Goal: Information Seeking & Learning: Learn about a topic

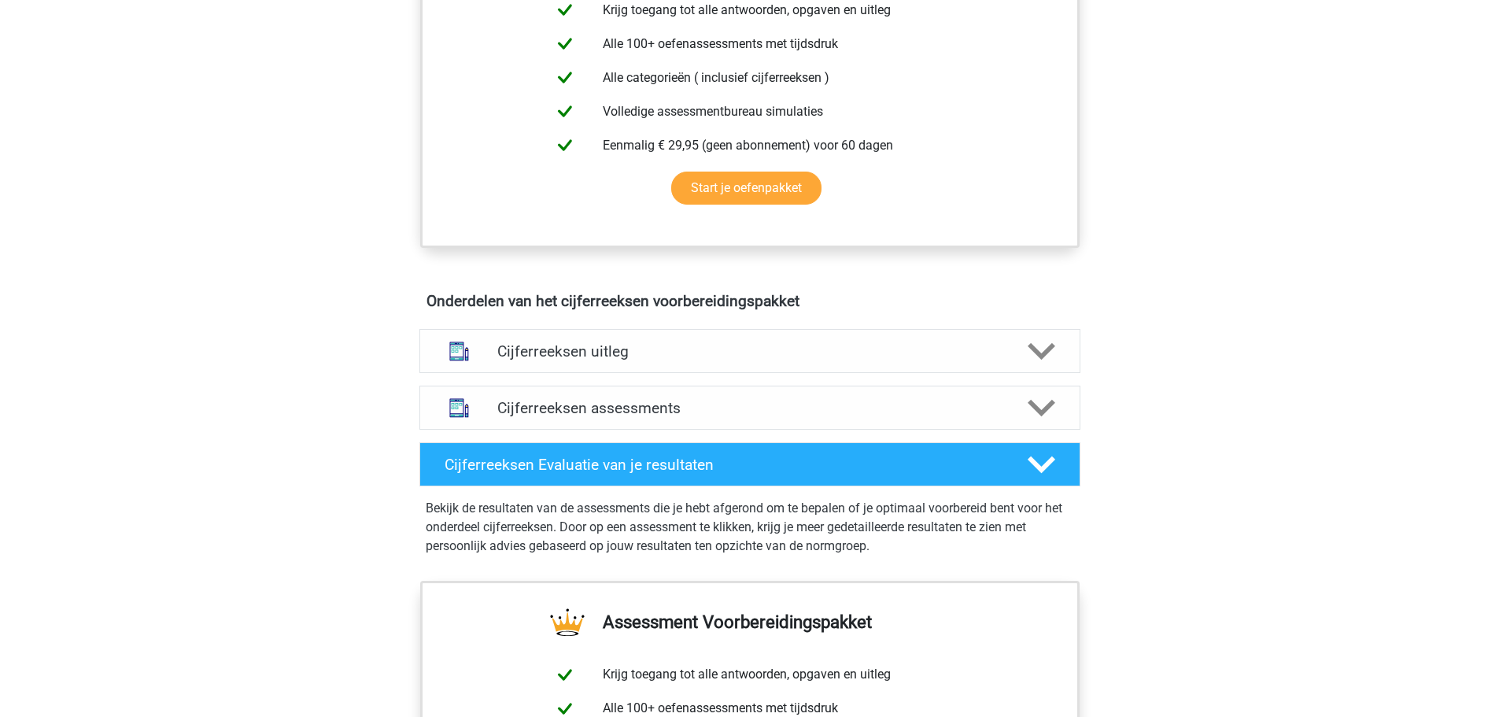
scroll to position [708, 0]
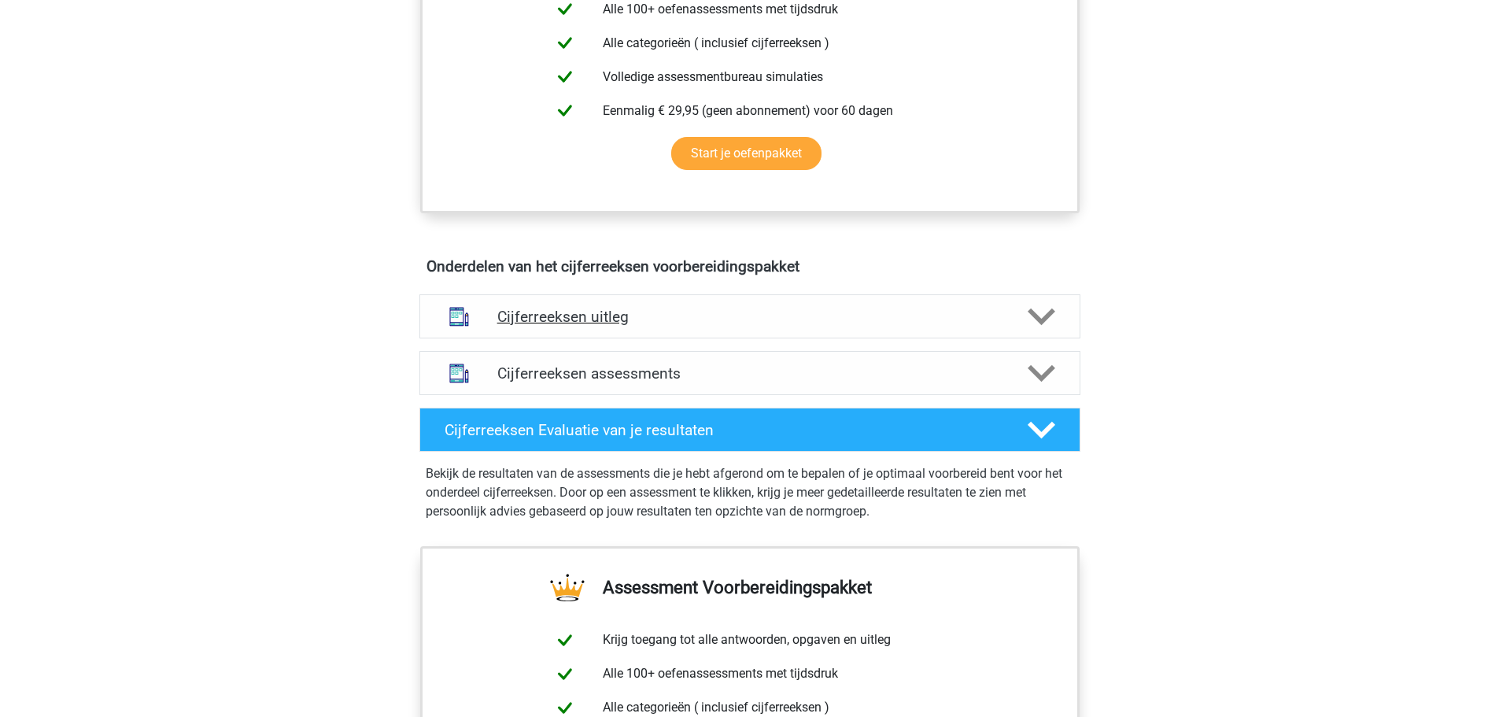
click at [690, 326] on h4 "Cijferreeksen uitleg" at bounding box center [749, 317] width 505 height 18
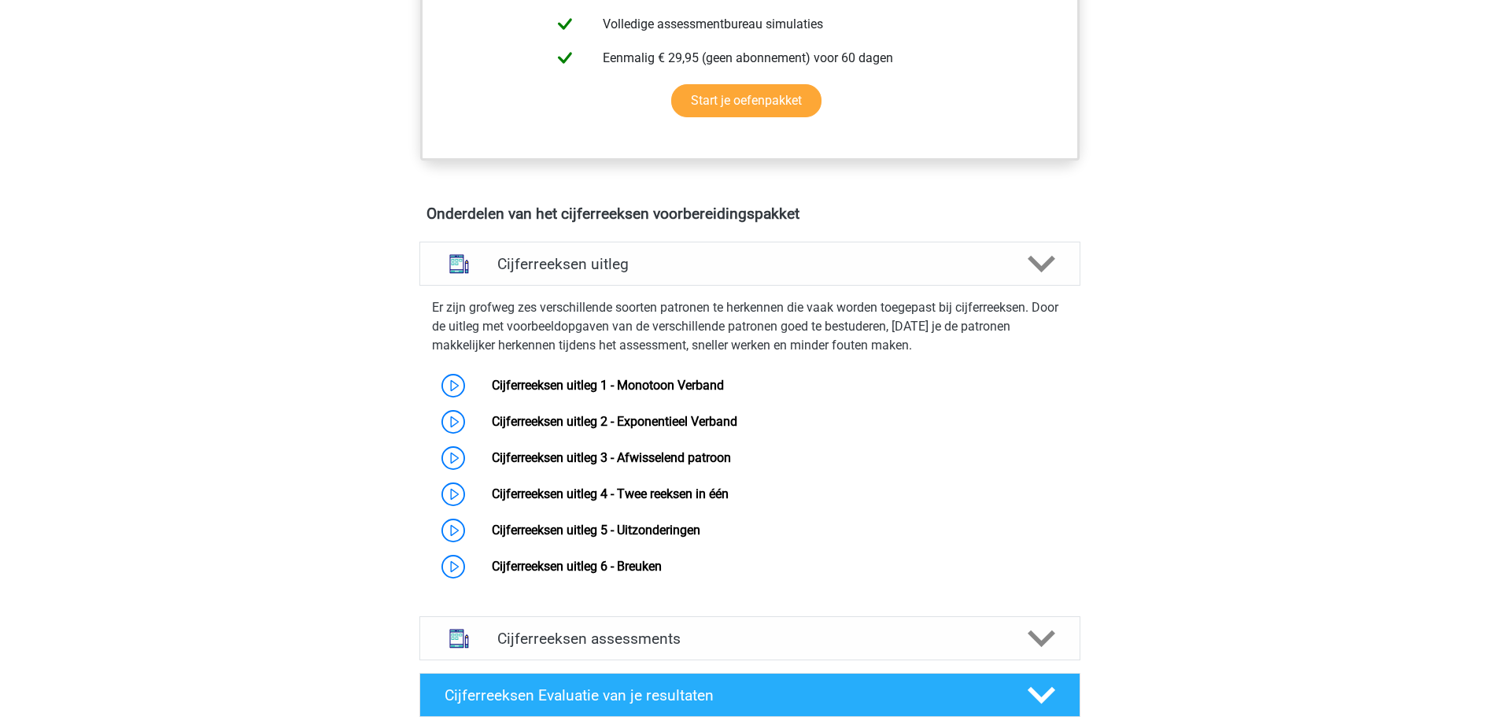
scroll to position [787, 0]
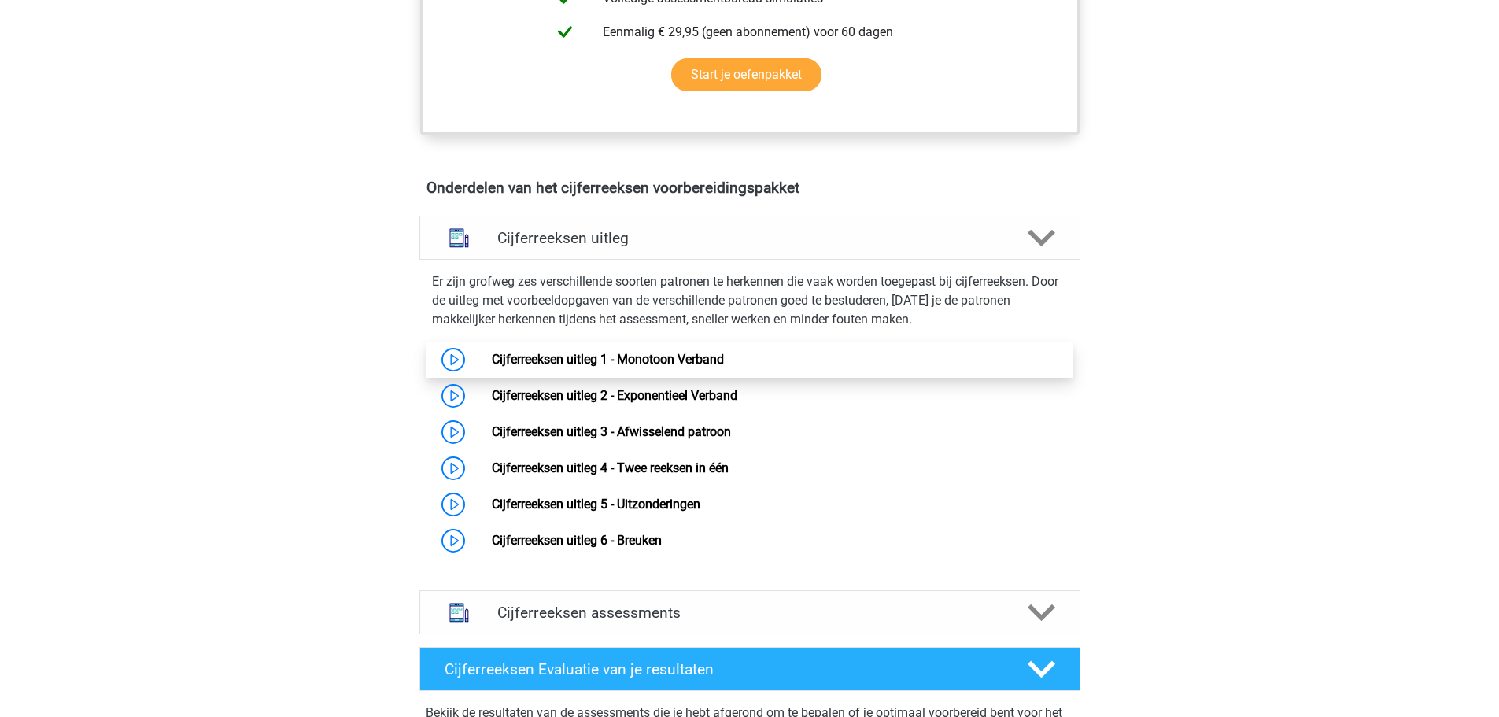
click at [492, 367] on link "Cijferreeksen uitleg 1 - Monotoon Verband" at bounding box center [608, 359] width 232 height 15
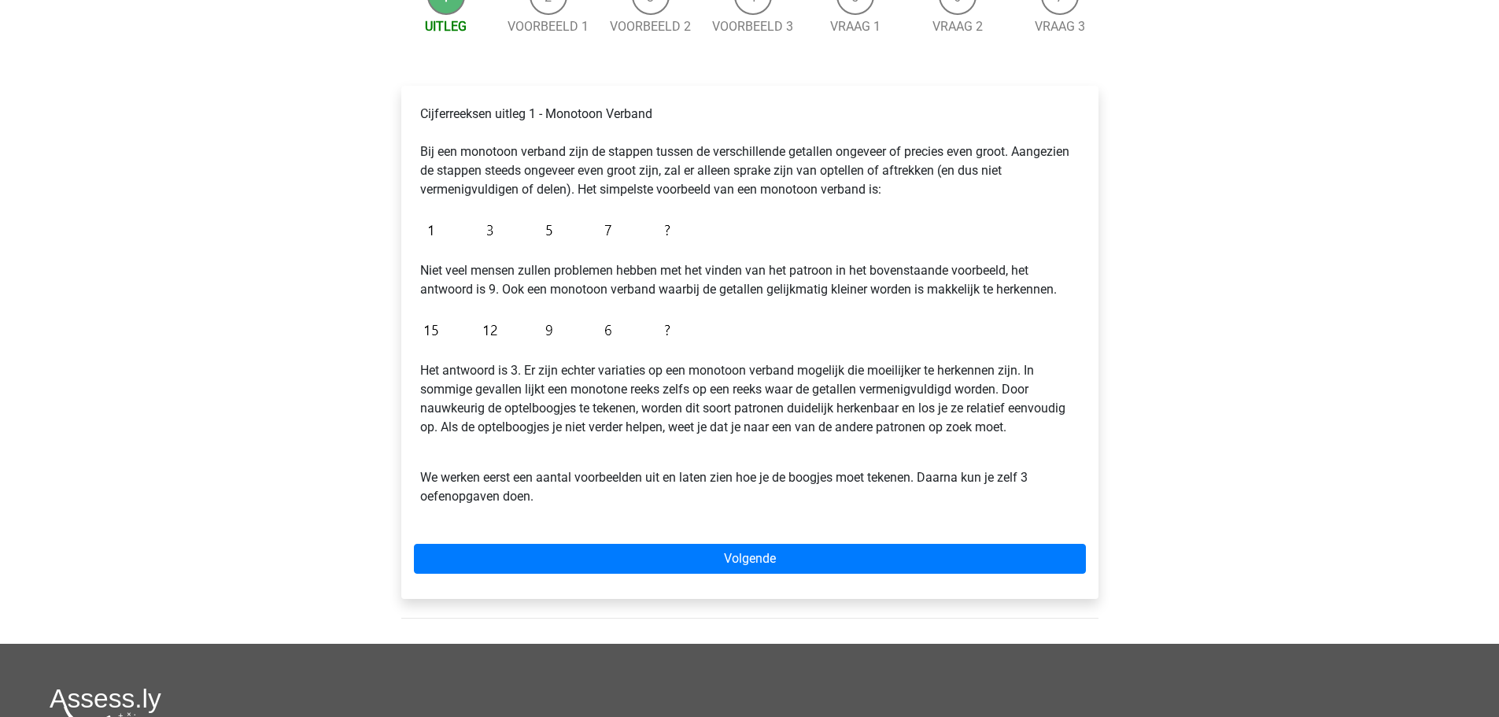
scroll to position [212, 0]
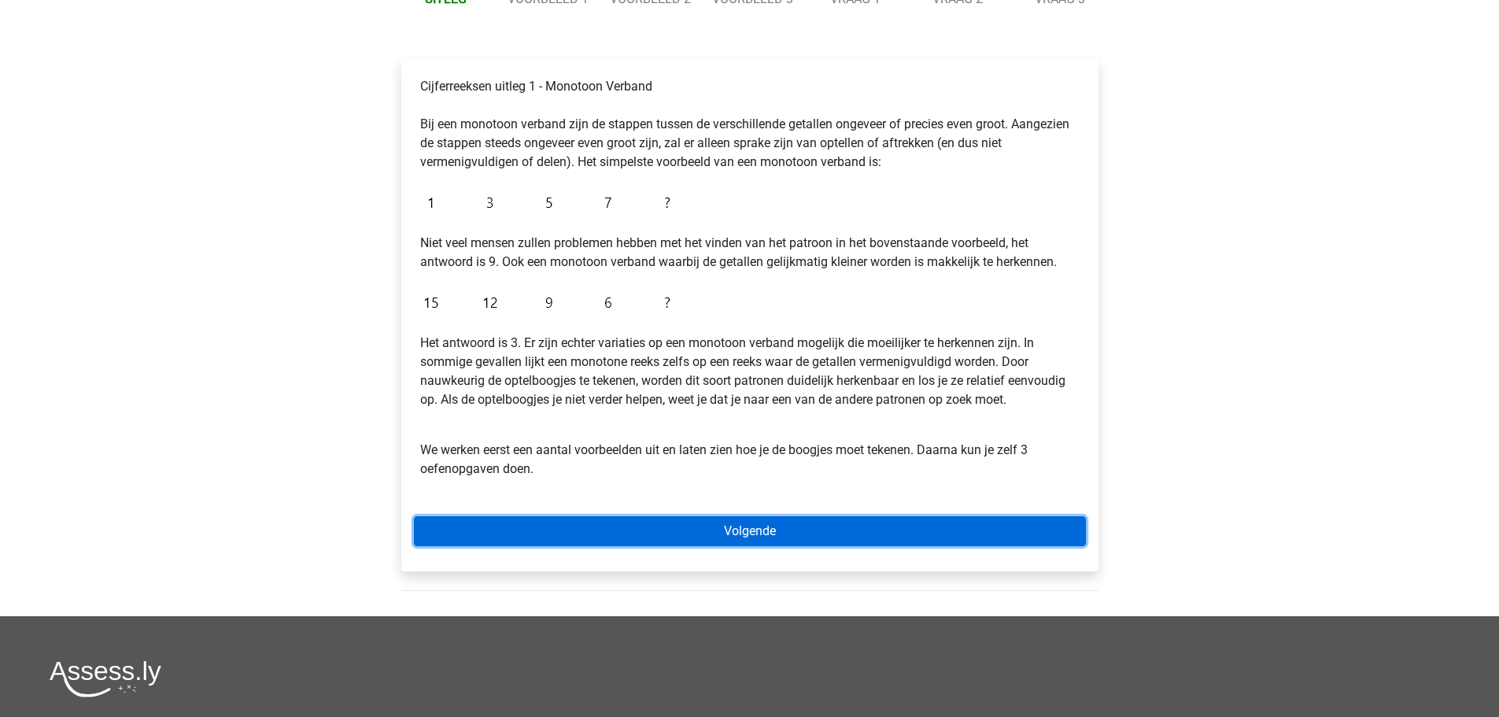
click at [739, 522] on link "Volgende" at bounding box center [750, 531] width 672 height 30
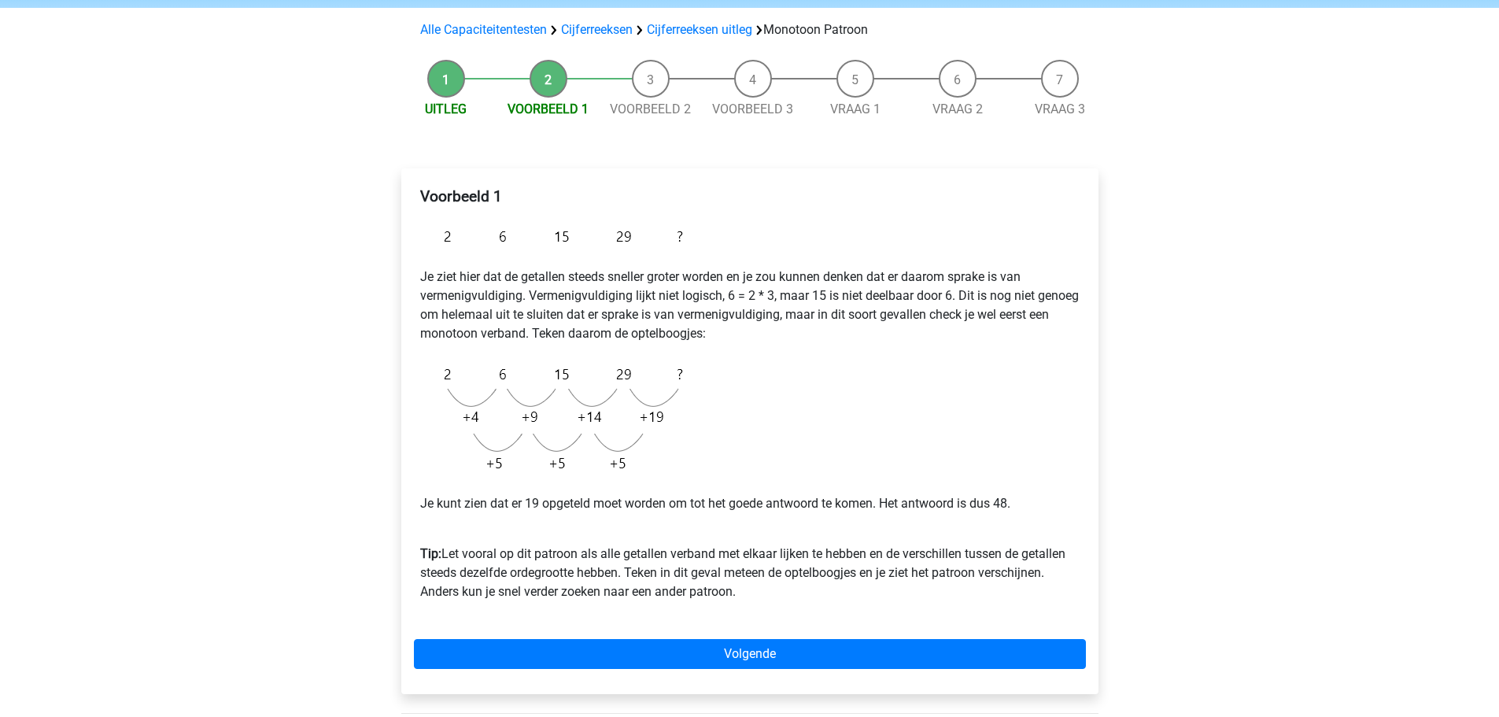
scroll to position [79, 0]
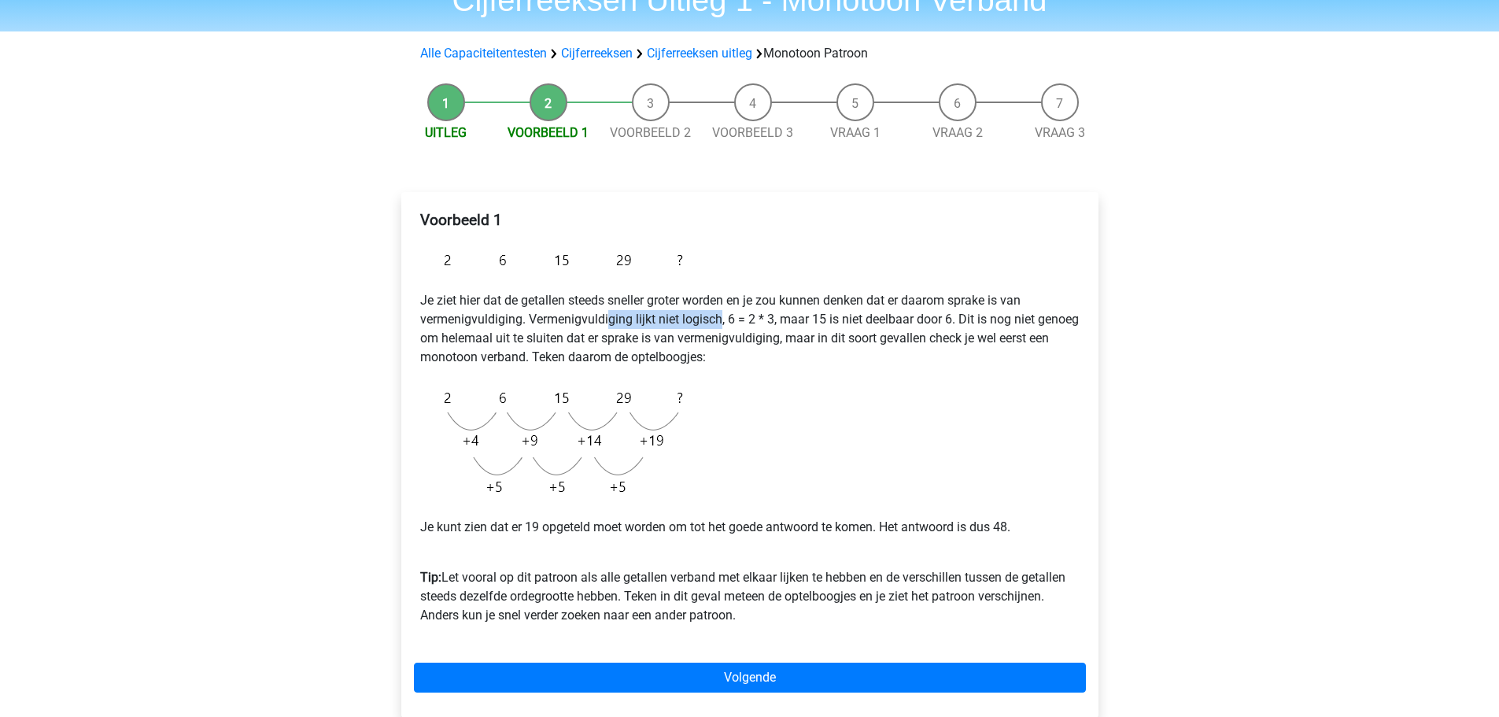
drag, startPoint x: 618, startPoint y: 319, endPoint x: 721, endPoint y: 315, distance: 103.2
click at [721, 315] on p "Je ziet hier dat de getallen steeds sneller groter worden en je zou kunnen denk…" at bounding box center [749, 329] width 659 height 76
click at [650, 320] on p "Je ziet hier dat de getallen steeds sneller groter worden en je zou kunnen denk…" at bounding box center [749, 329] width 659 height 76
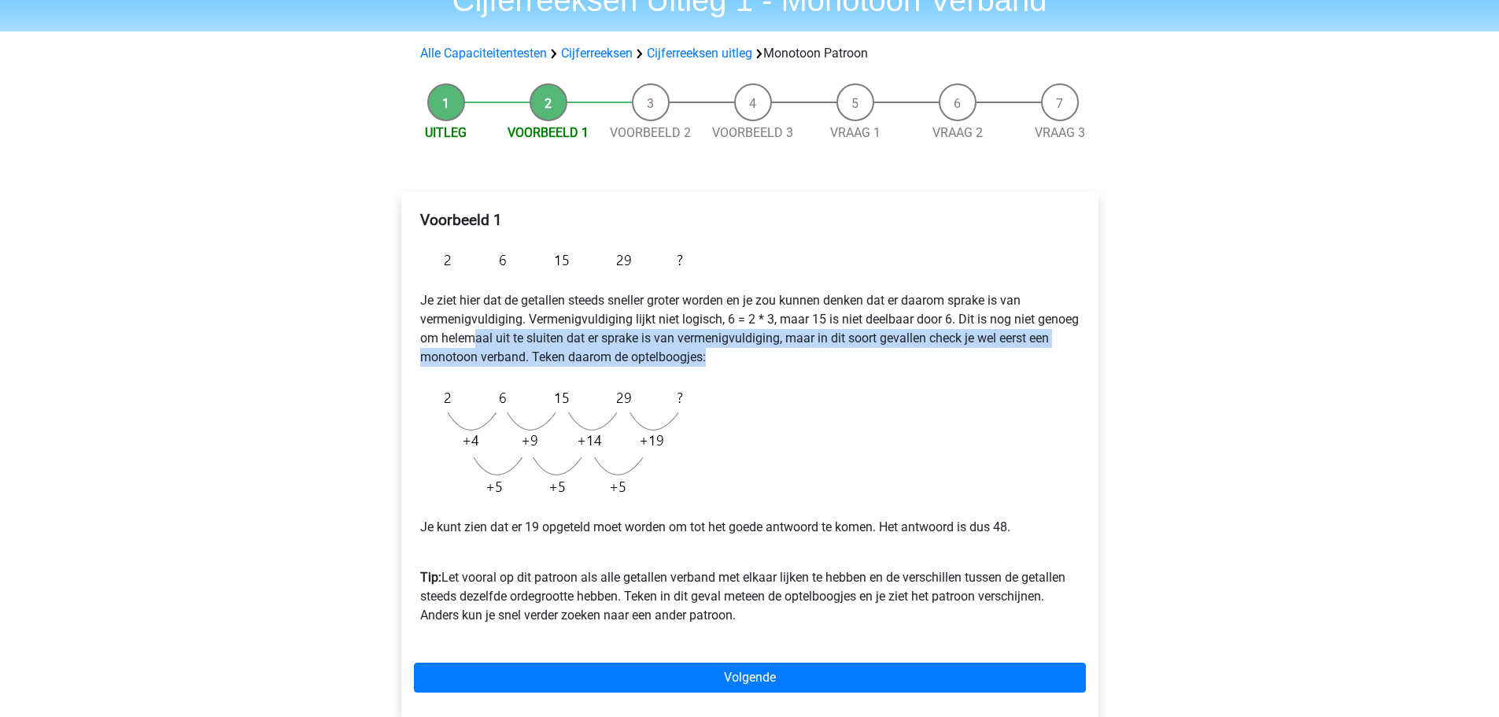
drag, startPoint x: 528, startPoint y: 330, endPoint x: 772, endPoint y: 352, distance: 245.6
click at [772, 352] on p "Je ziet hier dat de getallen steeds sneller groter worden en je zou kunnen denk…" at bounding box center [749, 329] width 659 height 76
click at [676, 343] on p "Je ziet hier dat de getallen steeds sneller groter worden en je zou kunnen denk…" at bounding box center [749, 329] width 659 height 76
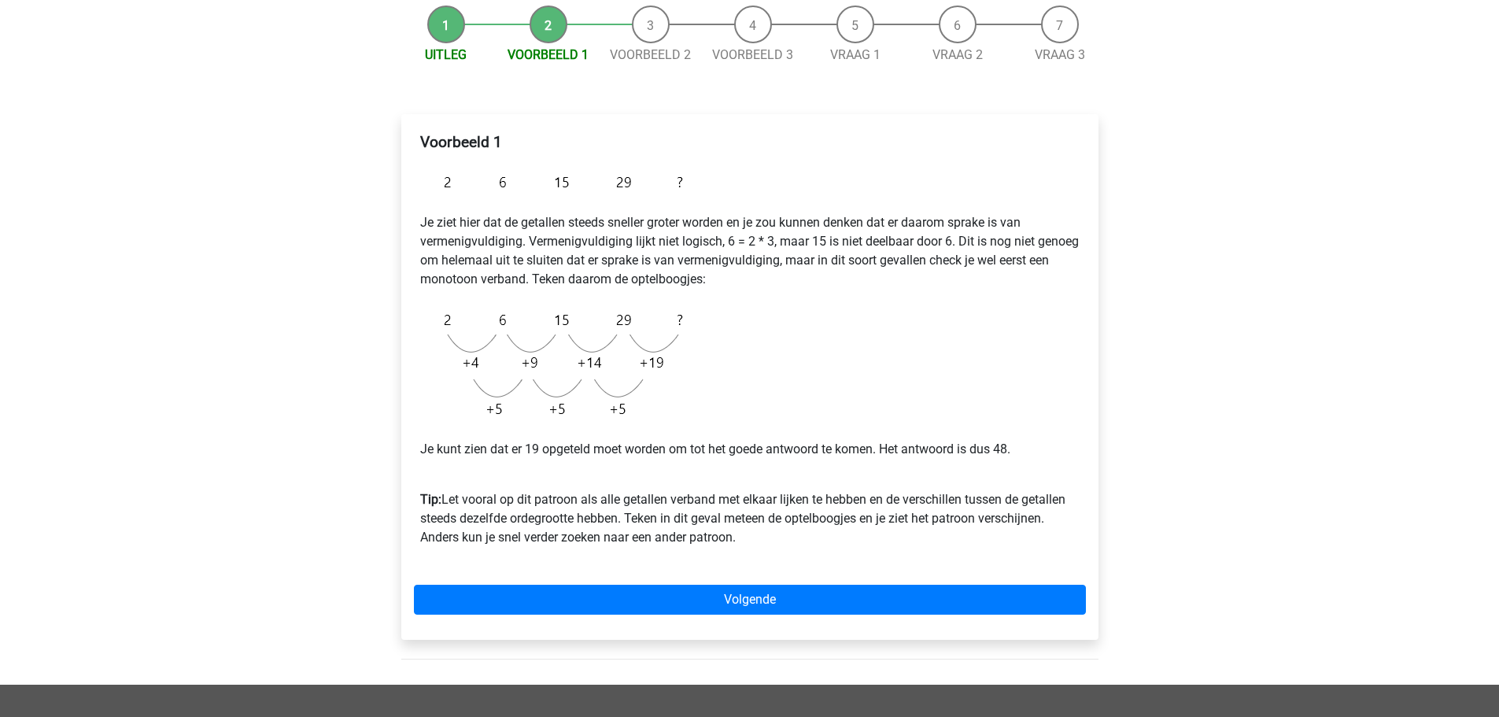
scroll to position [157, 0]
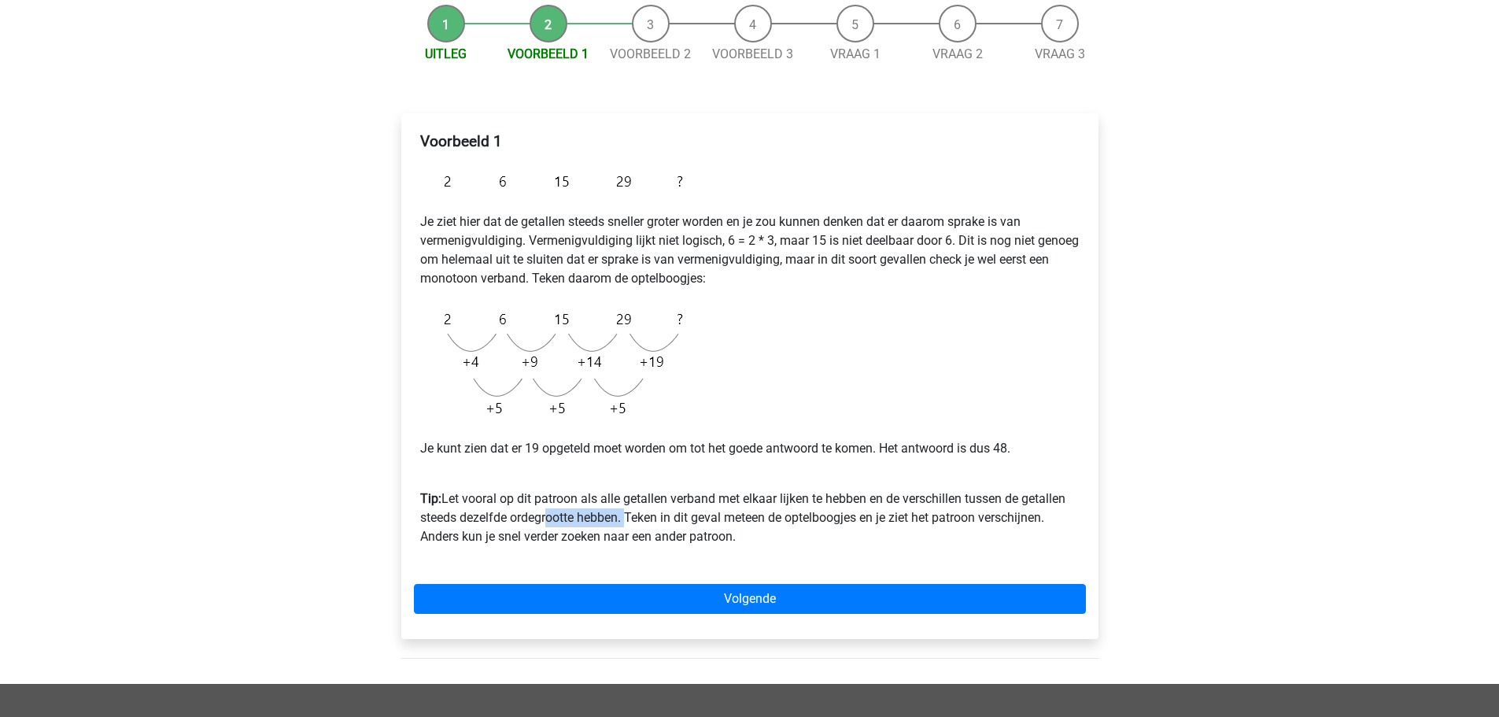
drag, startPoint x: 540, startPoint y: 519, endPoint x: 623, endPoint y: 520, distance: 82.6
click at [623, 520] on p "Tip: Let vooral op dit patroon als alle getallen verband met elkaar lijken te h…" at bounding box center [749, 508] width 659 height 76
click at [651, 518] on p "Tip: Let vooral op dit patroon als alle getallen verband met elkaar lijken te h…" at bounding box center [749, 508] width 659 height 76
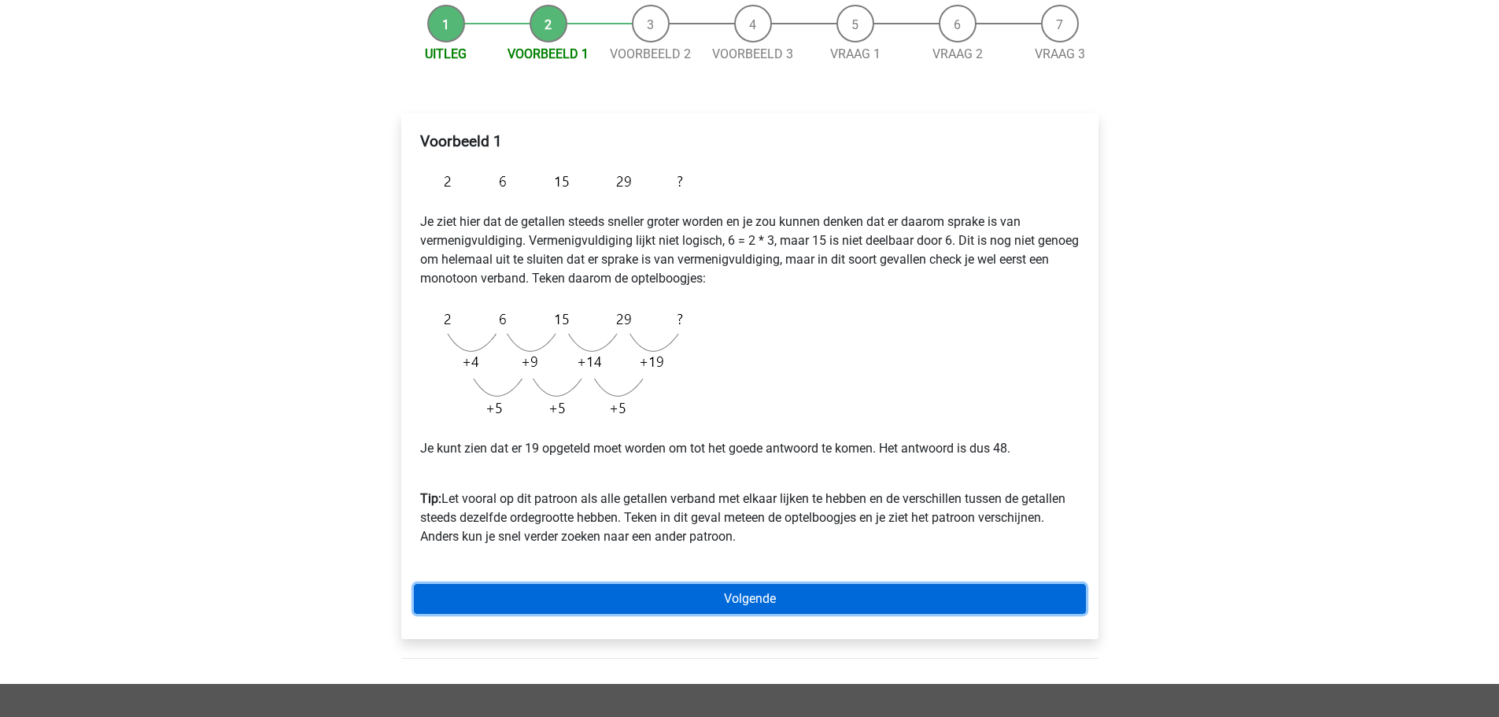
click at [727, 594] on link "Volgende" at bounding box center [750, 599] width 672 height 30
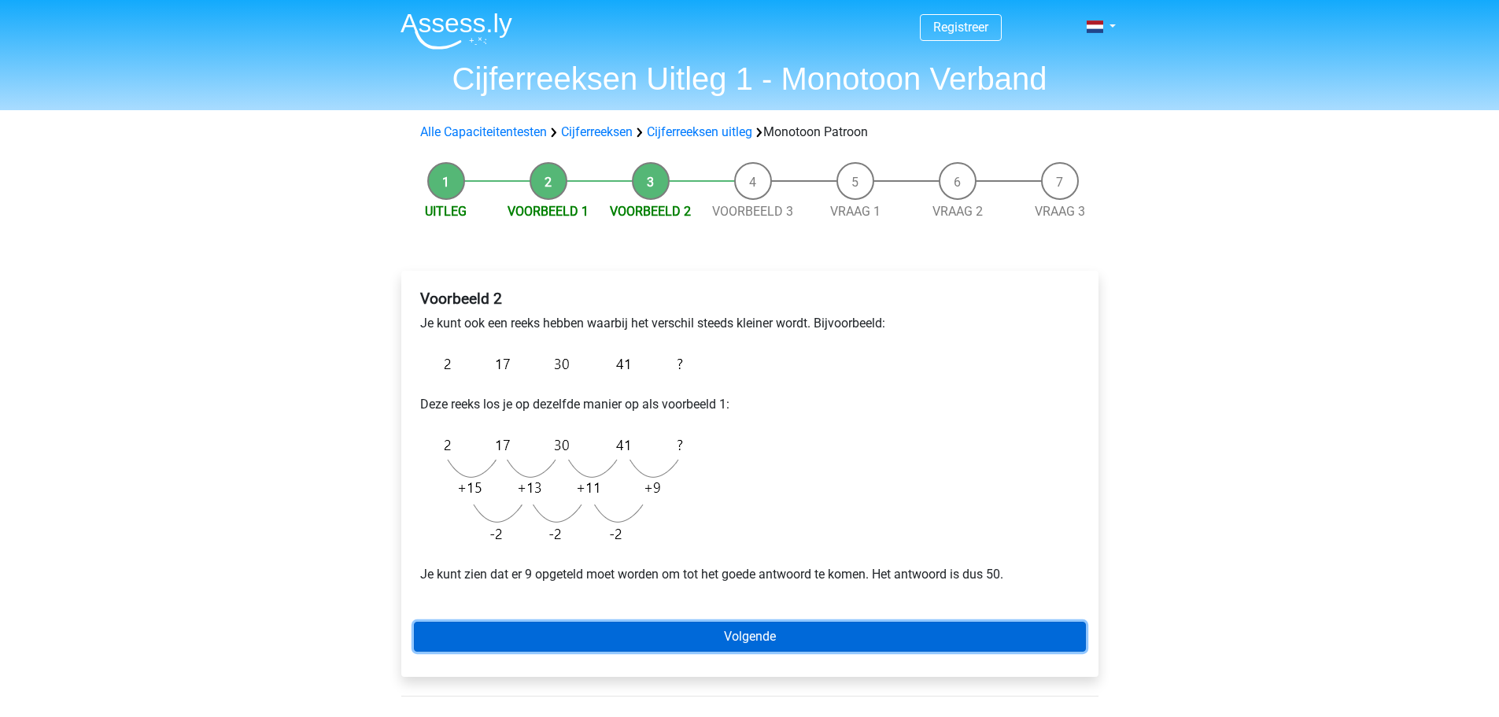
click at [831, 636] on link "Volgende" at bounding box center [750, 636] width 672 height 30
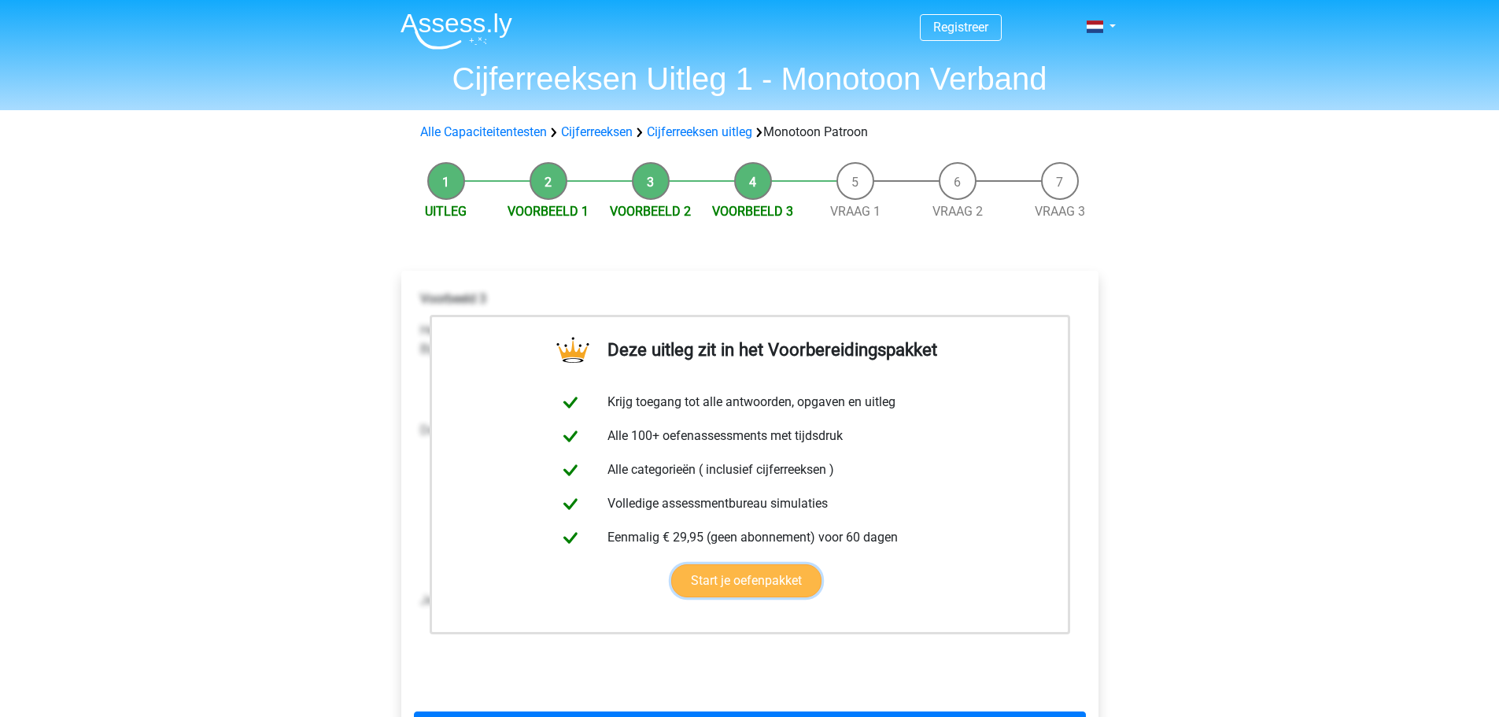
click at [737, 577] on link "Start je oefenpakket" at bounding box center [746, 580] width 150 height 33
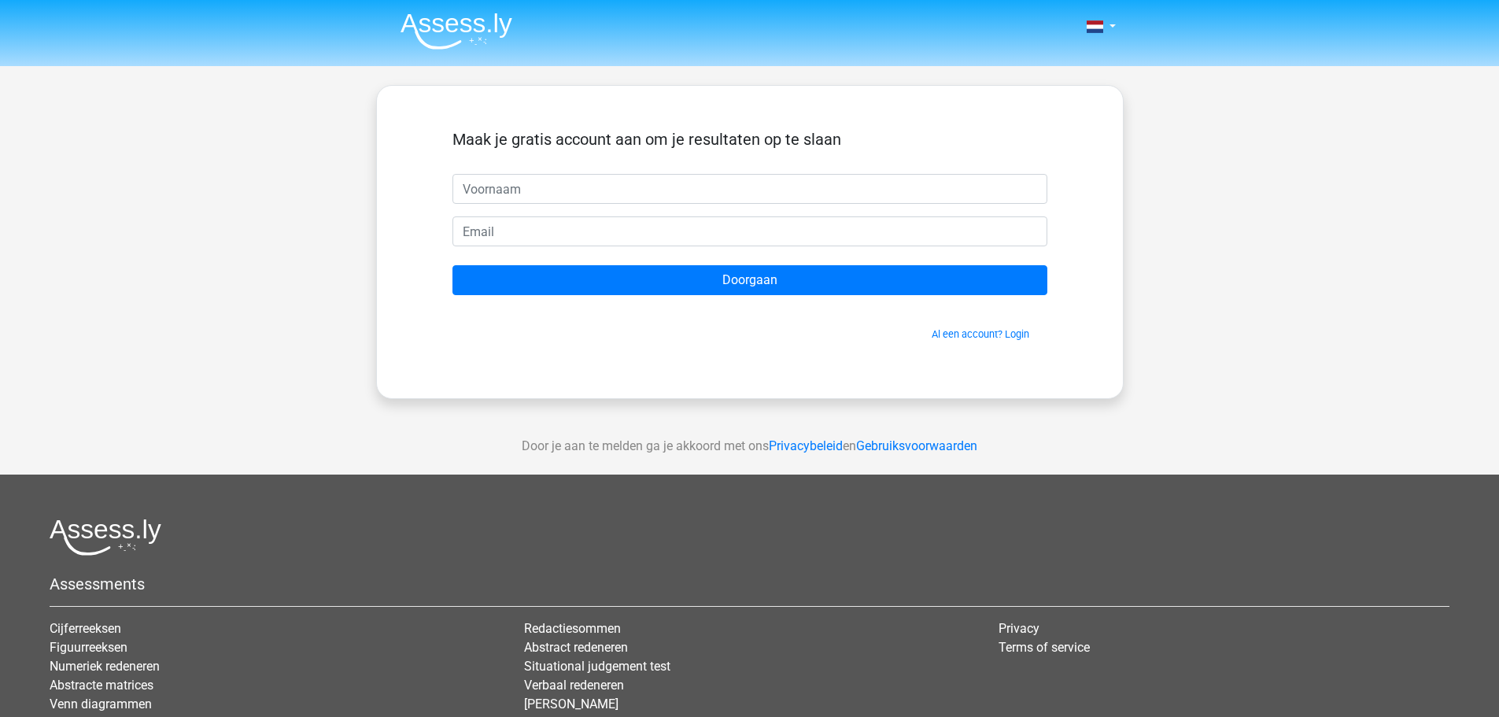
click at [547, 178] on input "text" at bounding box center [749, 189] width 595 height 30
click at [523, 198] on input "Jana" at bounding box center [749, 189] width 595 height 30
type input "J"
type input "jana.raman99@gmail.com"
drag, startPoint x: 642, startPoint y: 190, endPoint x: 388, endPoint y: 187, distance: 254.1
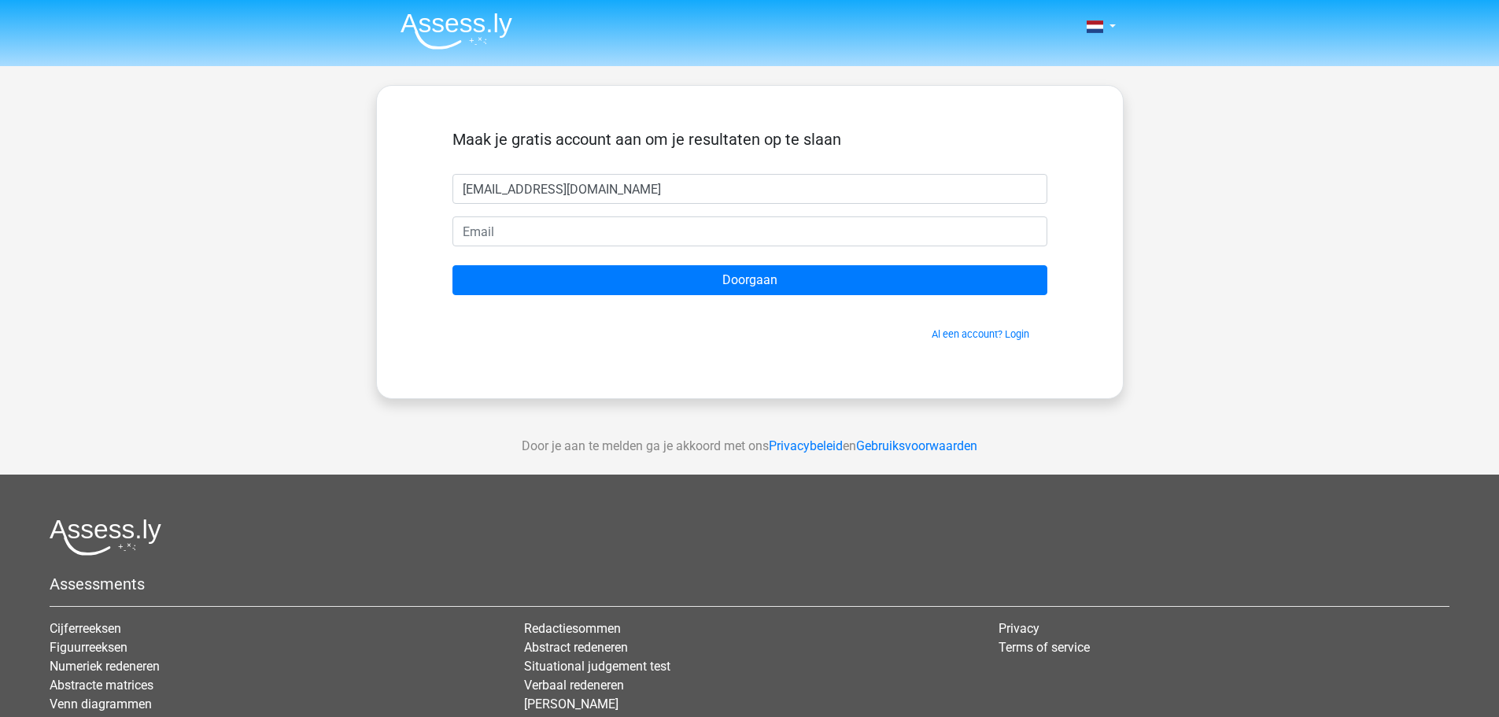
click at [388, 187] on div "Maak je gratis account aan om je resultaten op te slaan jana.raman99@gmail.com …" at bounding box center [749, 242] width 747 height 314
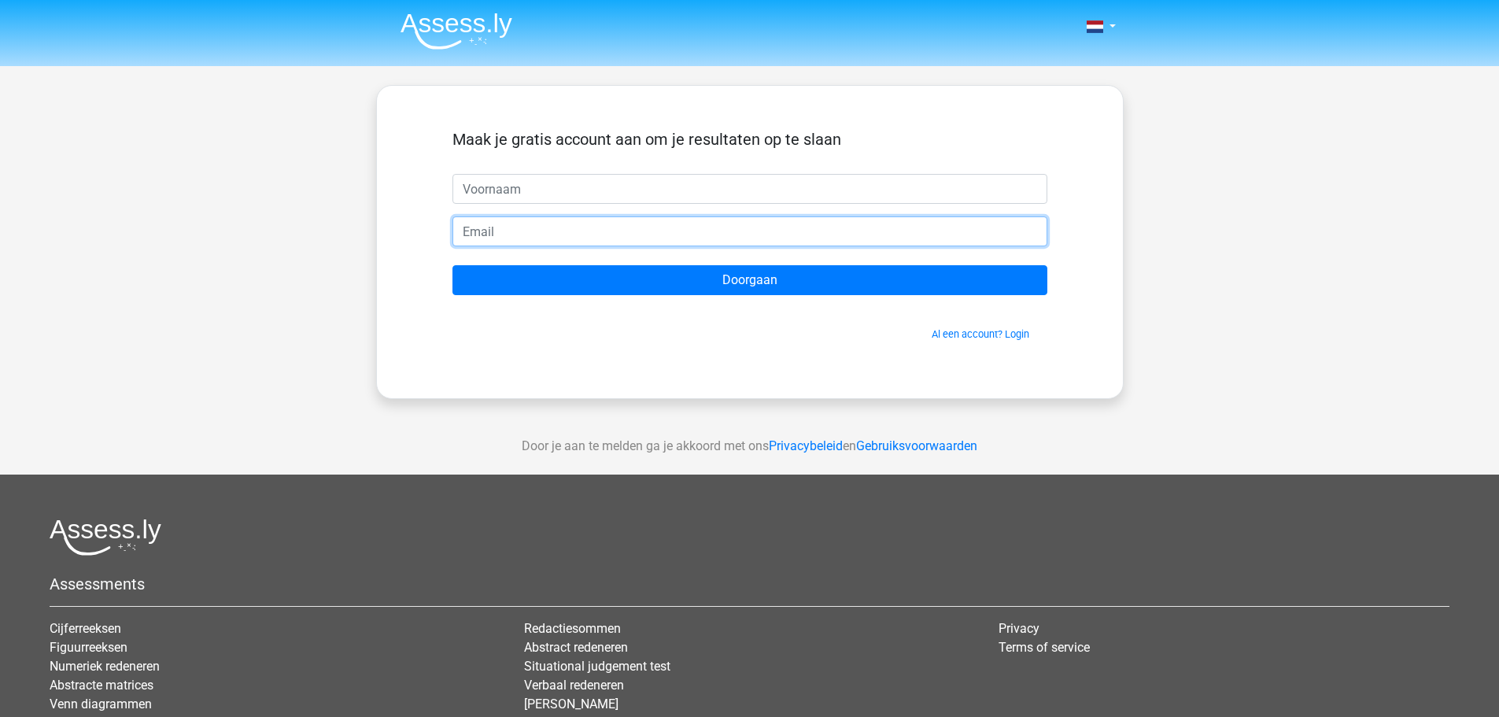
click at [495, 227] on input "email" at bounding box center [749, 231] width 595 height 30
paste input "jana.raman99@gmail.com"
type input "jana.raman99@gmail.com"
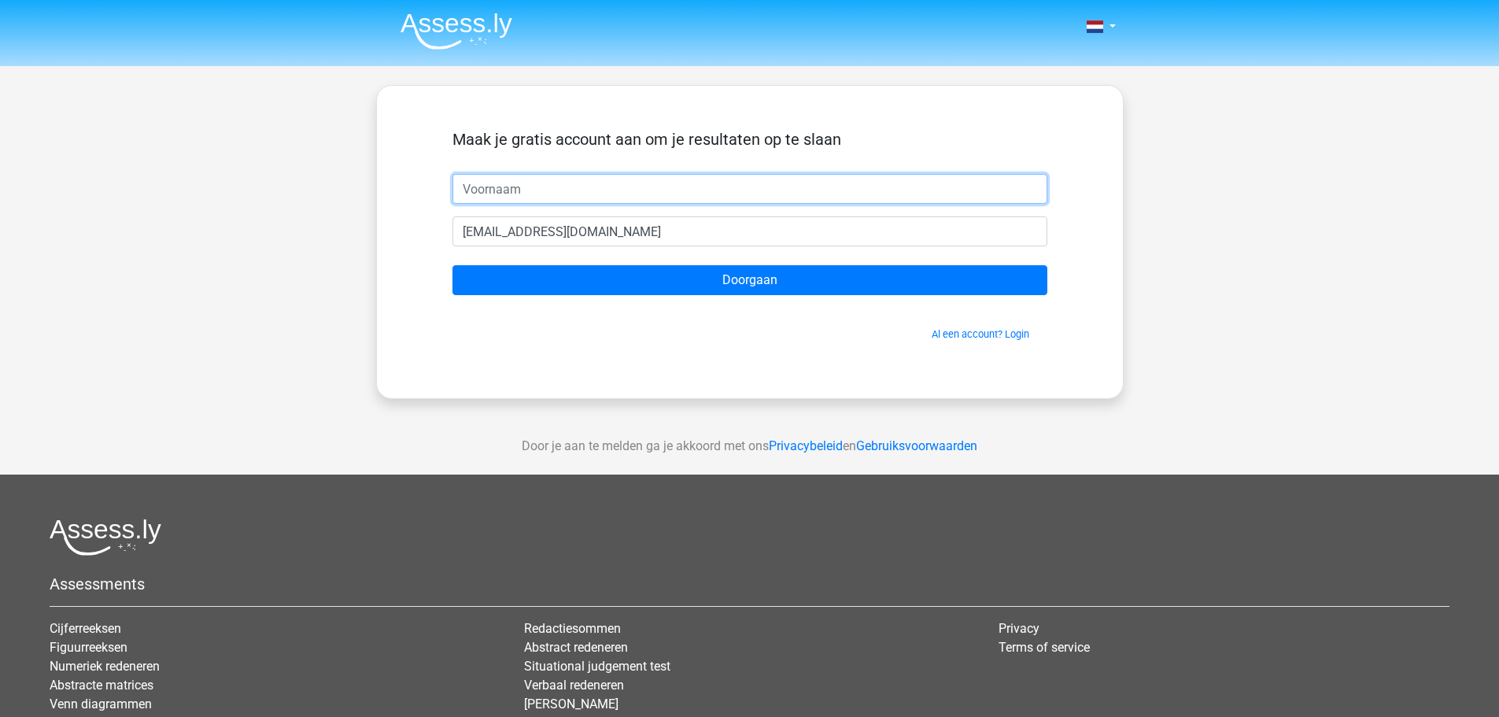
click at [505, 190] on input "text" at bounding box center [749, 189] width 595 height 30
type input "Jana"
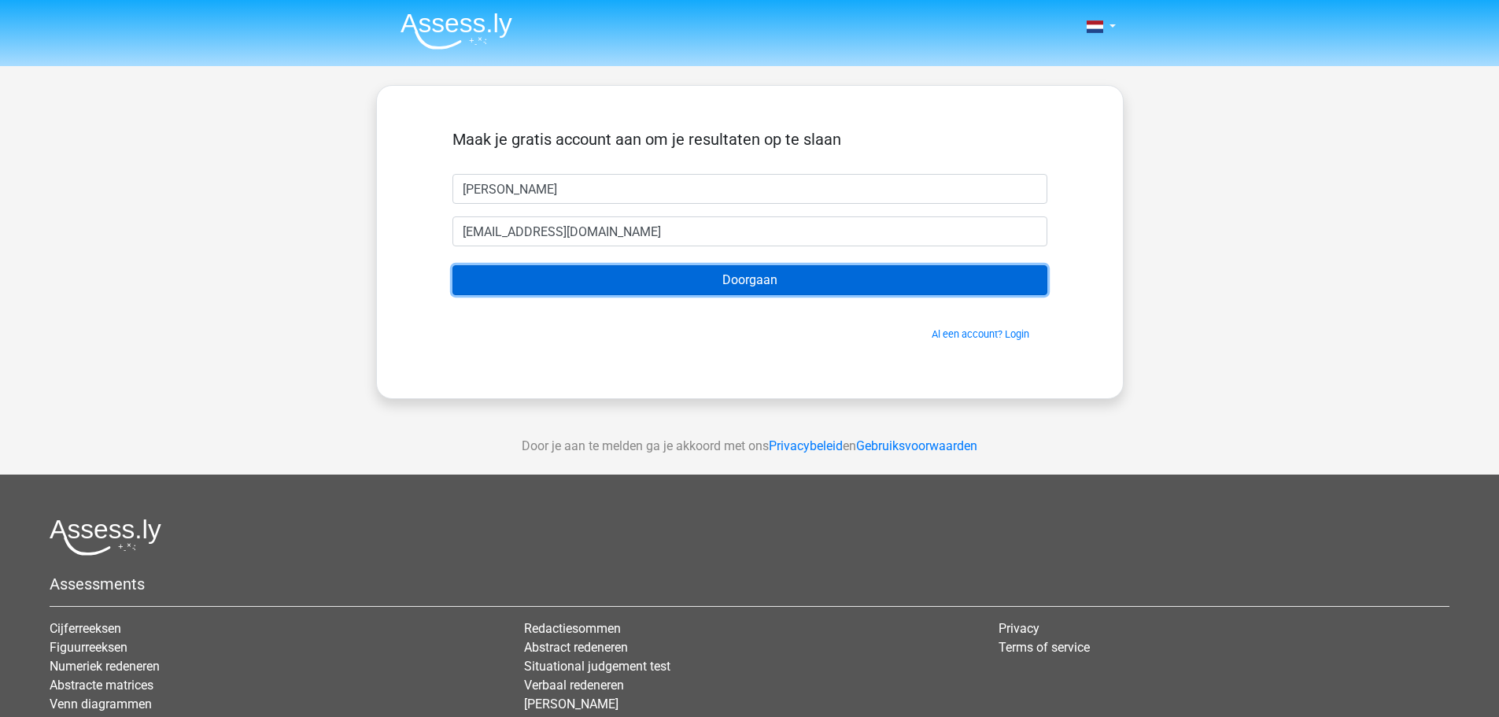
click at [714, 281] on input "Doorgaan" at bounding box center [749, 280] width 595 height 30
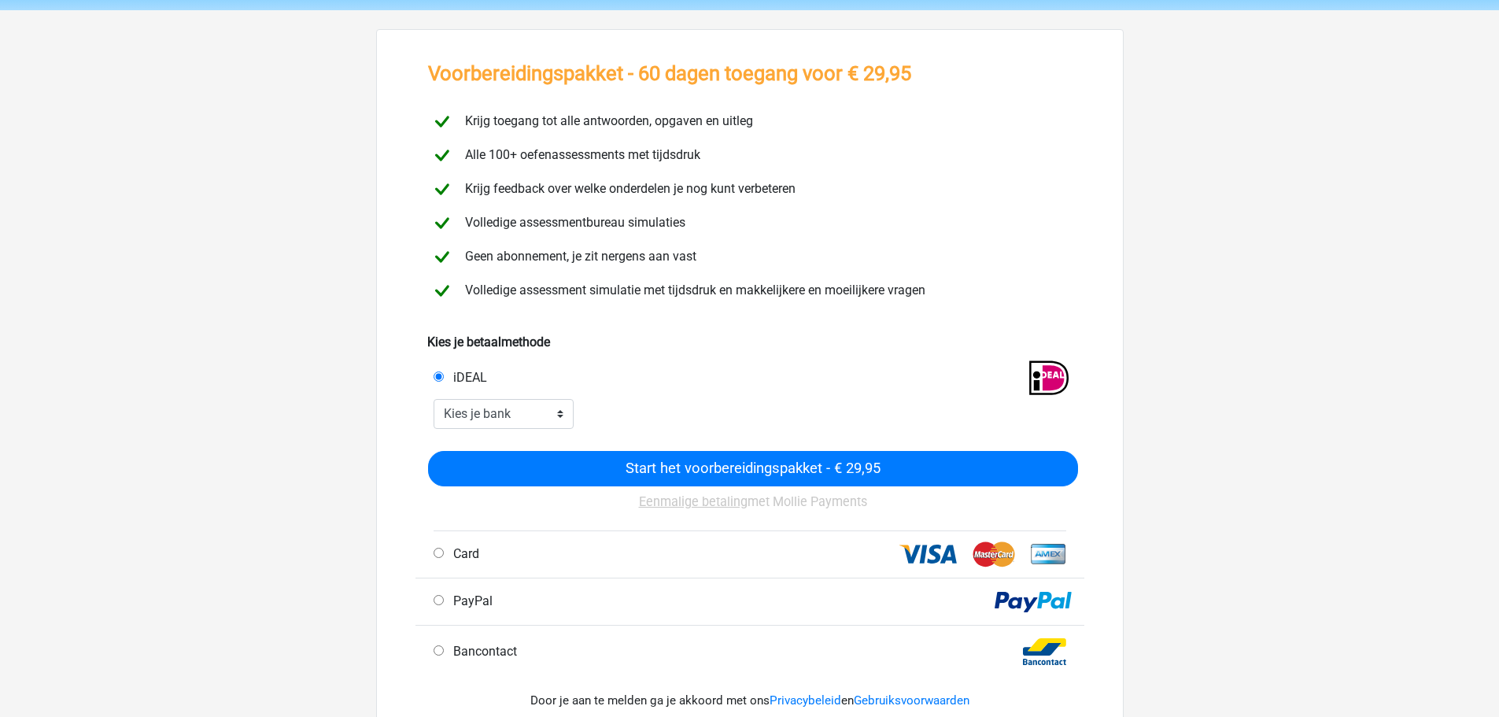
scroll to position [157, 0]
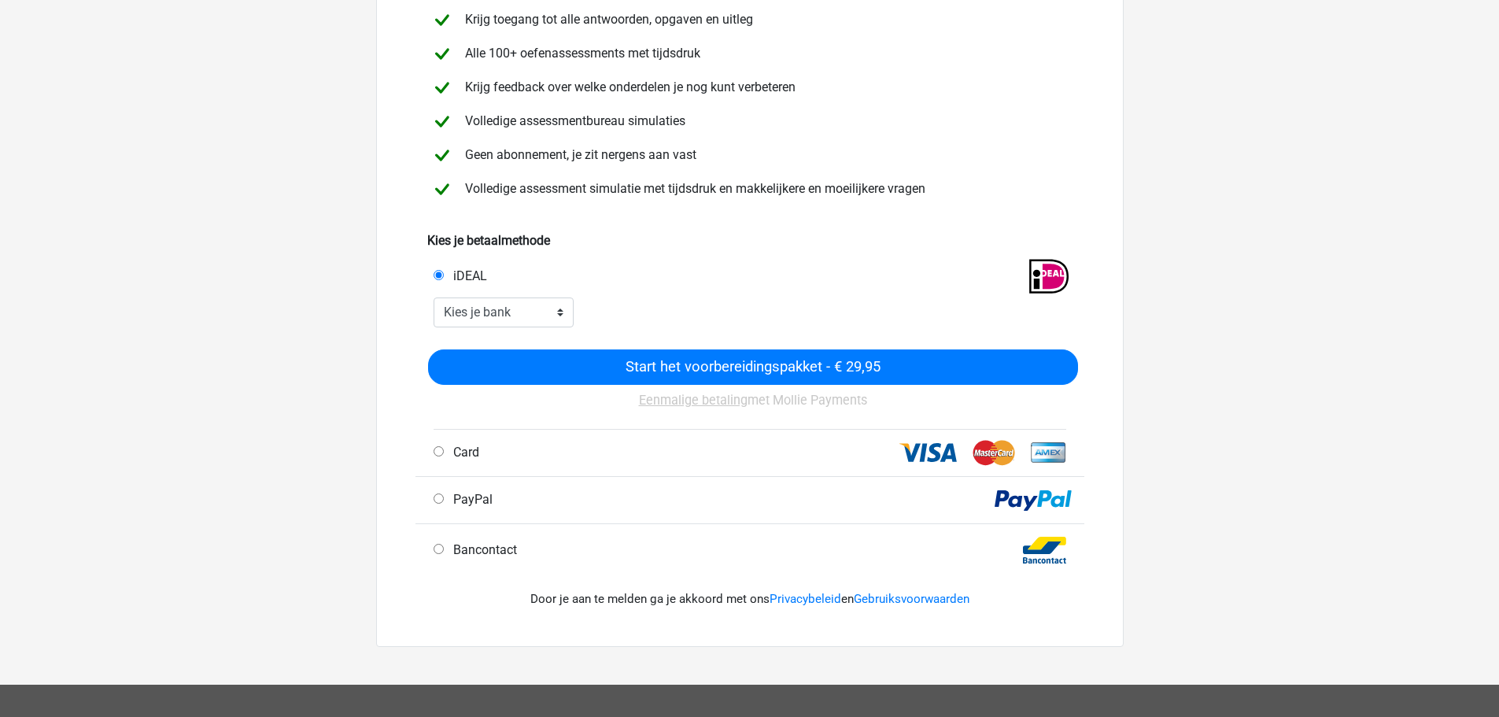
click at [448, 536] on div "Bancontact .st0 { fill: #FFFFFF; } .st1 { fill: #004E91; } .st2 { fill: #FFDD00…" at bounding box center [749, 547] width 669 height 47
click at [438, 548] on input "Bancontact" at bounding box center [438, 549] width 10 height 10
radio input "true"
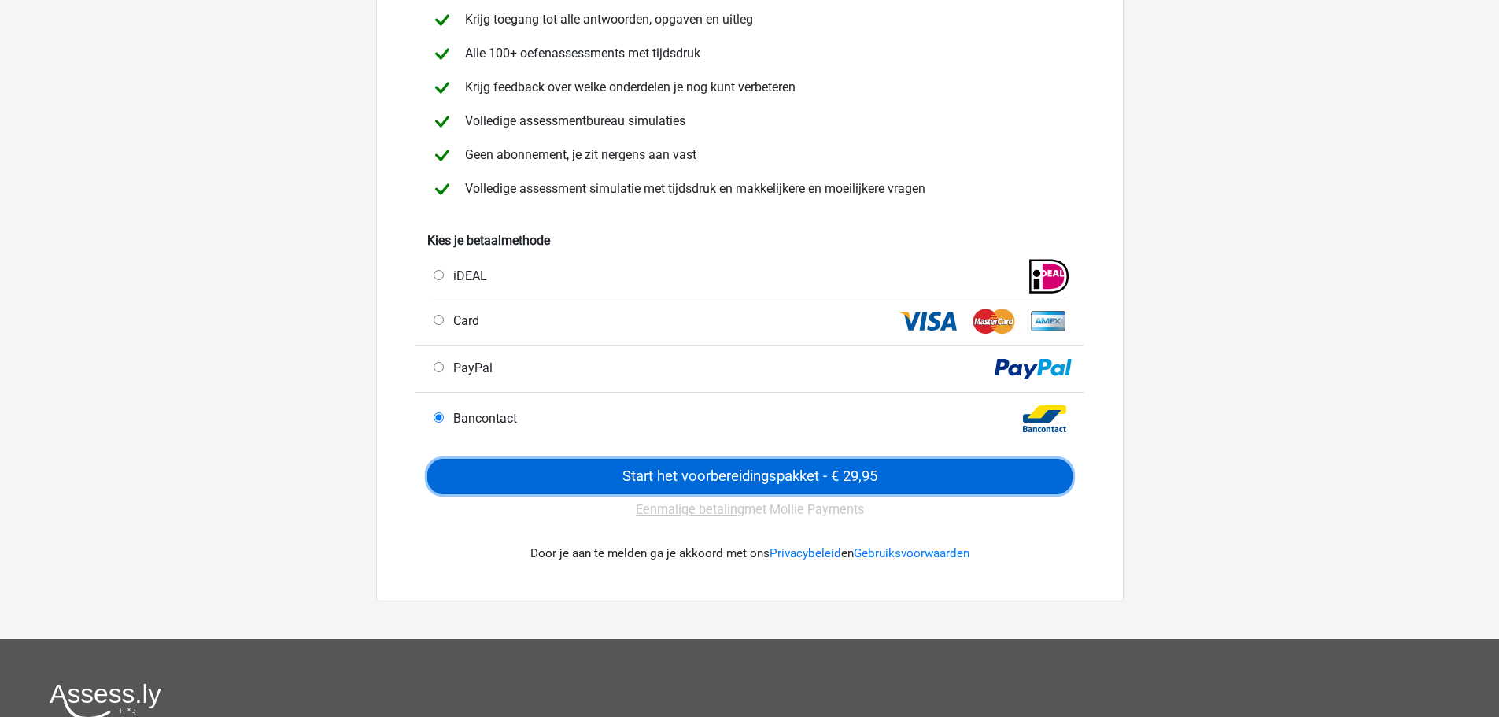
click at [632, 477] on input "Start het voorbereidingspakket - € 29,95" at bounding box center [749, 476] width 645 height 35
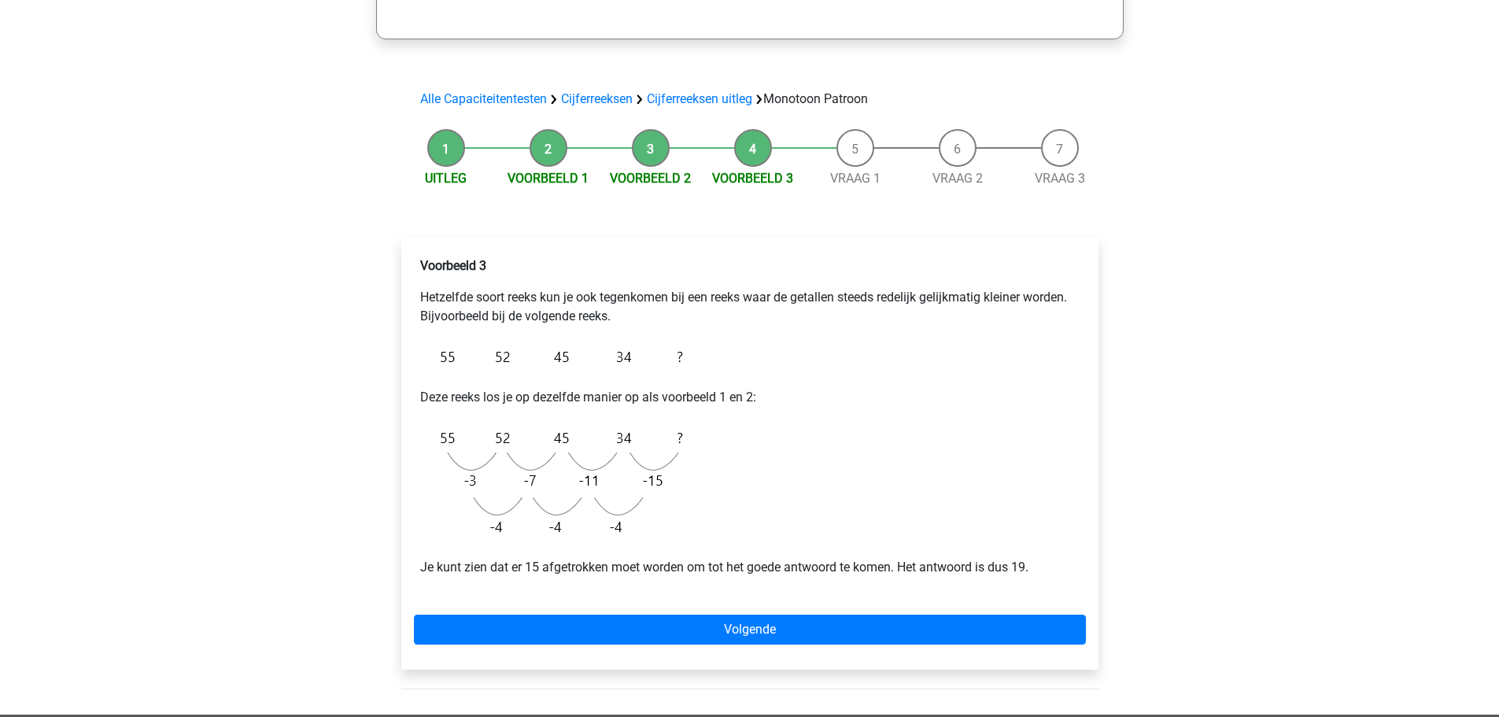
scroll to position [472, 0]
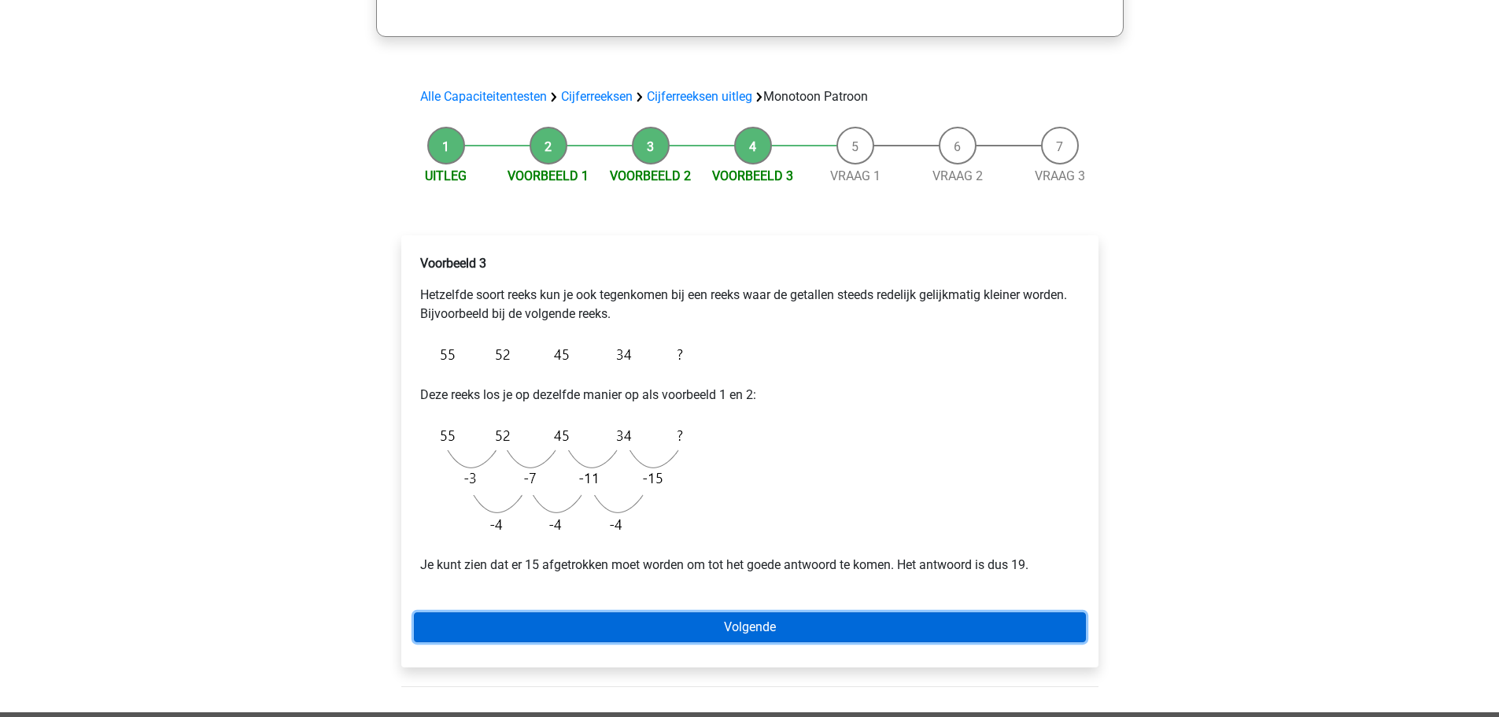
drag, startPoint x: 804, startPoint y: 629, endPoint x: 714, endPoint y: 631, distance: 89.7
click at [803, 630] on link "Volgende" at bounding box center [750, 627] width 672 height 30
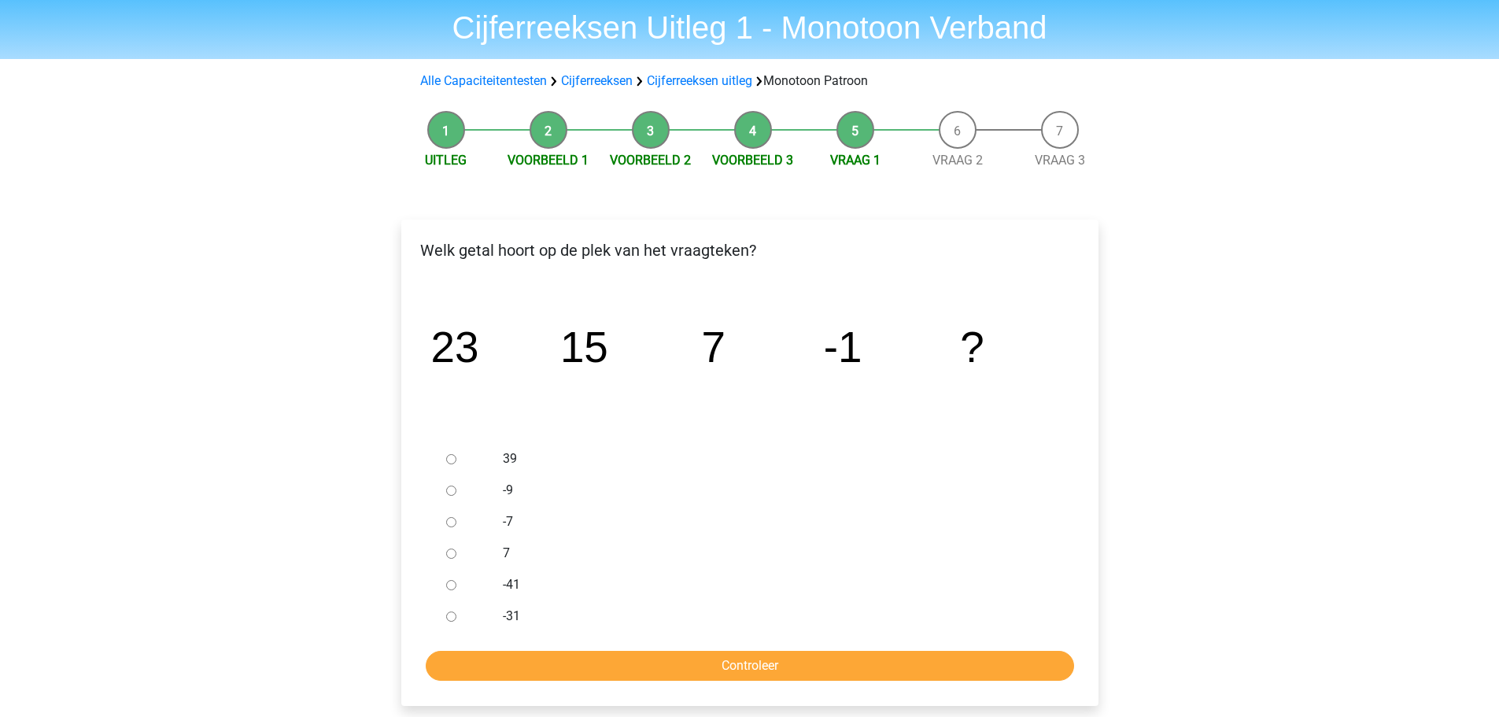
scroll to position [79, 0]
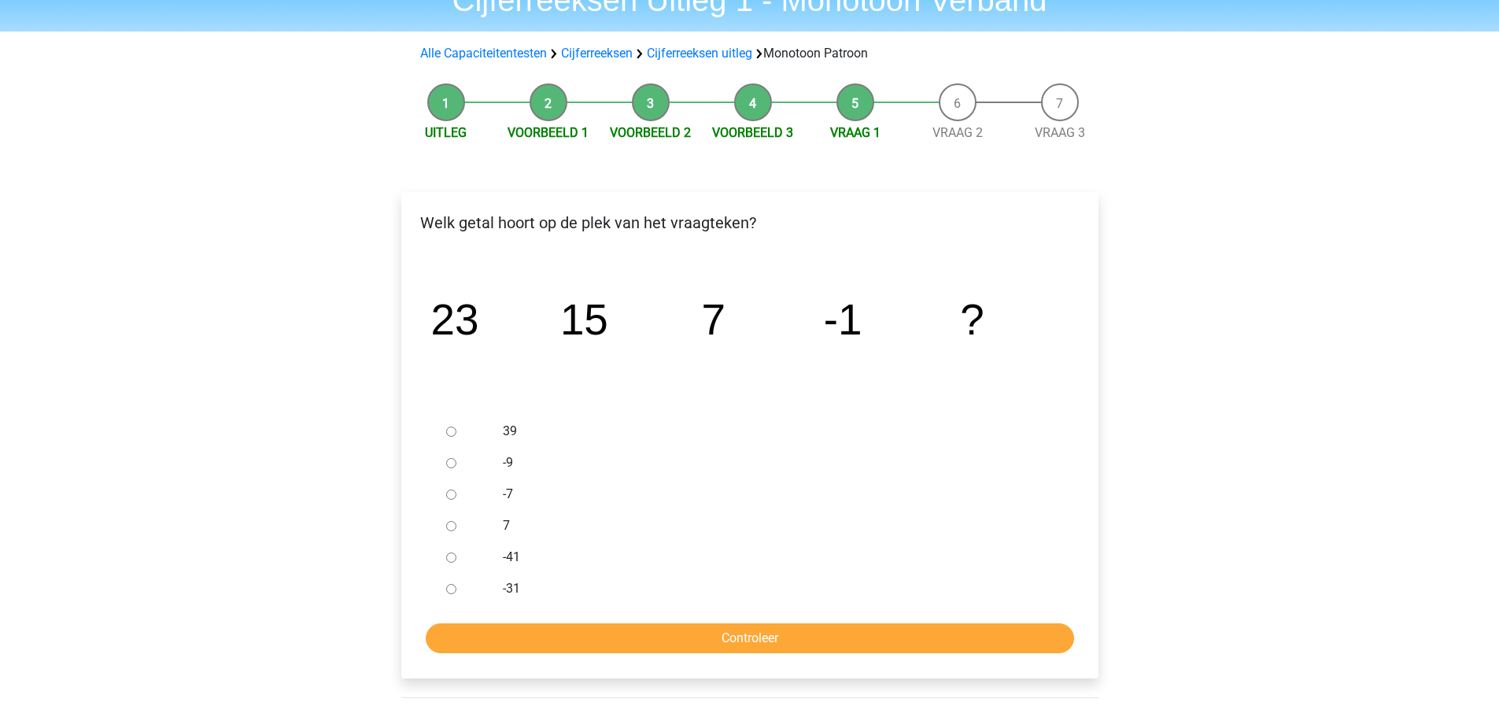
click at [452, 462] on input "-9" at bounding box center [451, 463] width 10 height 10
radio input "true"
click at [751, 632] on input "Controleer" at bounding box center [750, 638] width 648 height 30
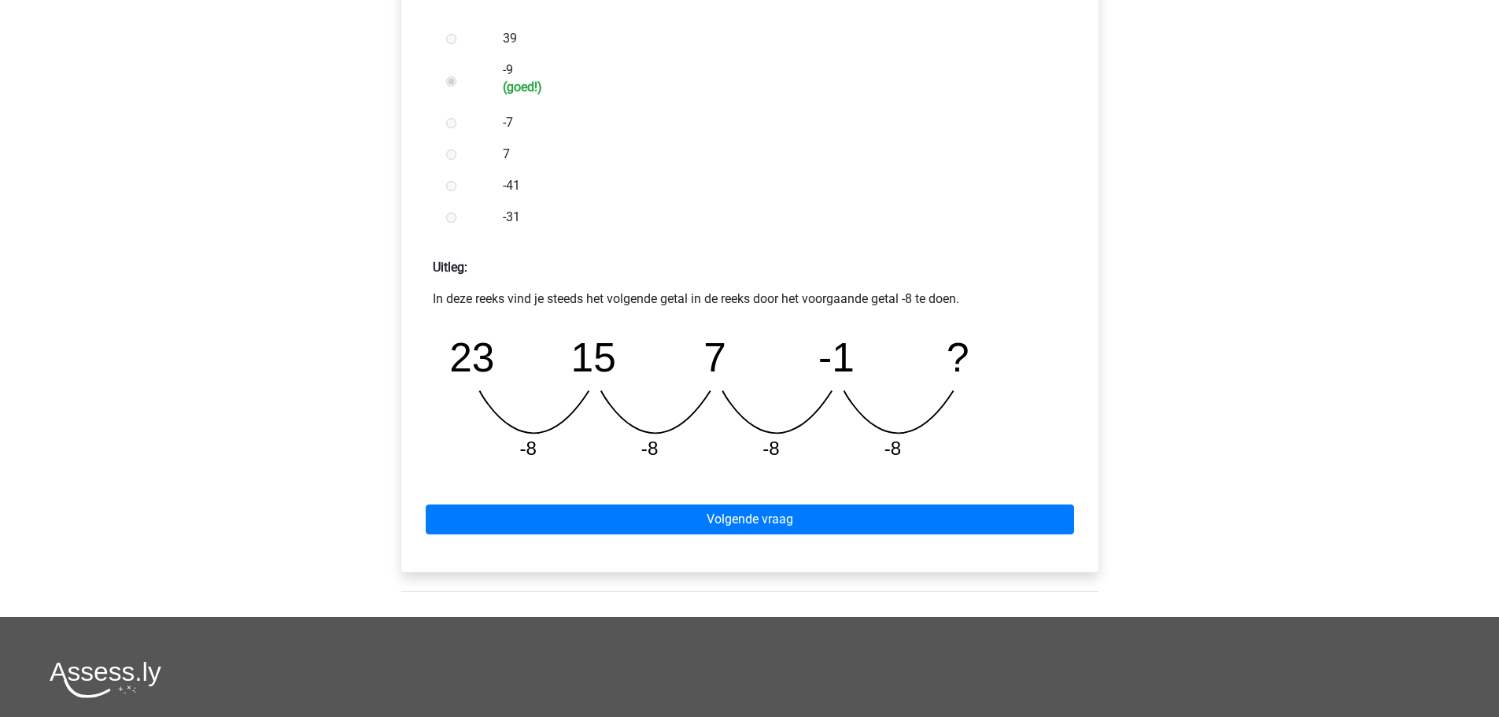
scroll to position [472, 0]
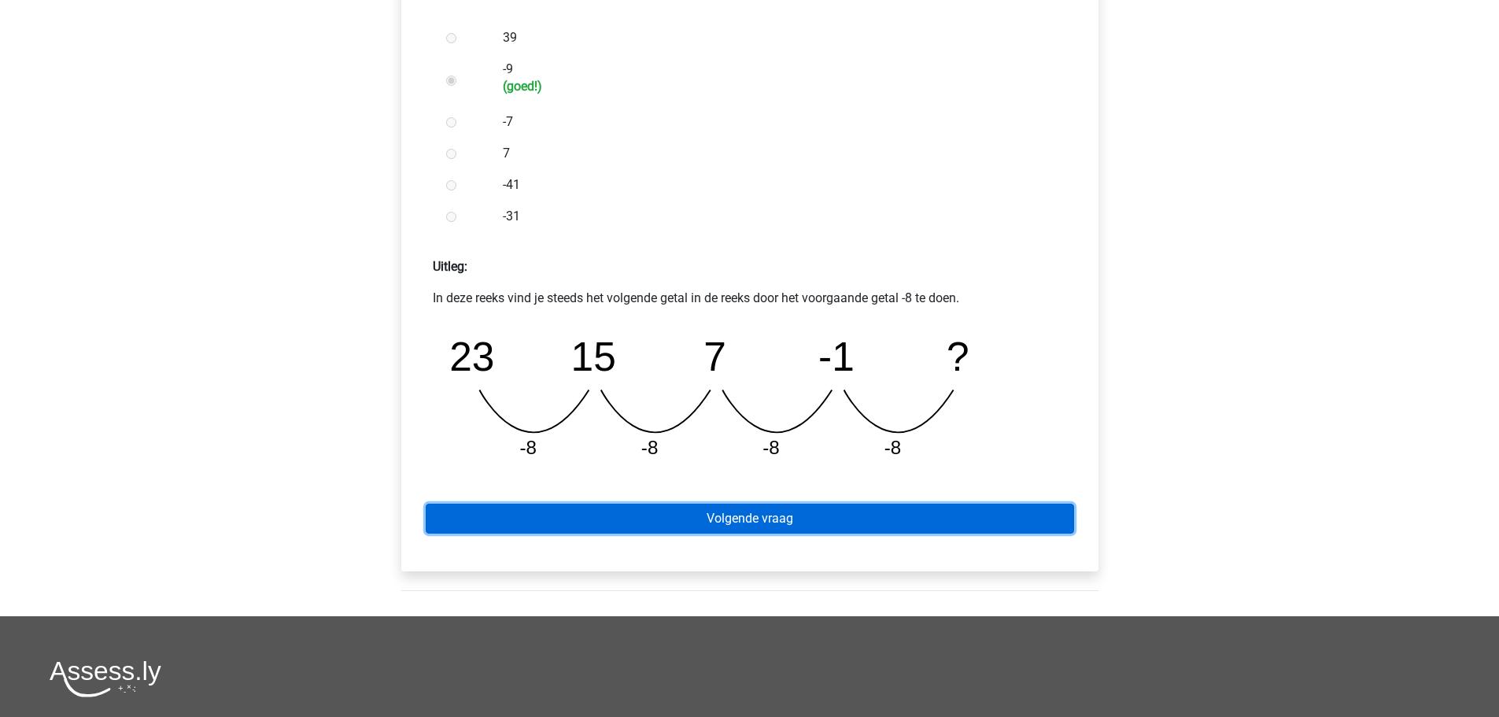
drag, startPoint x: 712, startPoint y: 509, endPoint x: 567, endPoint y: 478, distance: 148.0
click at [713, 509] on link "Volgende vraag" at bounding box center [750, 518] width 648 height 30
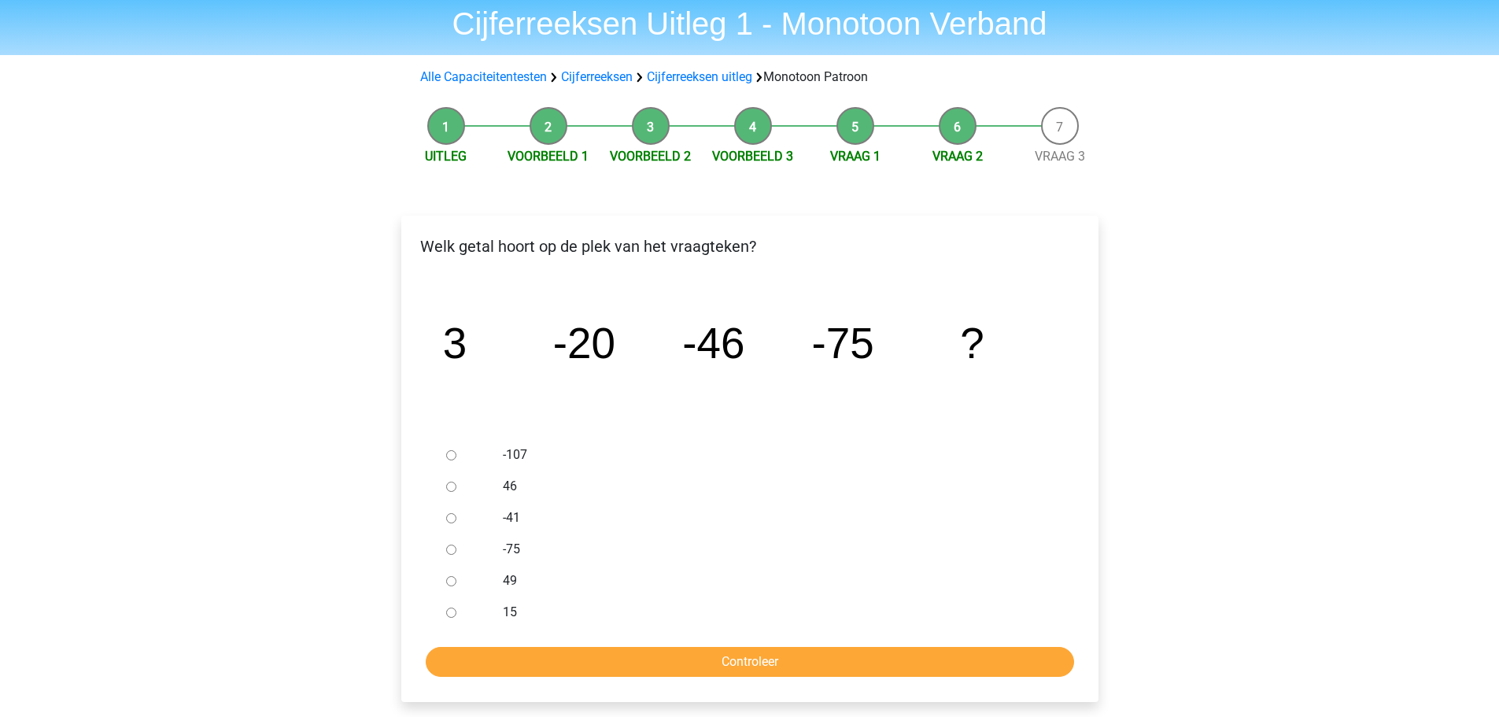
scroll to position [79, 0]
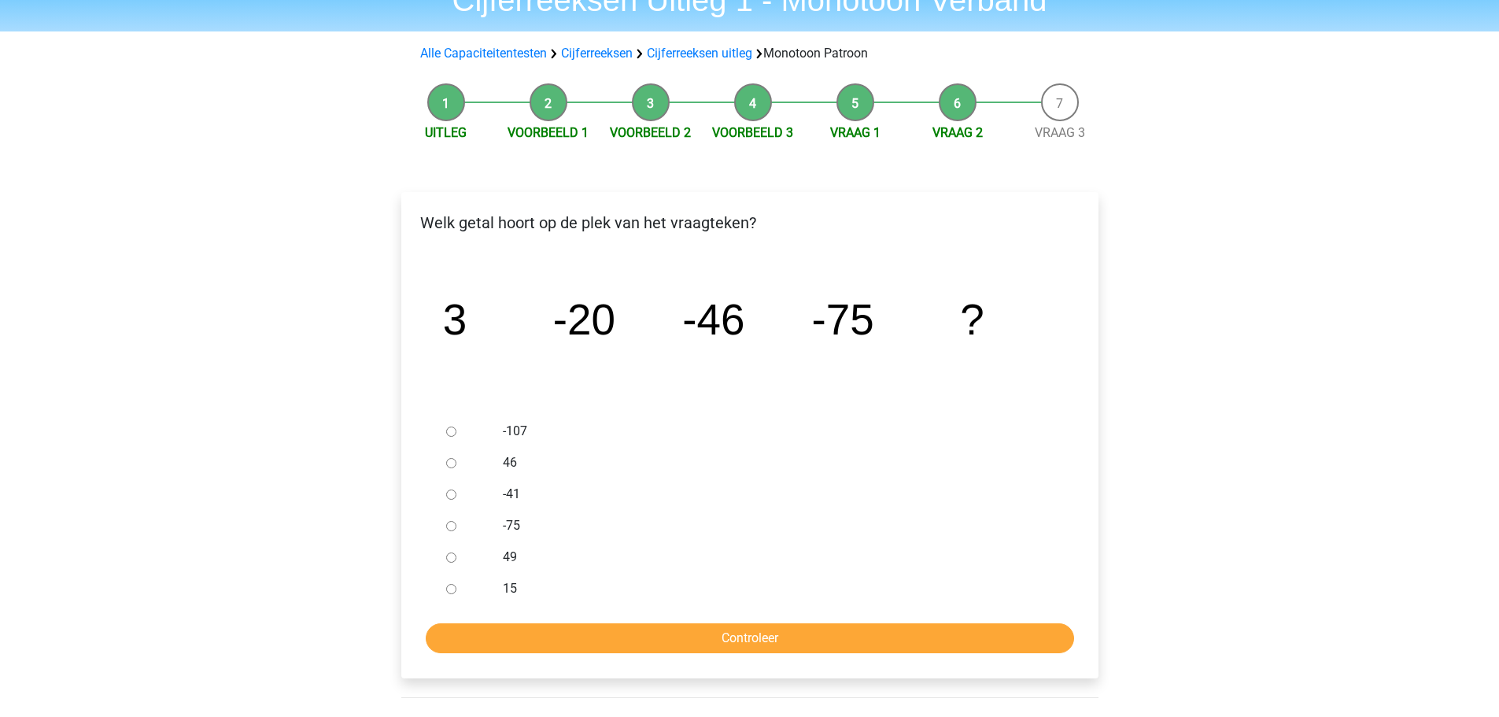
click at [451, 426] on input "-107" at bounding box center [451, 431] width 10 height 10
radio input "true"
click at [737, 633] on input "Controleer" at bounding box center [750, 638] width 648 height 30
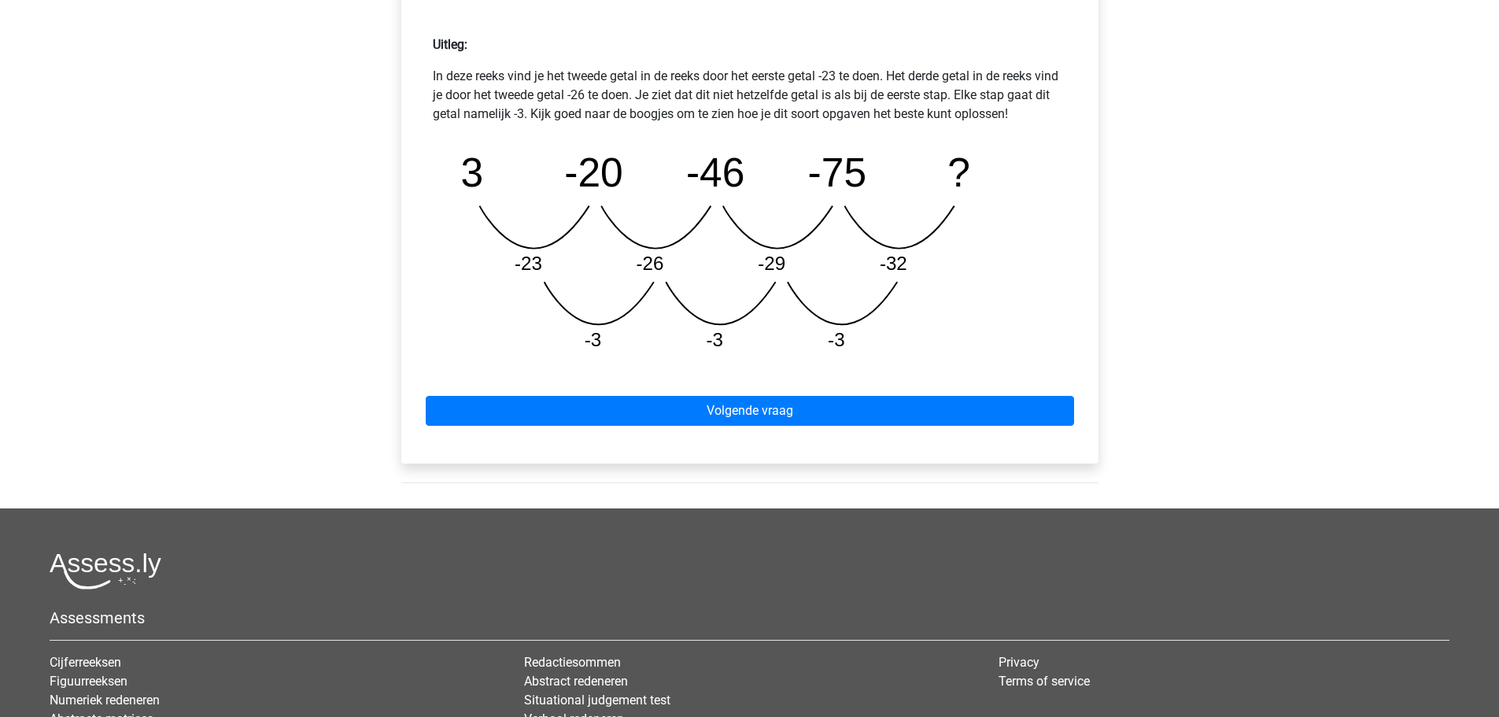
scroll to position [708, 0]
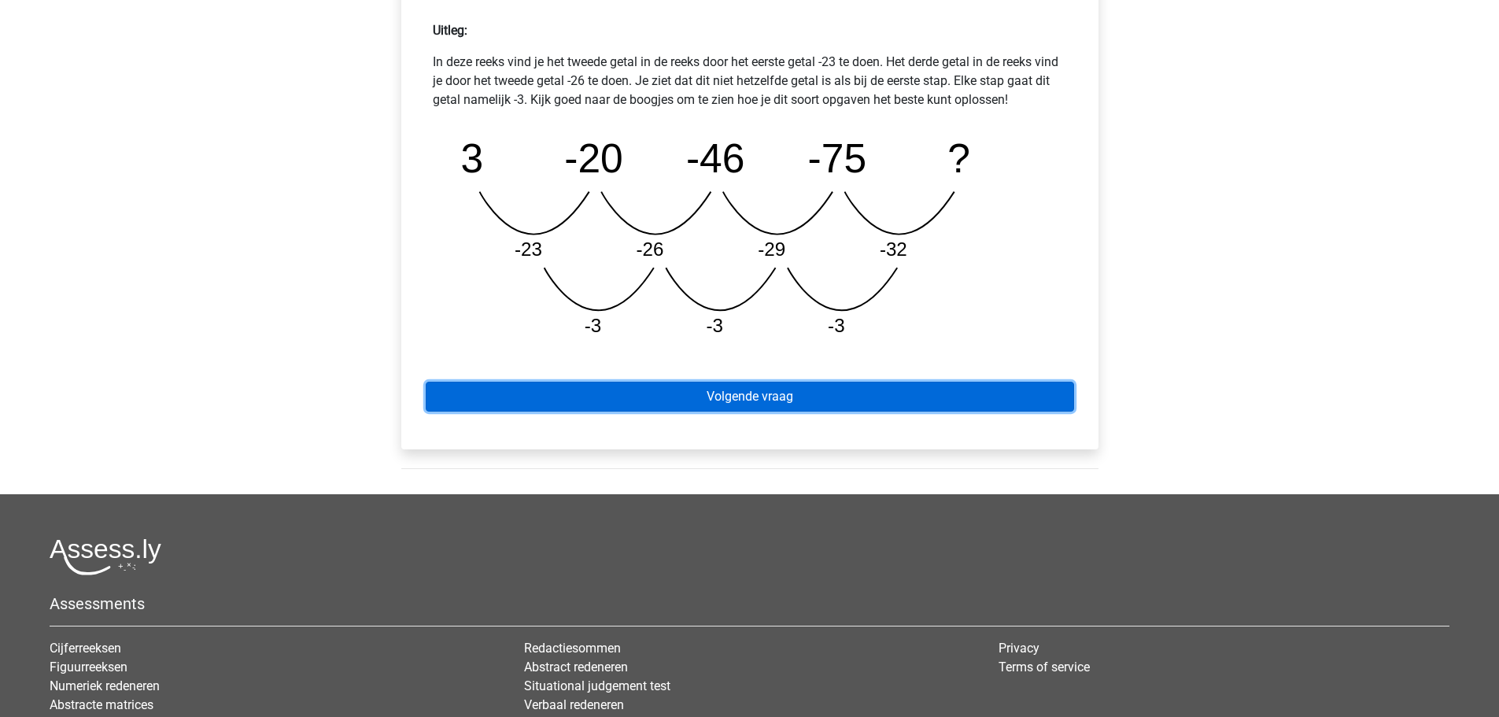
click at [817, 383] on link "Volgende vraag" at bounding box center [750, 397] width 648 height 30
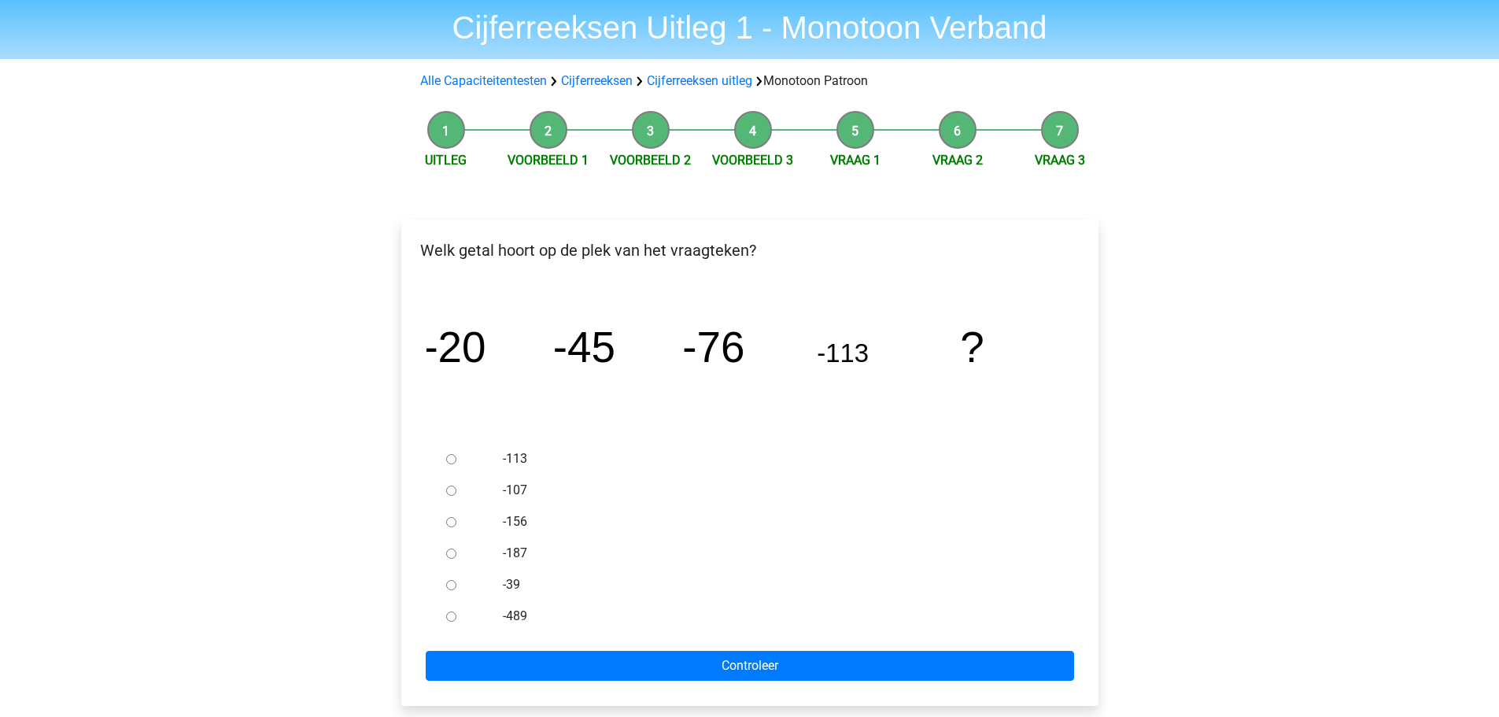
scroll to position [79, 0]
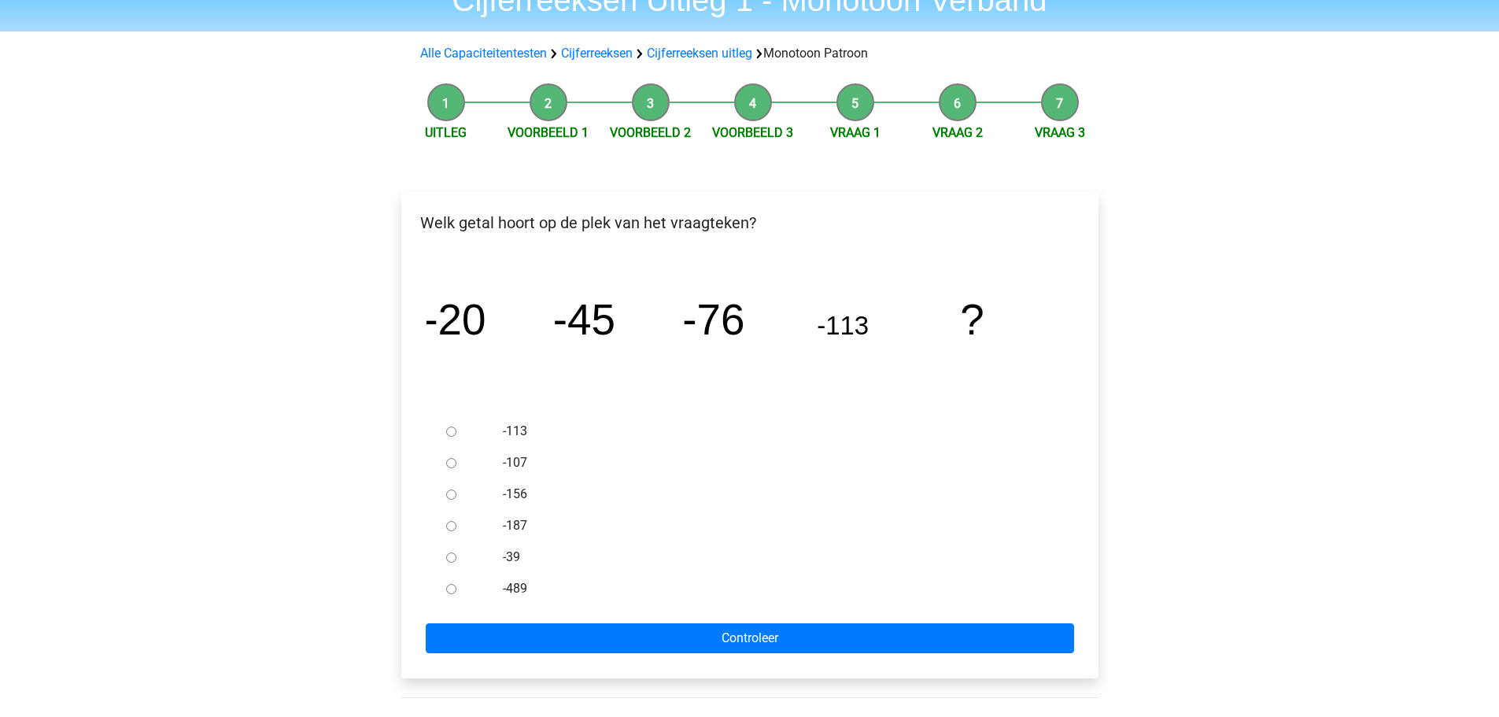
click at [444, 495] on div at bounding box center [466, 493] width 52 height 31
click at [453, 493] on input "-156" at bounding box center [451, 494] width 10 height 10
radio input "true"
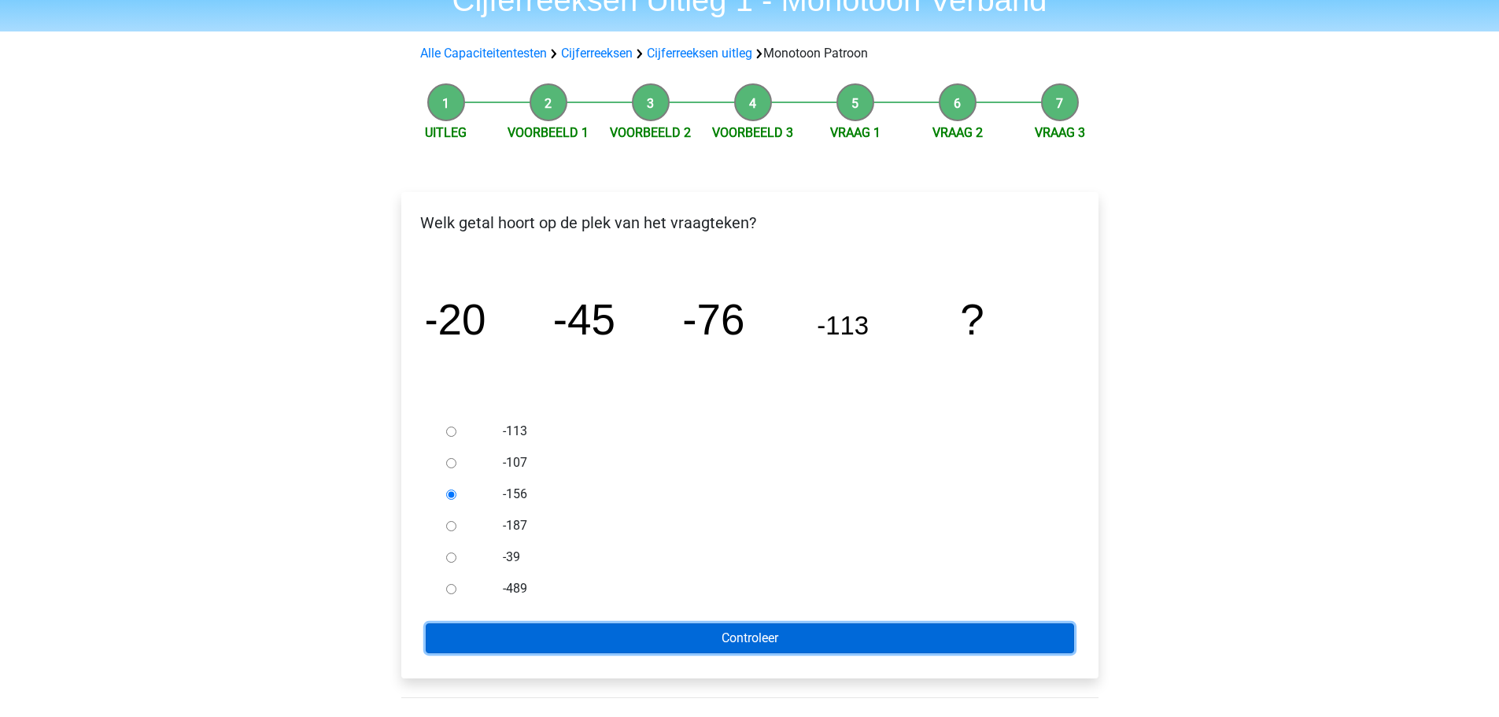
click at [702, 626] on input "Controleer" at bounding box center [750, 638] width 648 height 30
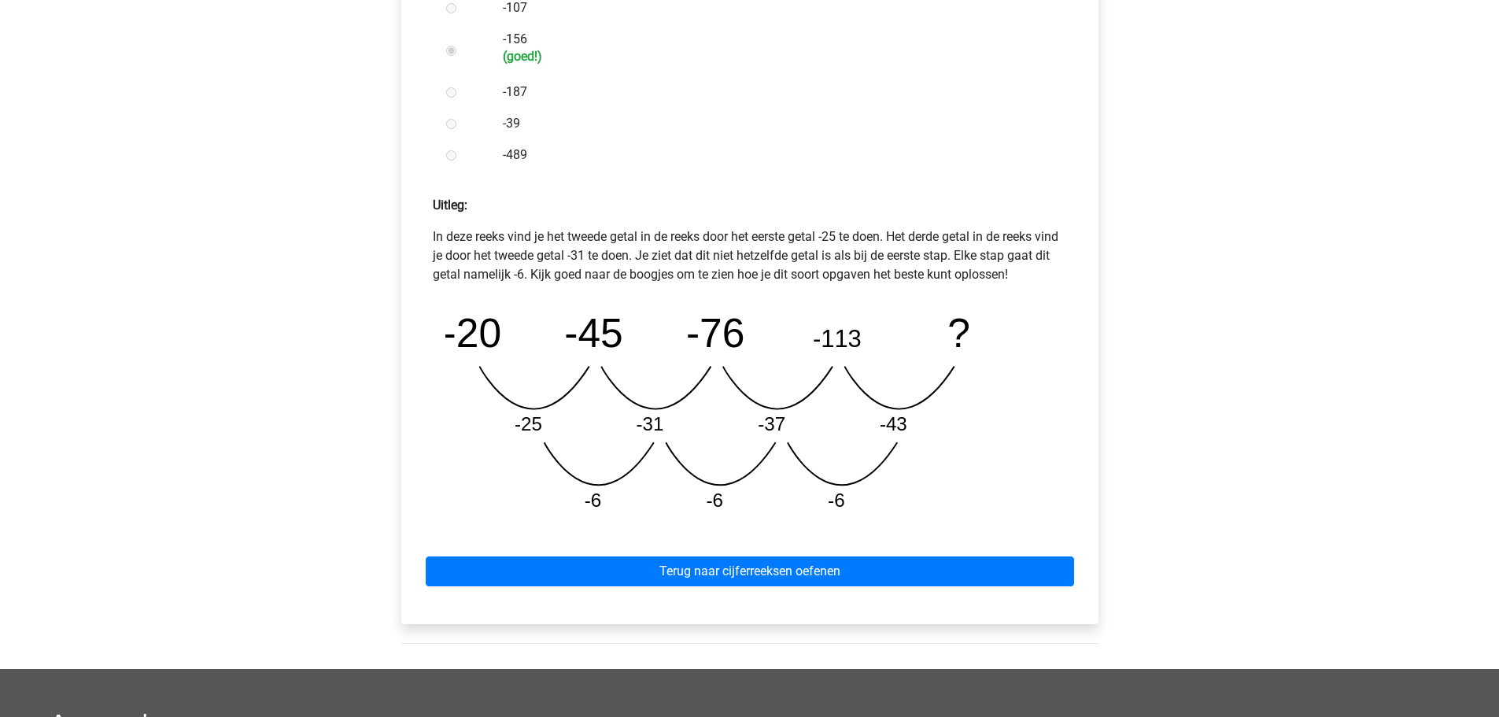
scroll to position [708, 0]
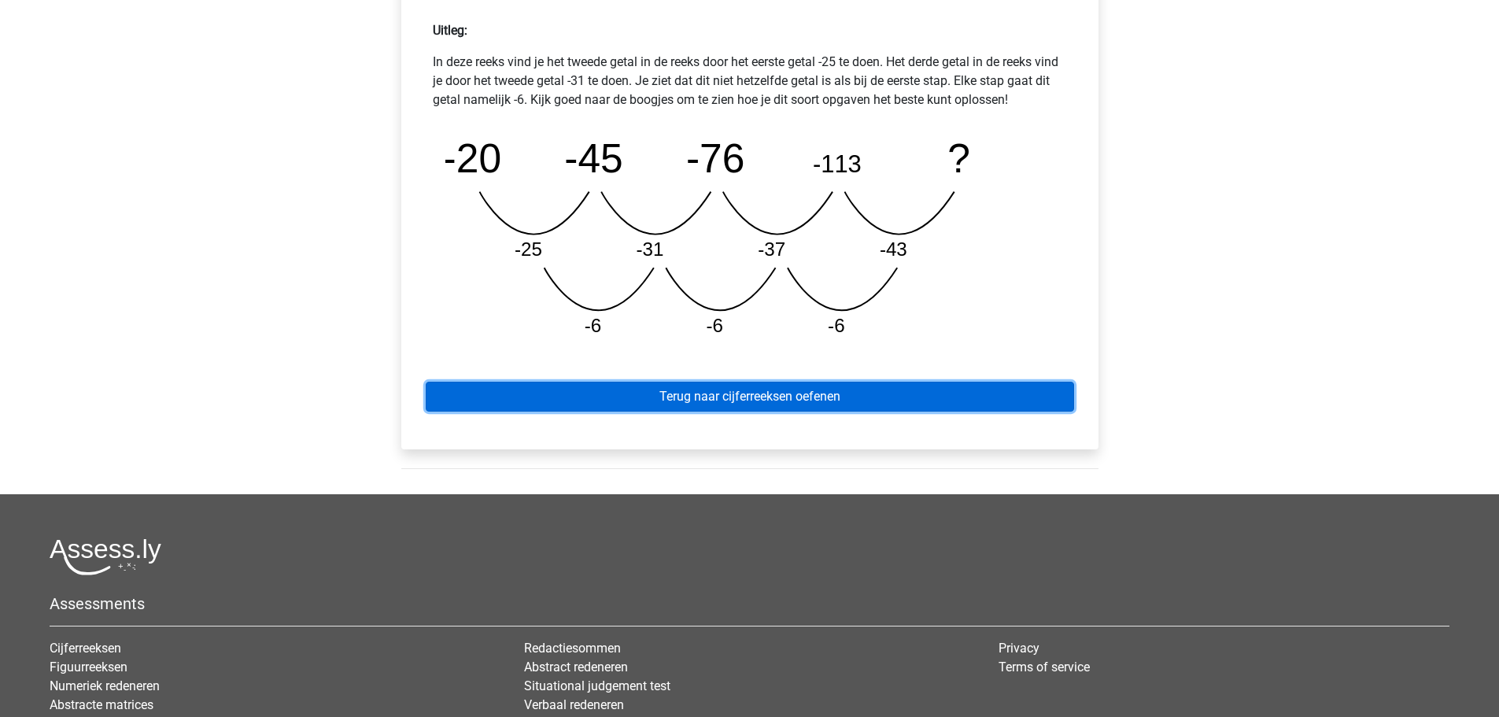
click at [794, 390] on link "Terug naar cijferreeksen oefenen" at bounding box center [750, 397] width 648 height 30
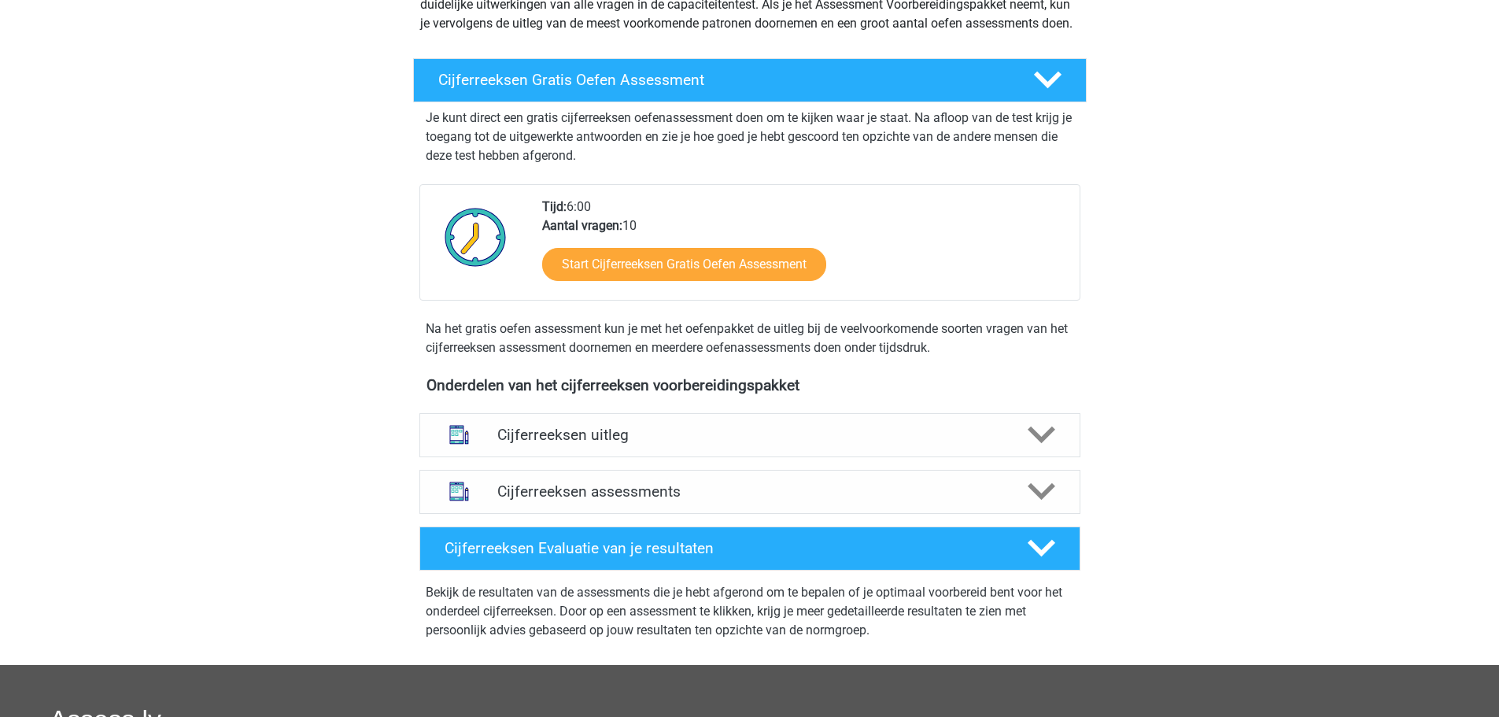
scroll to position [236, 0]
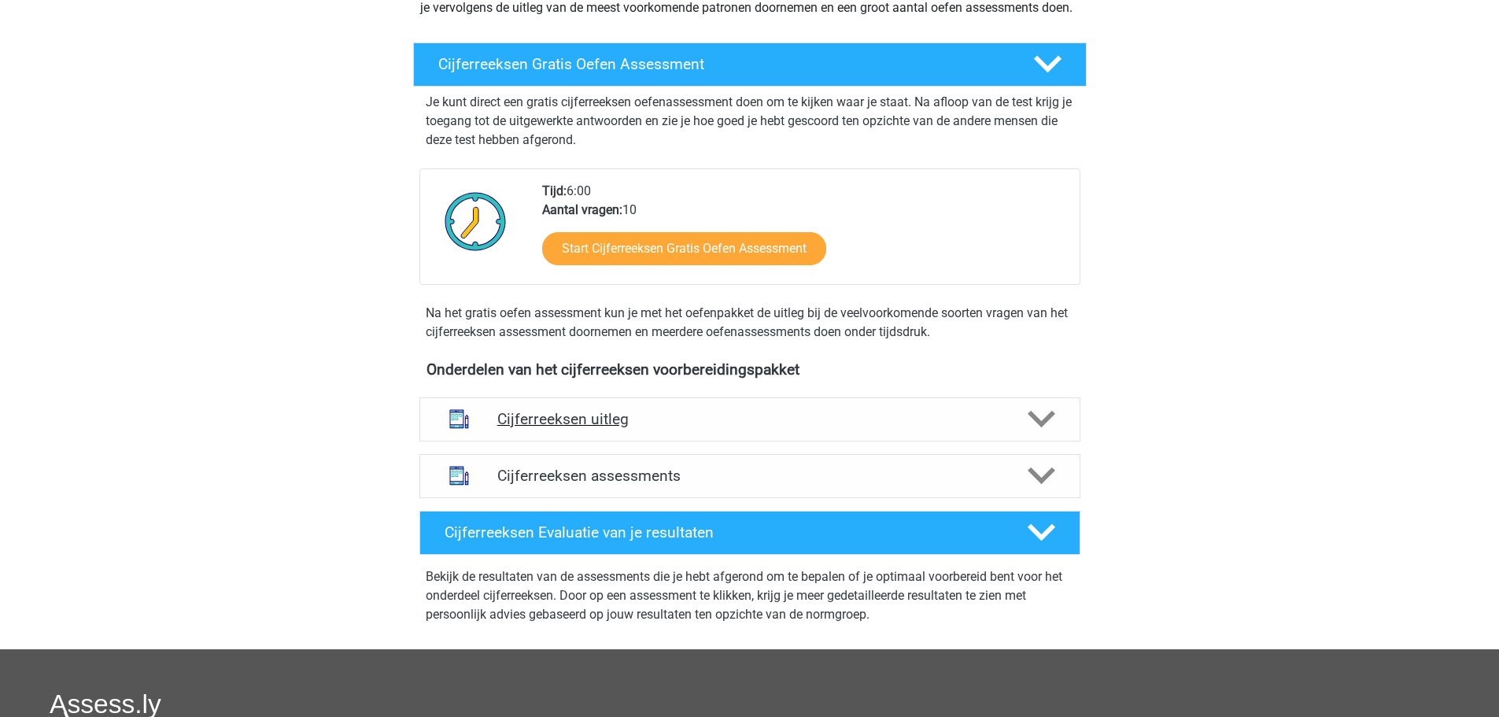
click at [801, 428] on div "Cijferreeksen uitleg" at bounding box center [749, 419] width 661 height 44
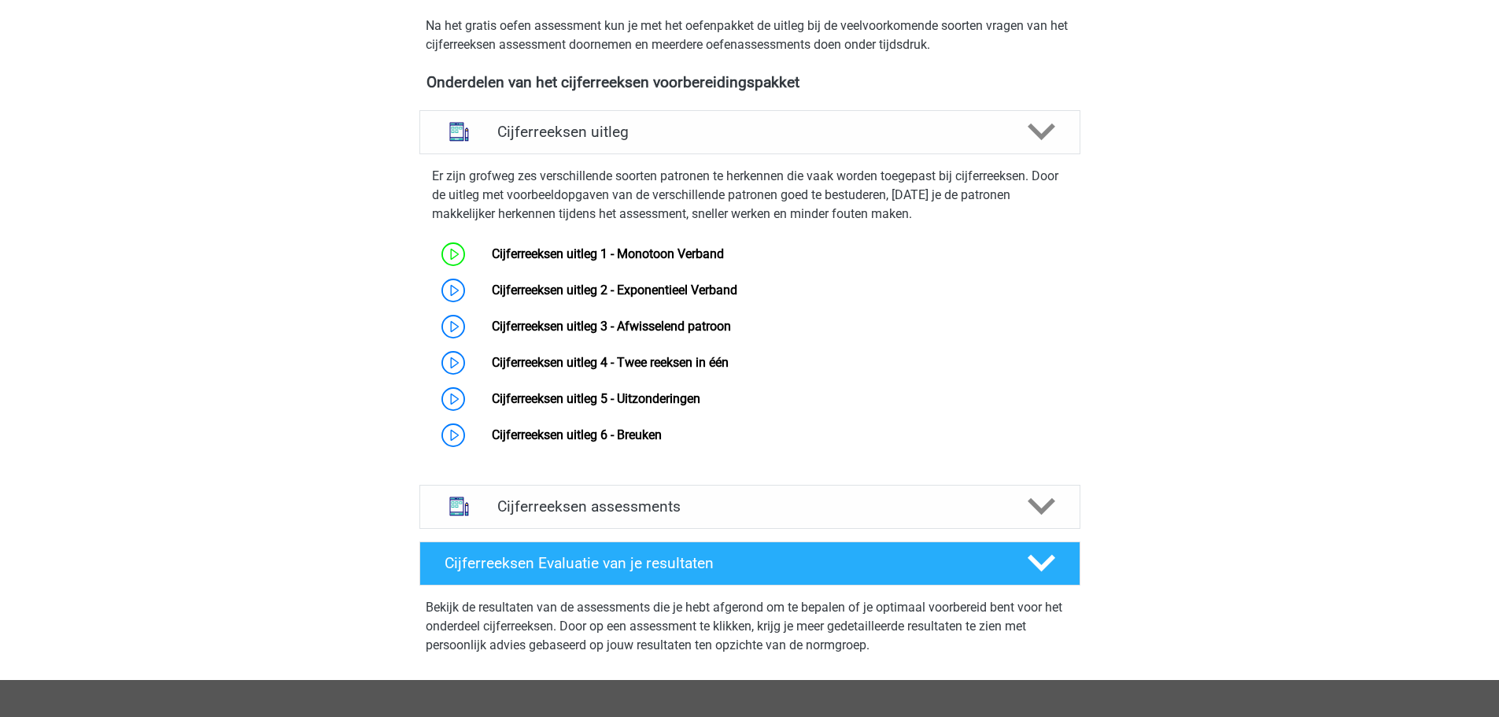
scroll to position [551, 0]
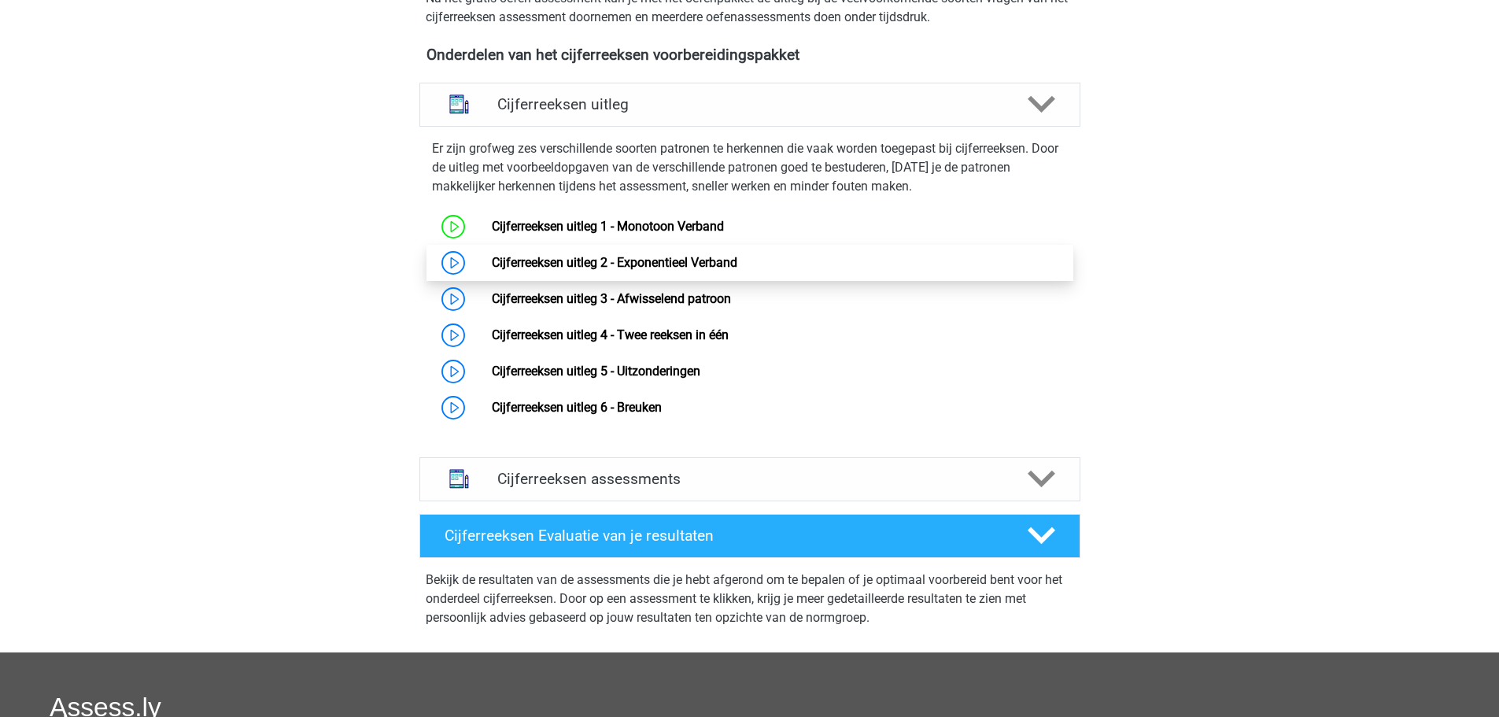
click at [558, 270] on link "Cijferreeksen uitleg 2 - Exponentieel Verband" at bounding box center [614, 262] width 245 height 15
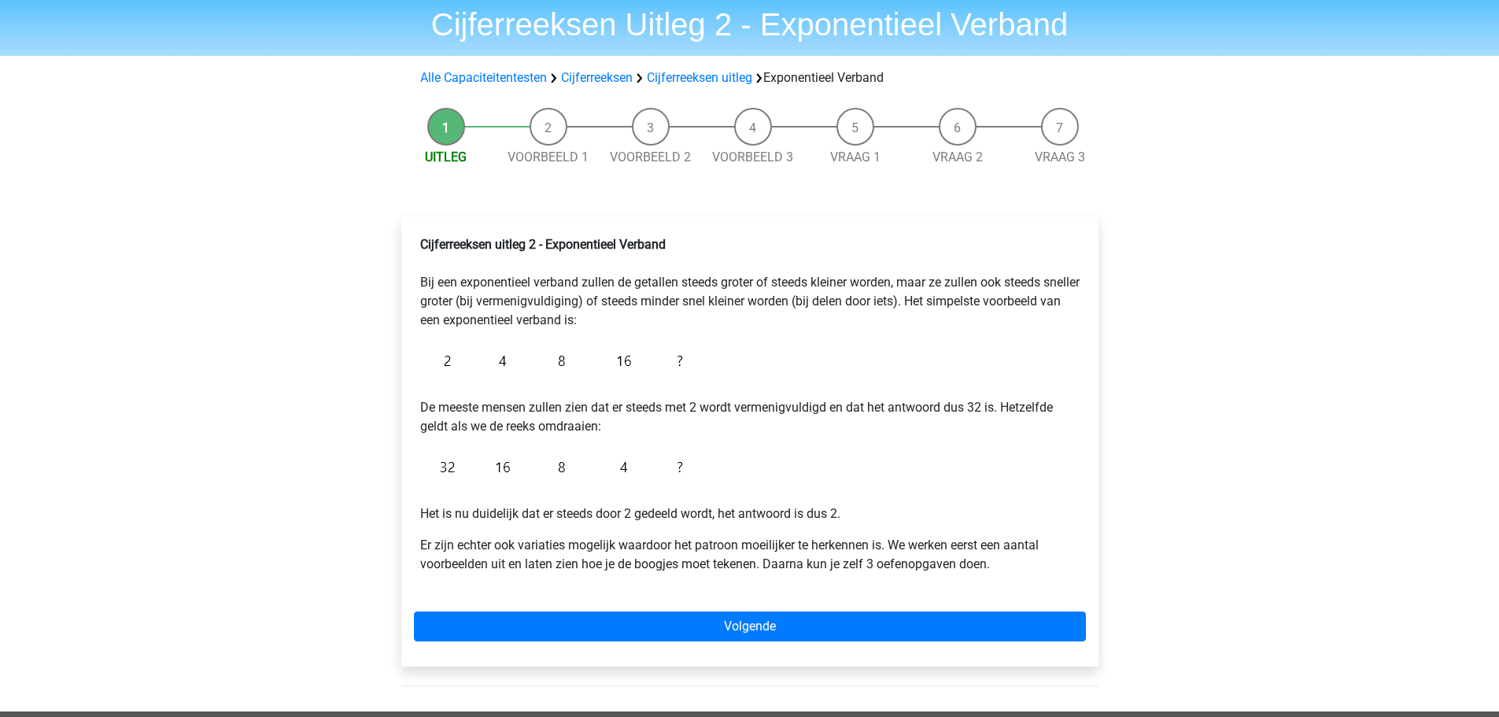
scroll to position [79, 0]
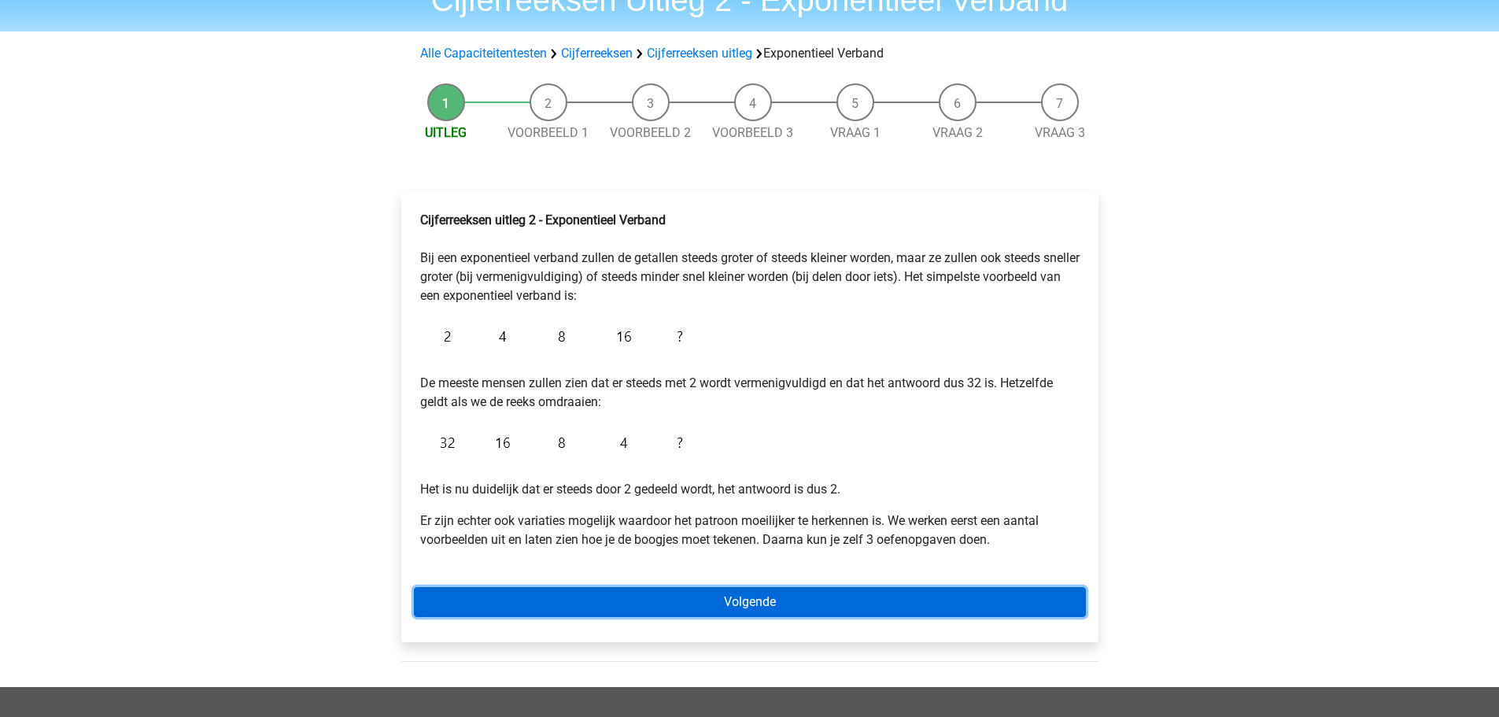
click at [775, 590] on link "Volgende" at bounding box center [750, 602] width 672 height 30
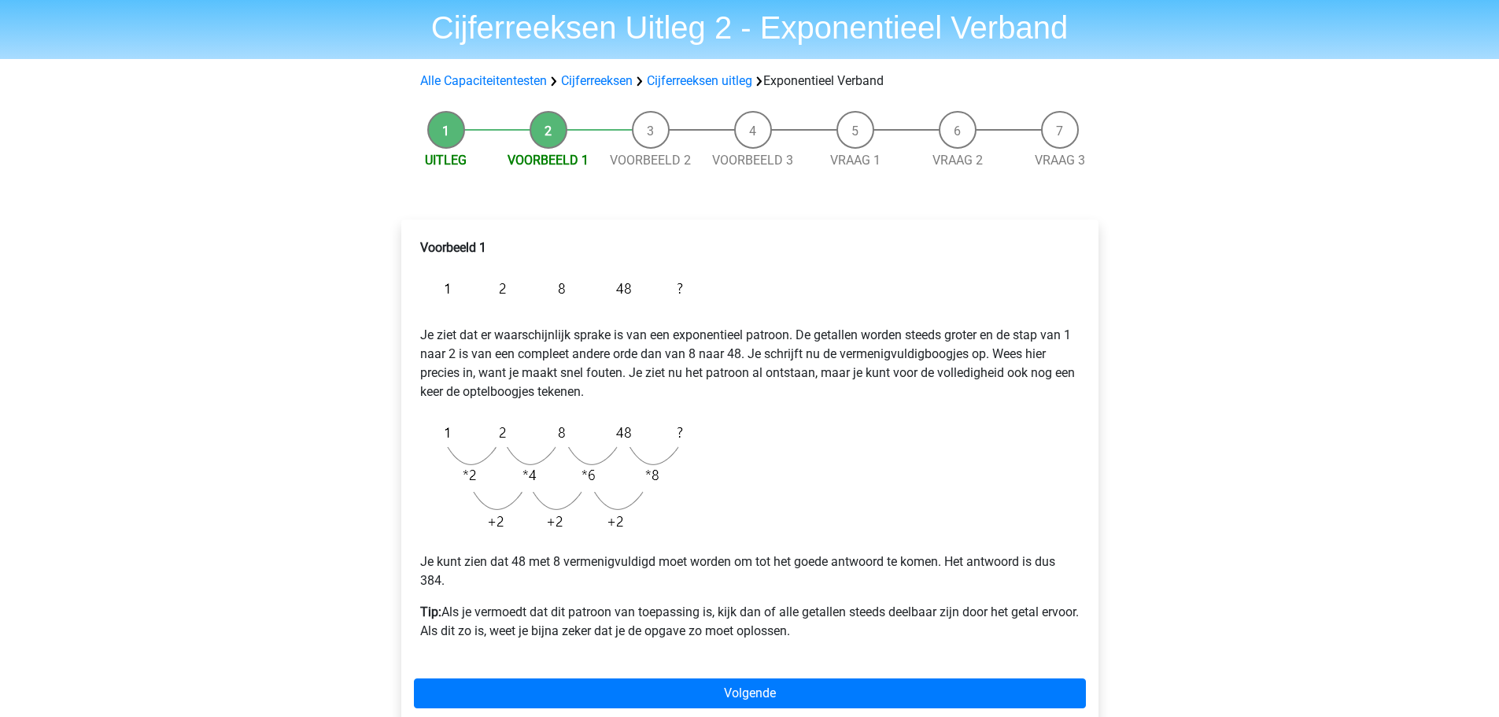
scroll to position [79, 0]
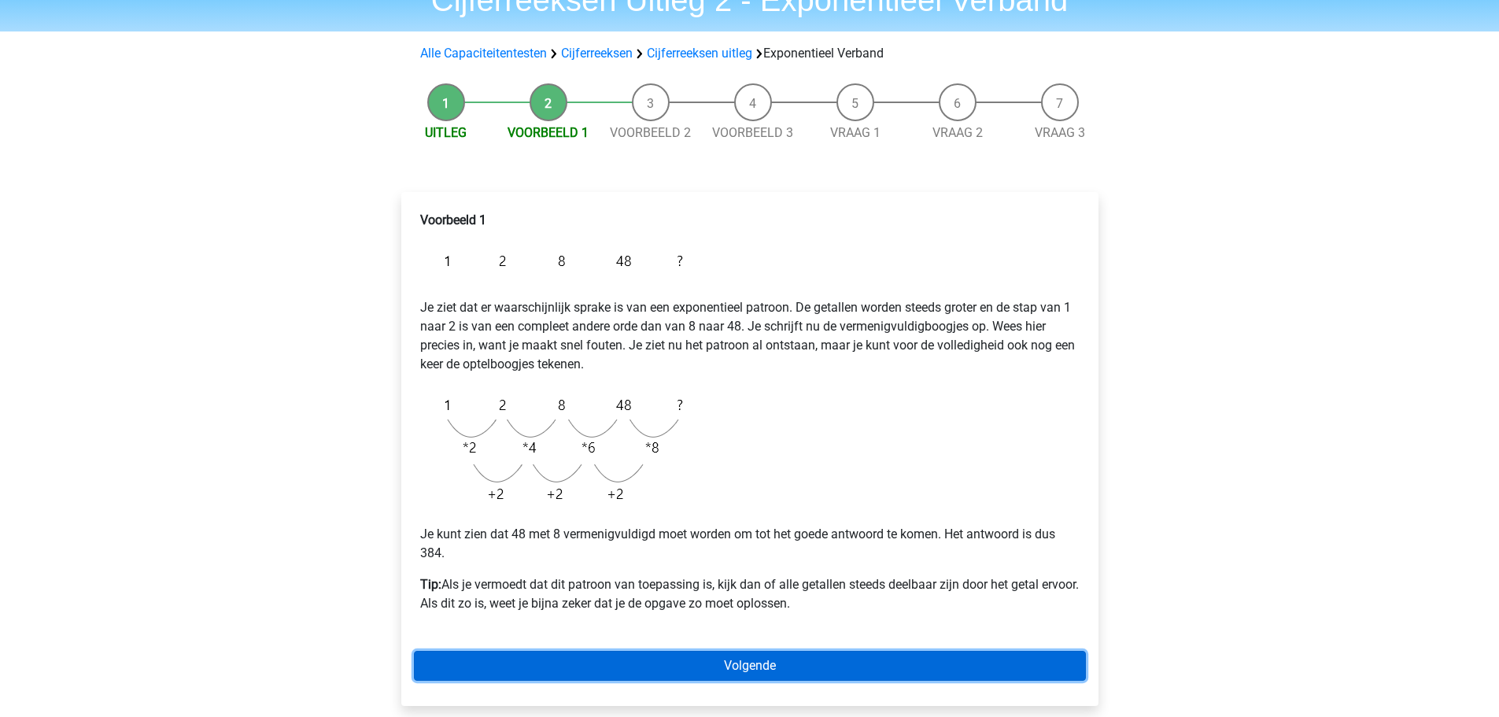
click at [677, 664] on link "Volgende" at bounding box center [750, 666] width 672 height 30
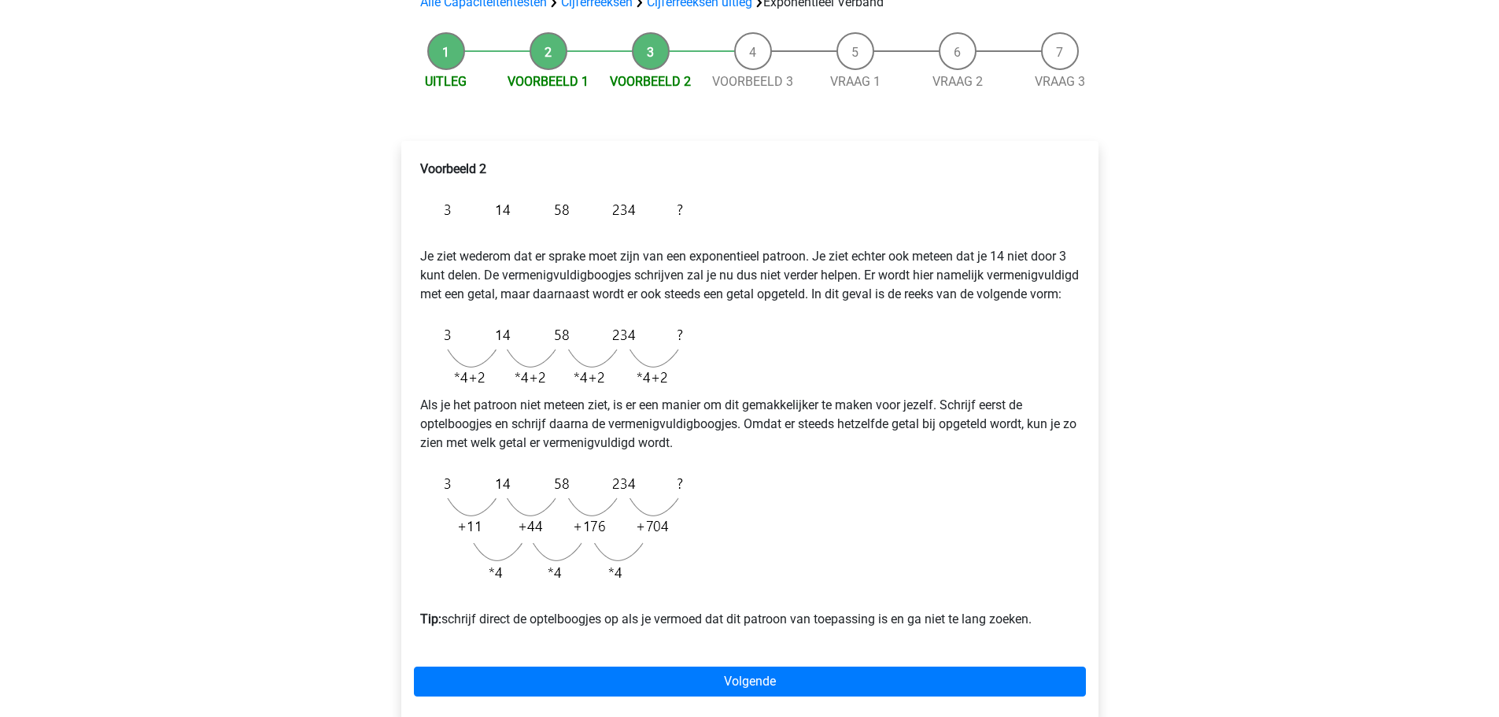
scroll to position [157, 0]
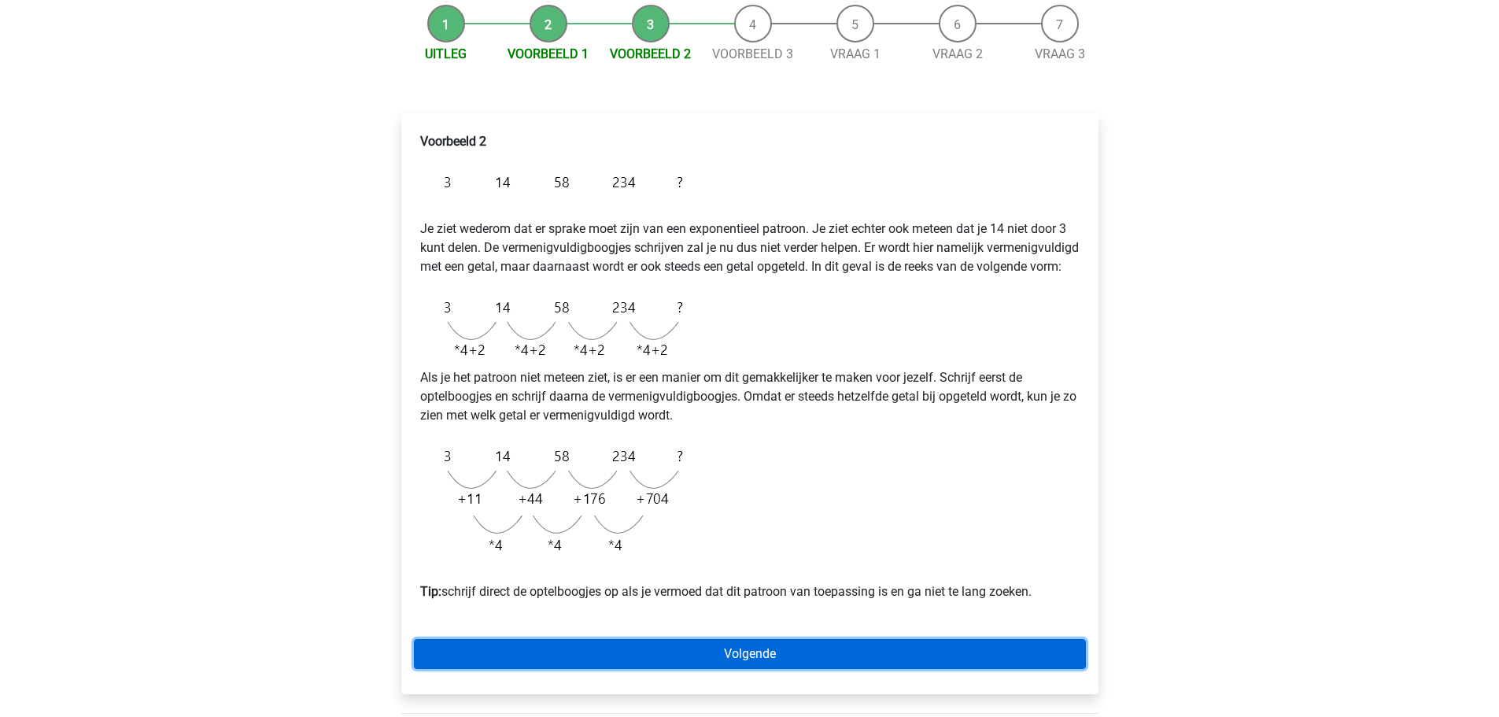
click at [662, 669] on link "Volgende" at bounding box center [750, 654] width 672 height 30
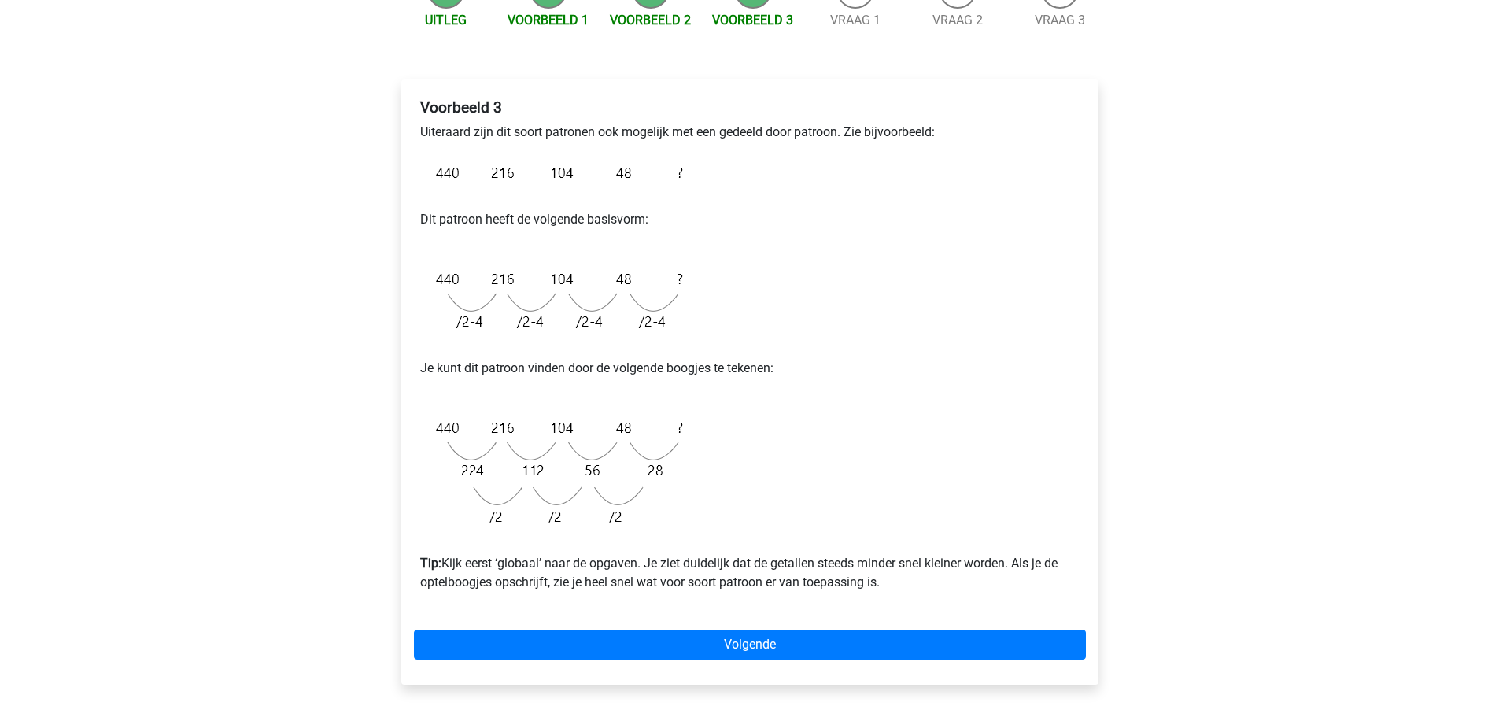
scroll to position [236, 0]
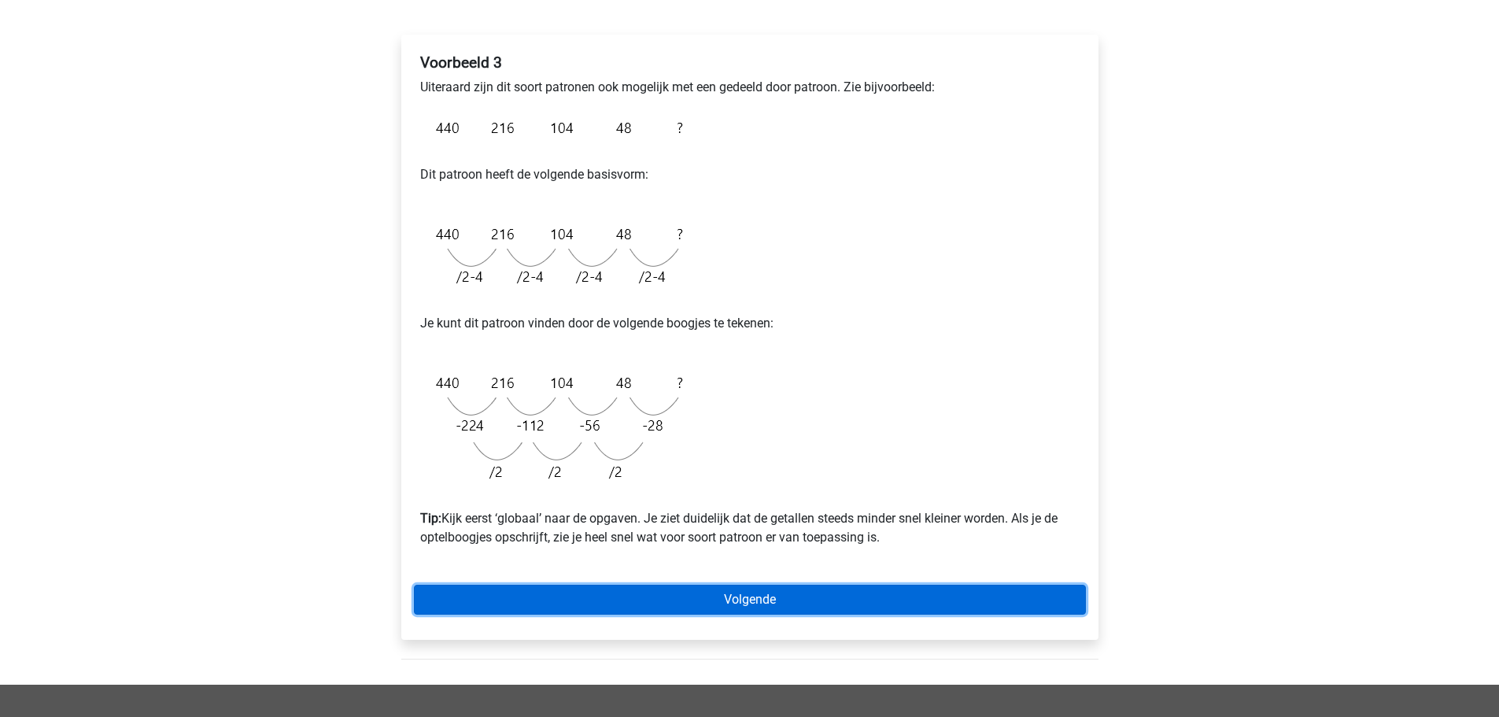
click at [649, 595] on link "Volgende" at bounding box center [750, 599] width 672 height 30
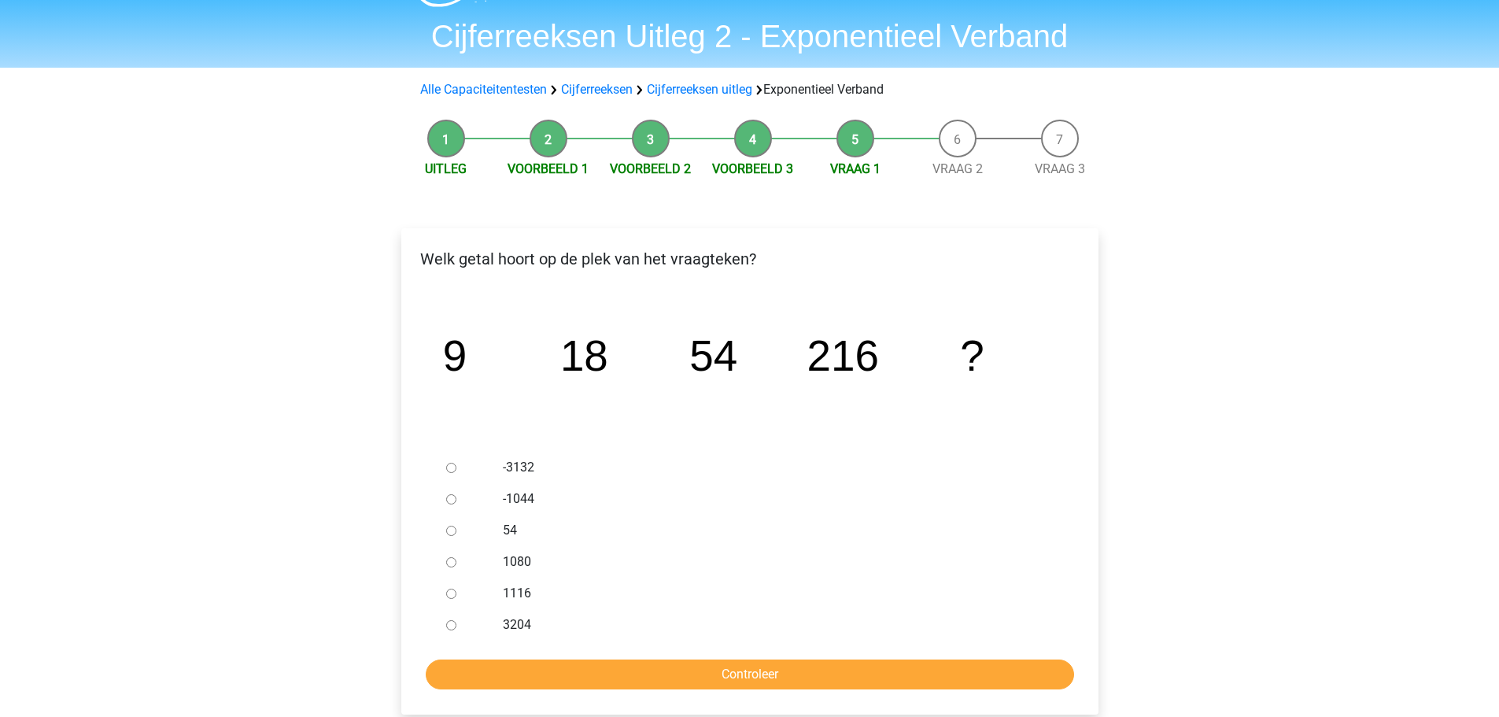
scroll to position [79, 0]
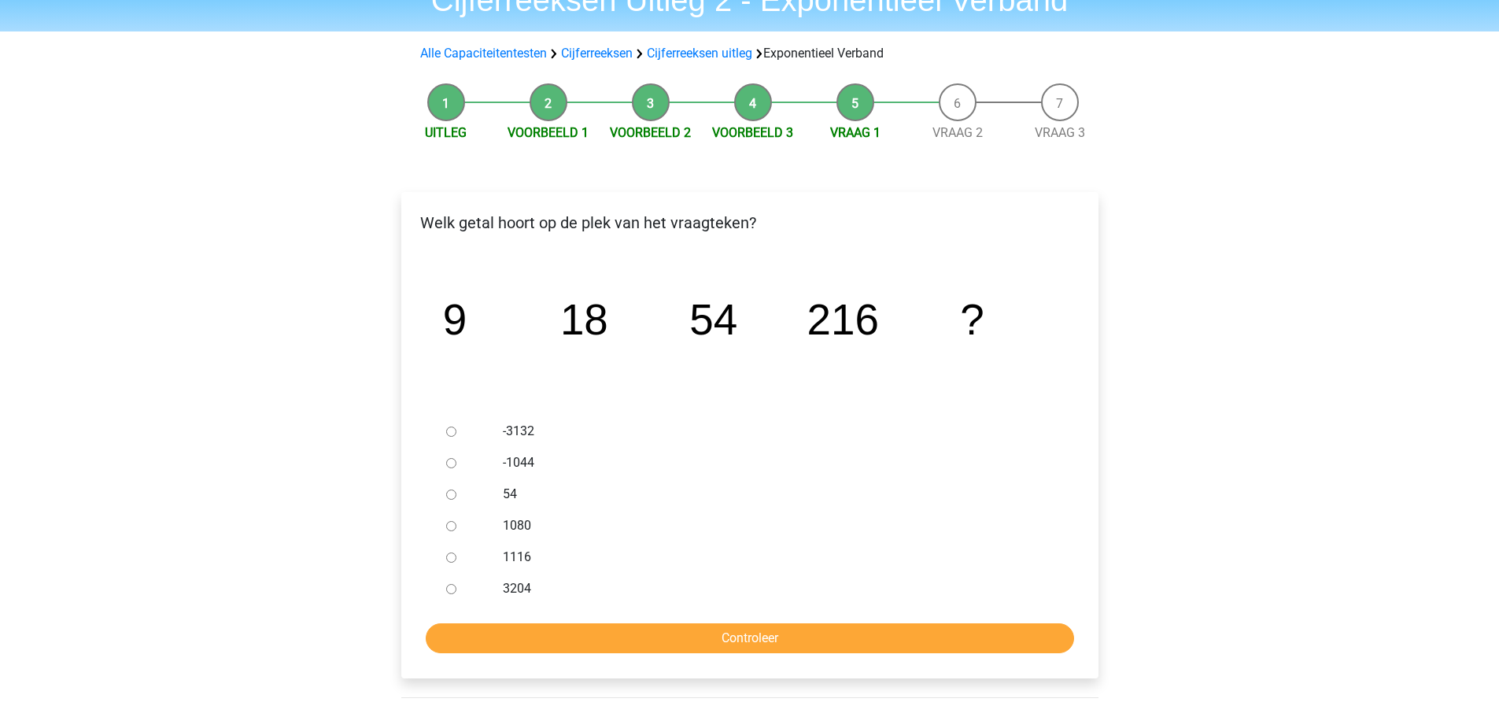
drag, startPoint x: 445, startPoint y: 533, endPoint x: 450, endPoint y: 525, distance: 9.2
click at [448, 530] on div at bounding box center [466, 525] width 52 height 31
click at [450, 524] on input "1080" at bounding box center [451, 526] width 10 height 10
radio input "true"
click at [702, 632] on input "Controleer" at bounding box center [750, 638] width 648 height 30
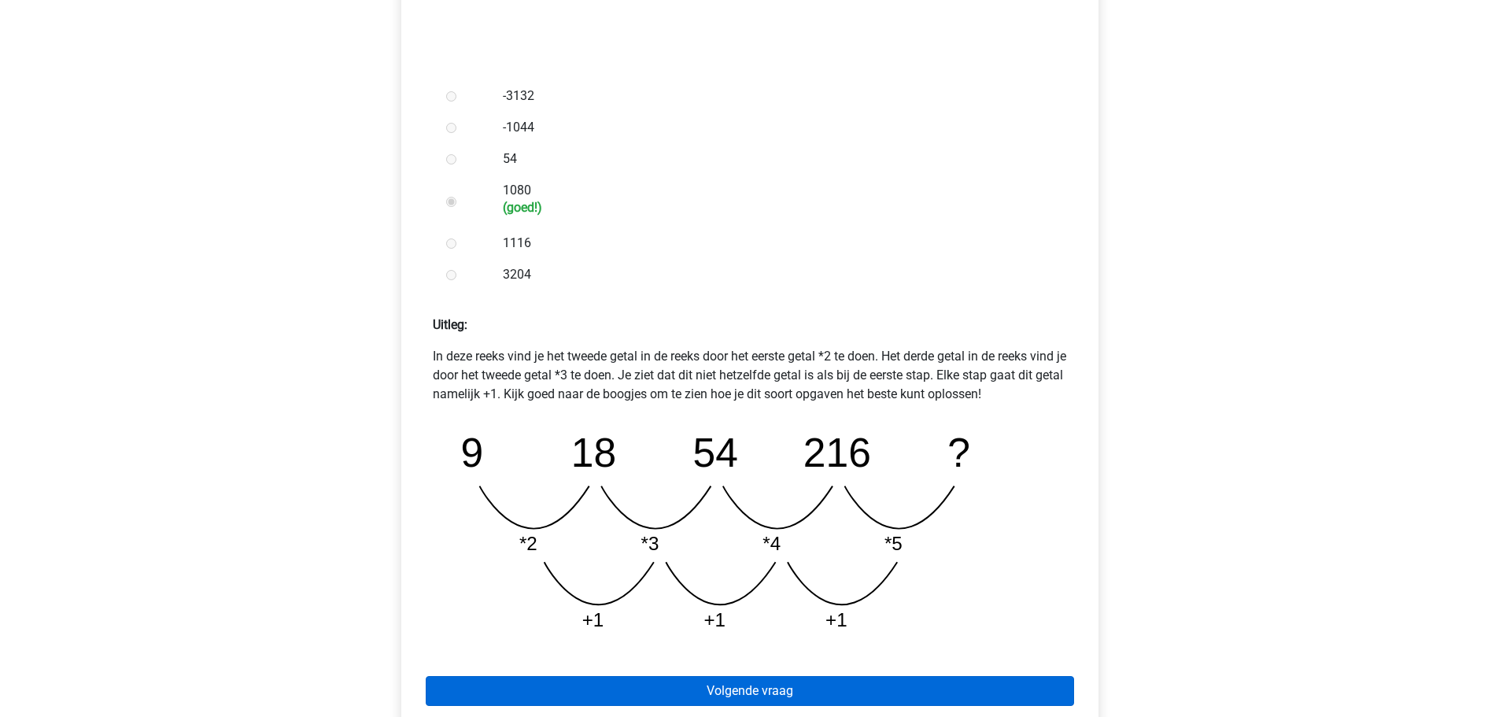
scroll to position [472, 0]
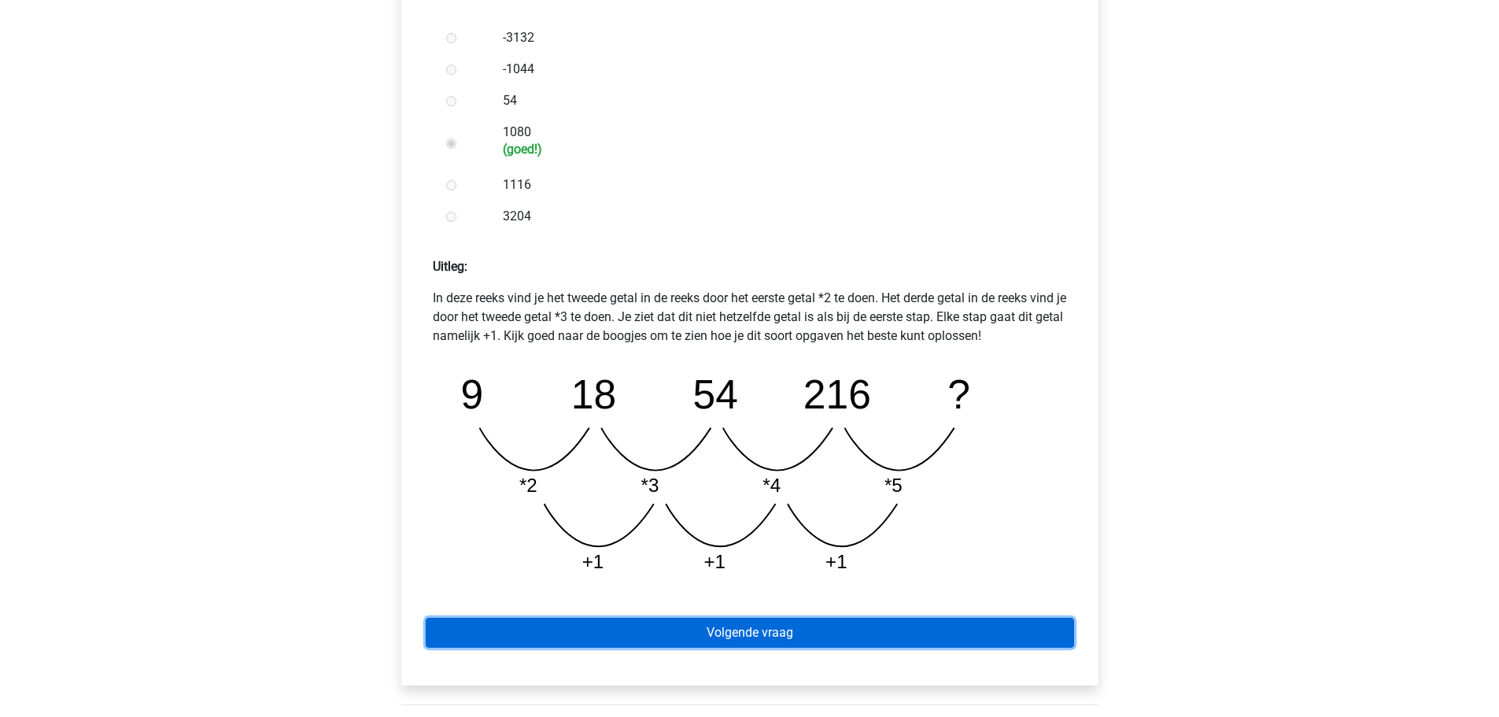
drag, startPoint x: 676, startPoint y: 628, endPoint x: 573, endPoint y: 614, distance: 103.9
click at [676, 628] on link "Volgende vraag" at bounding box center [750, 632] width 648 height 30
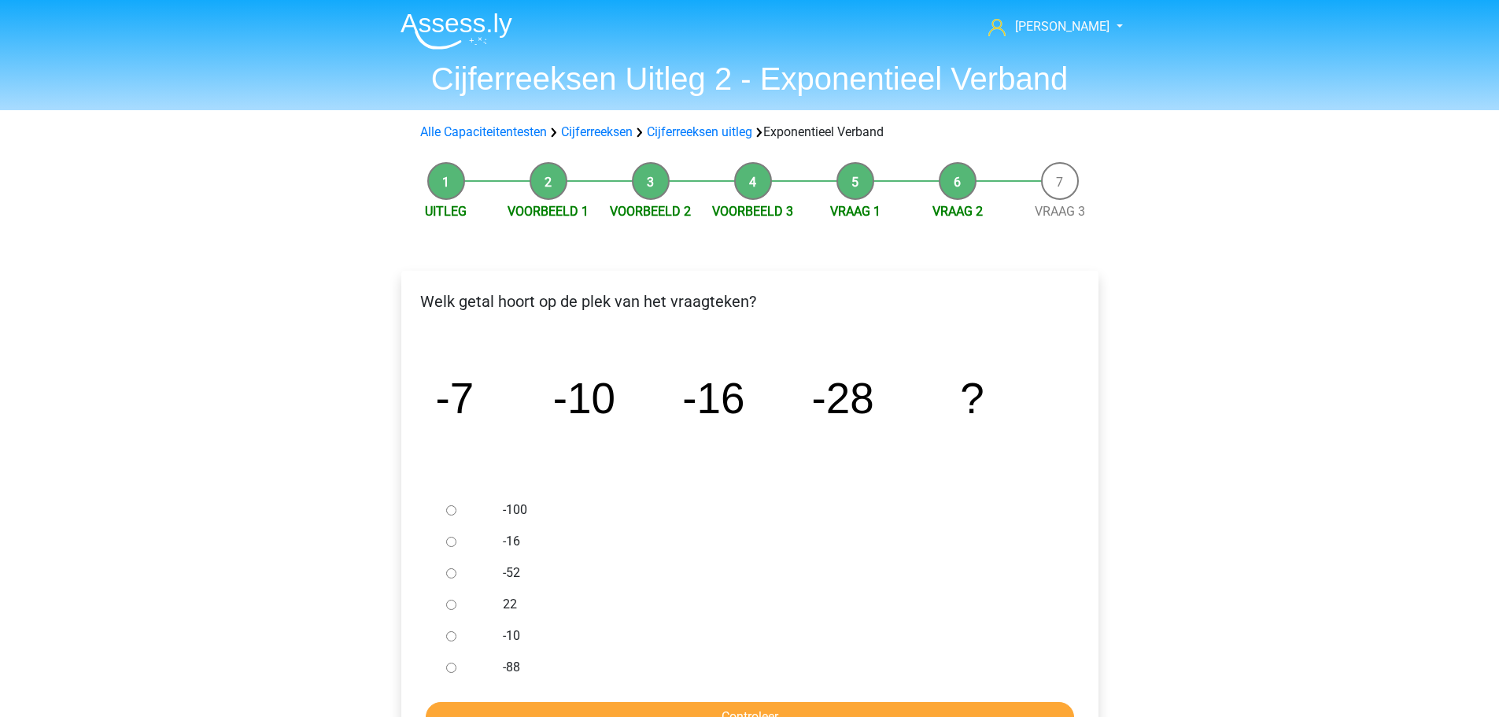
click at [449, 571] on input "-52" at bounding box center [451, 573] width 10 height 10
radio input "true"
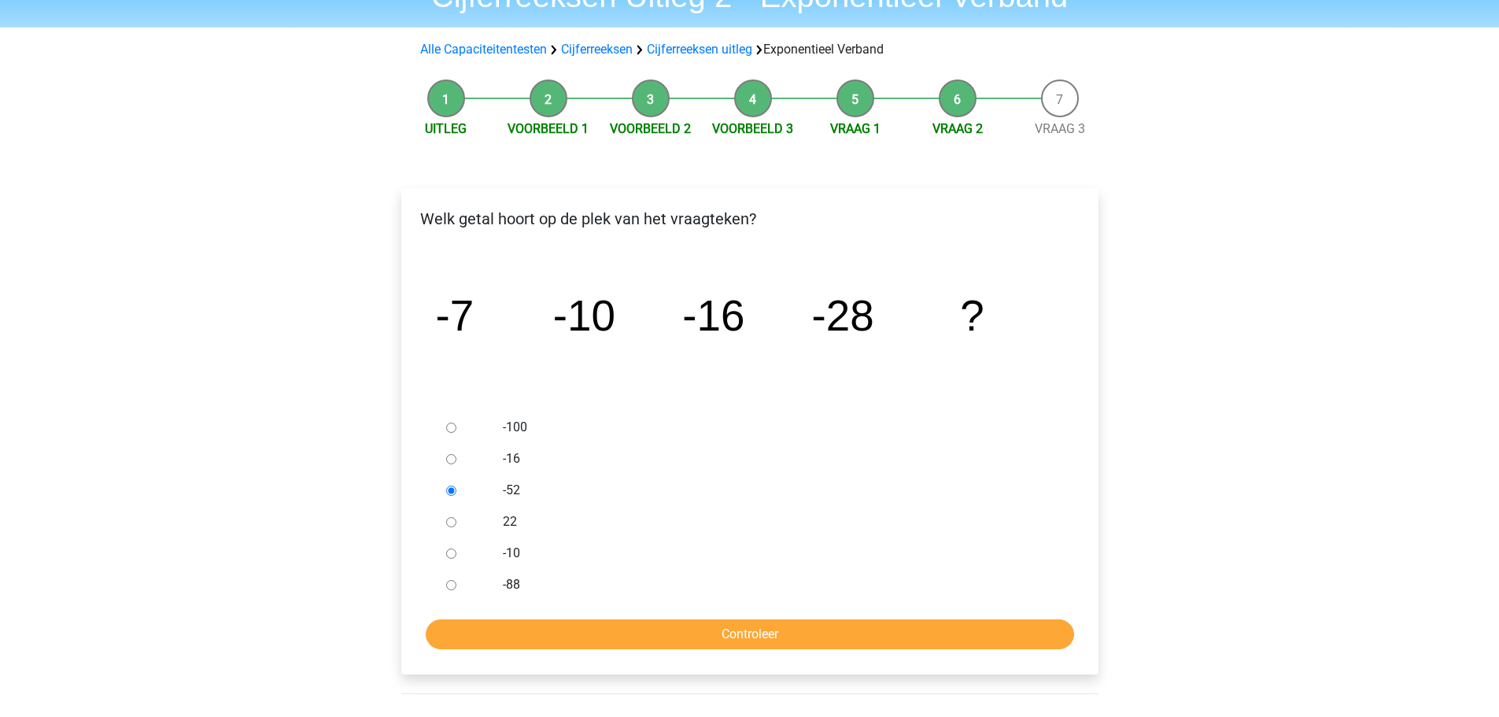
scroll to position [315, 0]
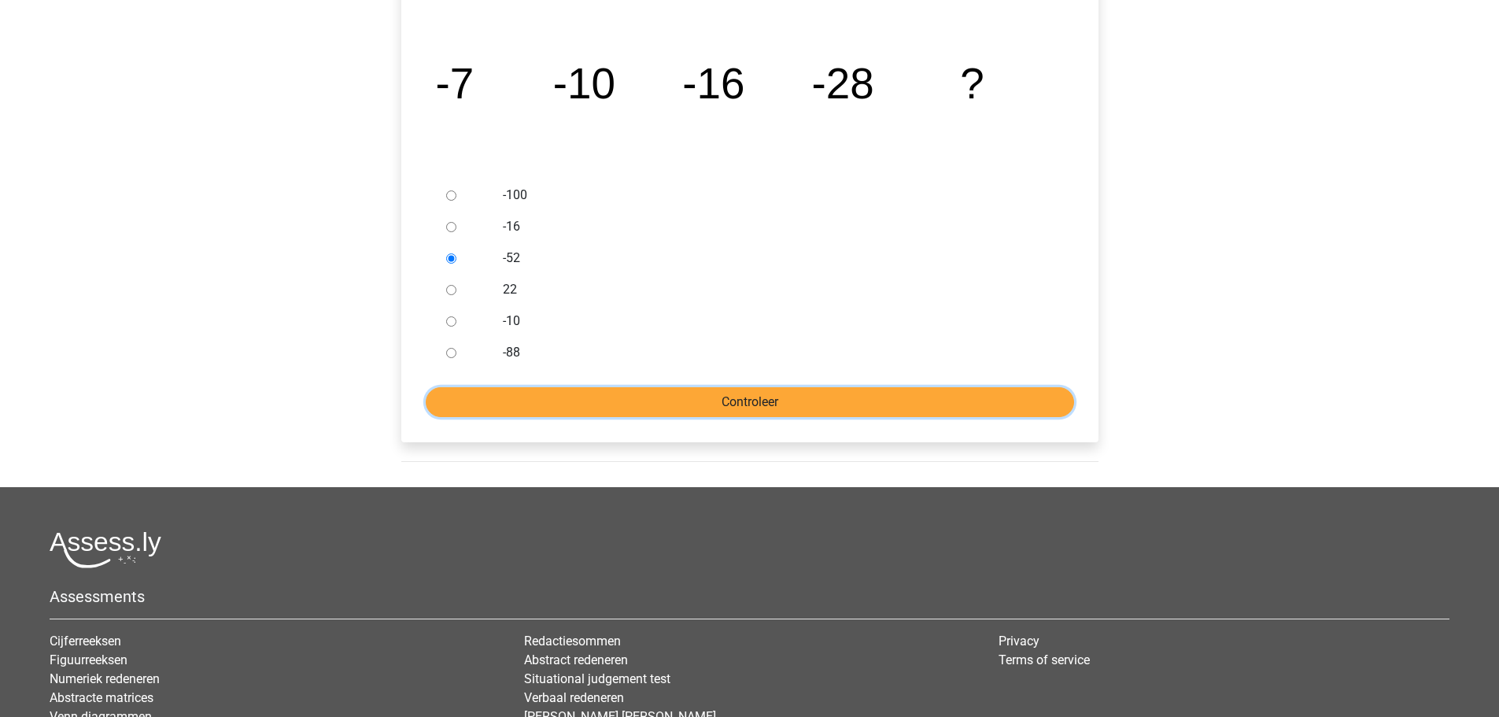
click at [770, 407] on input "Controleer" at bounding box center [750, 402] width 648 height 30
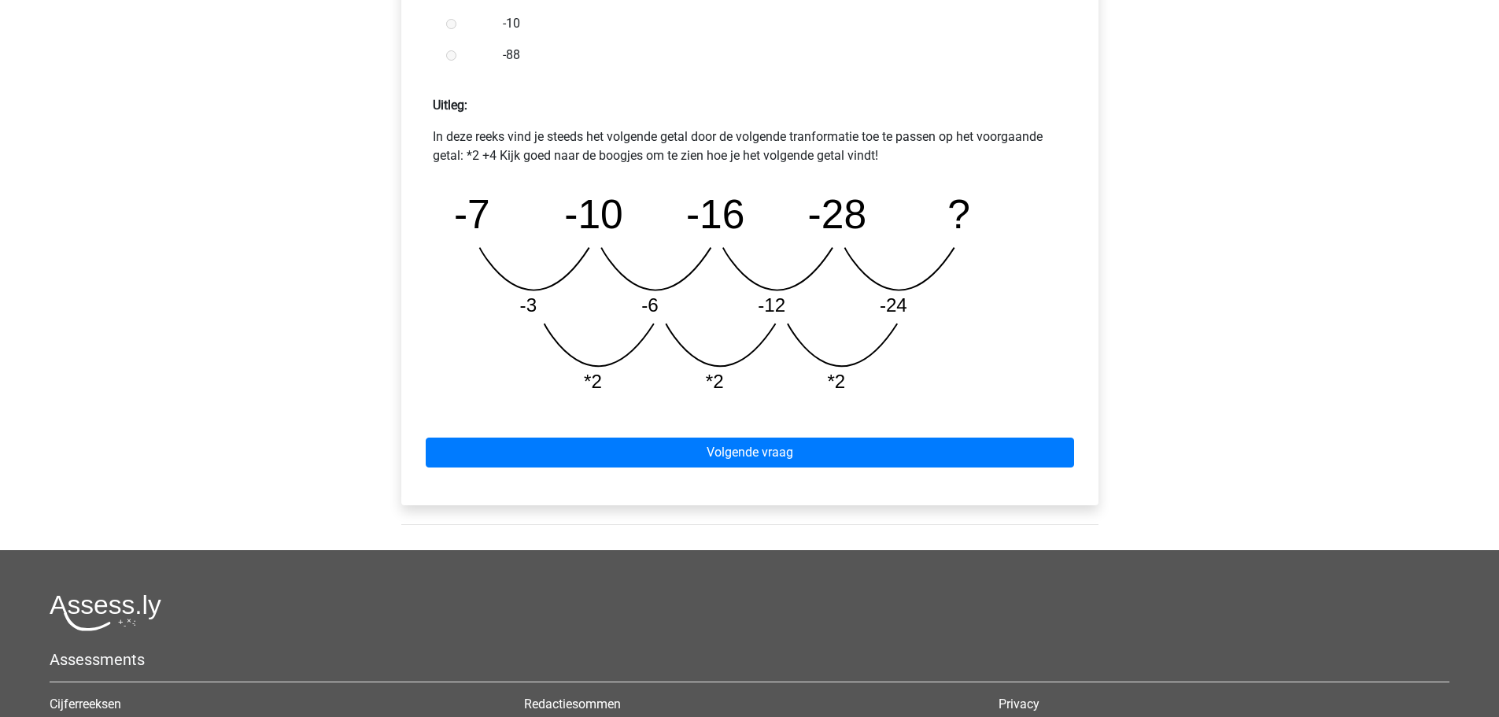
scroll to position [708, 0]
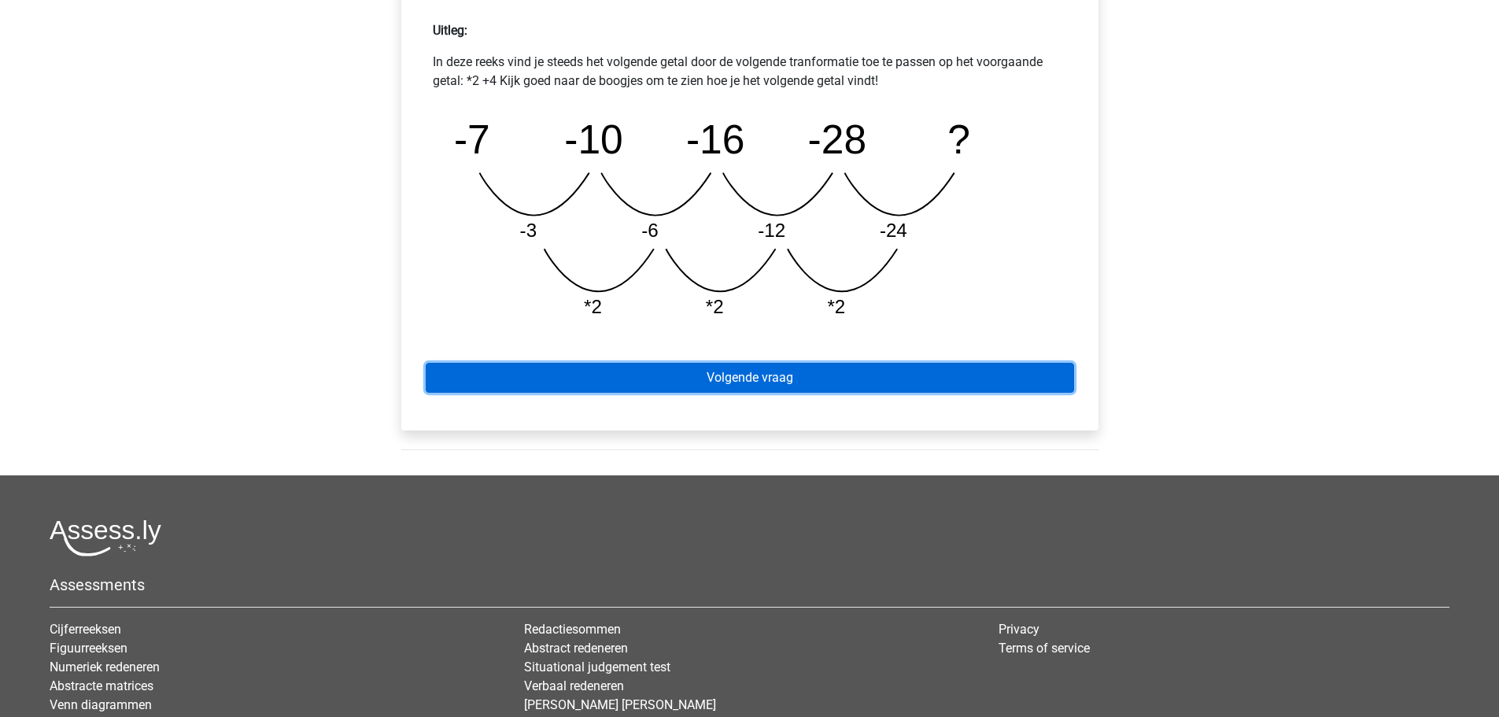
click at [813, 382] on link "Volgende vraag" at bounding box center [750, 378] width 648 height 30
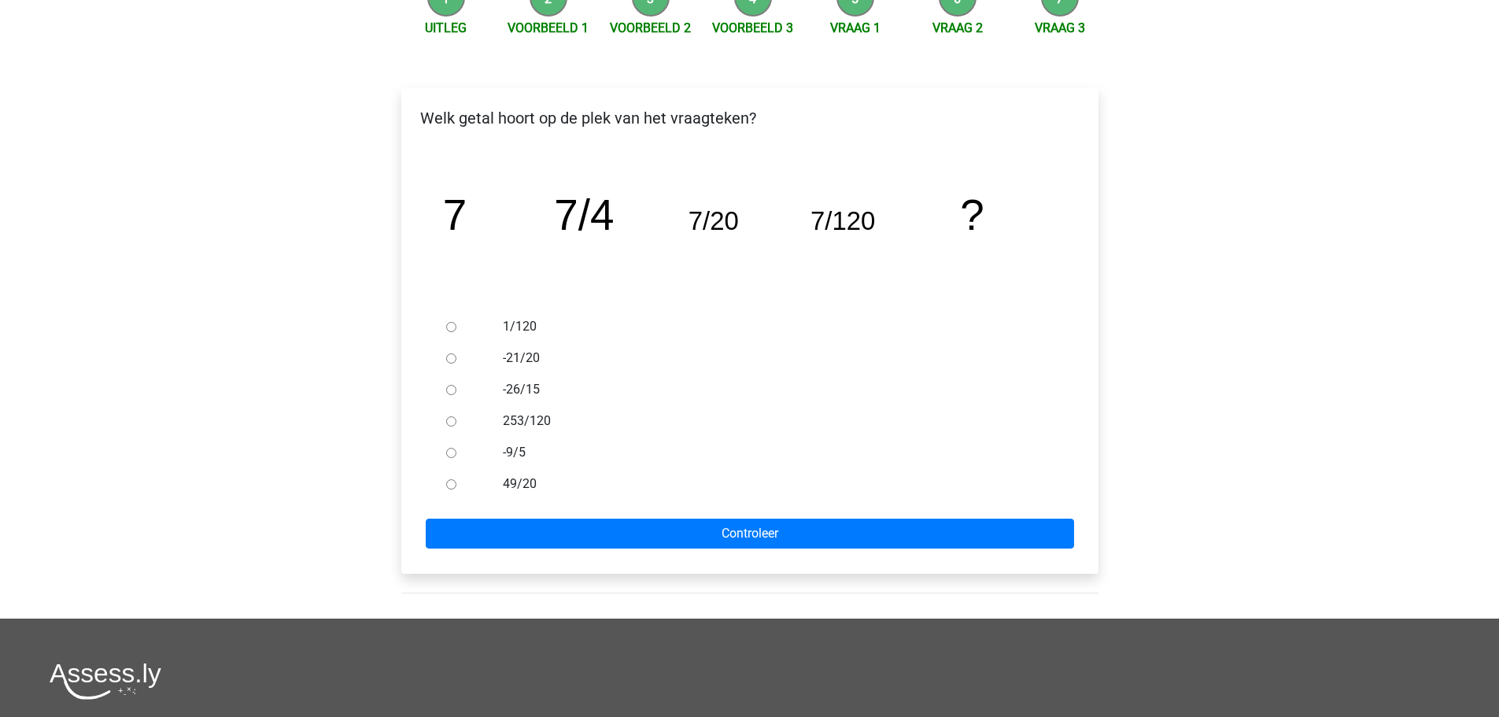
scroll to position [157, 0]
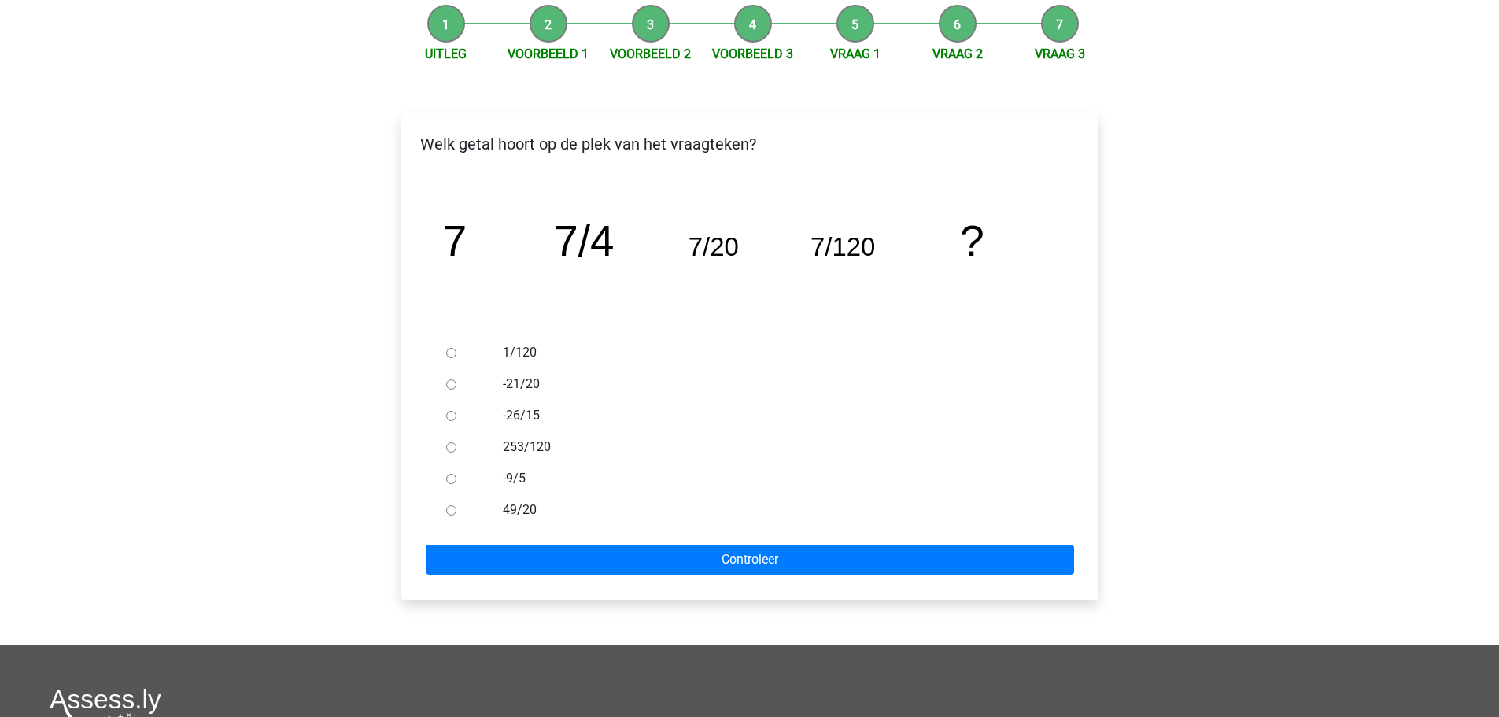
click at [458, 351] on div at bounding box center [466, 352] width 52 height 31
click at [448, 354] on input "1/120" at bounding box center [451, 353] width 10 height 10
radio input "true"
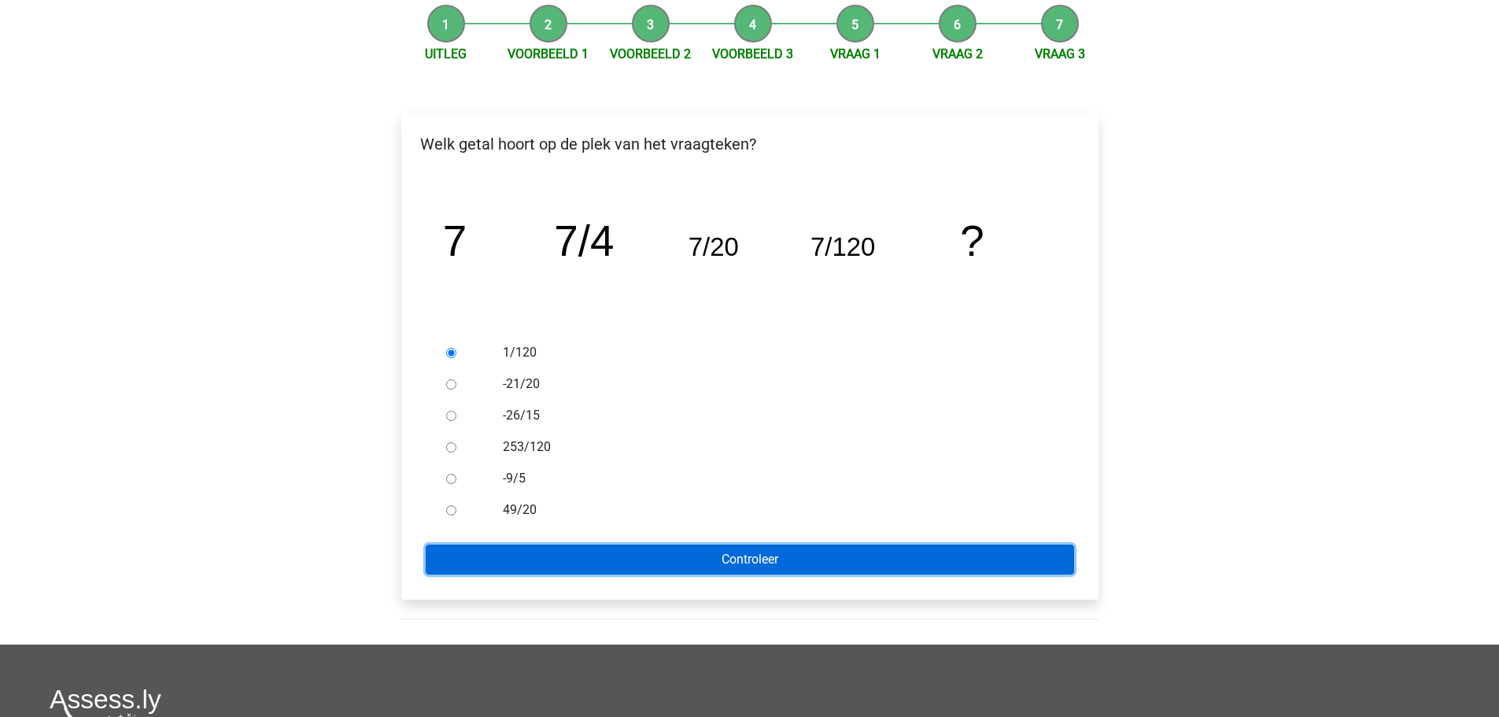
click at [690, 559] on input "Controleer" at bounding box center [750, 559] width 648 height 30
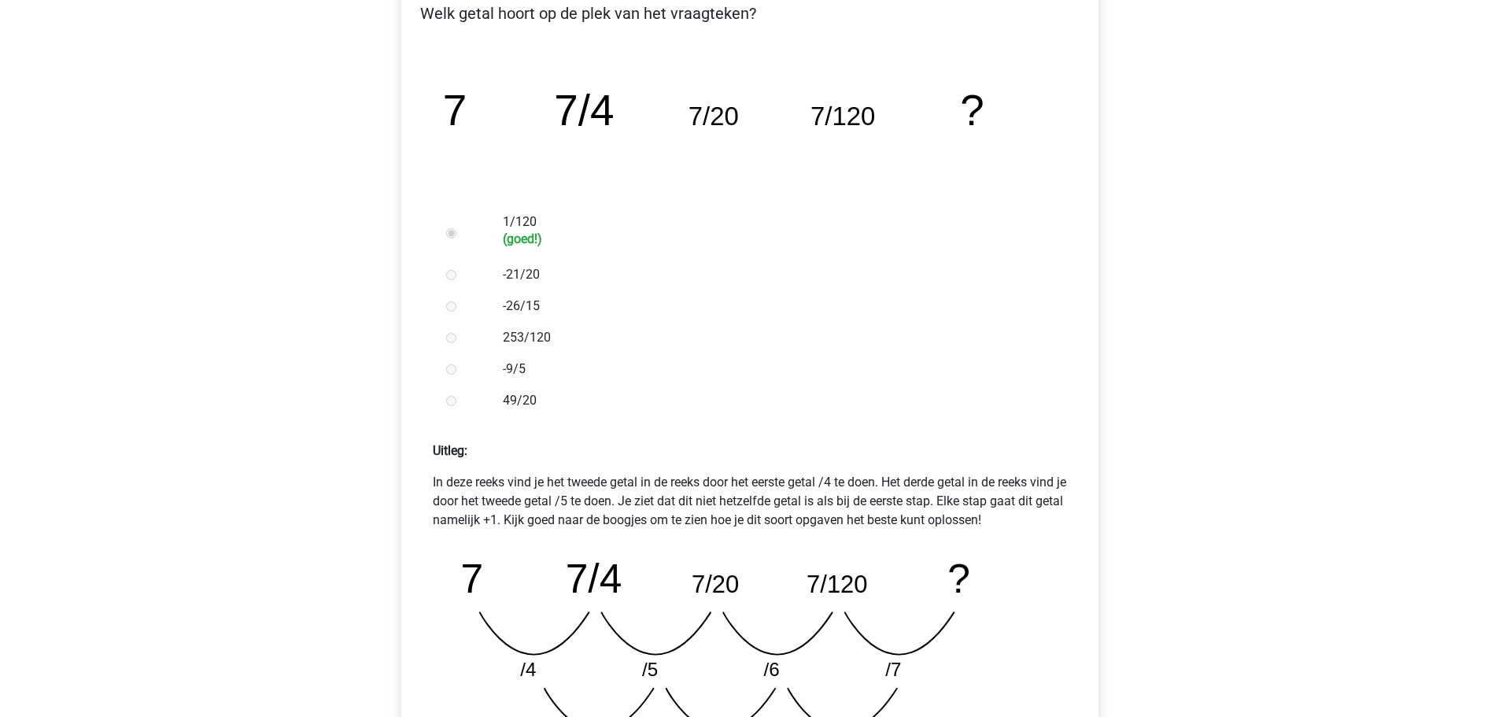
scroll to position [551, 0]
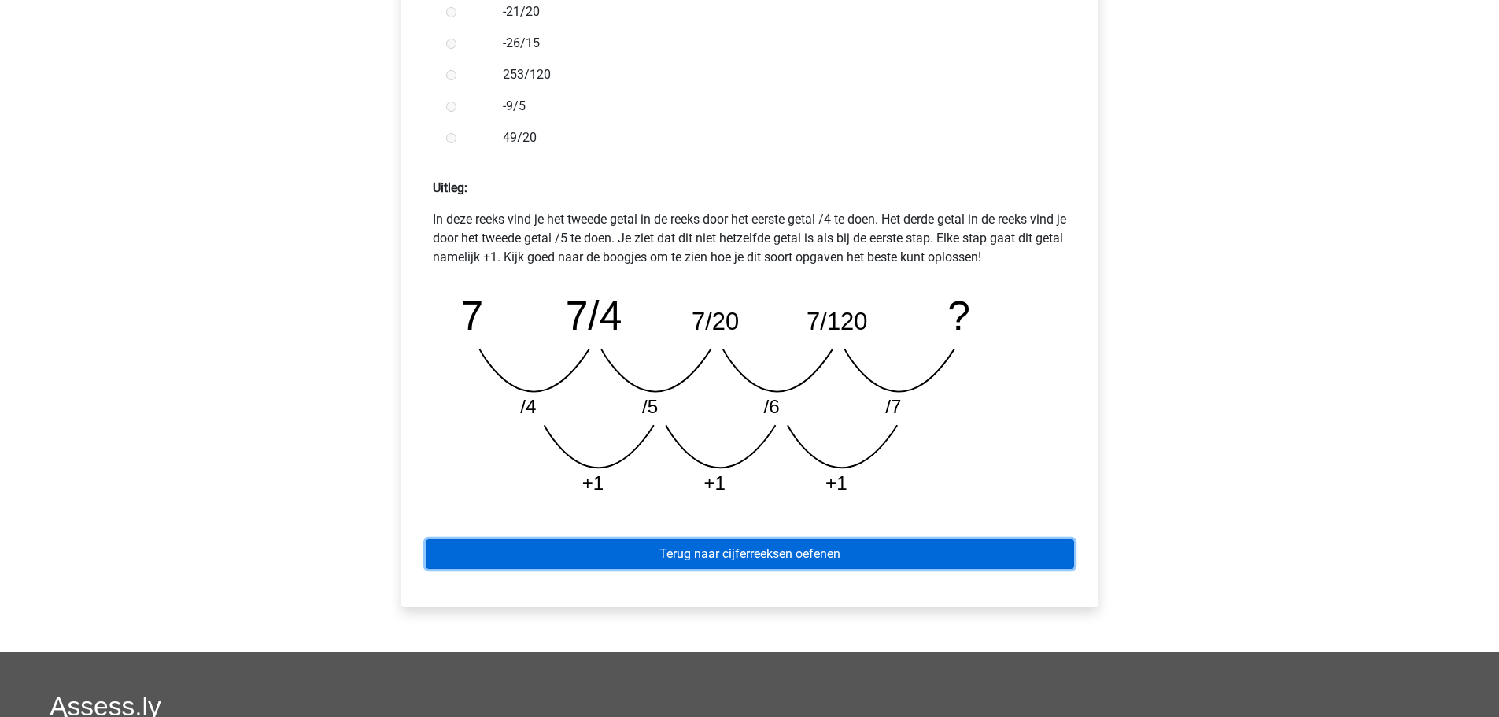
click at [825, 562] on link "Terug naar cijferreeksen oefenen" at bounding box center [750, 554] width 648 height 30
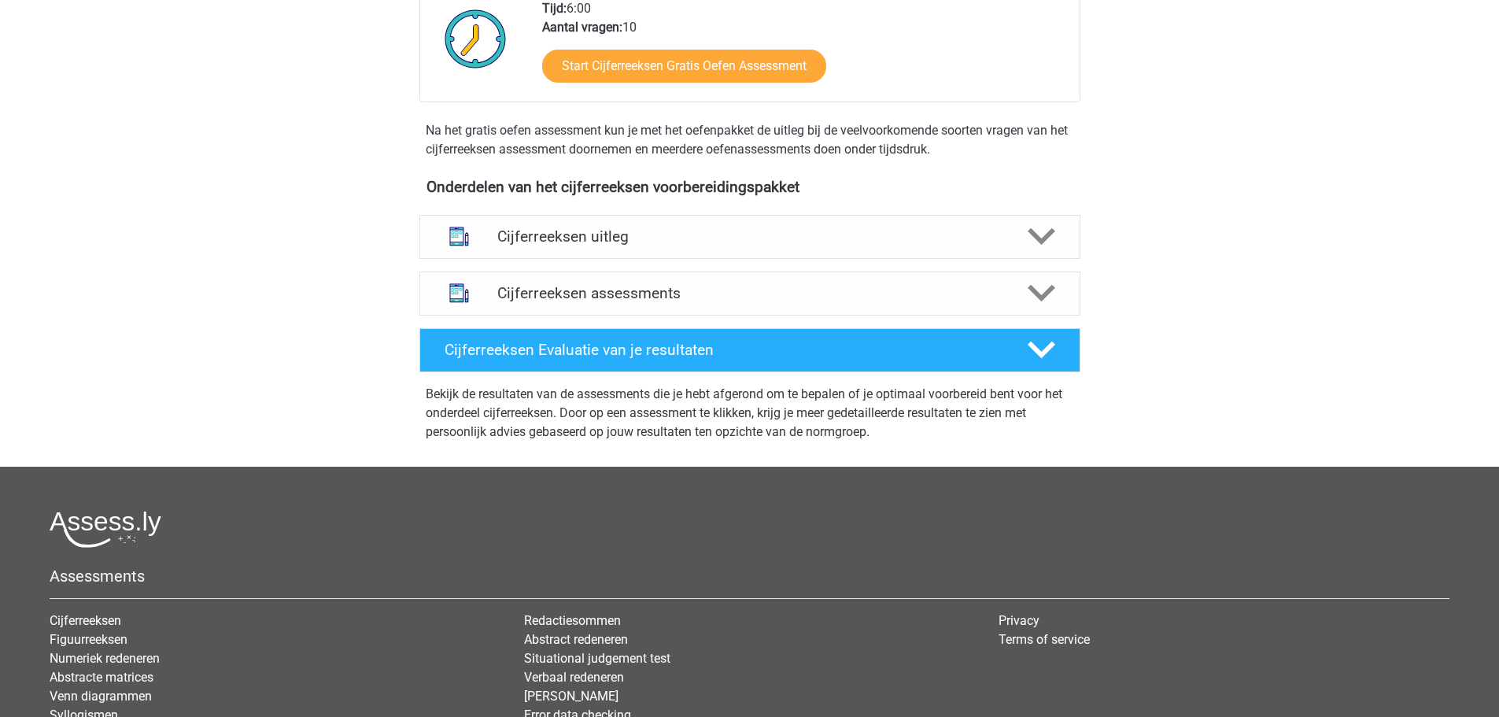
scroll to position [551, 0]
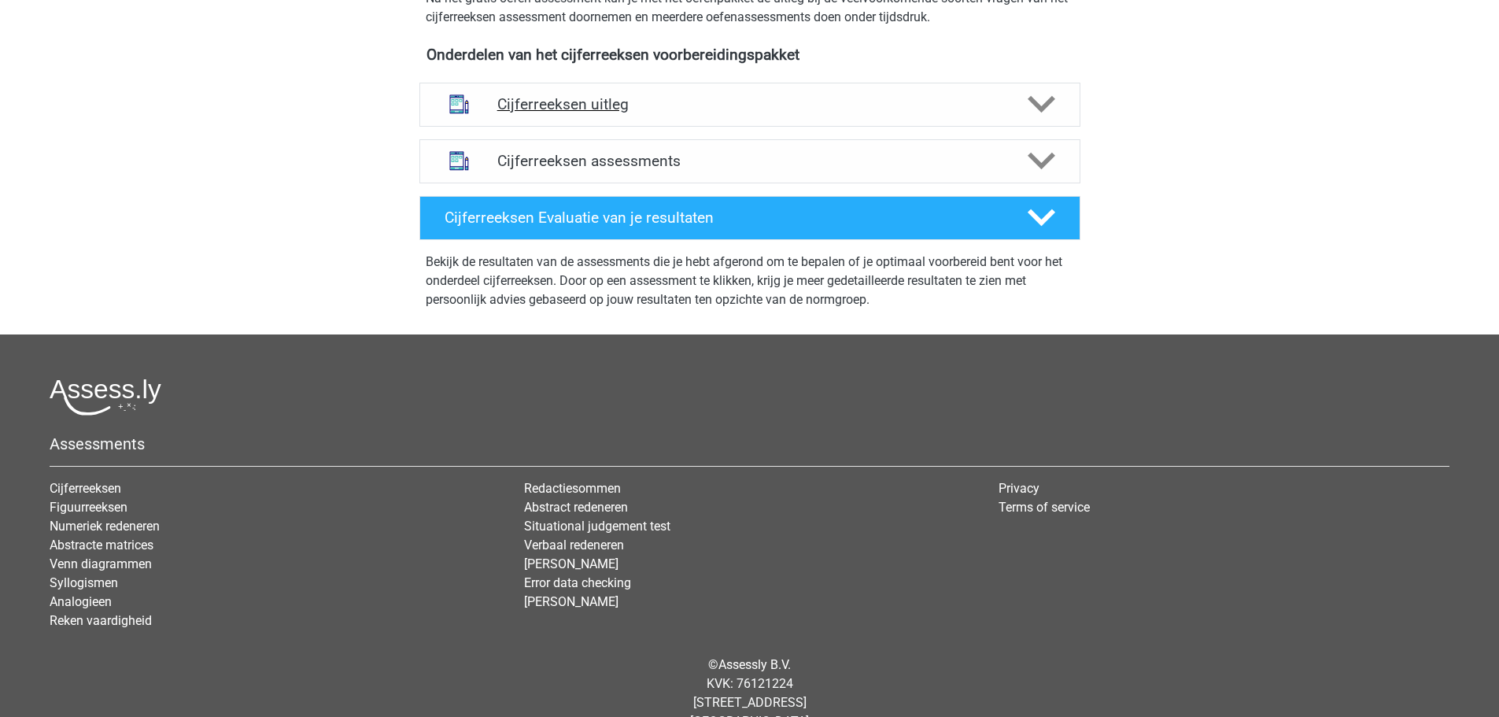
click at [621, 113] on h4 "Cijferreeksen uitleg" at bounding box center [749, 104] width 505 height 18
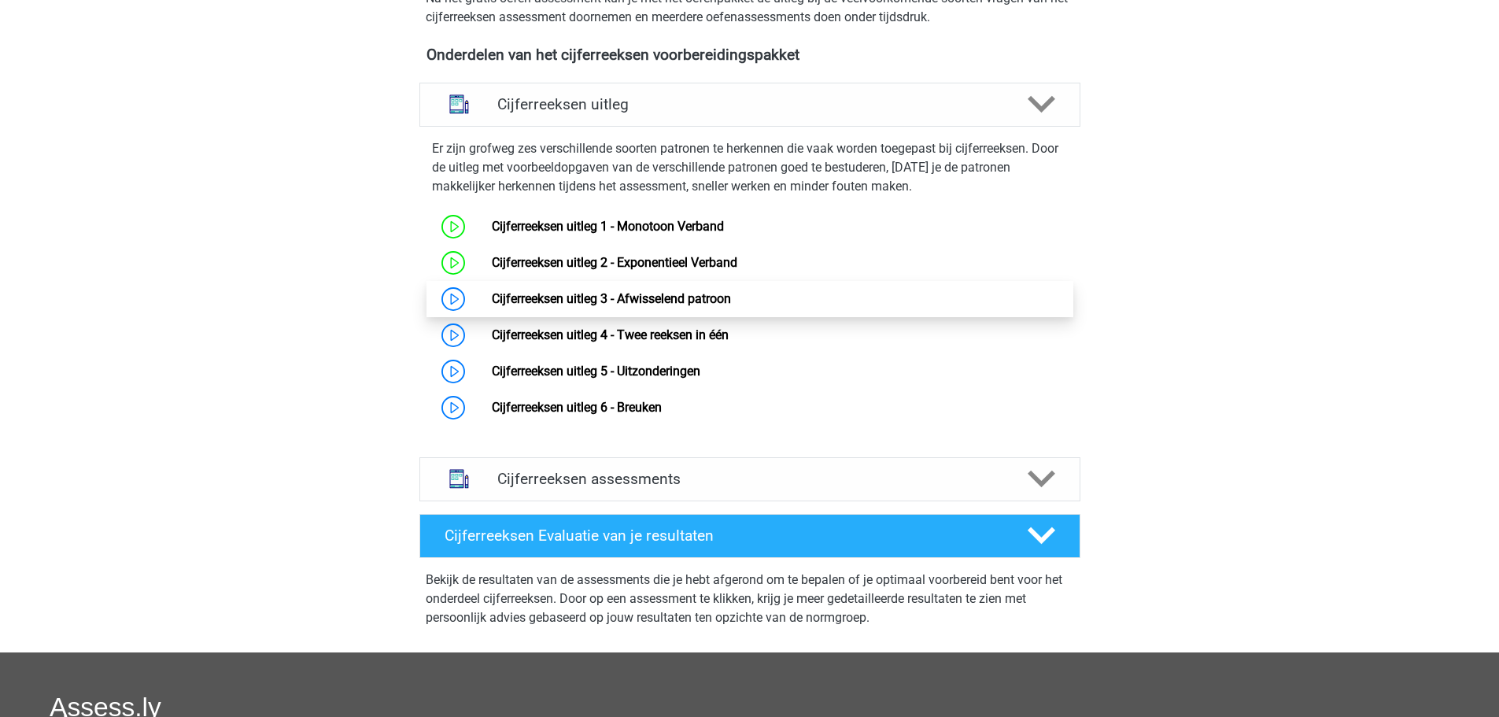
click at [492, 306] on link "Cijferreeksen uitleg 3 - Afwisselend patroon" at bounding box center [611, 298] width 239 height 15
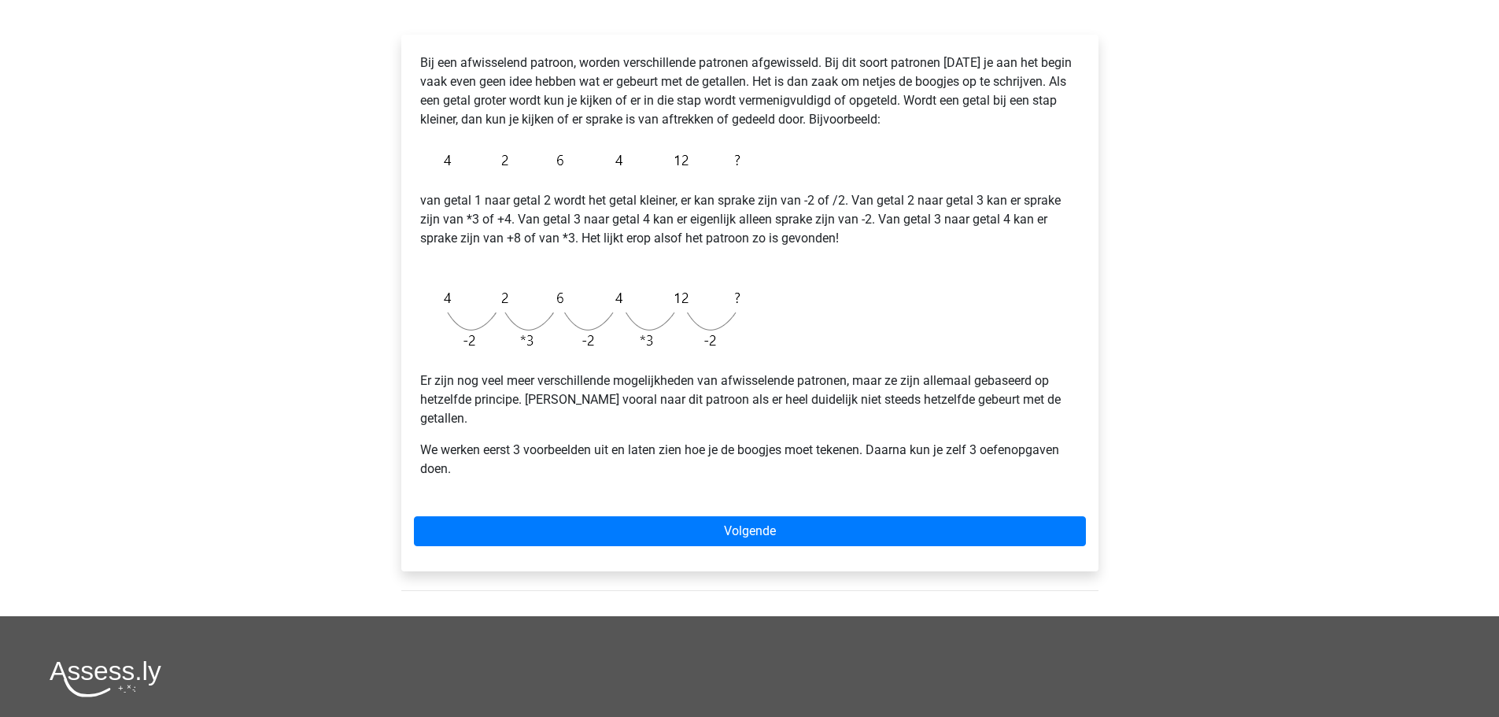
scroll to position [157, 0]
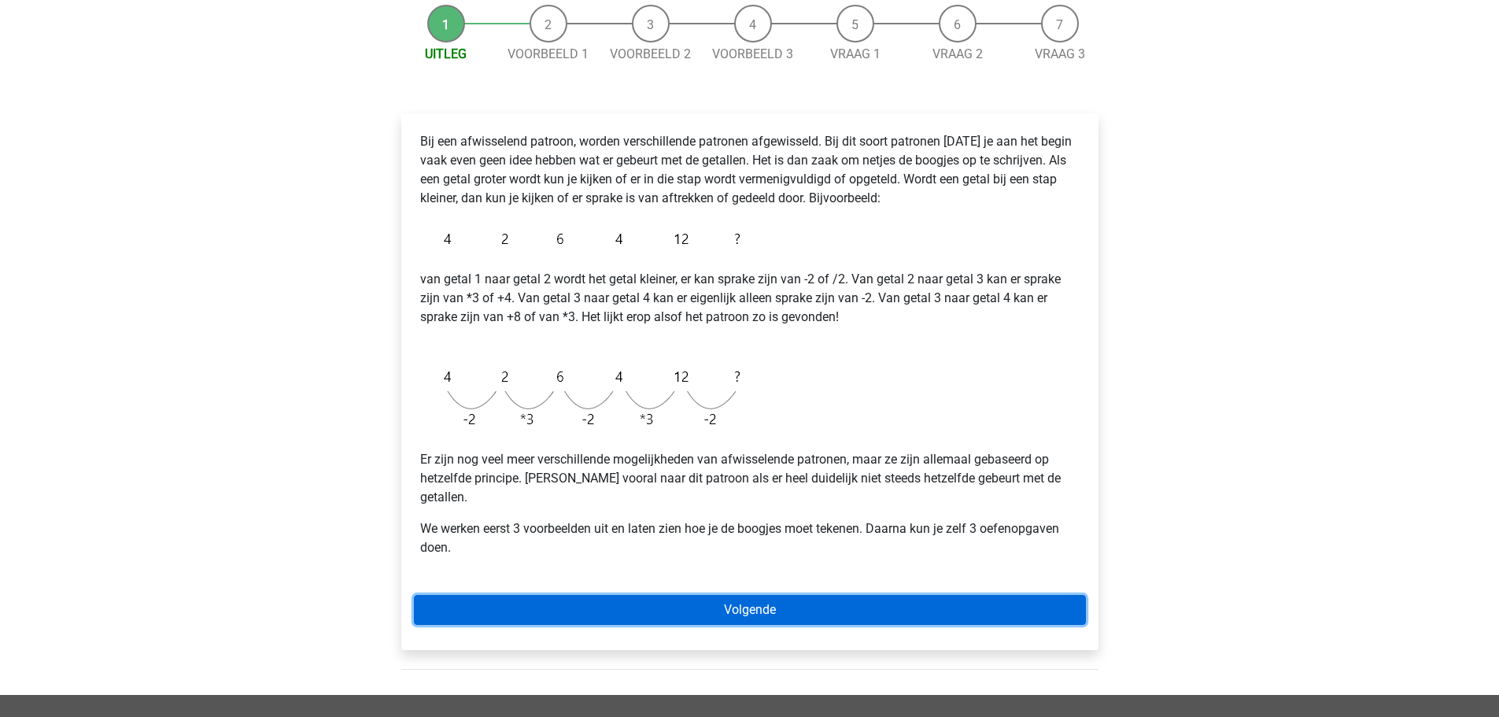
click at [761, 595] on link "Volgende" at bounding box center [750, 610] width 672 height 30
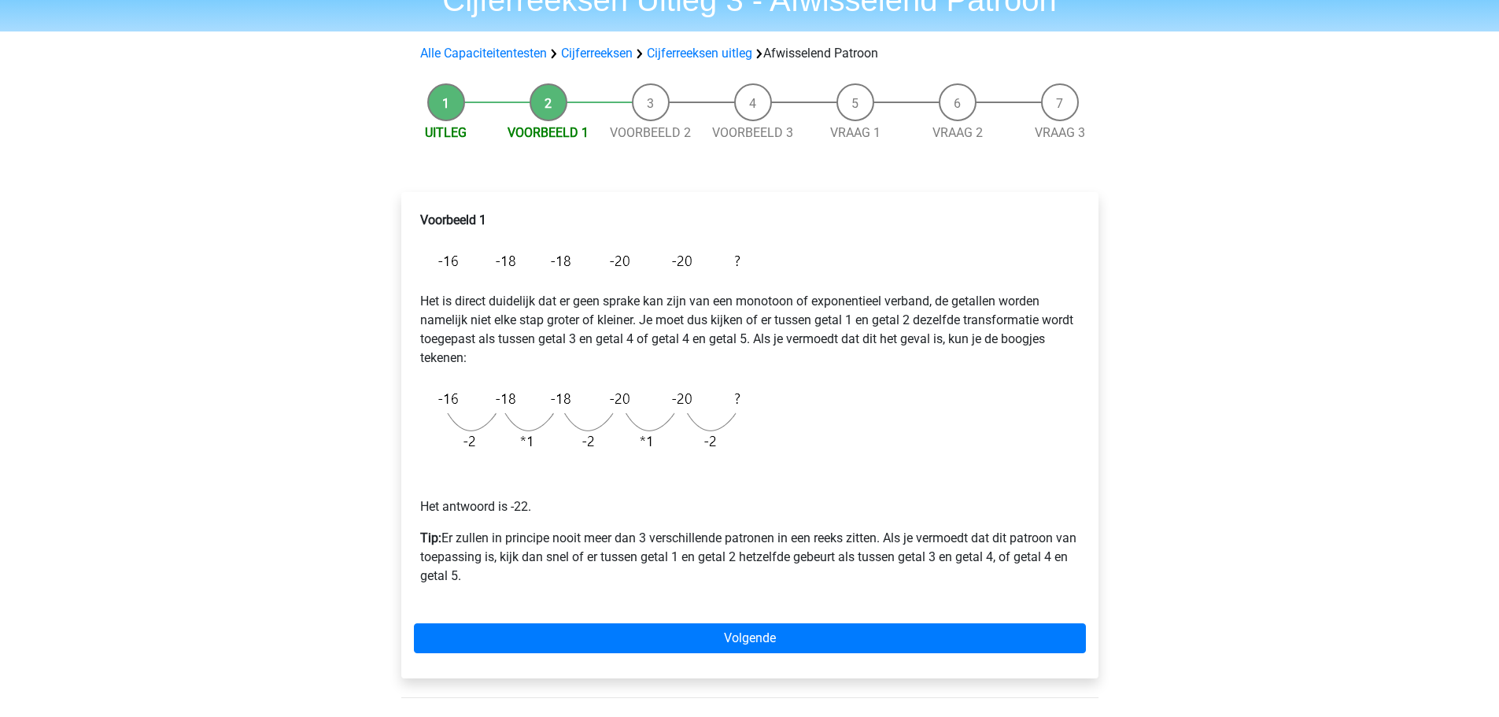
scroll to position [157, 0]
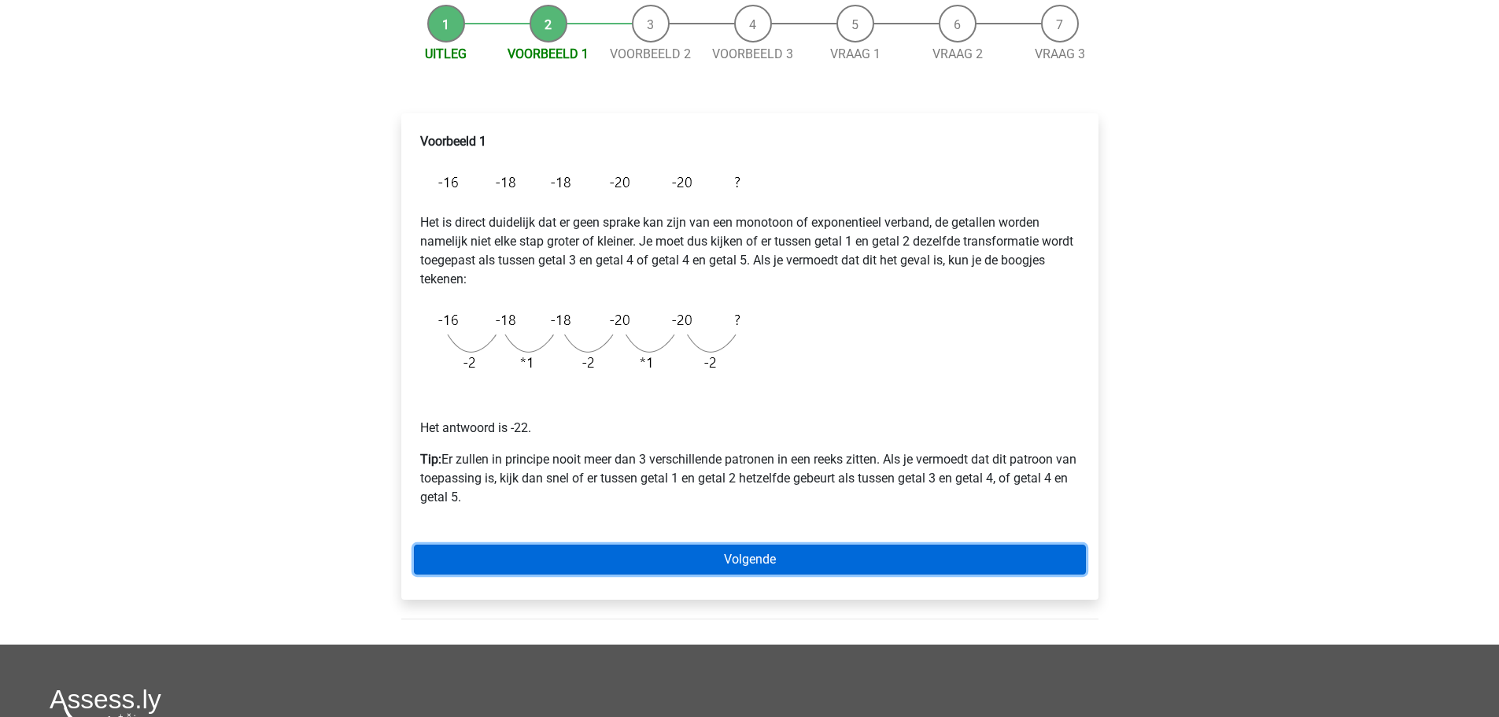
click at [730, 553] on link "Volgende" at bounding box center [750, 559] width 672 height 30
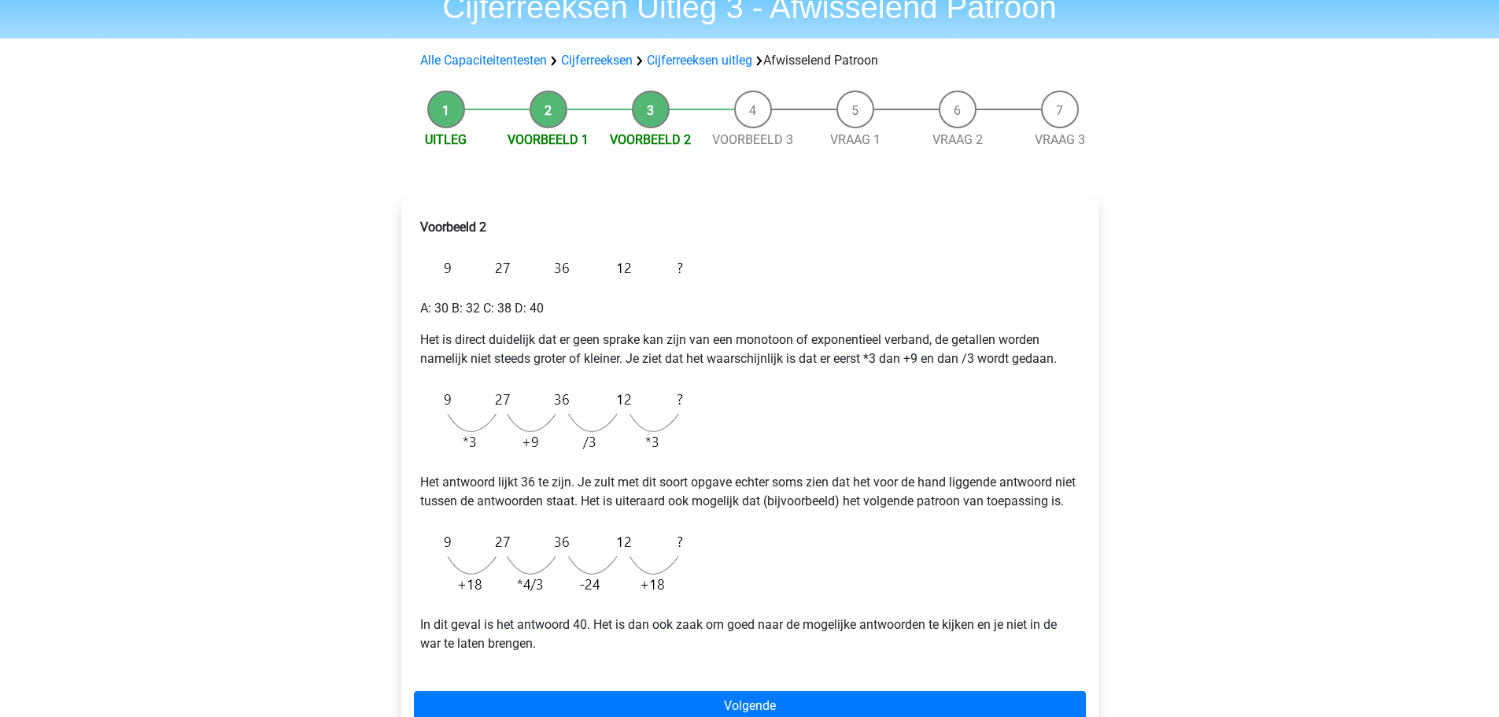
scroll to position [157, 0]
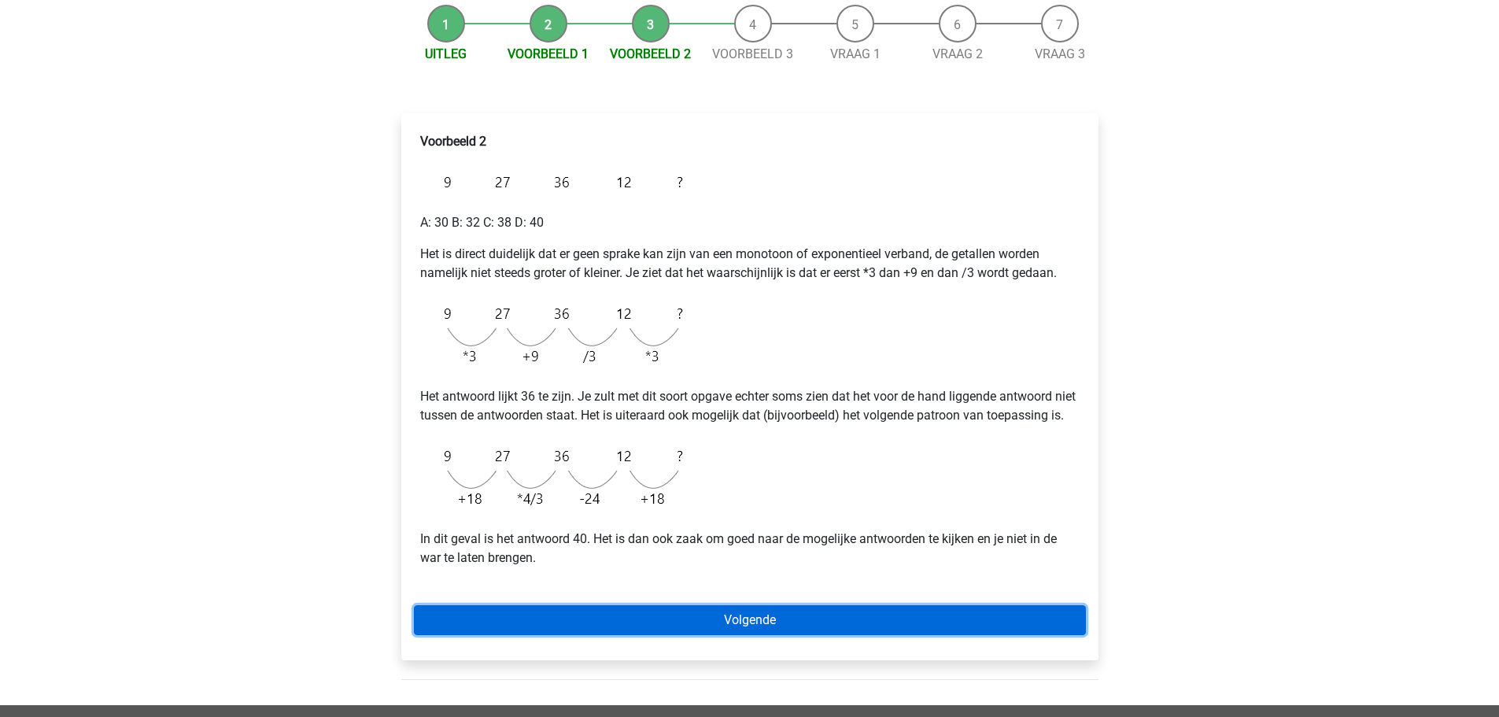
click at [788, 635] on link "Volgende" at bounding box center [750, 620] width 672 height 30
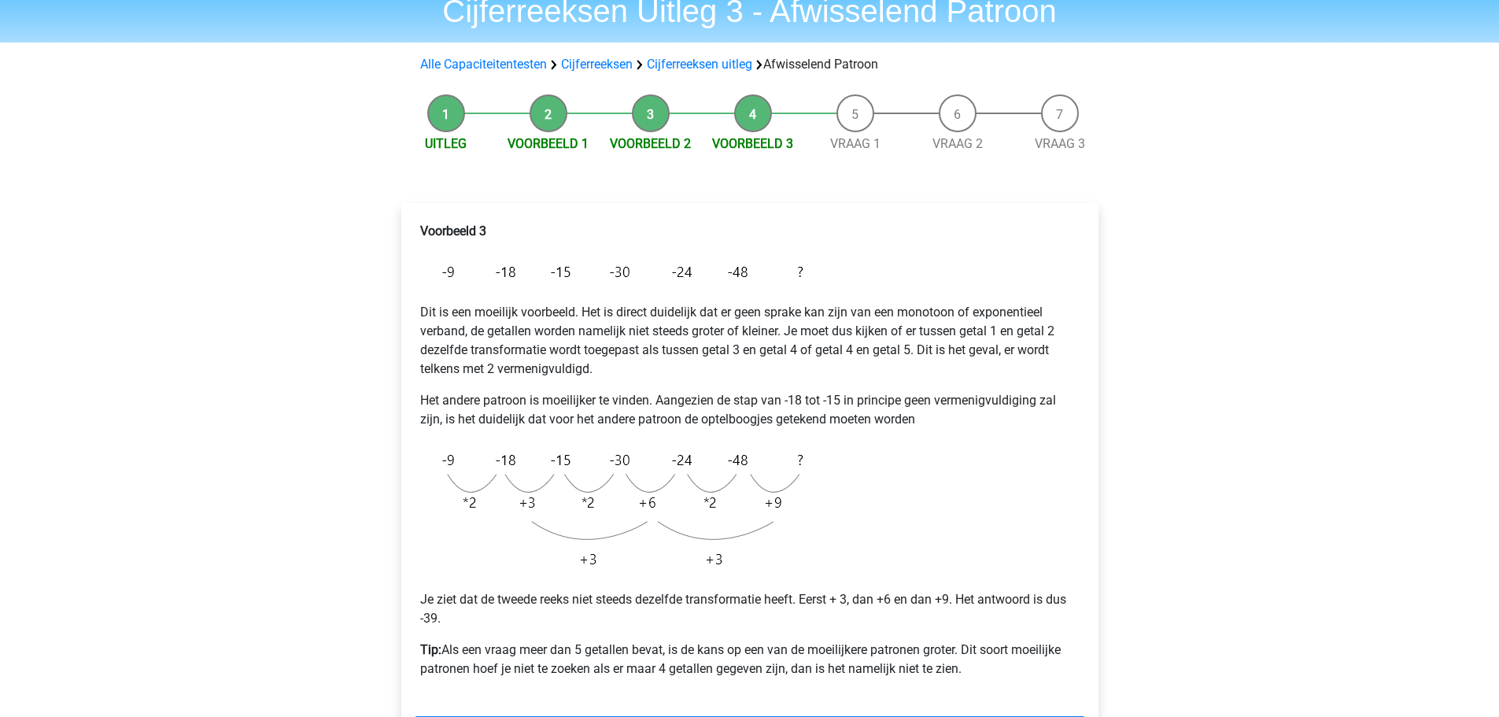
scroll to position [157, 0]
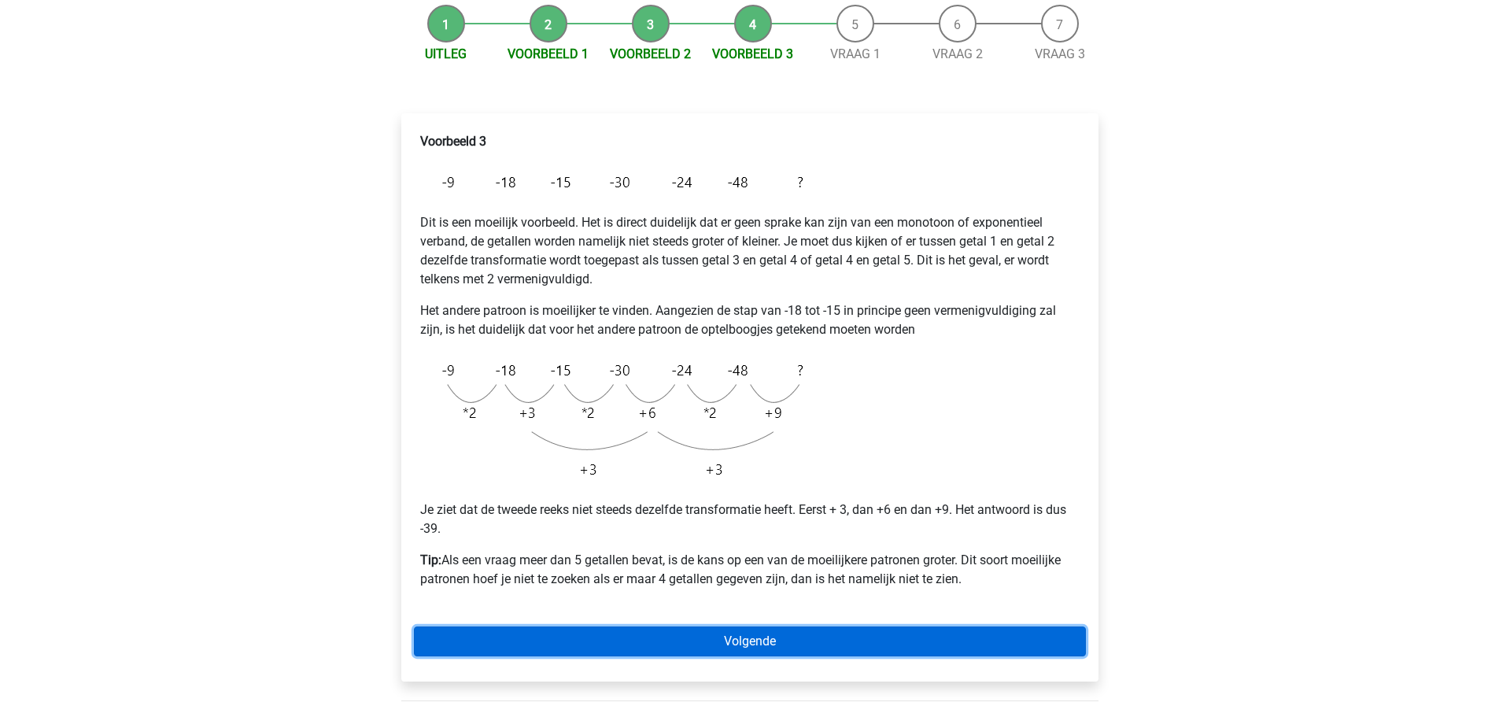
click at [781, 627] on link "Volgende" at bounding box center [750, 641] width 672 height 30
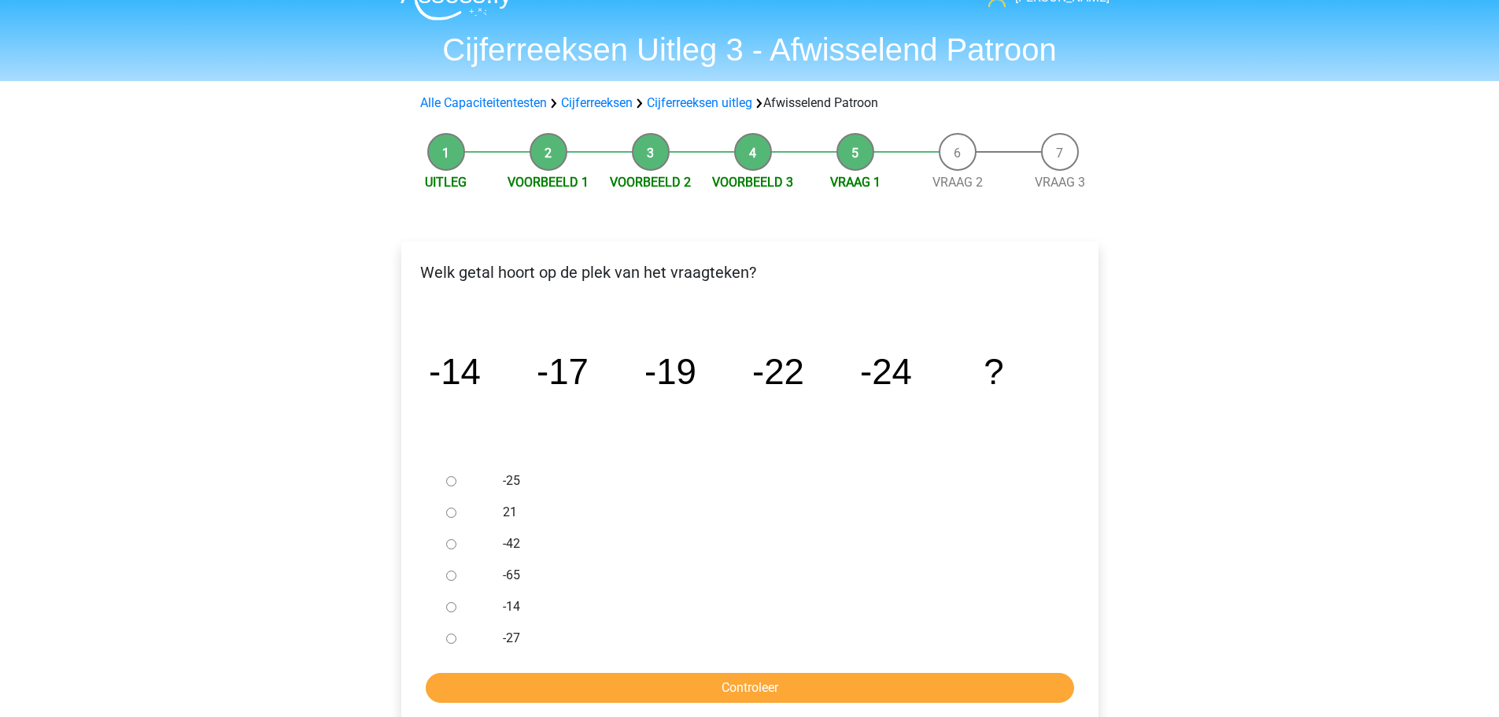
scroll to position [79, 0]
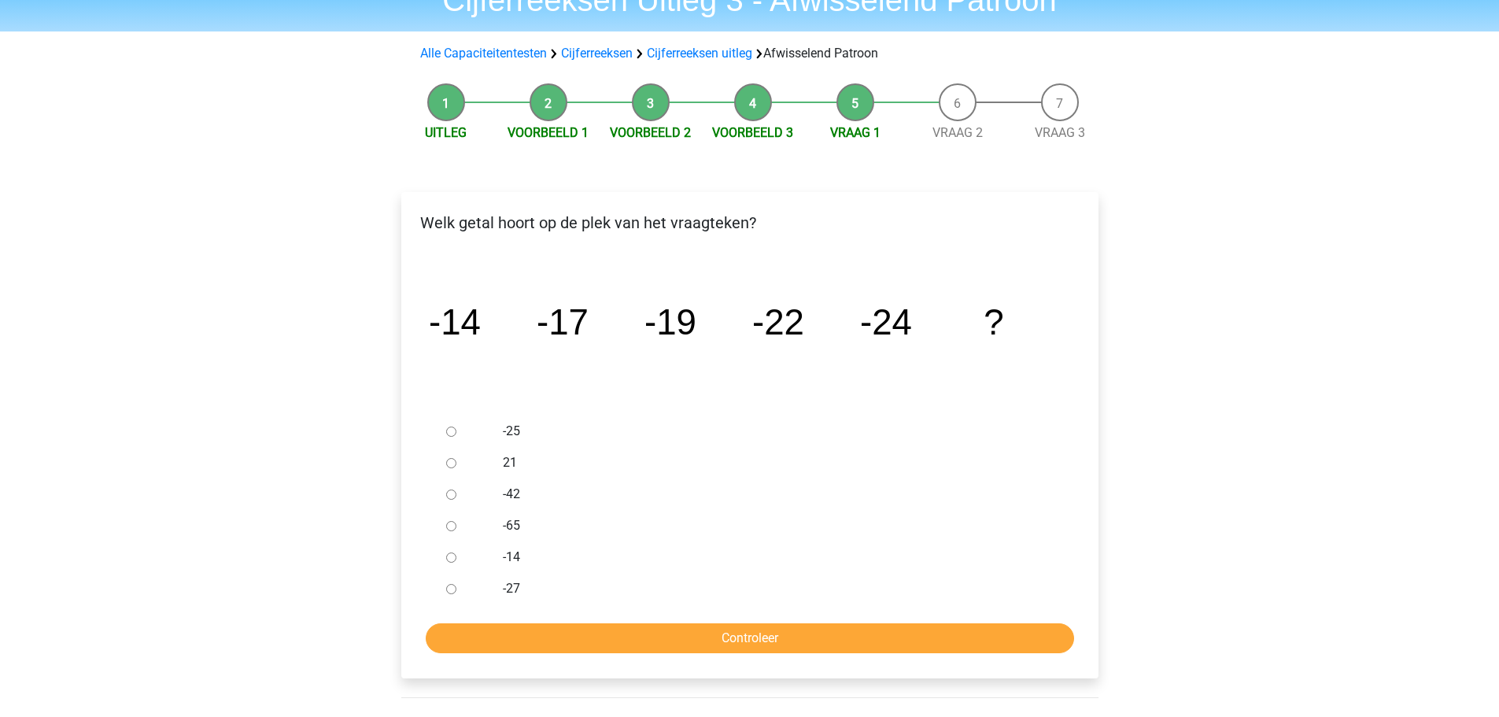
click at [447, 585] on input "-27" at bounding box center [451, 589] width 10 height 10
radio input "true"
click at [563, 639] on input "Controleer" at bounding box center [750, 638] width 648 height 30
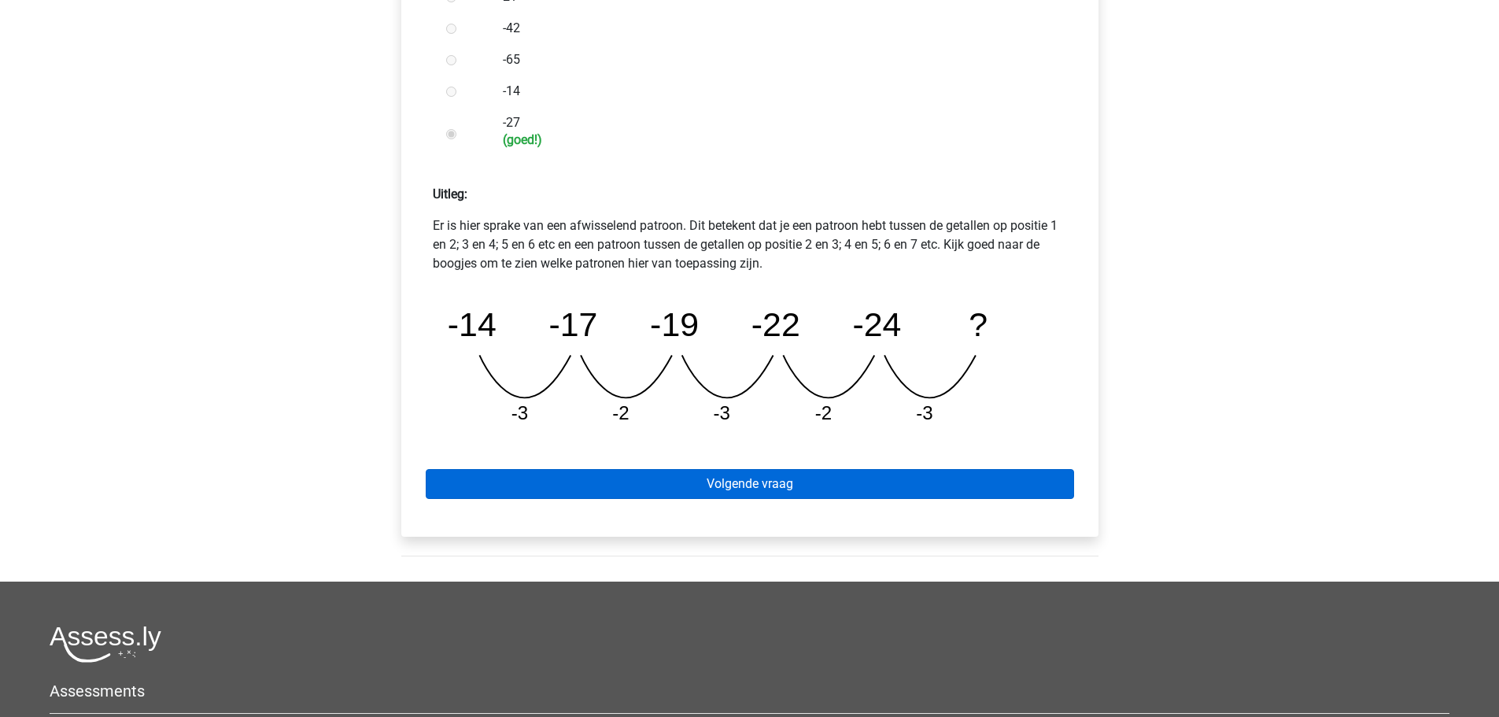
scroll to position [551, 0]
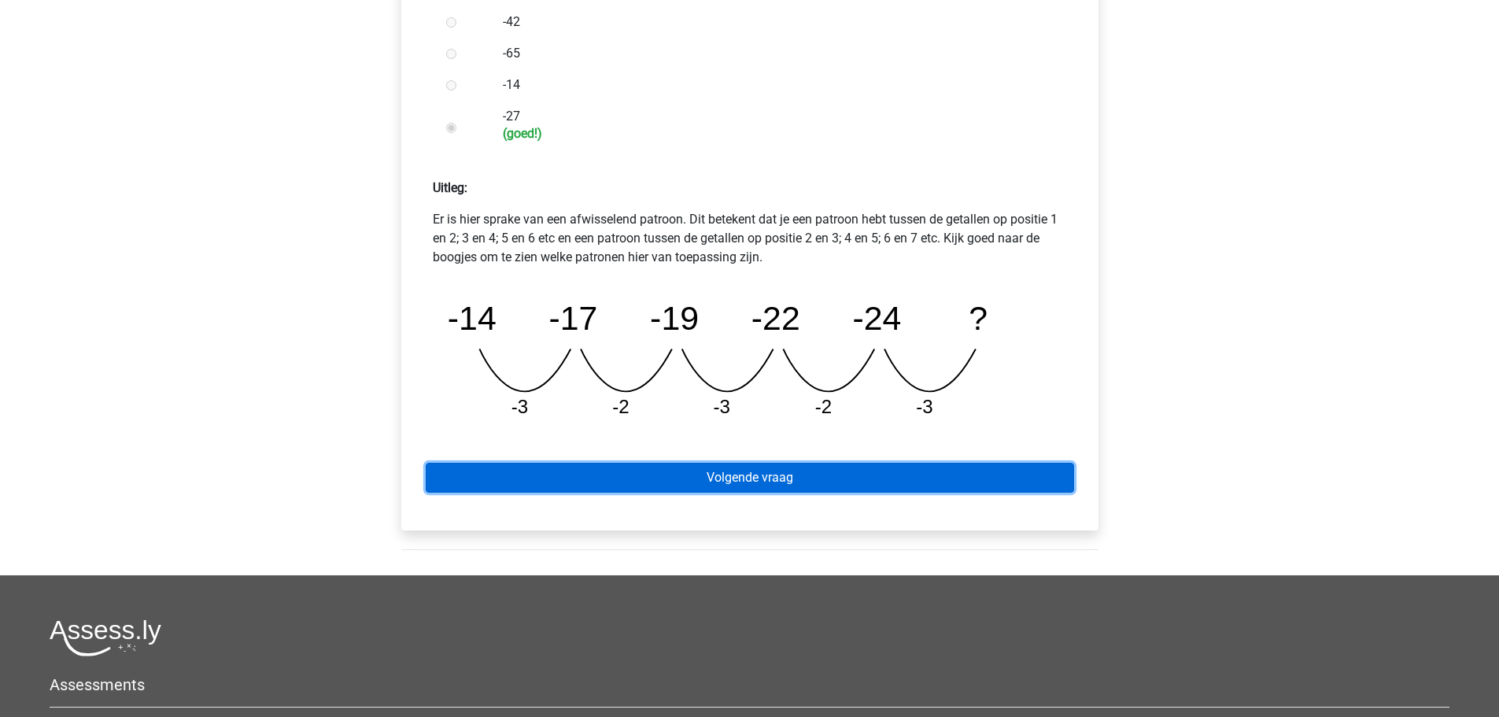
click at [755, 485] on link "Volgende vraag" at bounding box center [750, 478] width 648 height 30
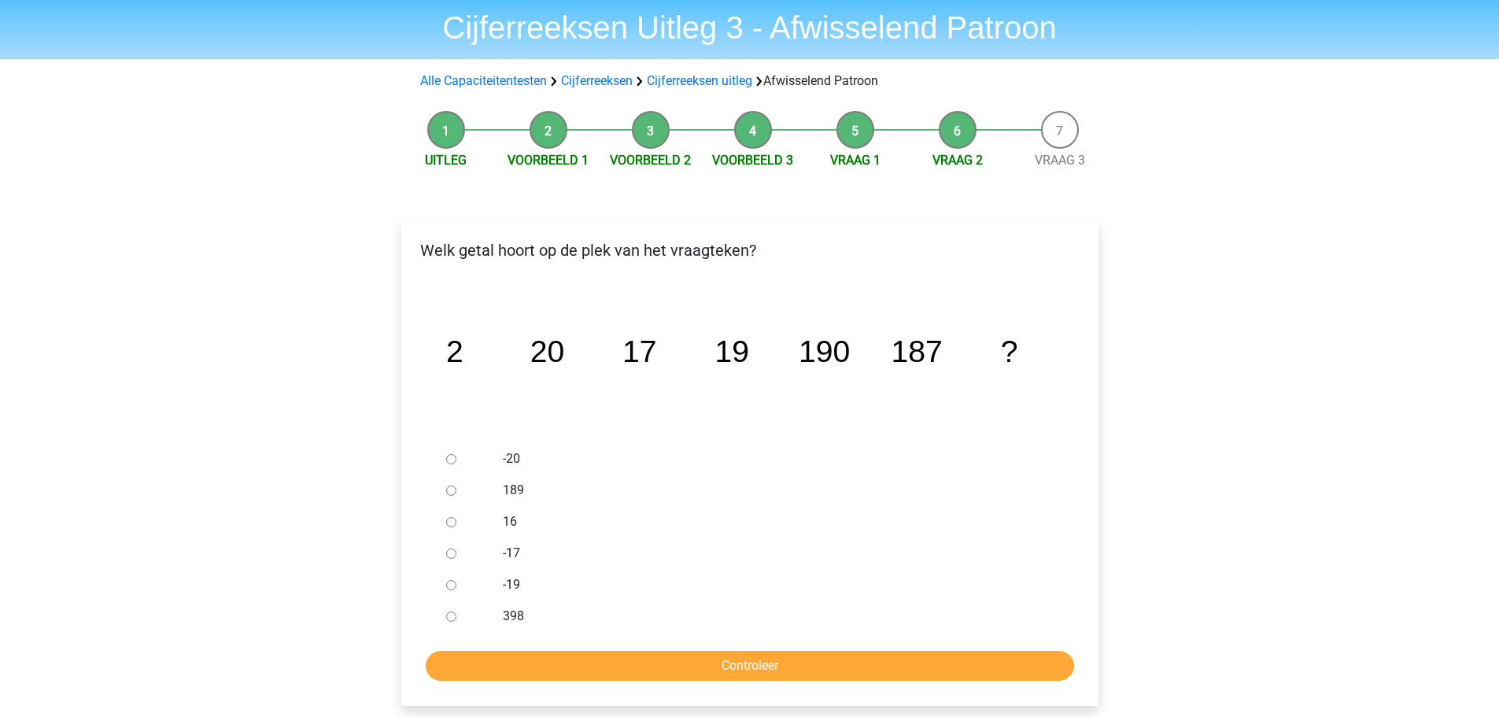
scroll to position [79, 0]
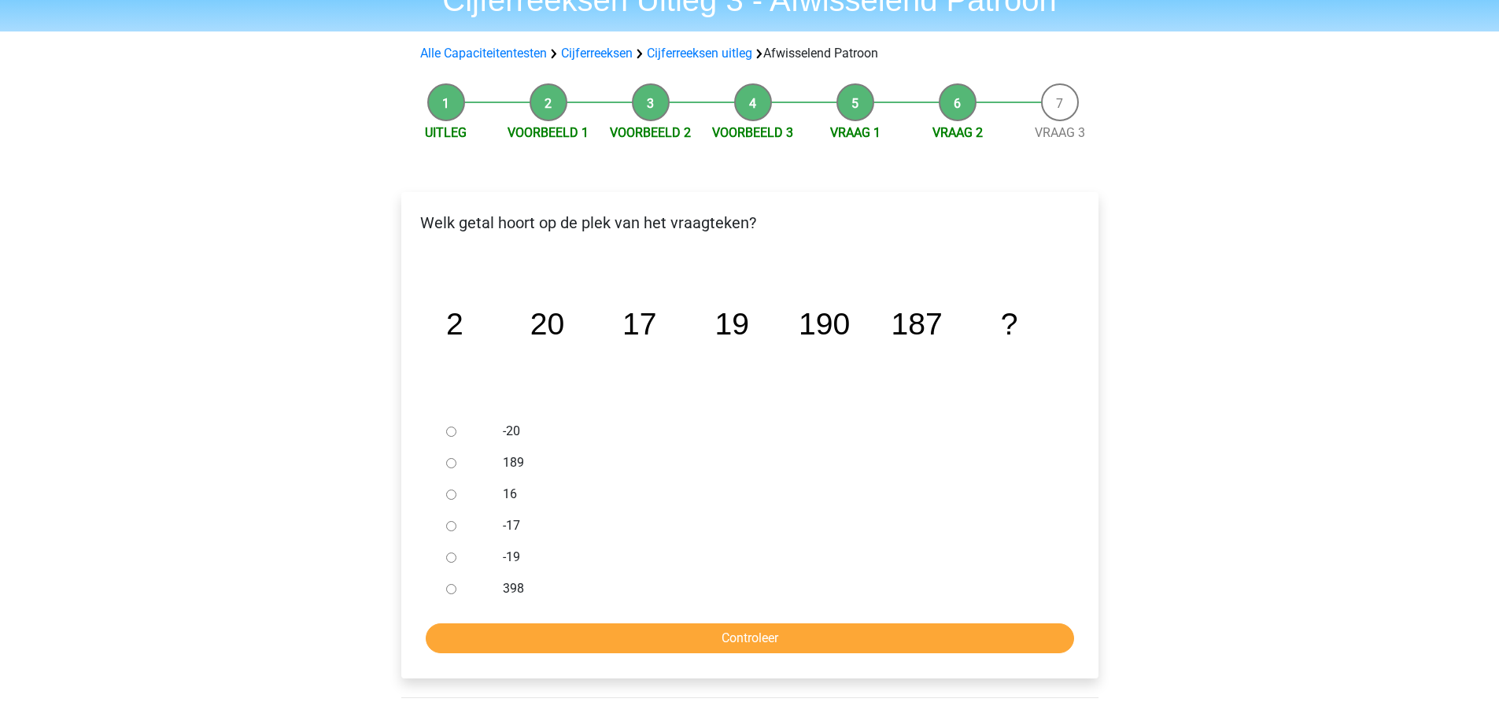
click at [455, 459] on input "189" at bounding box center [451, 463] width 10 height 10
radio input "true"
click at [758, 636] on input "Controleer" at bounding box center [750, 638] width 648 height 30
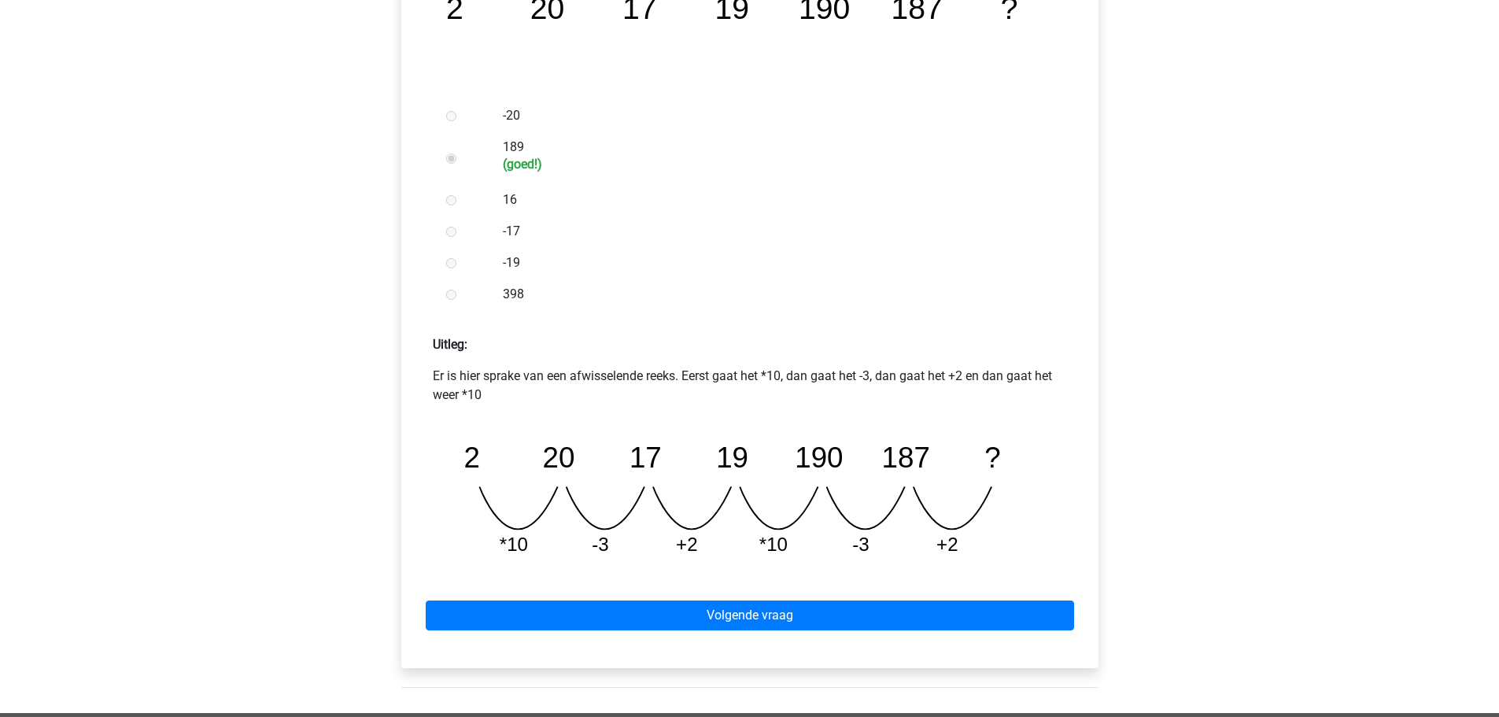
scroll to position [551, 0]
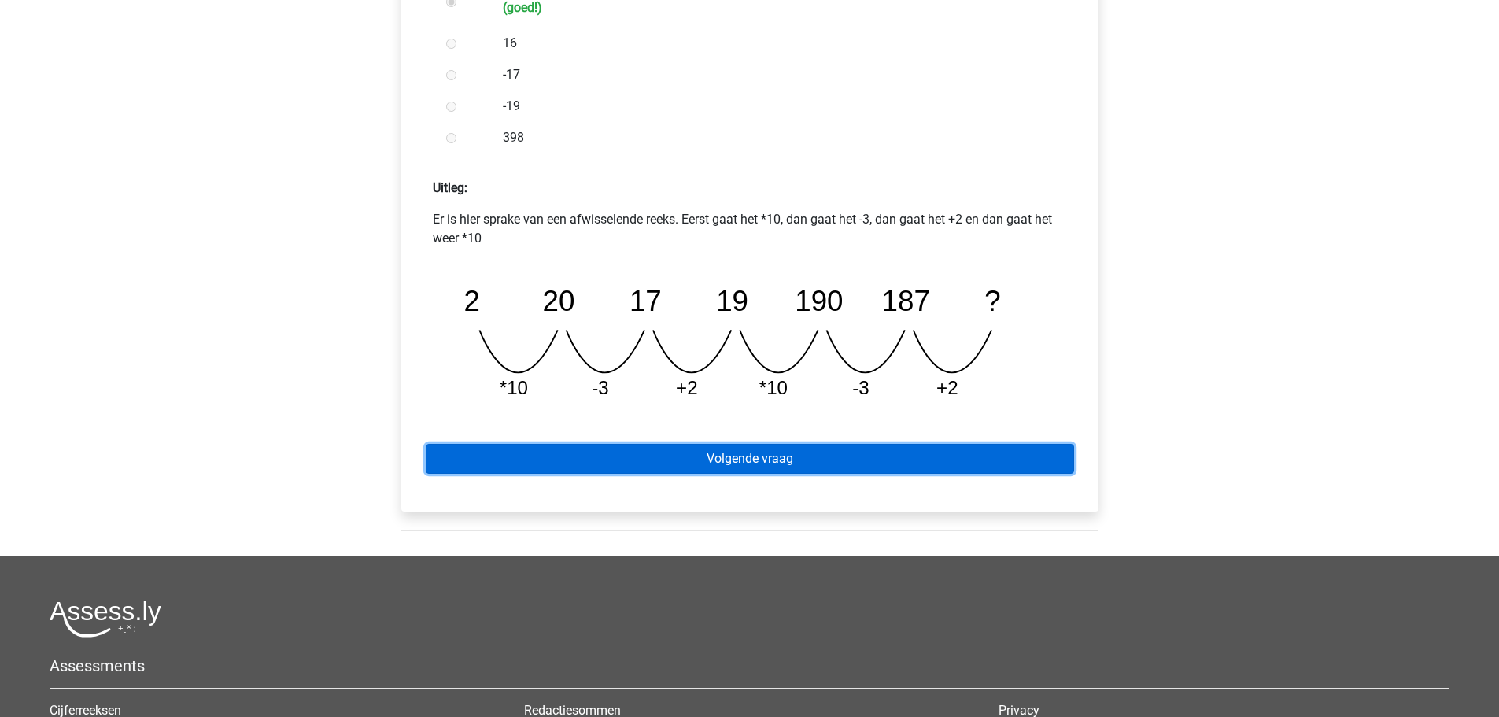
drag, startPoint x: 726, startPoint y: 463, endPoint x: 717, endPoint y: 463, distance: 9.4
click at [727, 463] on link "Volgende vraag" at bounding box center [750, 459] width 648 height 30
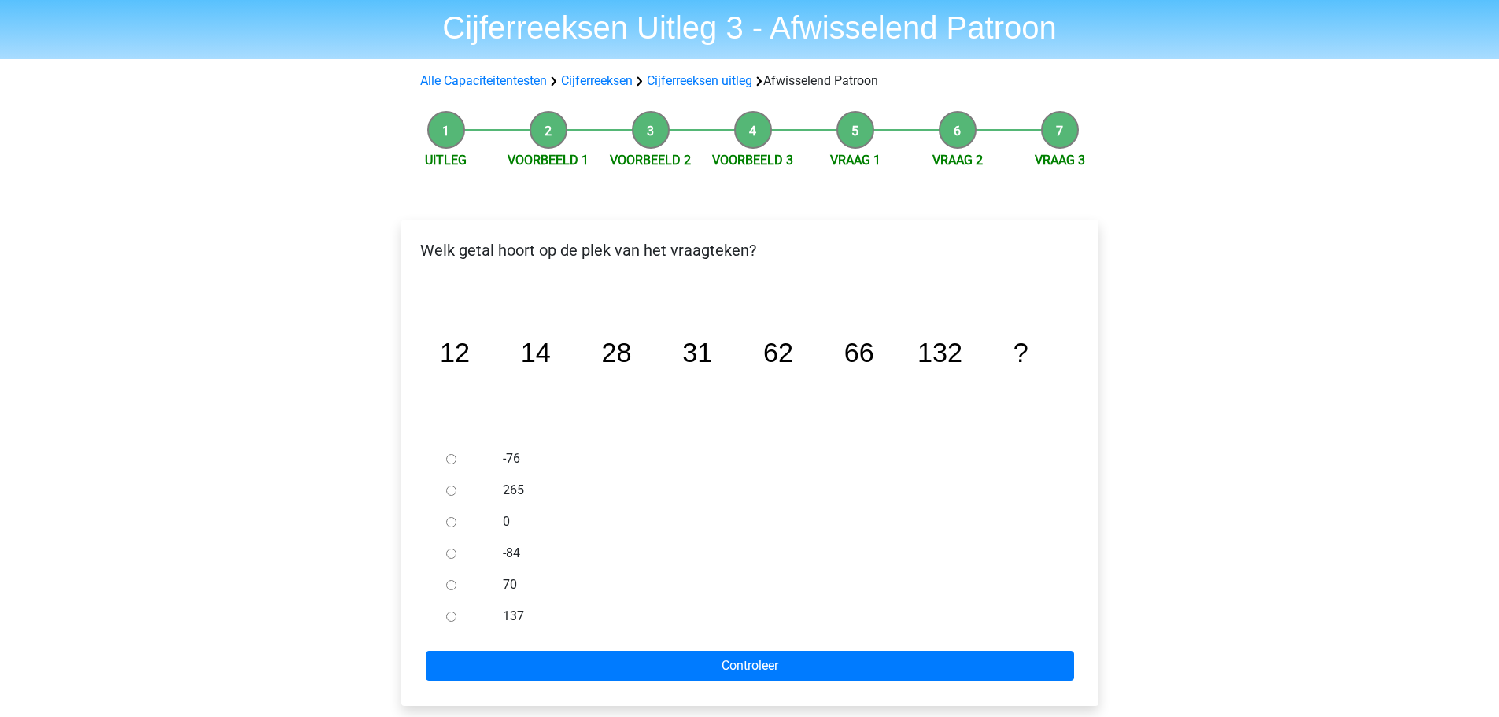
scroll to position [79, 0]
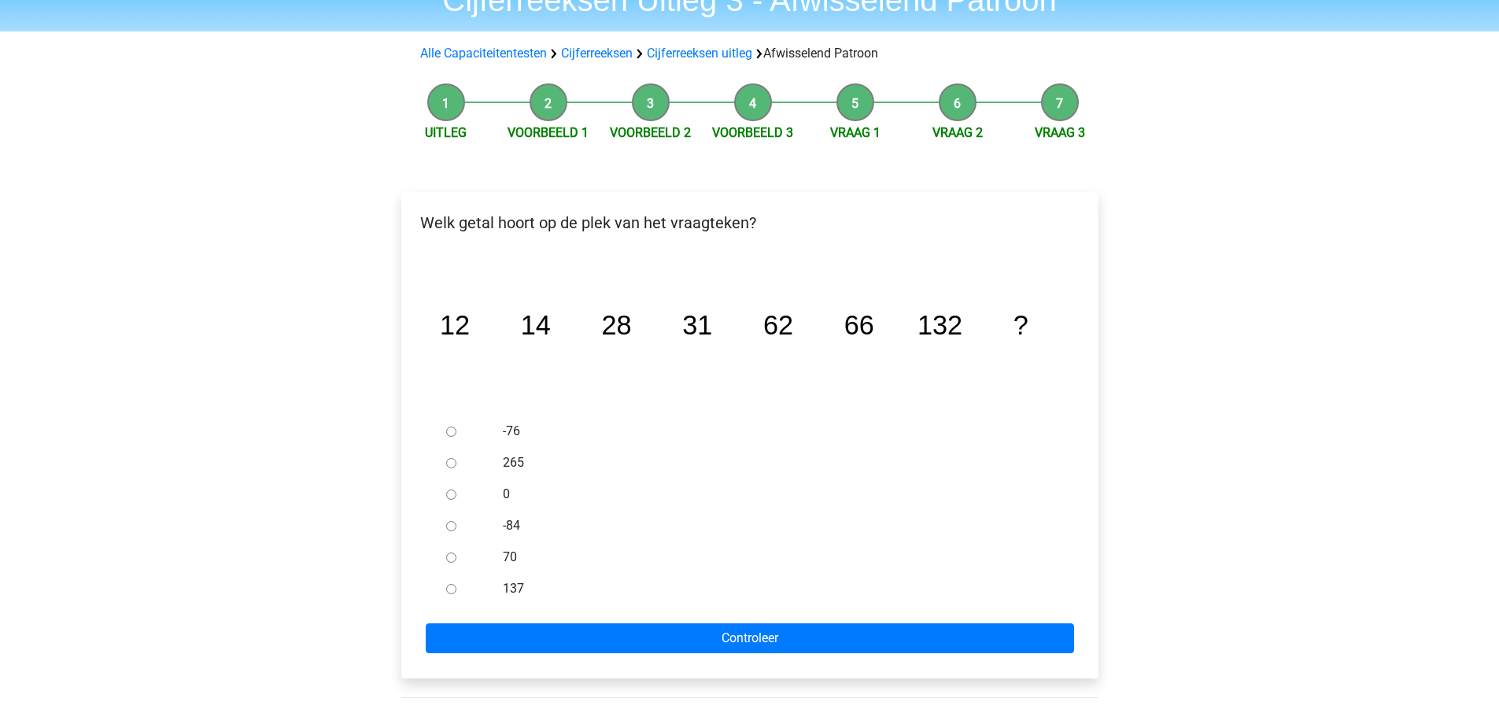
click at [456, 585] on div at bounding box center [466, 588] width 52 height 31
click at [455, 578] on div at bounding box center [466, 588] width 52 height 31
click at [451, 593] on input "137" at bounding box center [451, 589] width 10 height 10
radio input "true"
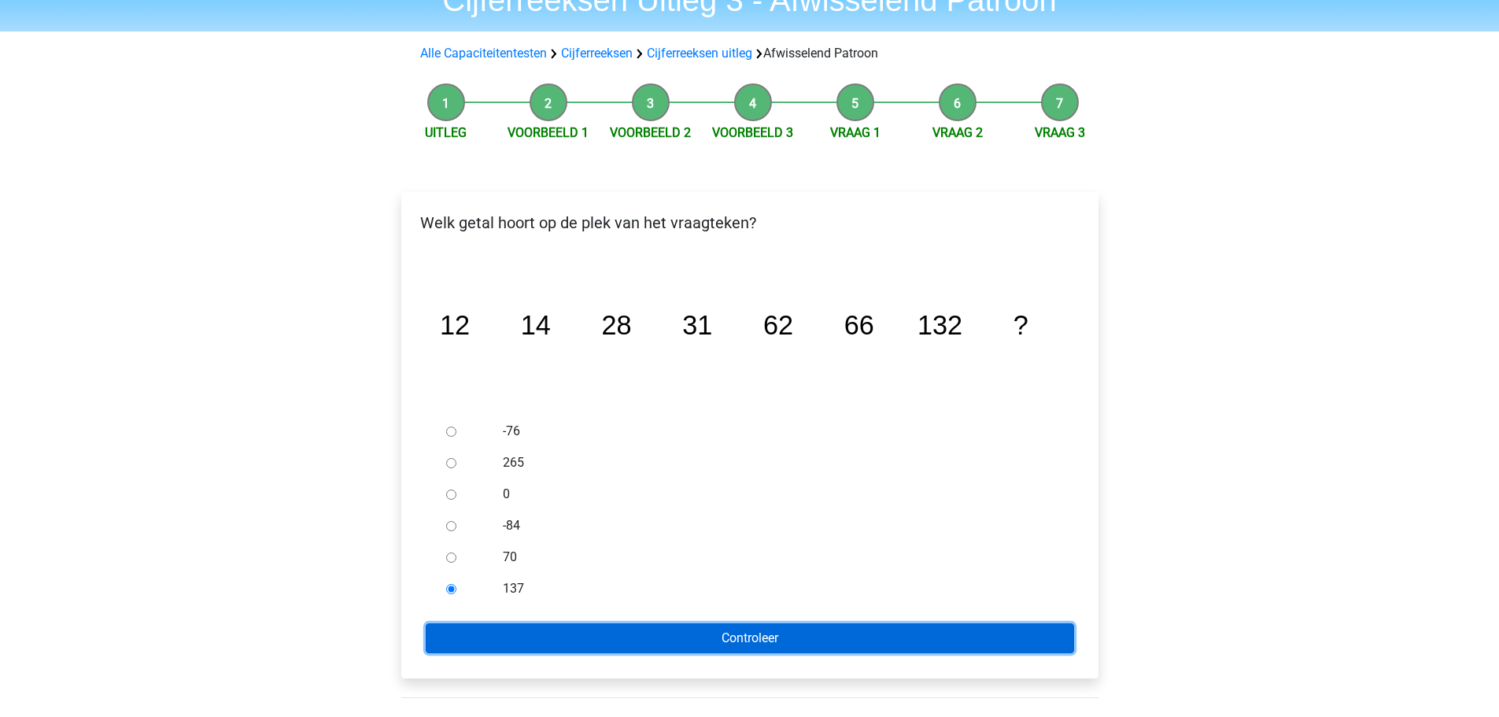
click at [709, 636] on input "Controleer" at bounding box center [750, 638] width 648 height 30
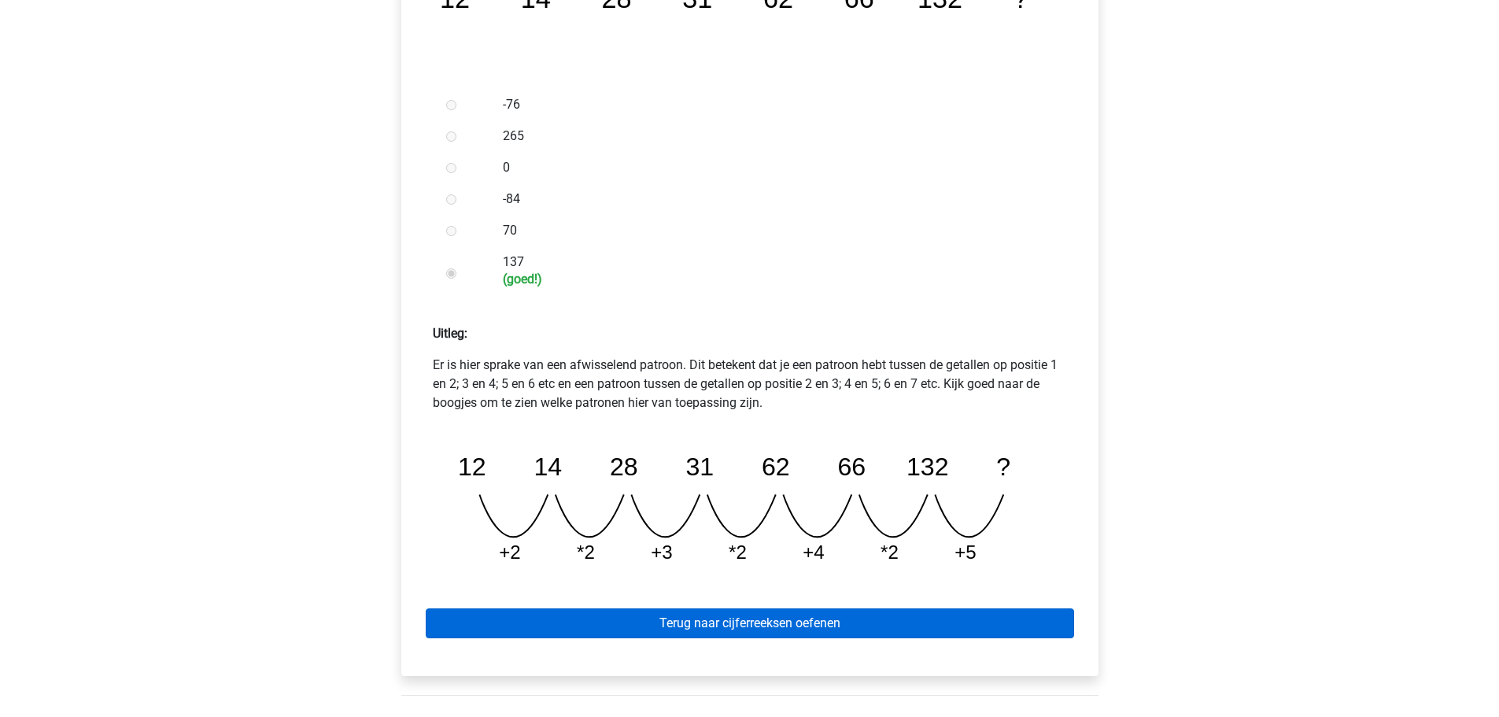
scroll to position [551, 0]
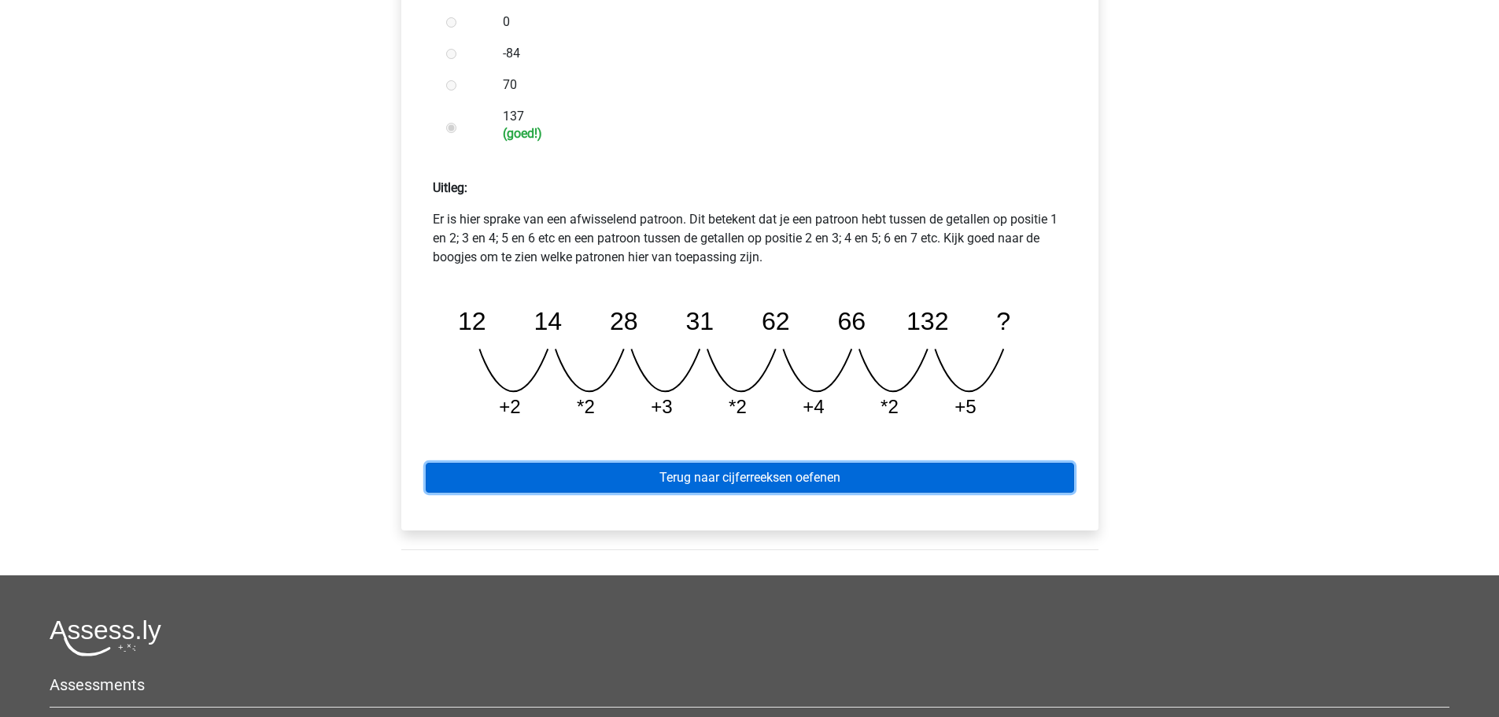
click at [791, 474] on link "Terug naar cijferreeksen oefenen" at bounding box center [750, 478] width 648 height 30
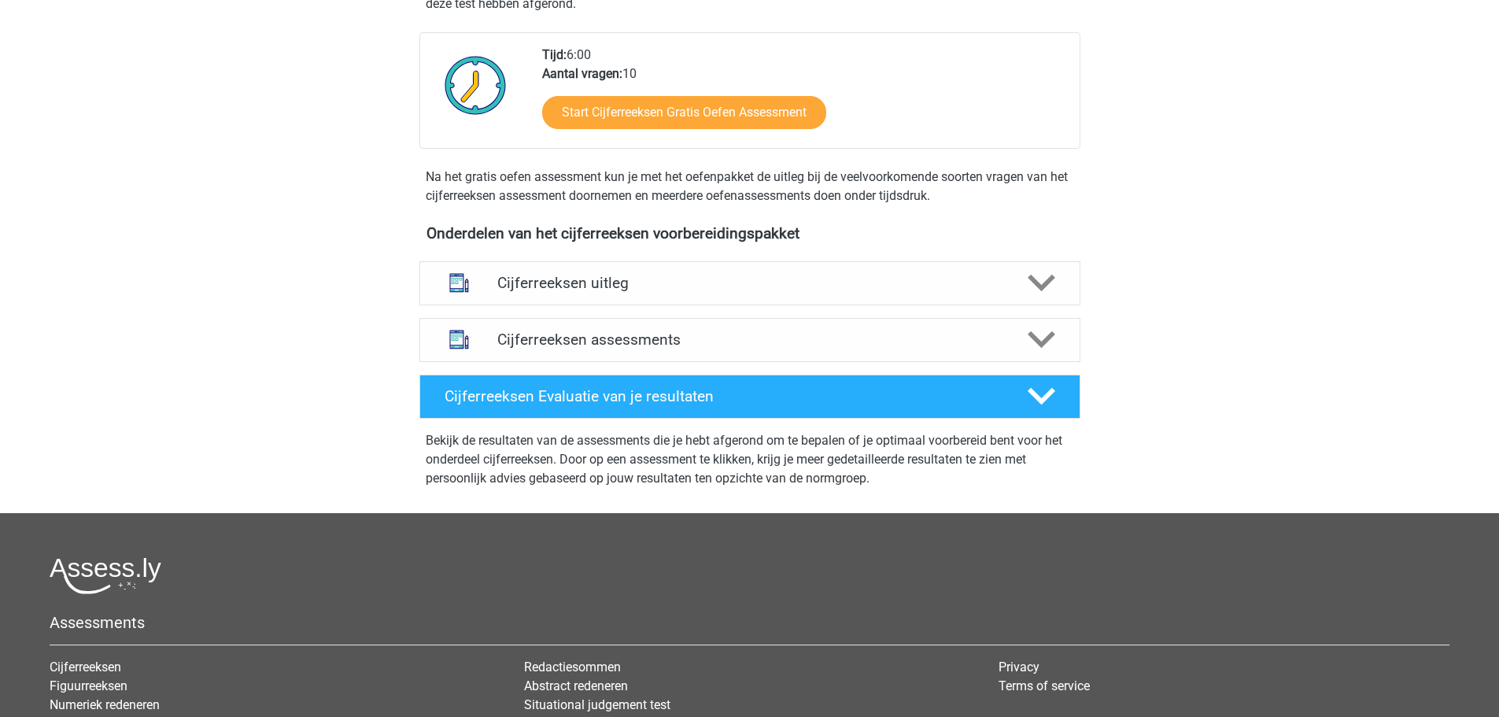
scroll to position [393, 0]
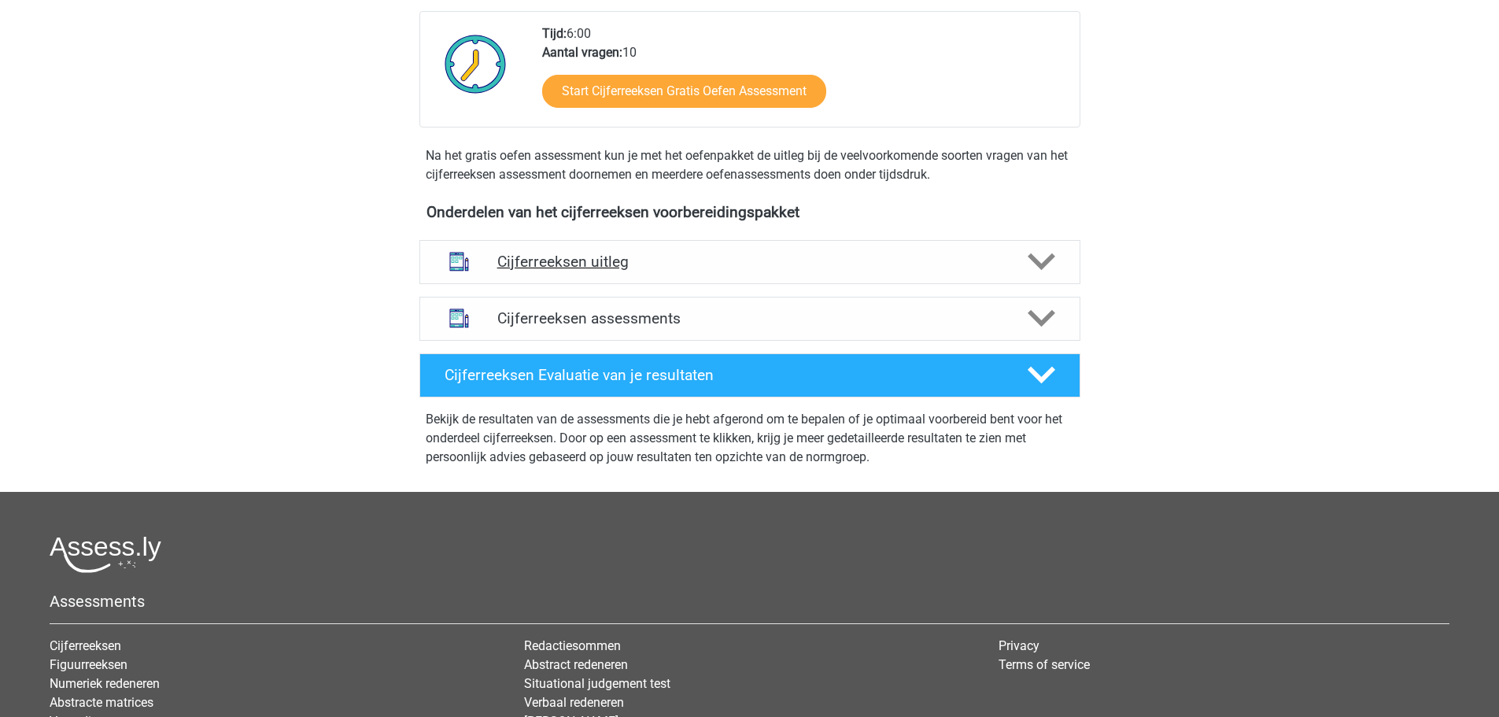
click at [626, 271] on h4 "Cijferreeksen uitleg" at bounding box center [749, 262] width 505 height 18
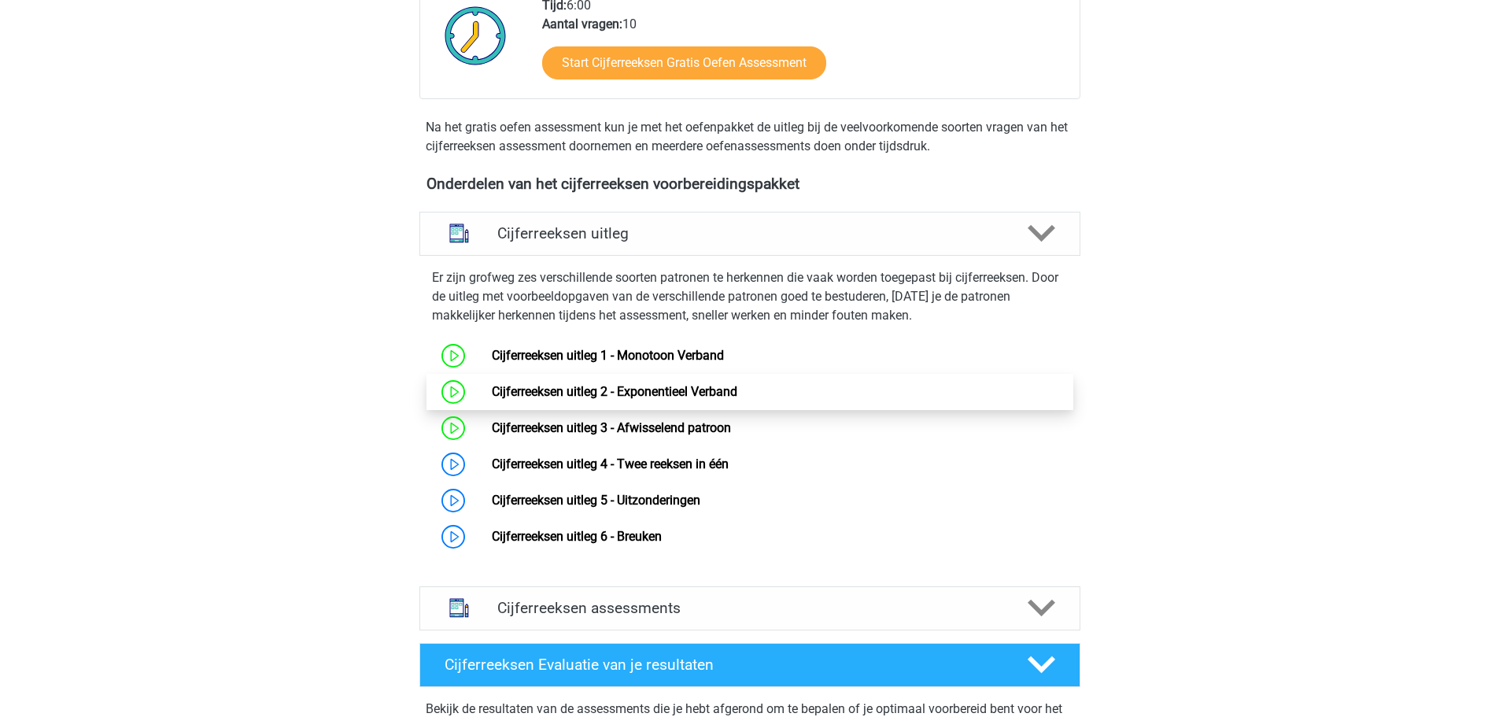
scroll to position [472, 0]
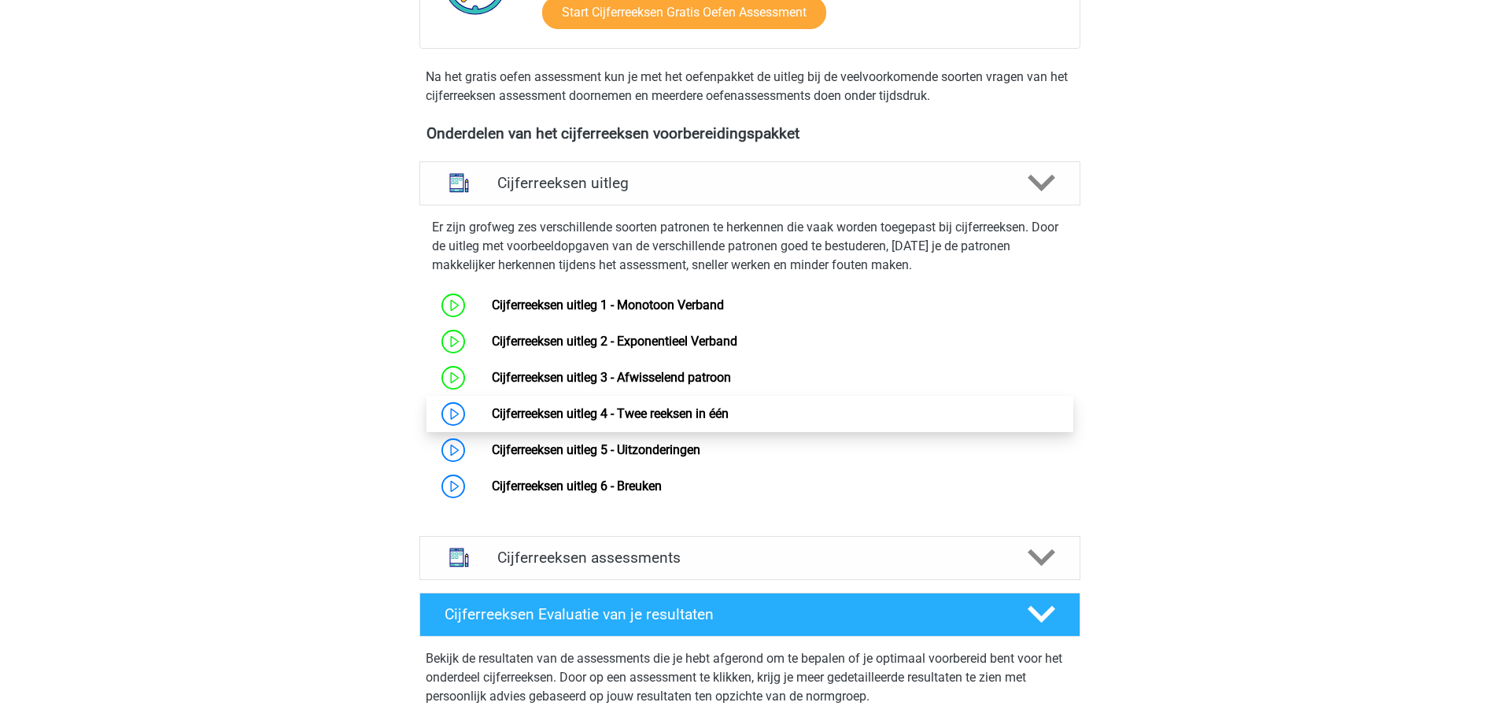
click at [676, 421] on link "Cijferreeksen uitleg 4 - Twee reeksen in één" at bounding box center [610, 413] width 237 height 15
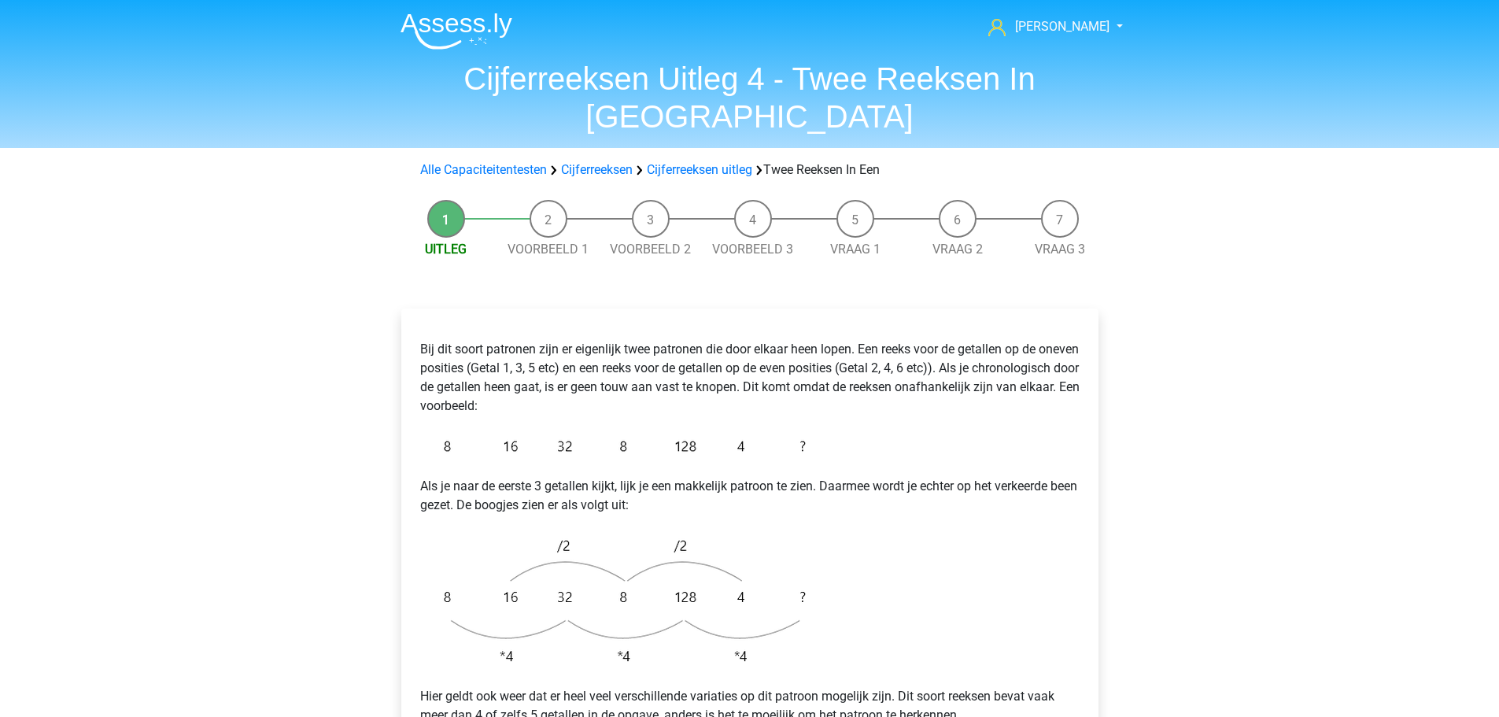
scroll to position [157, 0]
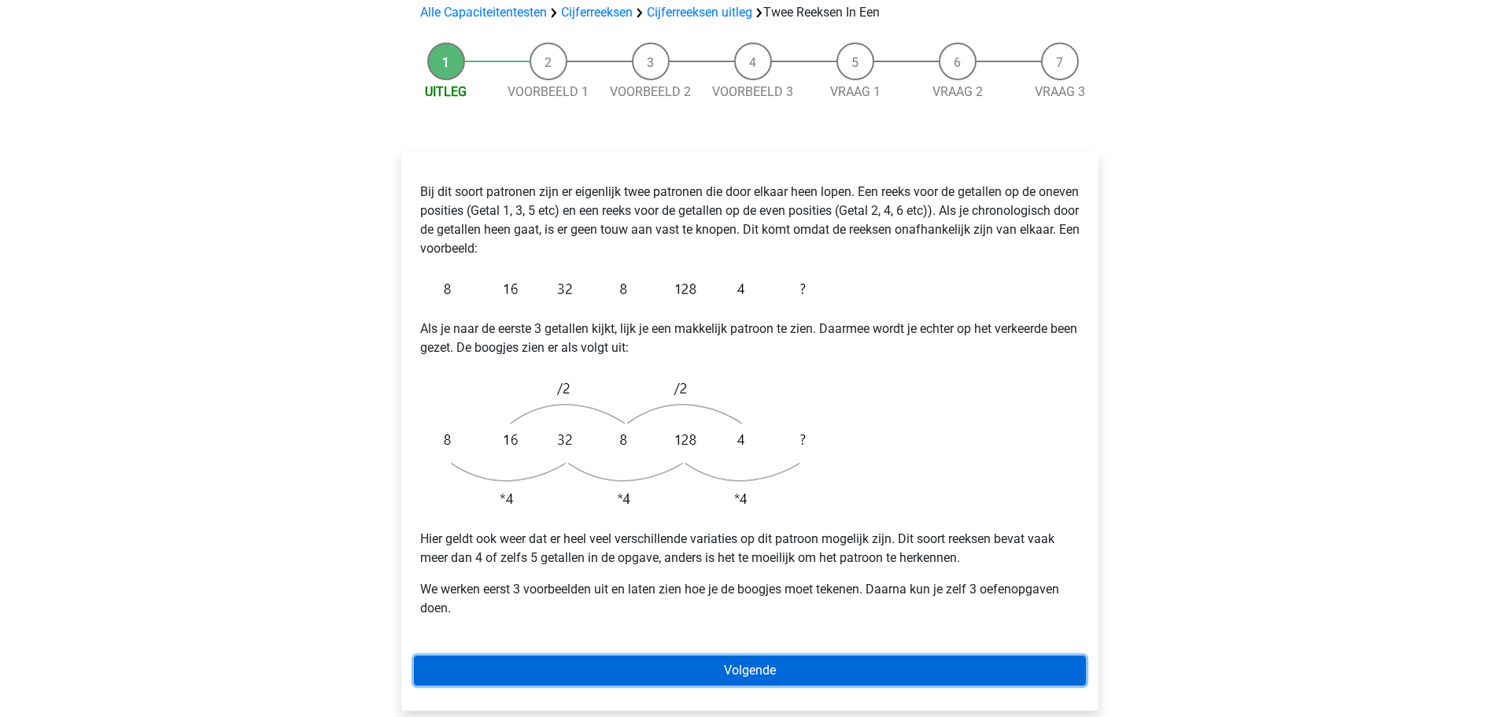
click at [579, 655] on link "Volgende" at bounding box center [750, 670] width 672 height 30
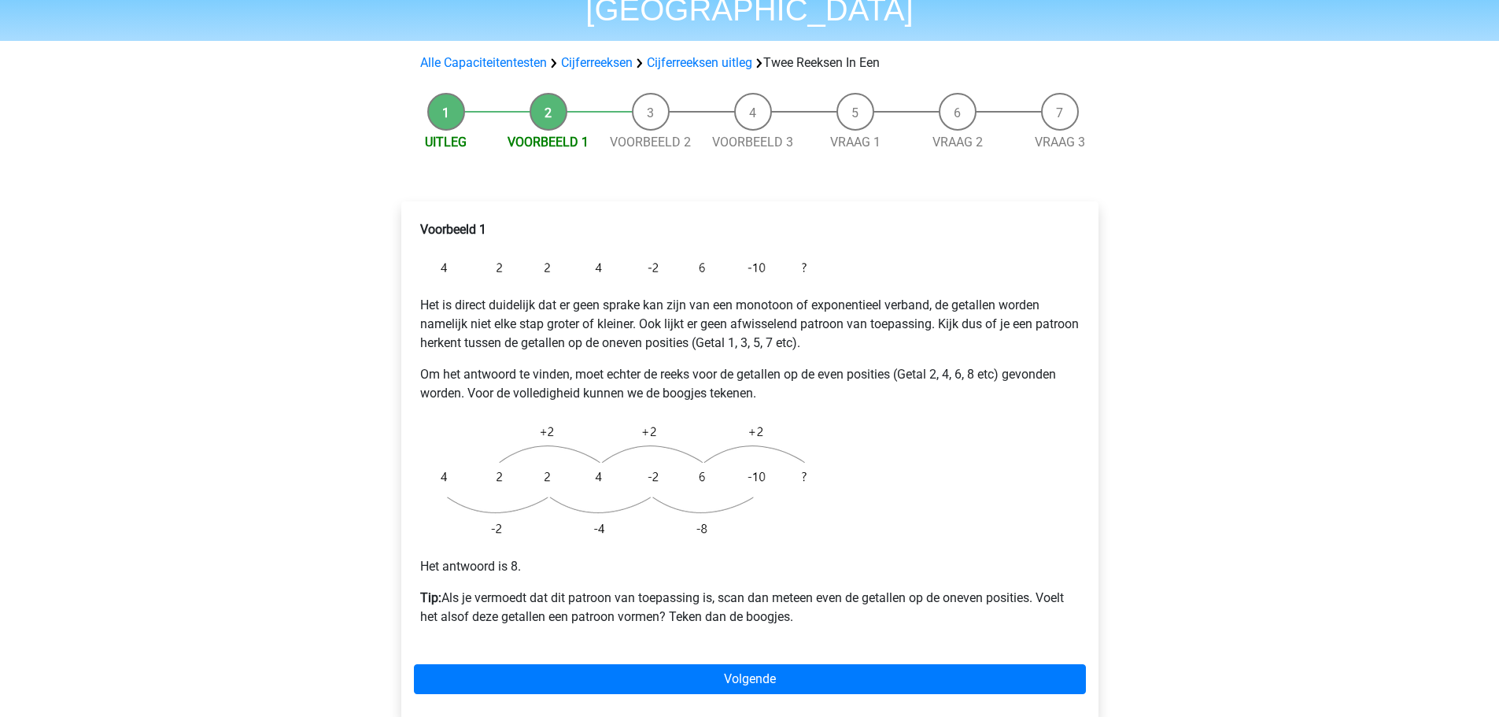
scroll to position [157, 0]
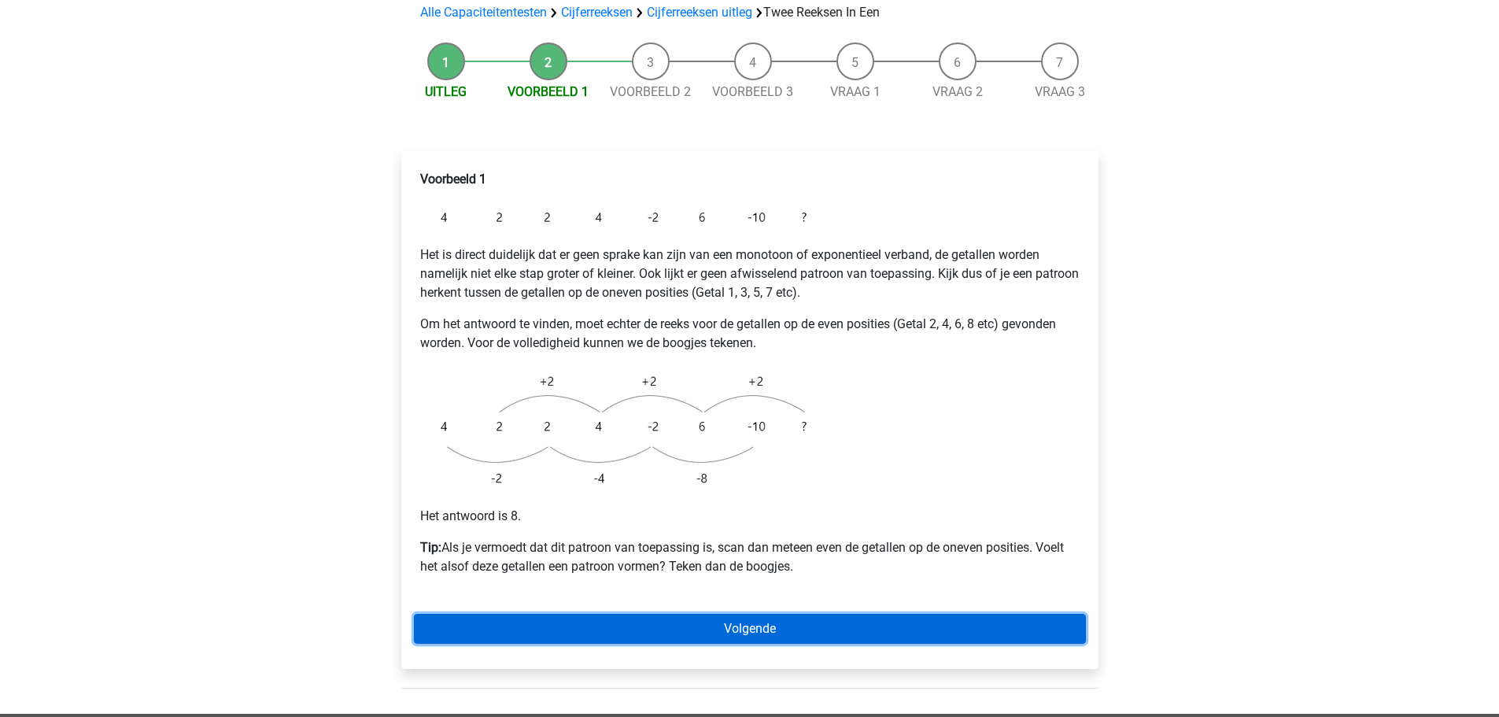
click at [735, 614] on link "Volgende" at bounding box center [750, 629] width 672 height 30
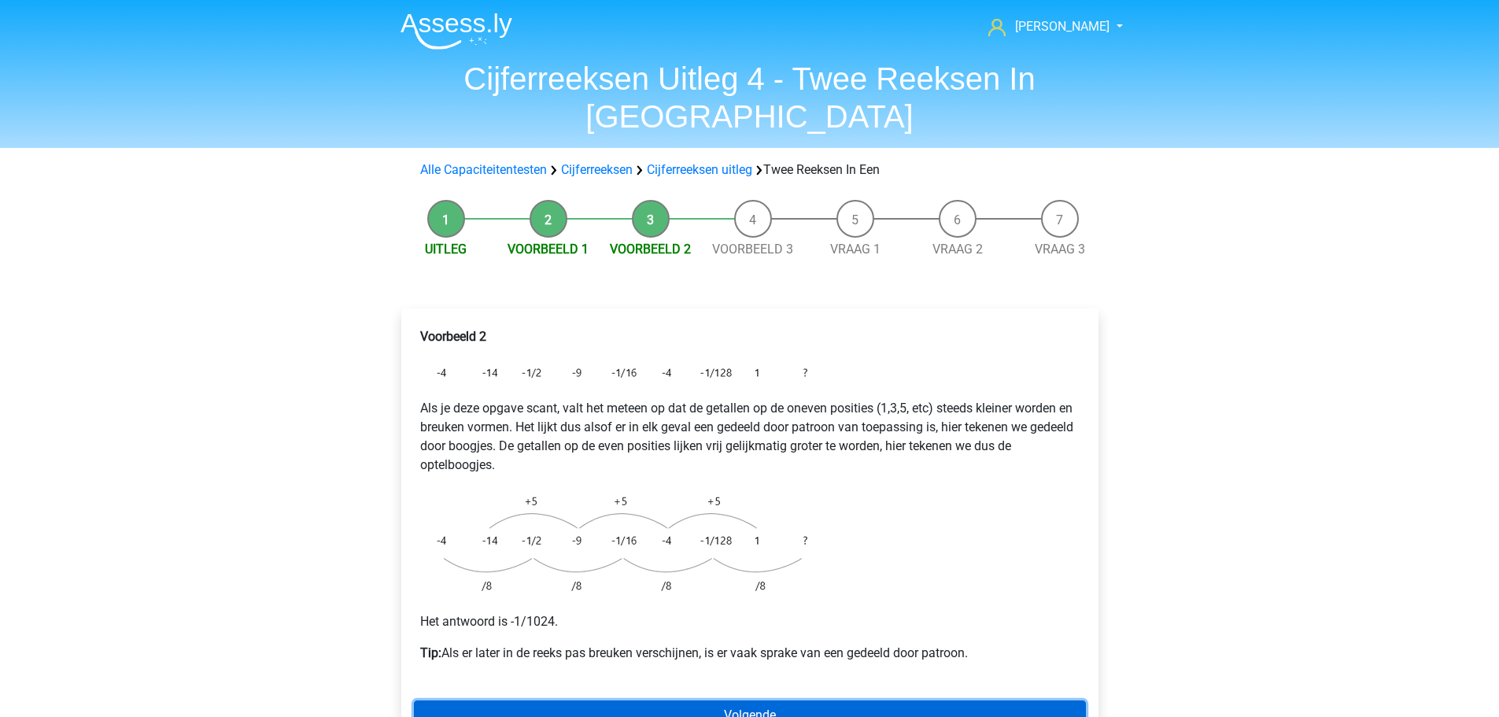
click at [774, 700] on link "Volgende" at bounding box center [750, 715] width 672 height 30
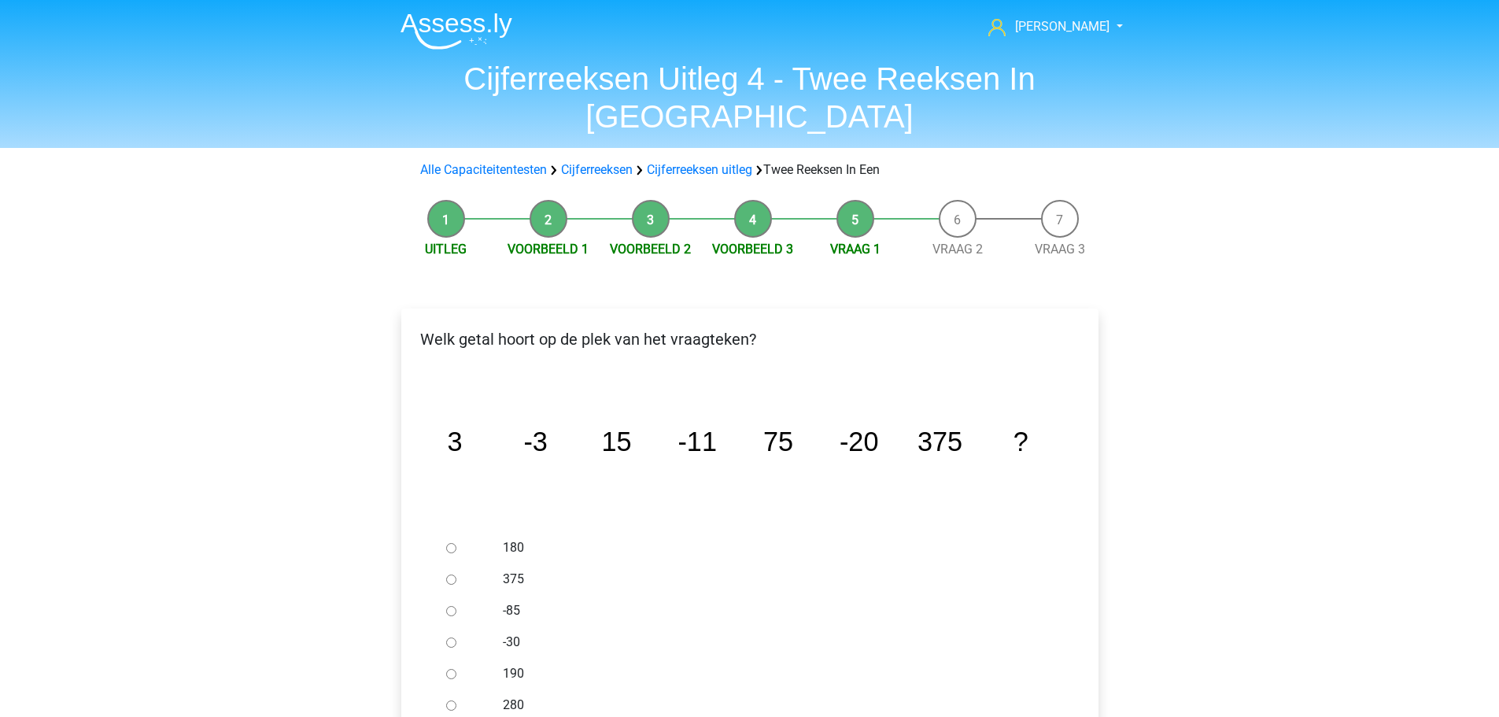
click at [460, 626] on div at bounding box center [466, 641] width 52 height 31
click at [455, 637] on input "-30" at bounding box center [451, 642] width 10 height 10
radio input "true"
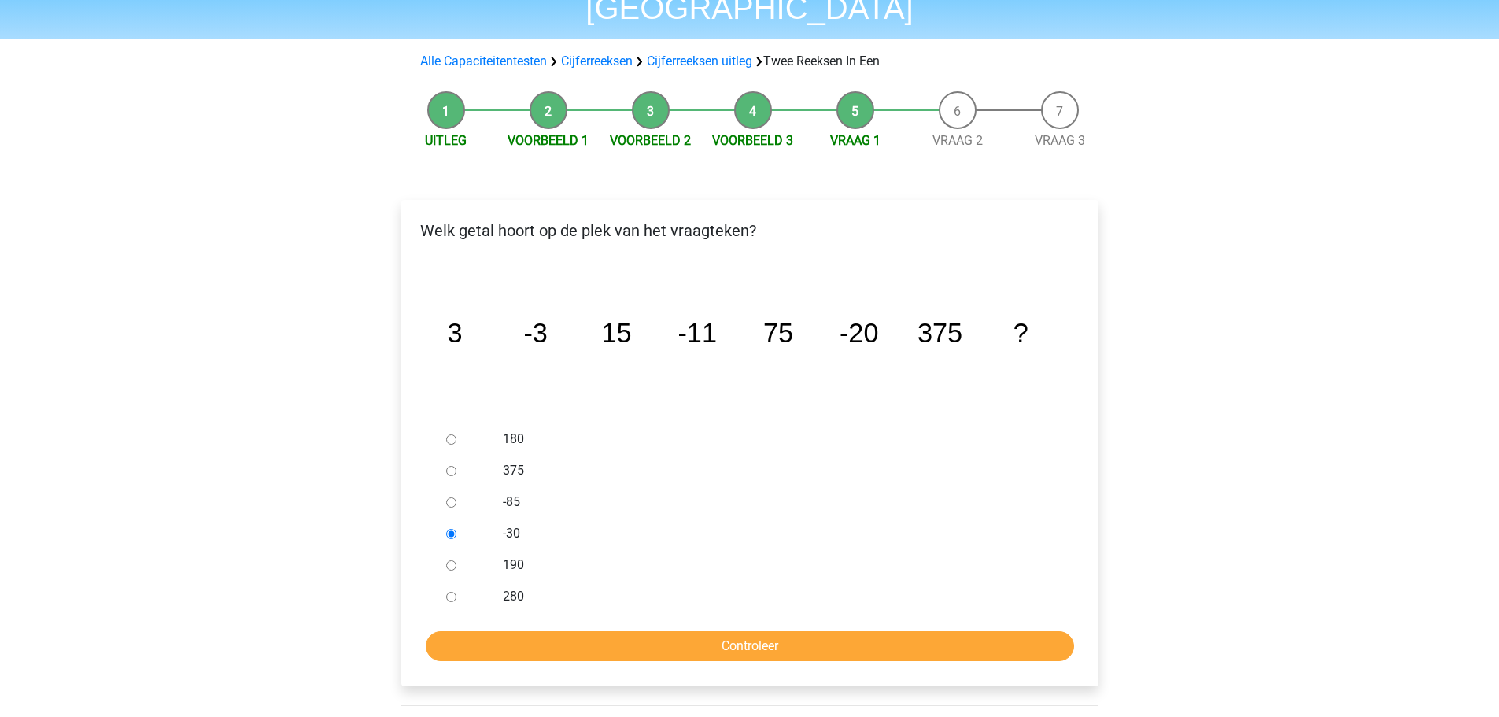
scroll to position [236, 0]
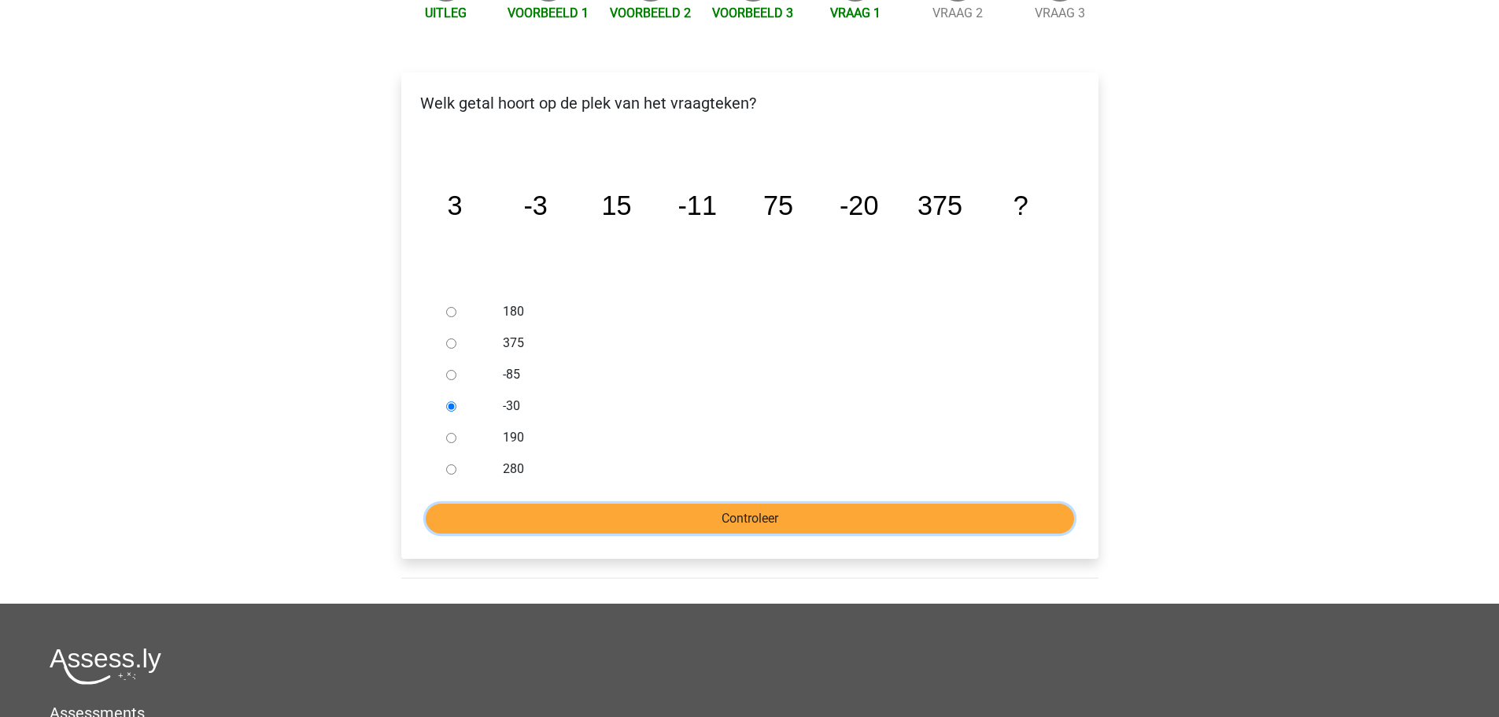
click at [761, 503] on input "Controleer" at bounding box center [750, 518] width 648 height 30
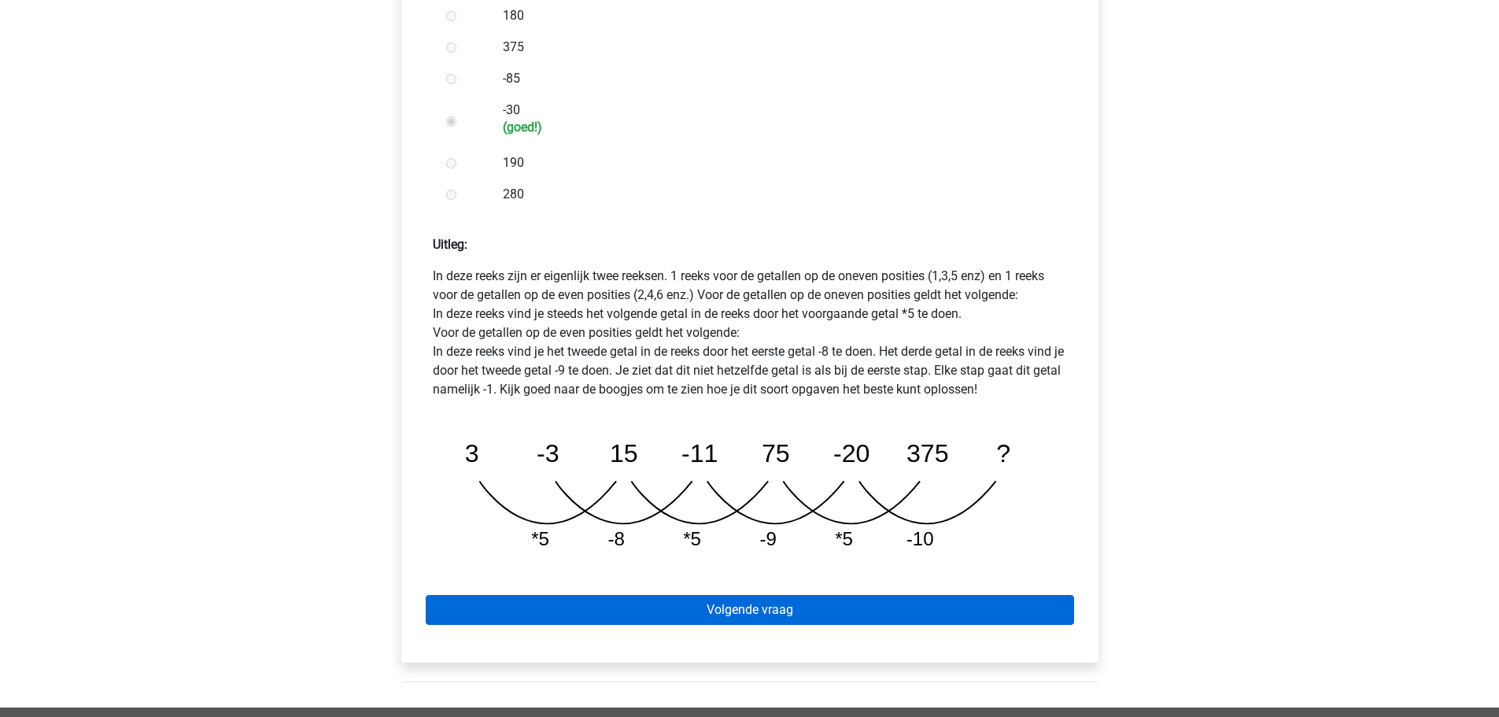
scroll to position [551, 0]
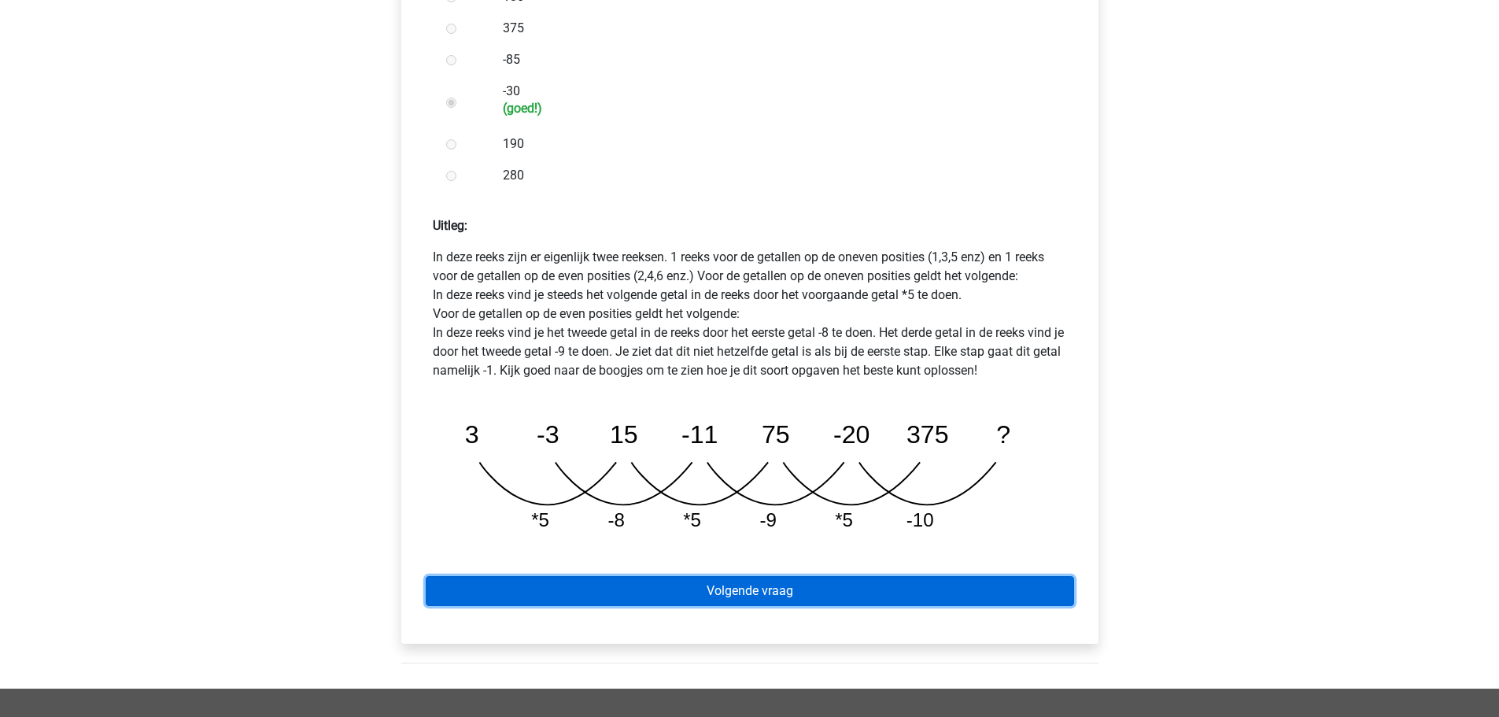
click at [724, 576] on link "Volgende vraag" at bounding box center [750, 591] width 648 height 30
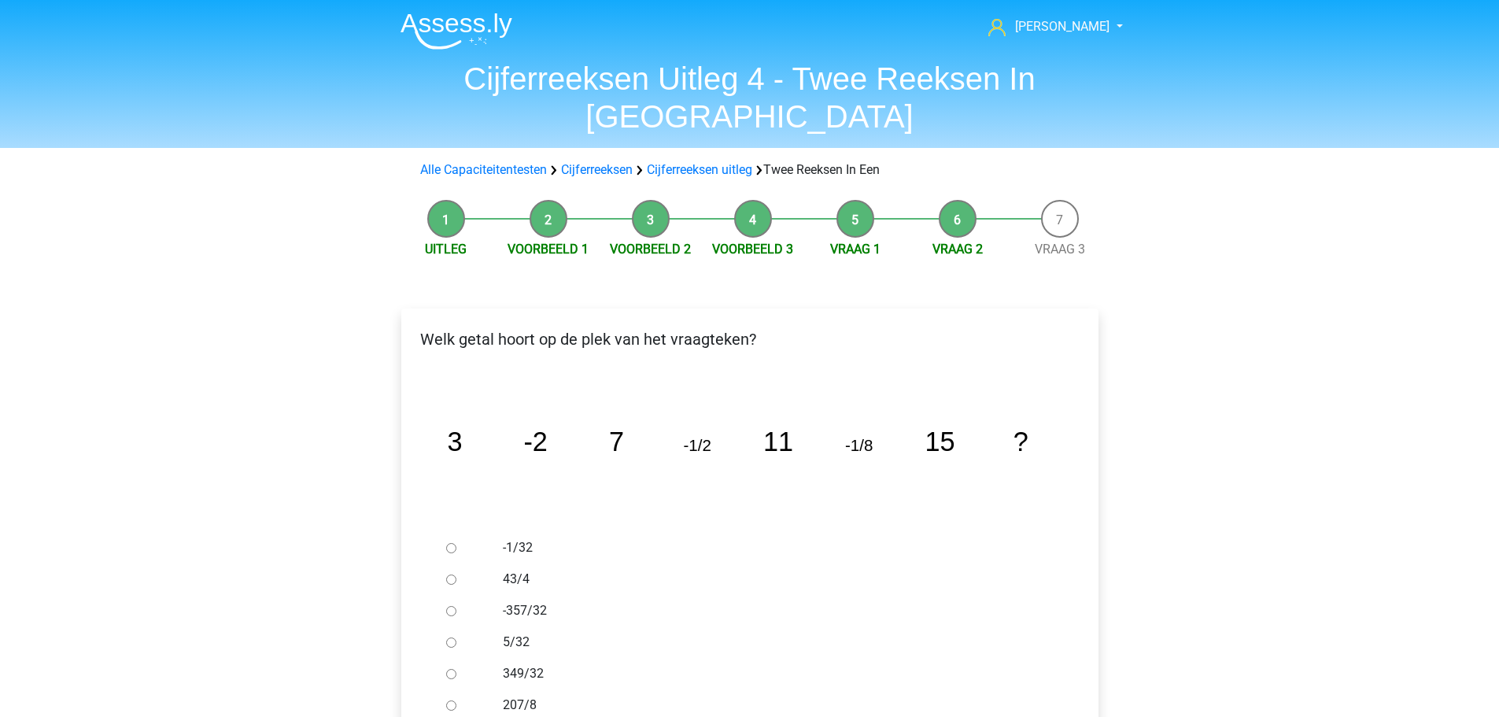
click at [452, 543] on input "-1/32" at bounding box center [451, 548] width 10 height 10
radio input "true"
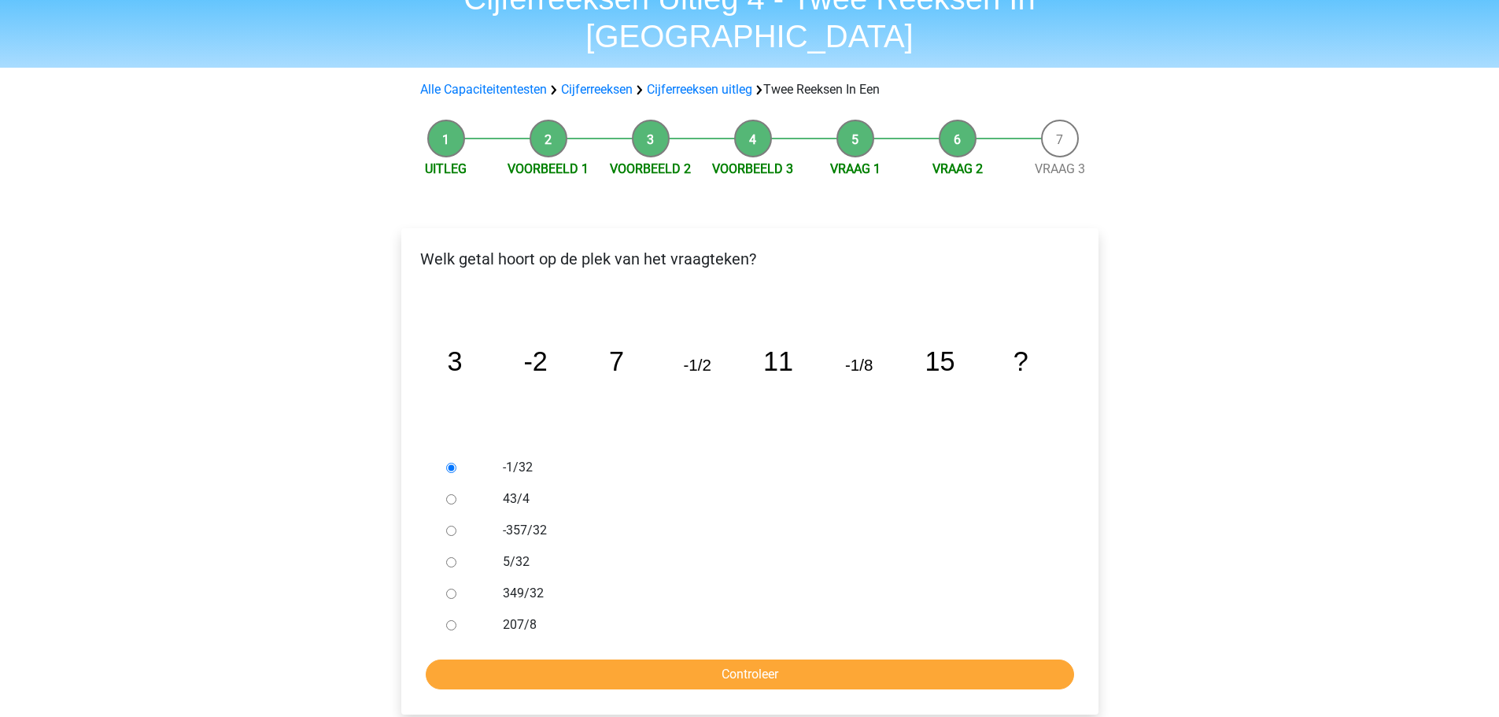
scroll to position [157, 0]
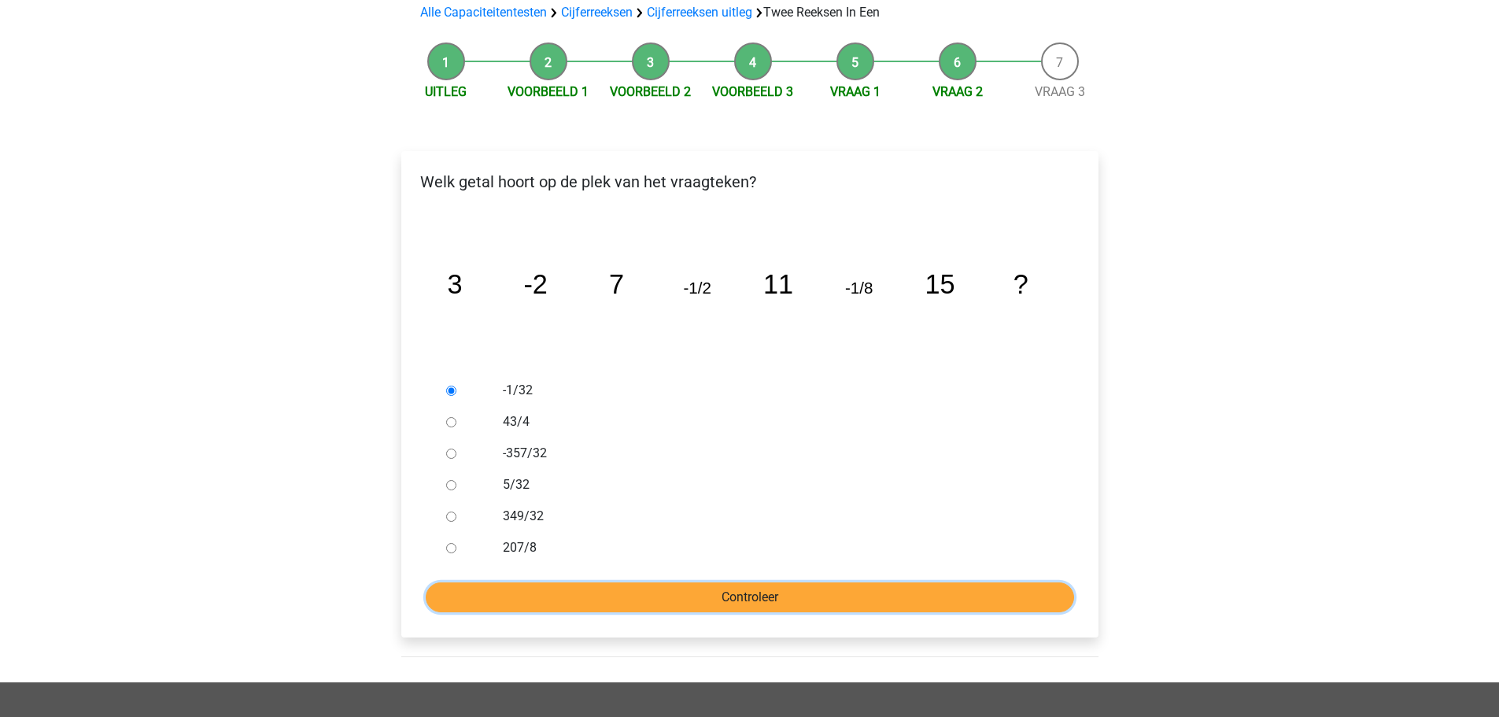
click at [813, 582] on input "Controleer" at bounding box center [750, 597] width 648 height 30
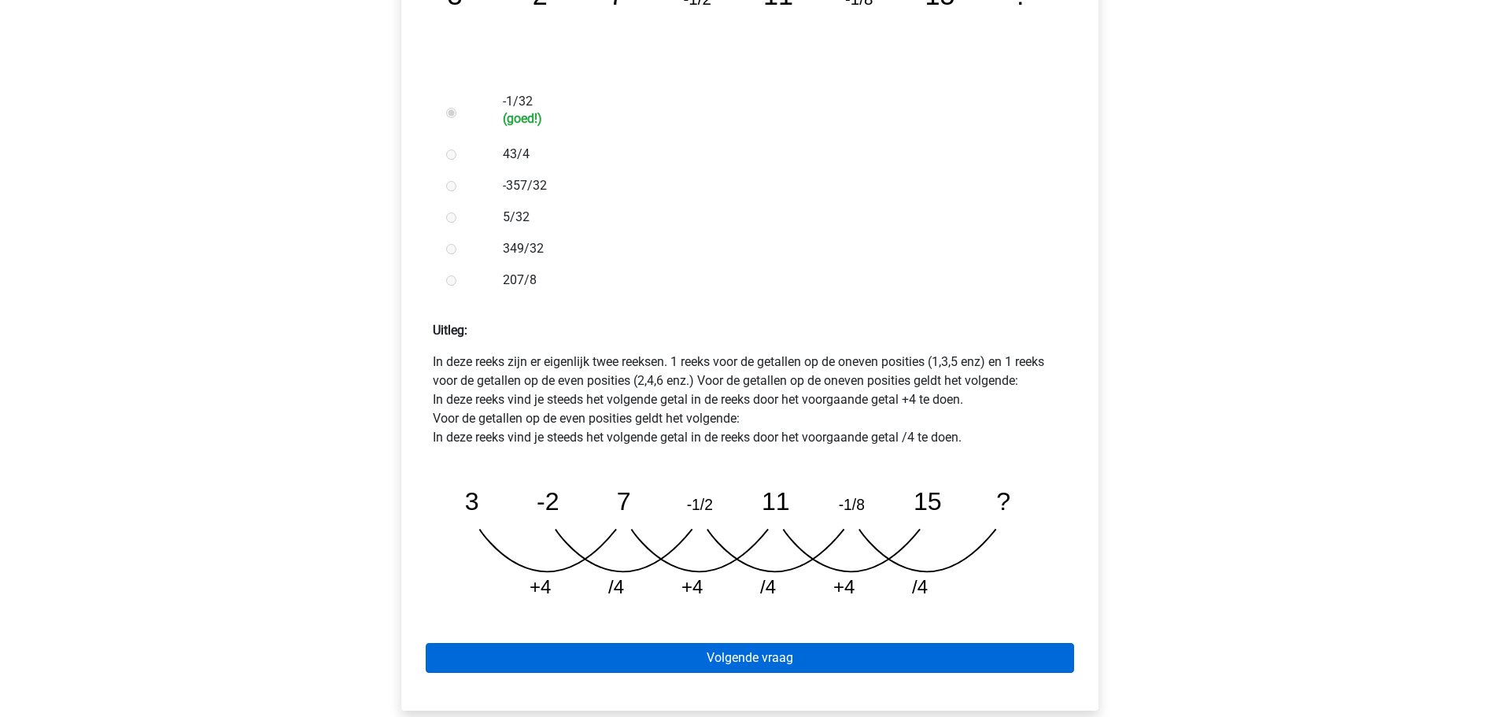
scroll to position [472, 0]
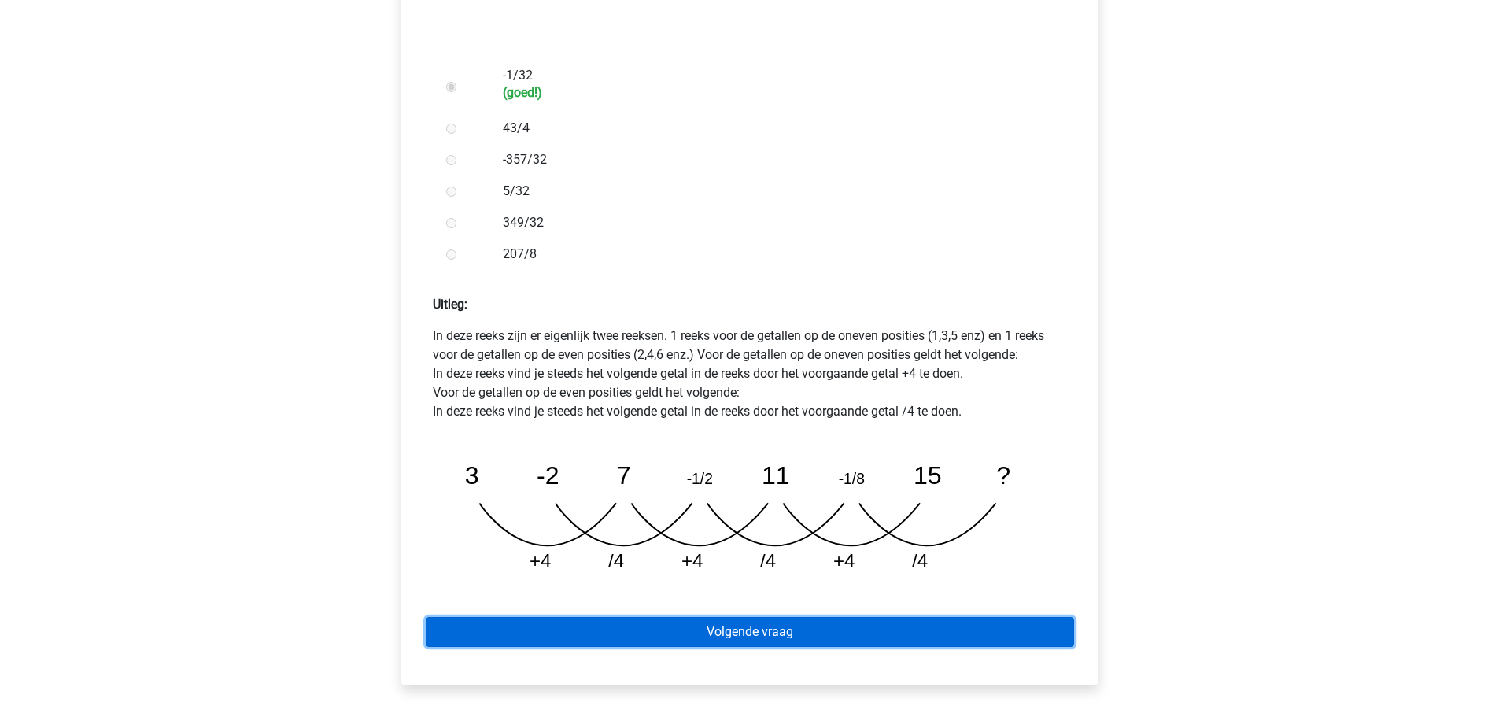
click at [756, 617] on link "Volgende vraag" at bounding box center [750, 632] width 648 height 30
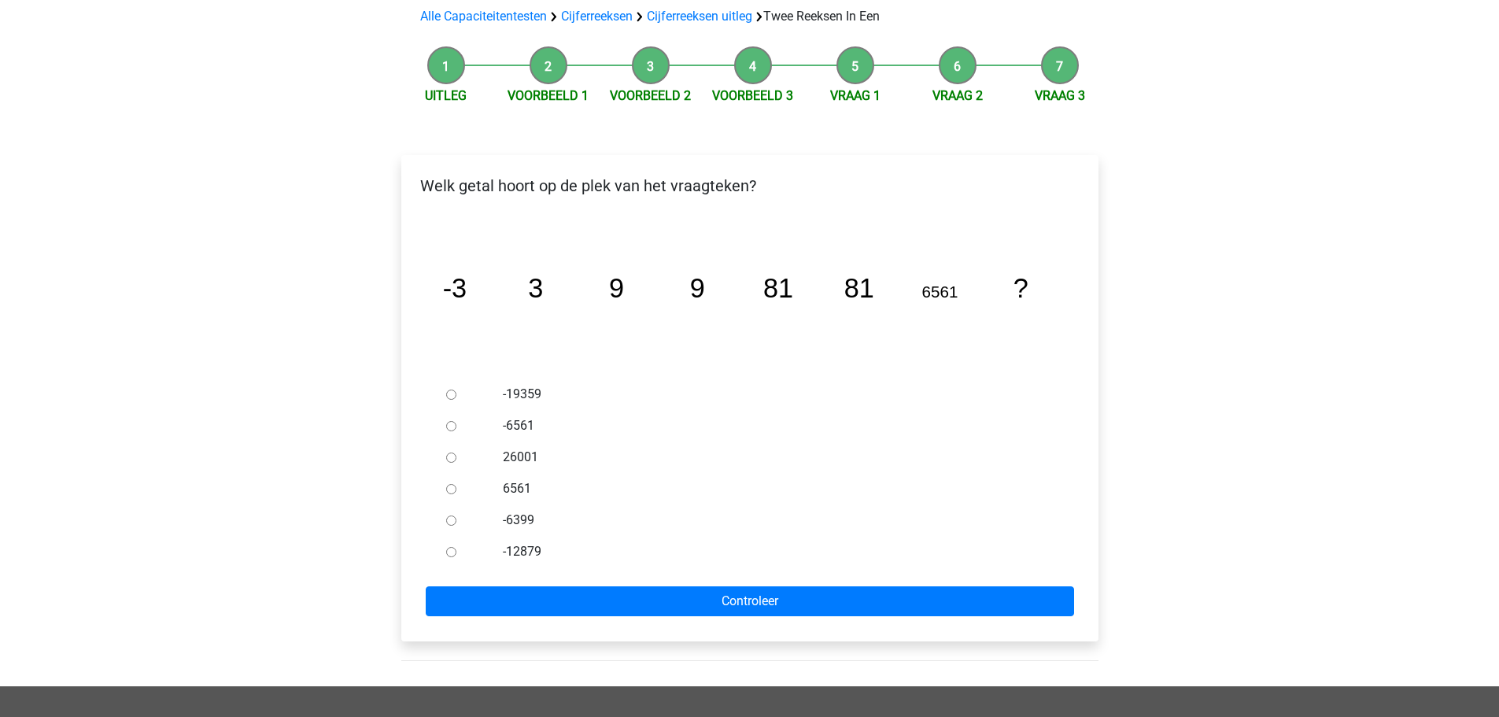
scroll to position [157, 0]
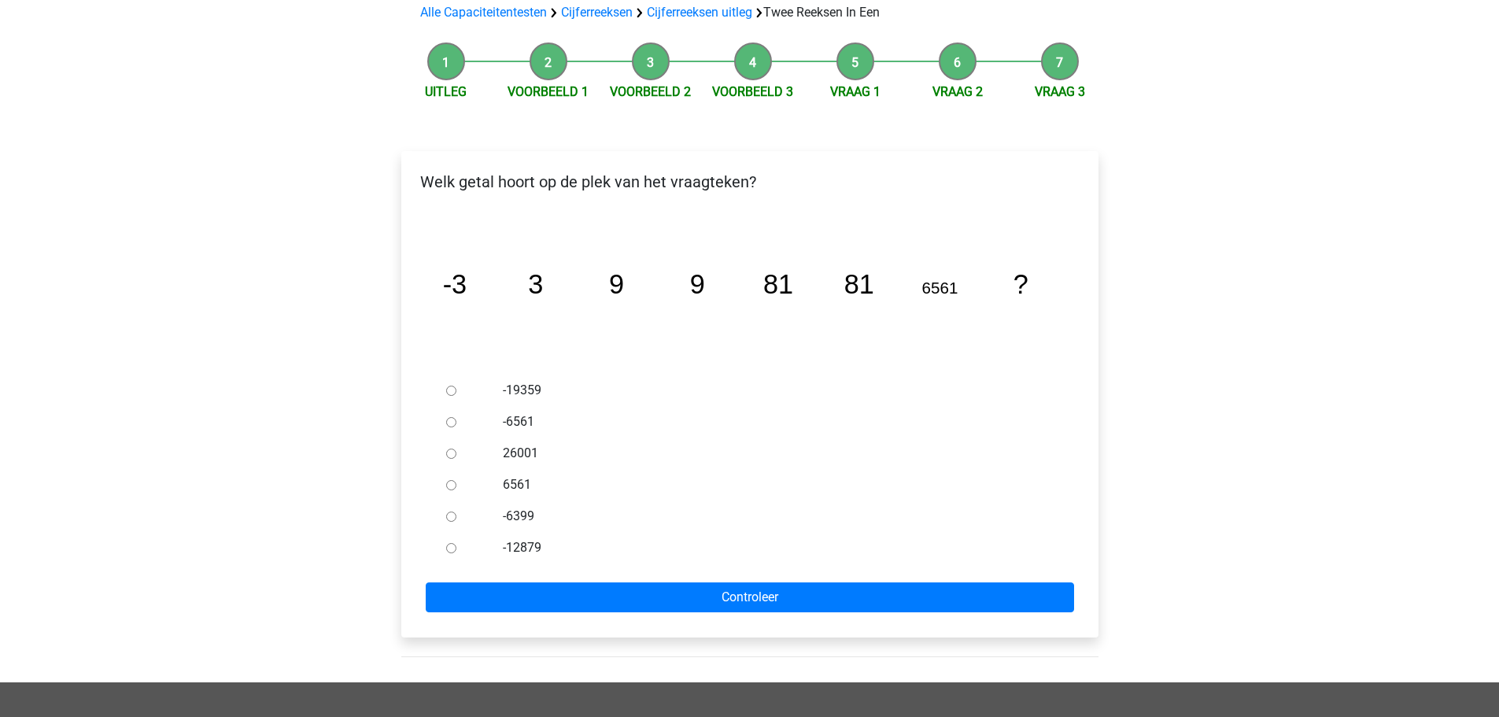
click at [518, 475] on label "6561" at bounding box center [775, 484] width 544 height 19
click at [456, 480] on input "6561" at bounding box center [451, 485] width 10 height 10
radio input "true"
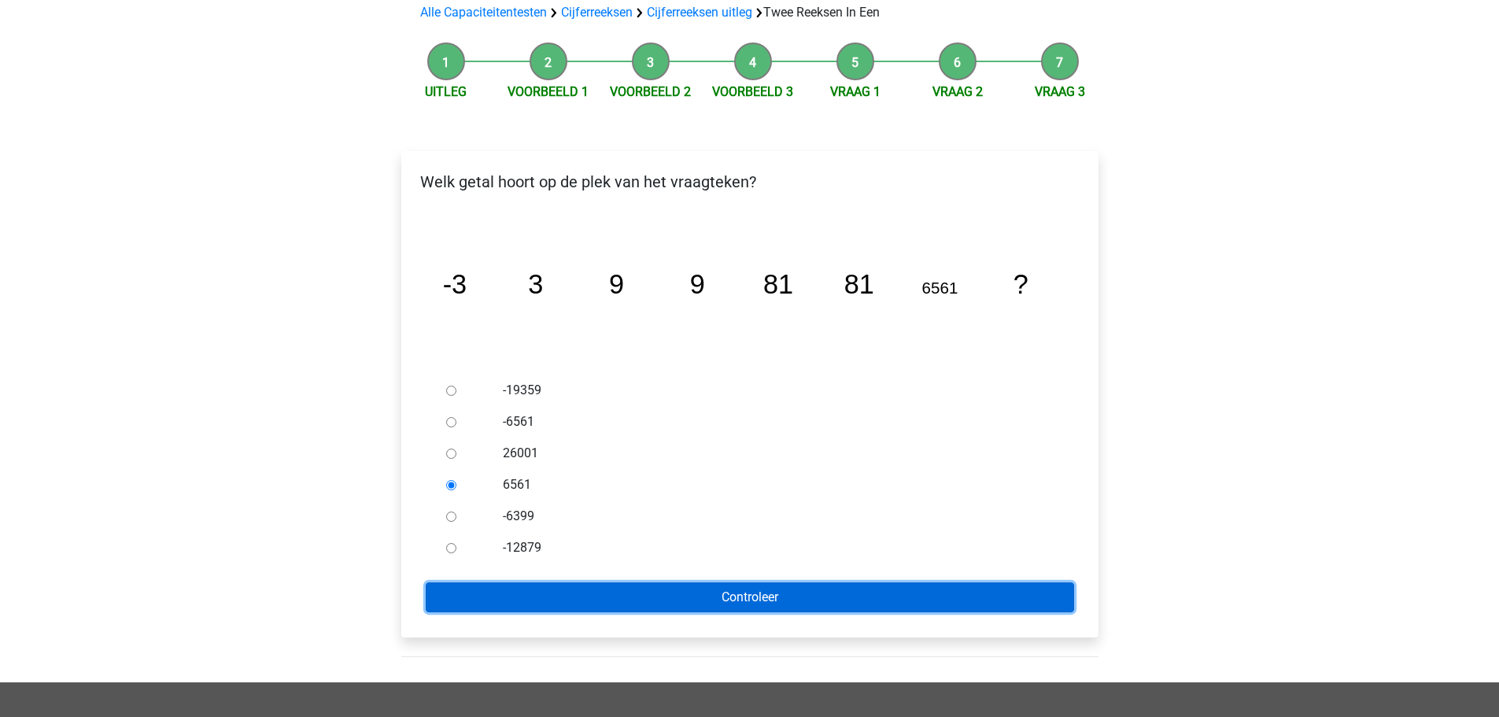
click at [665, 582] on input "Controleer" at bounding box center [750, 597] width 648 height 30
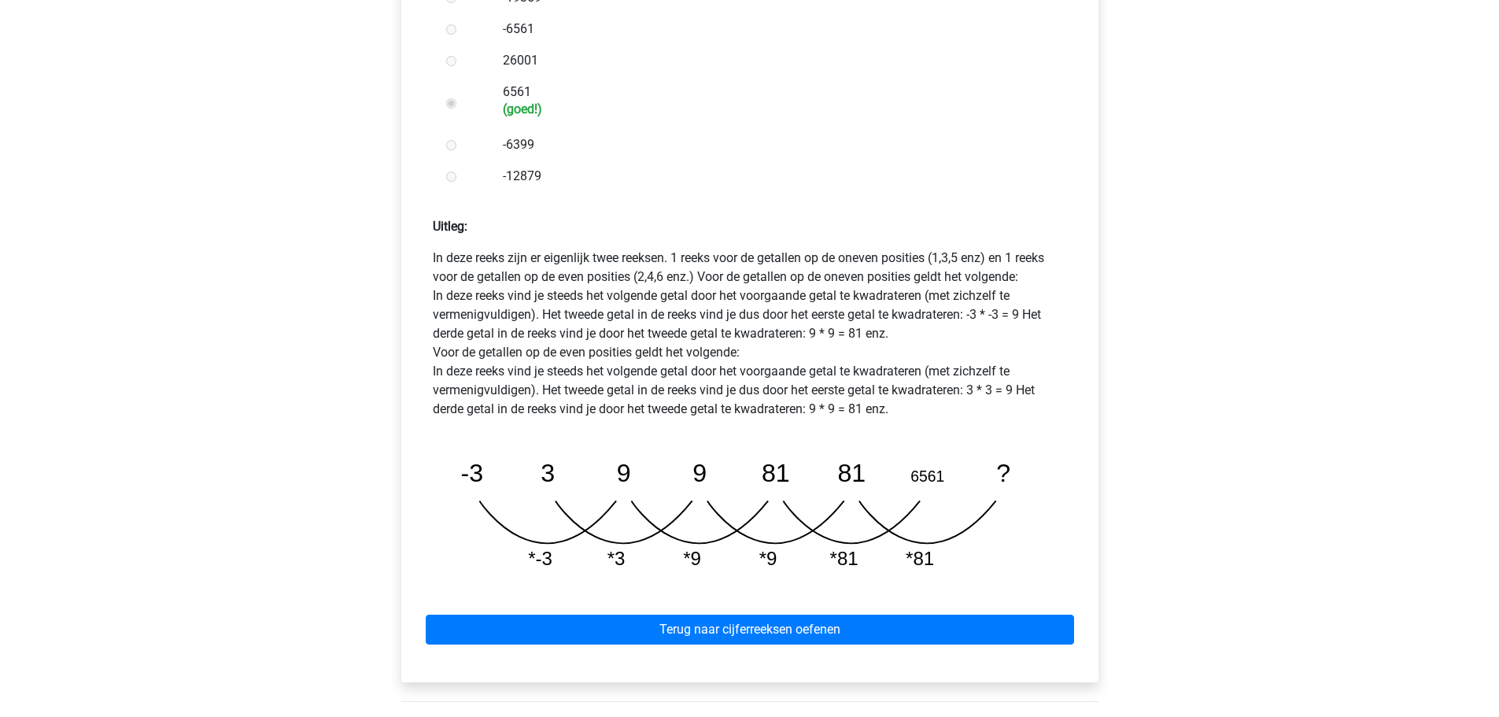
scroll to position [551, 0]
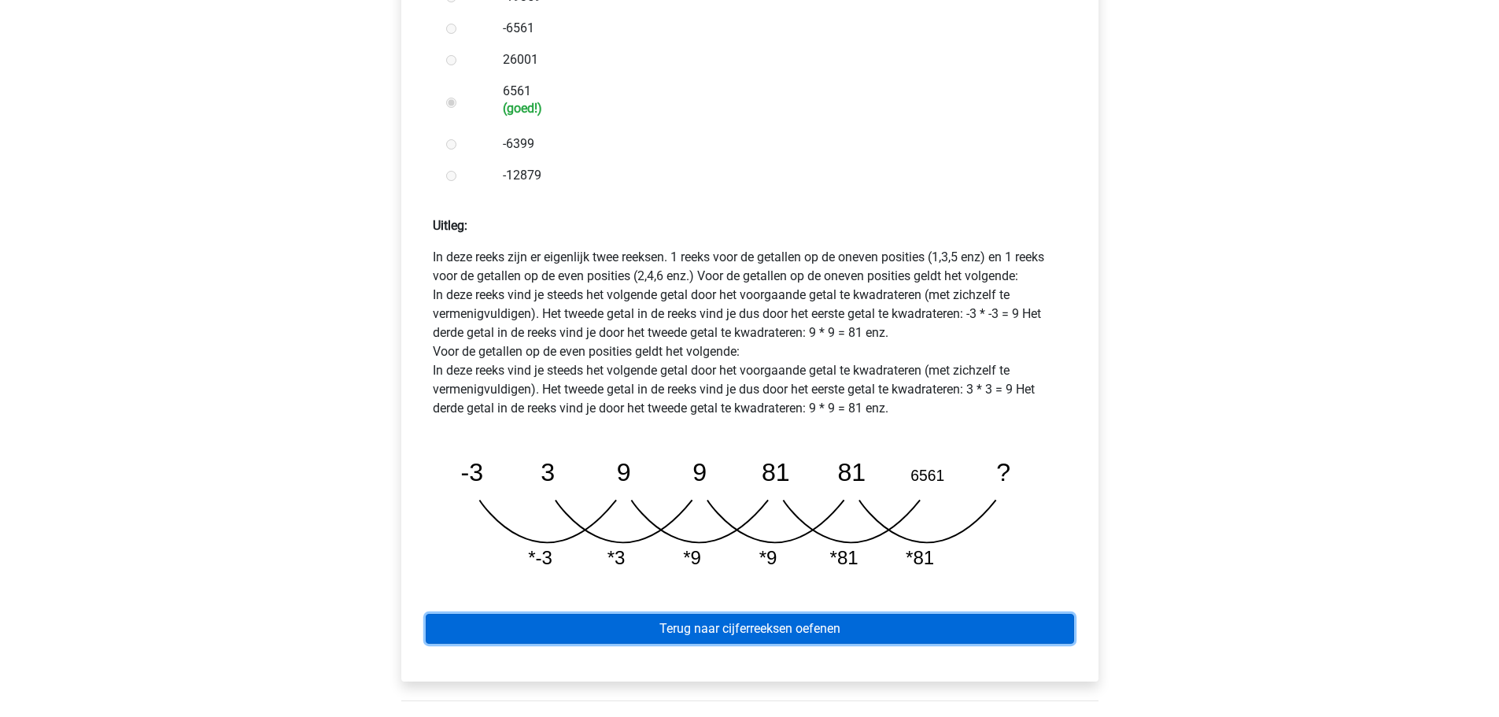
click at [667, 614] on link "Terug naar cijferreeksen oefenen" at bounding box center [750, 629] width 648 height 30
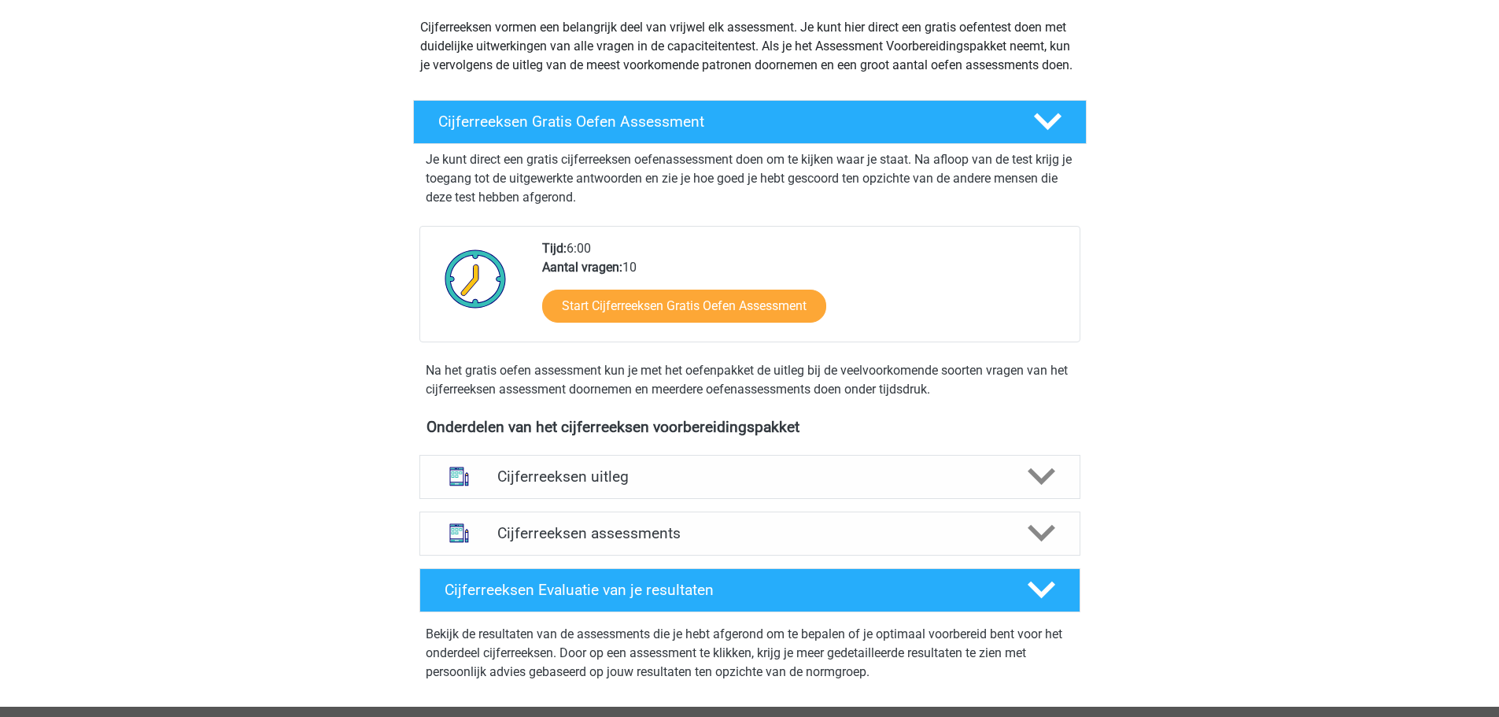
scroll to position [315, 0]
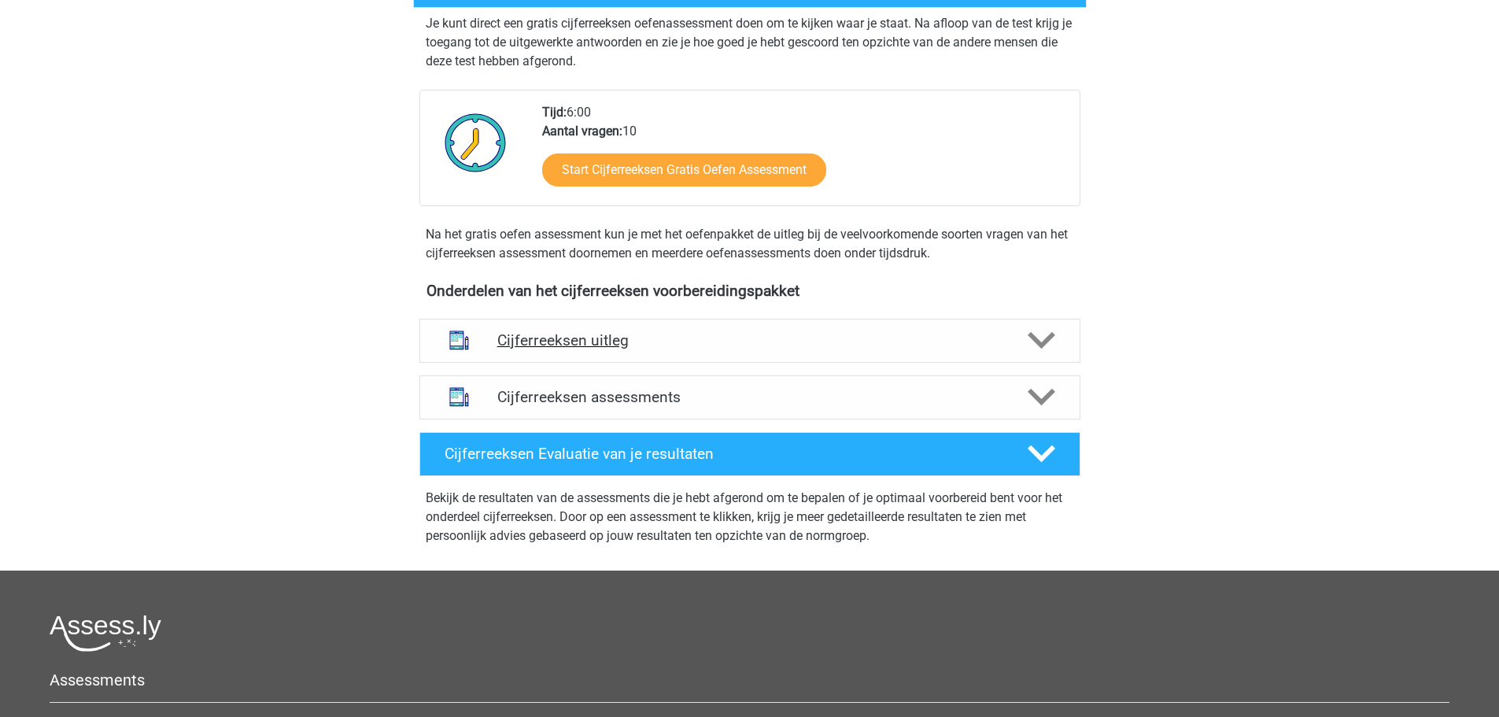
click at [557, 349] on h4 "Cijferreeksen uitleg" at bounding box center [749, 340] width 505 height 18
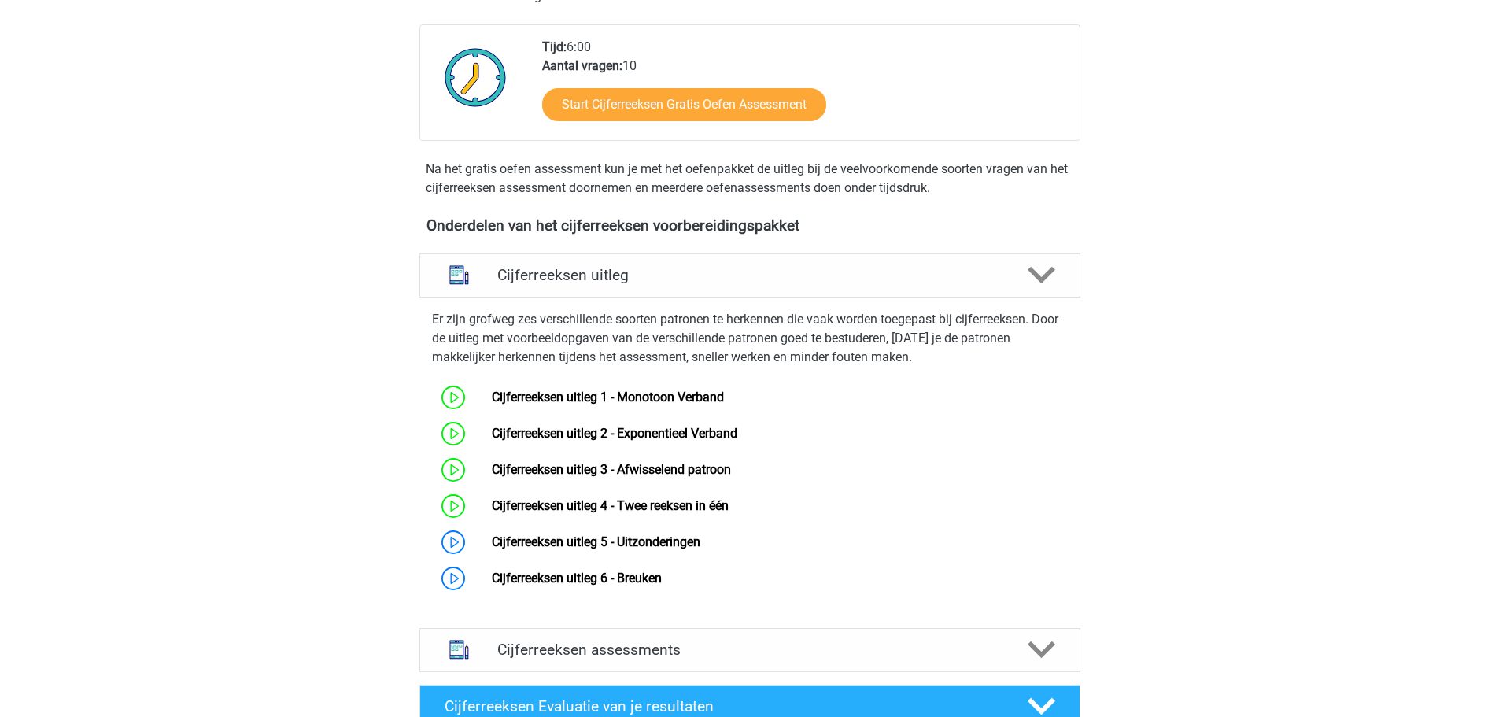
scroll to position [472, 0]
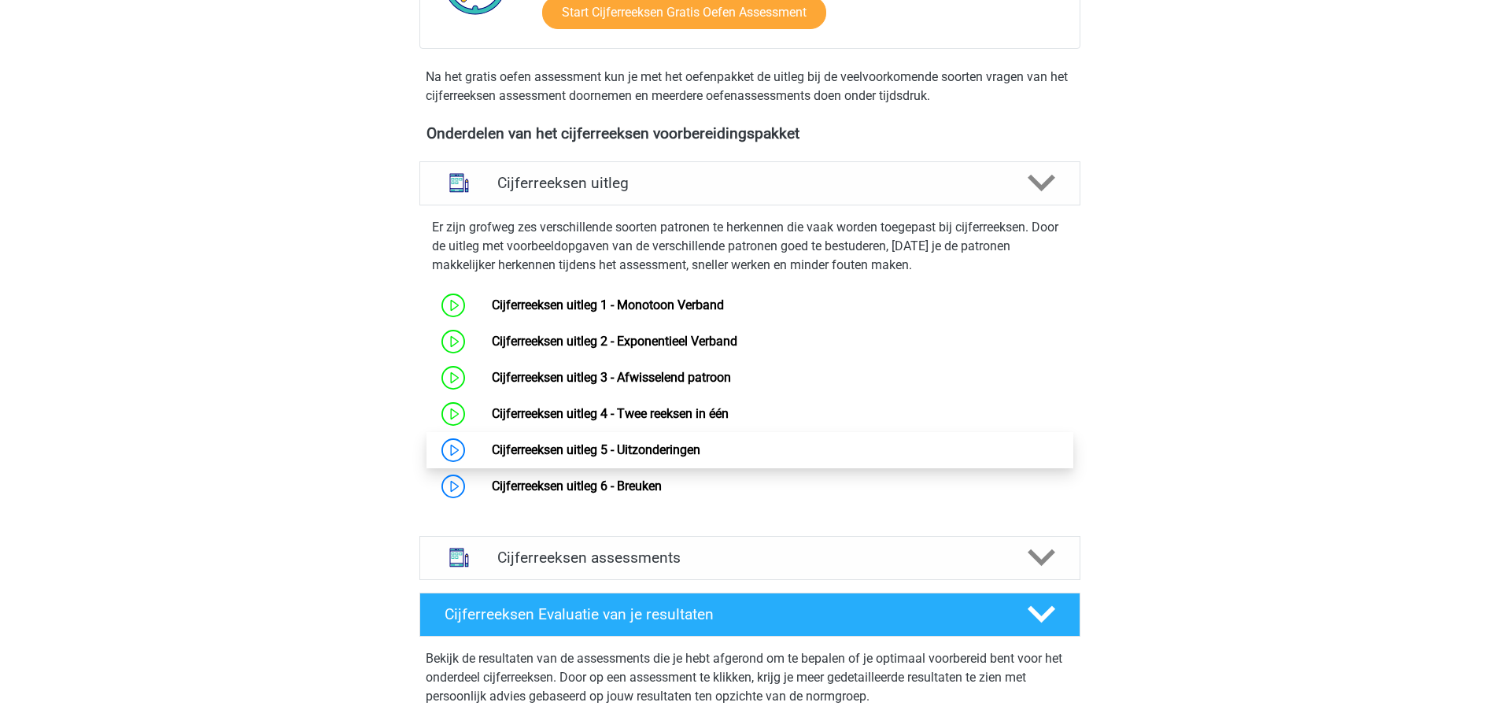
click at [522, 457] on link "Cijferreeksen uitleg 5 - Uitzonderingen" at bounding box center [596, 449] width 208 height 15
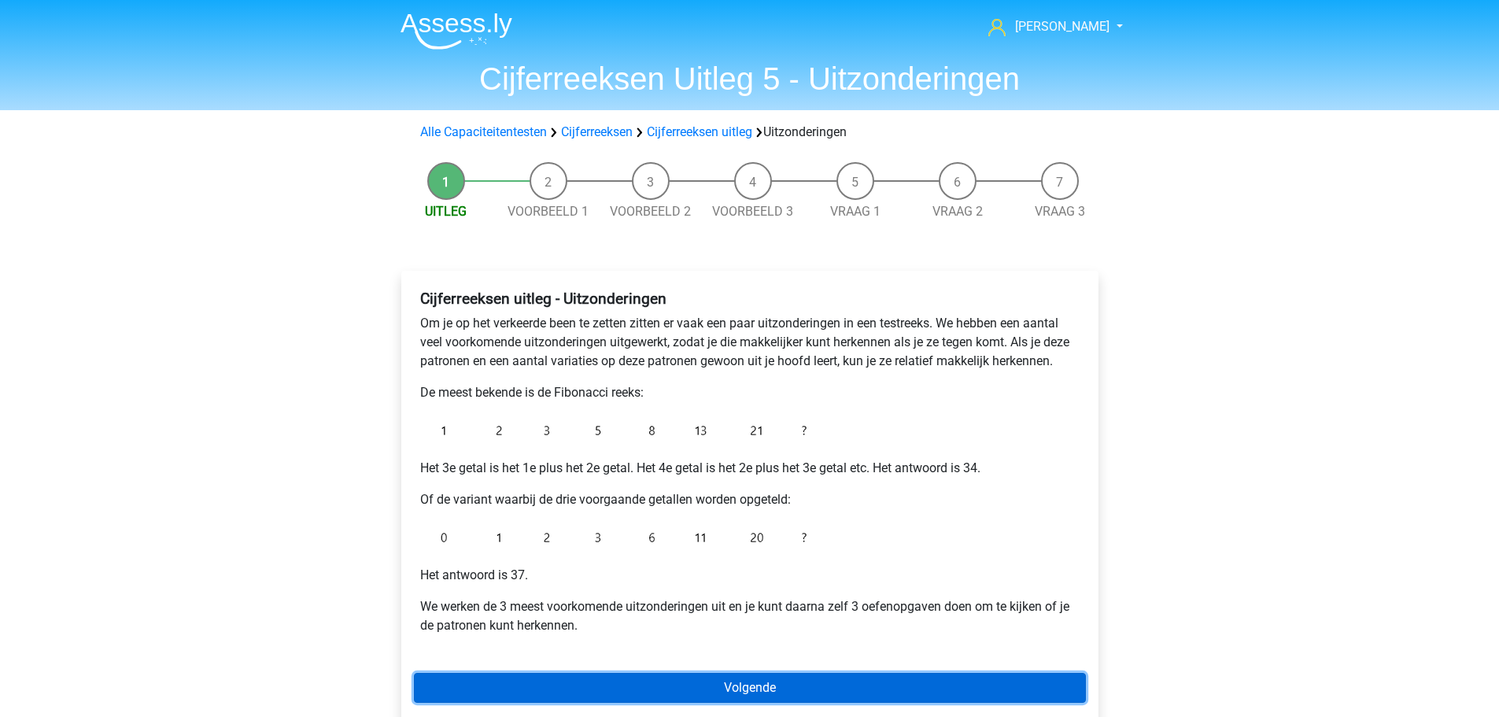
click at [836, 676] on link "Volgende" at bounding box center [750, 688] width 672 height 30
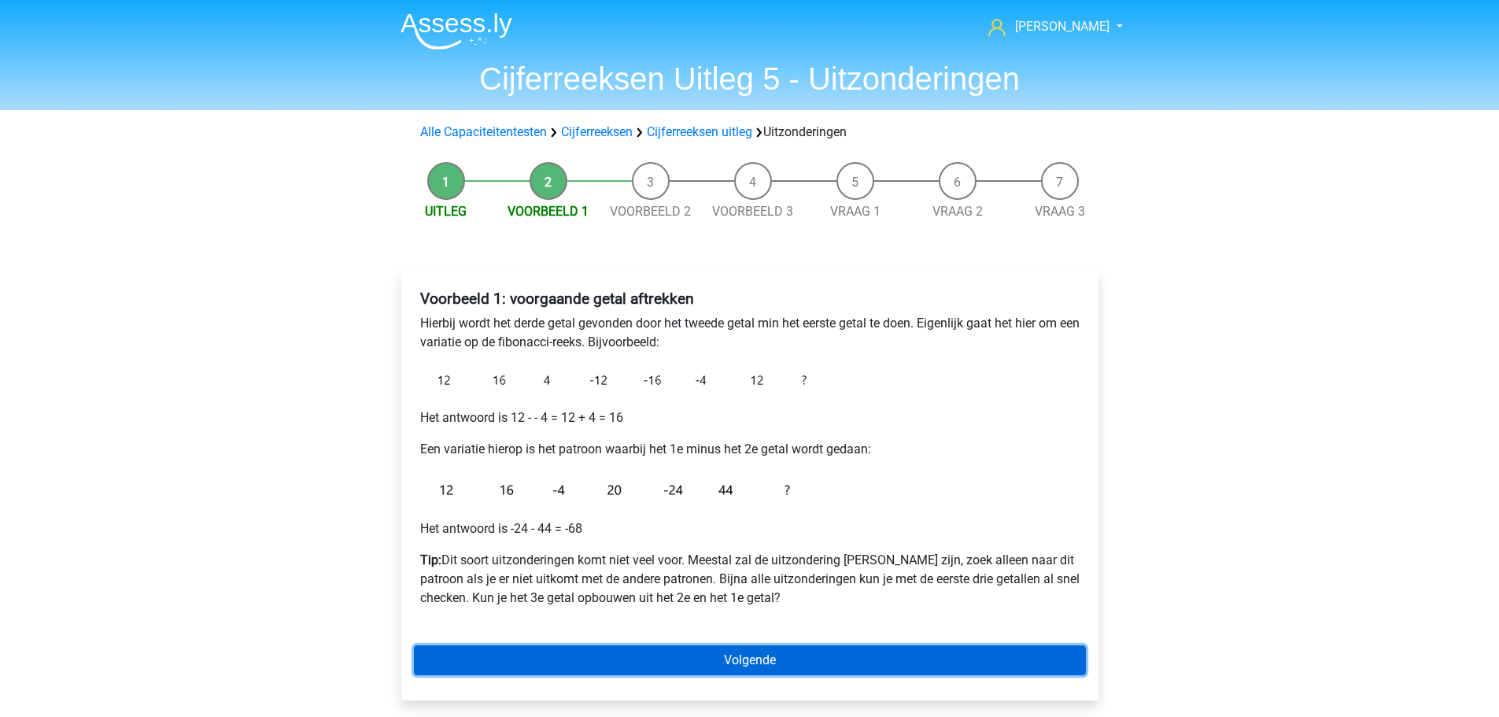
click at [801, 654] on link "Volgende" at bounding box center [750, 660] width 672 height 30
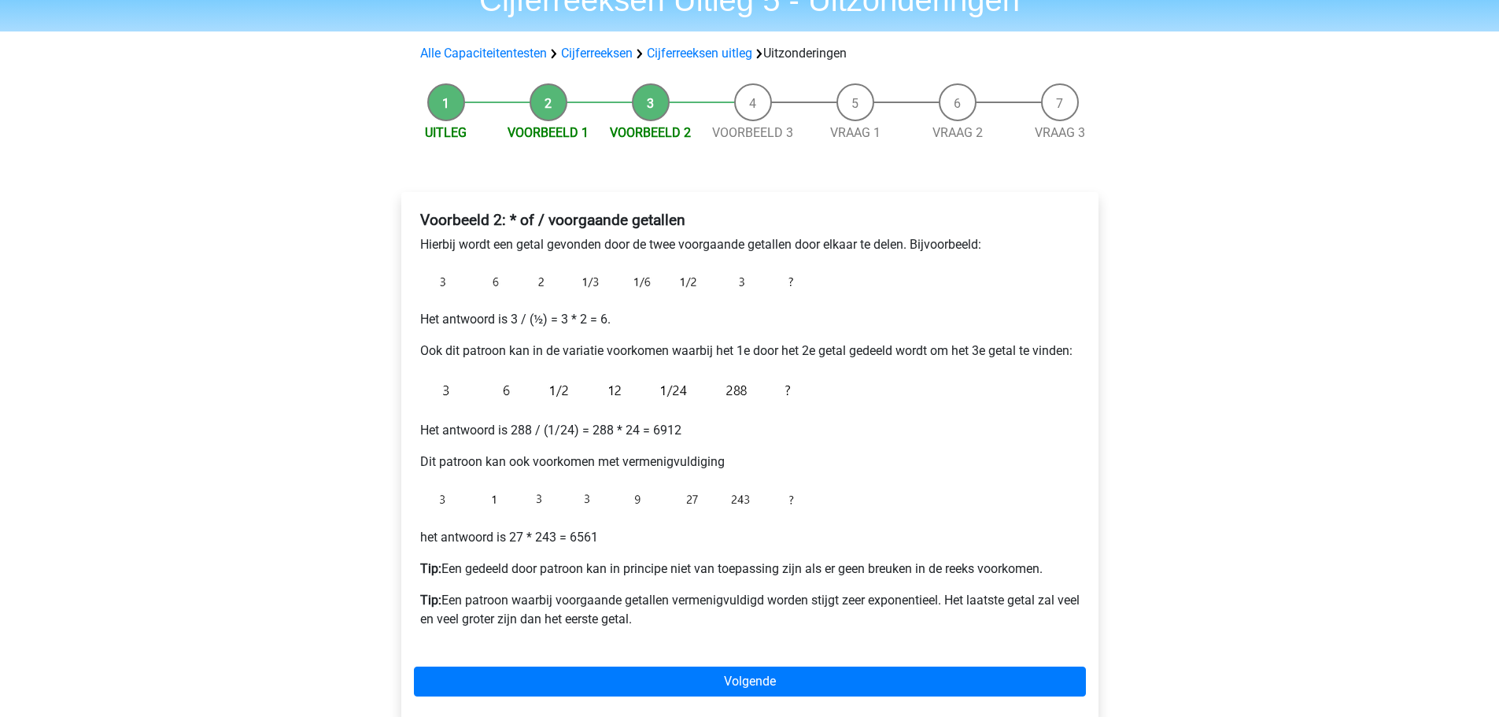
scroll to position [157, 0]
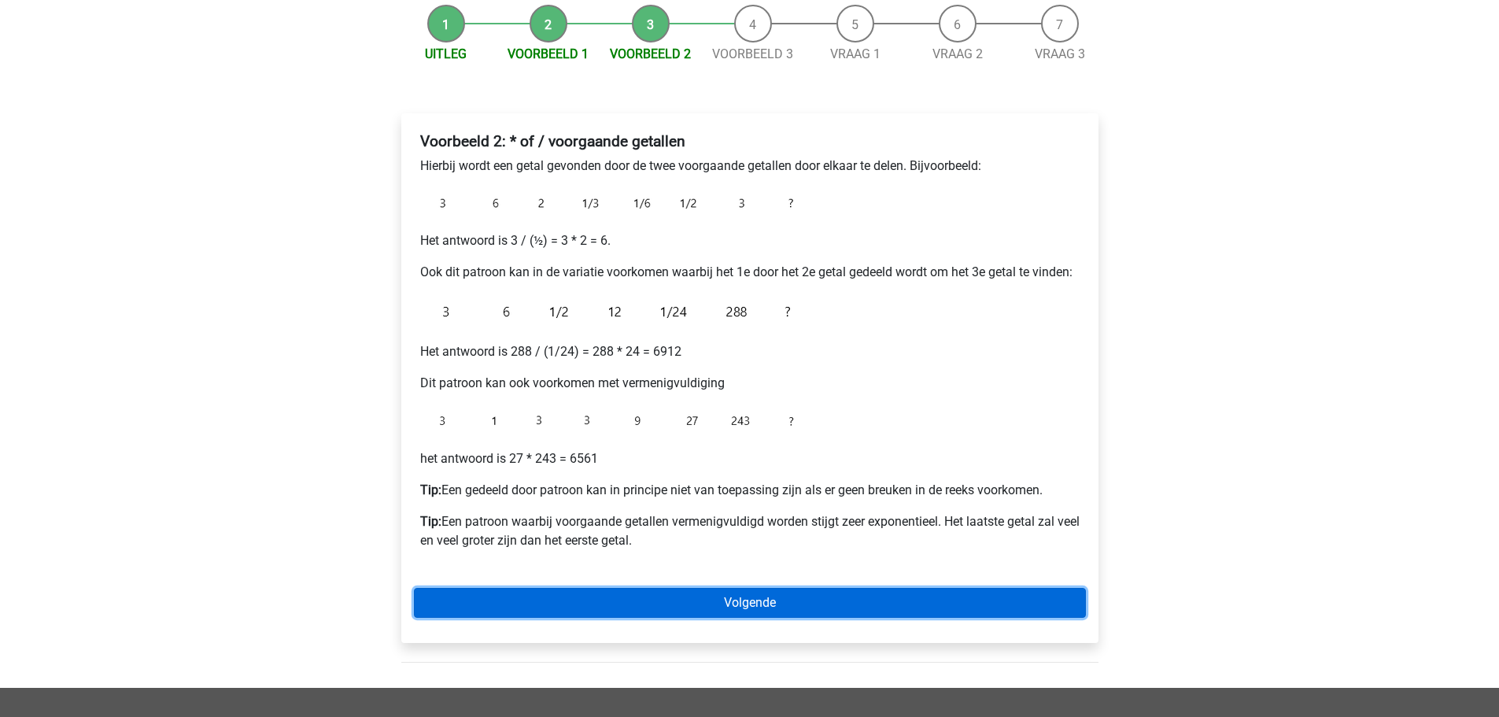
click at [861, 605] on link "Volgende" at bounding box center [750, 603] width 672 height 30
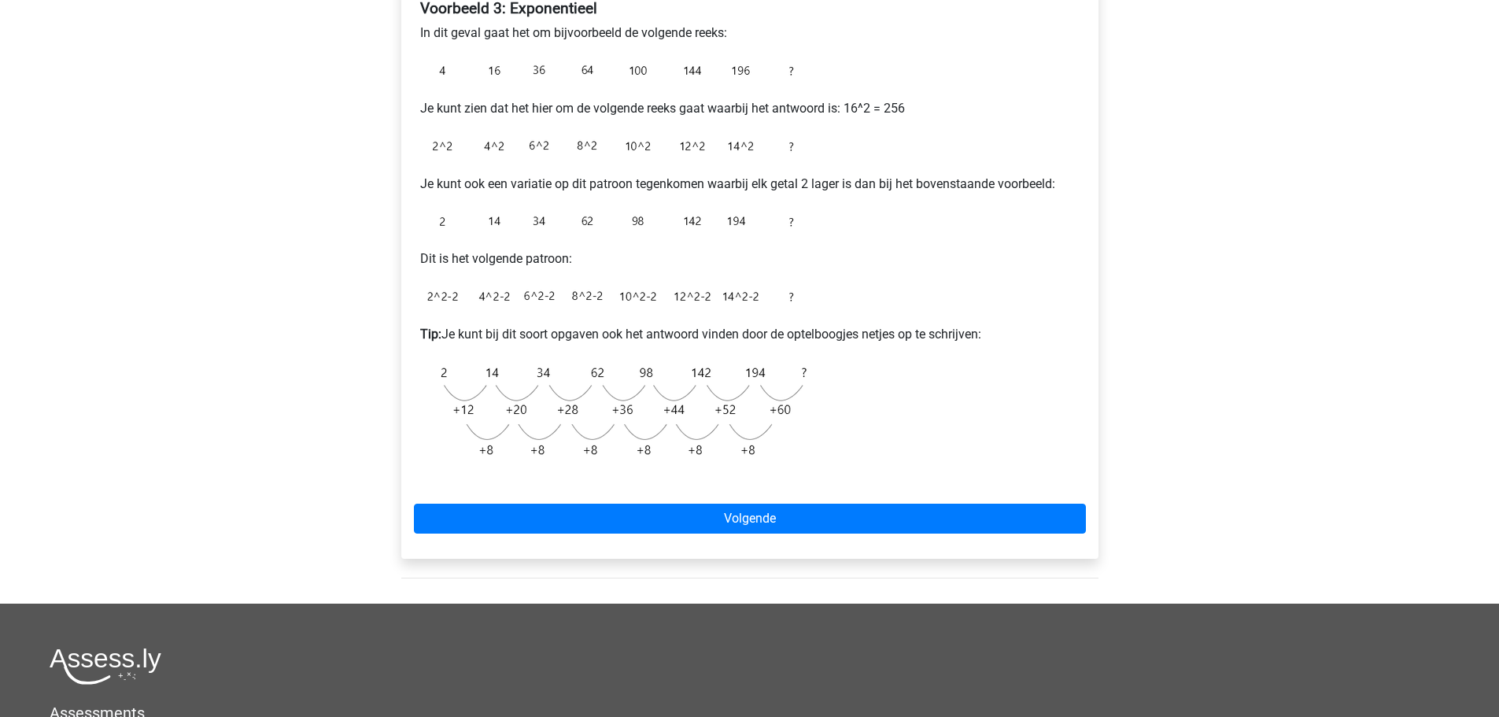
scroll to position [315, 0]
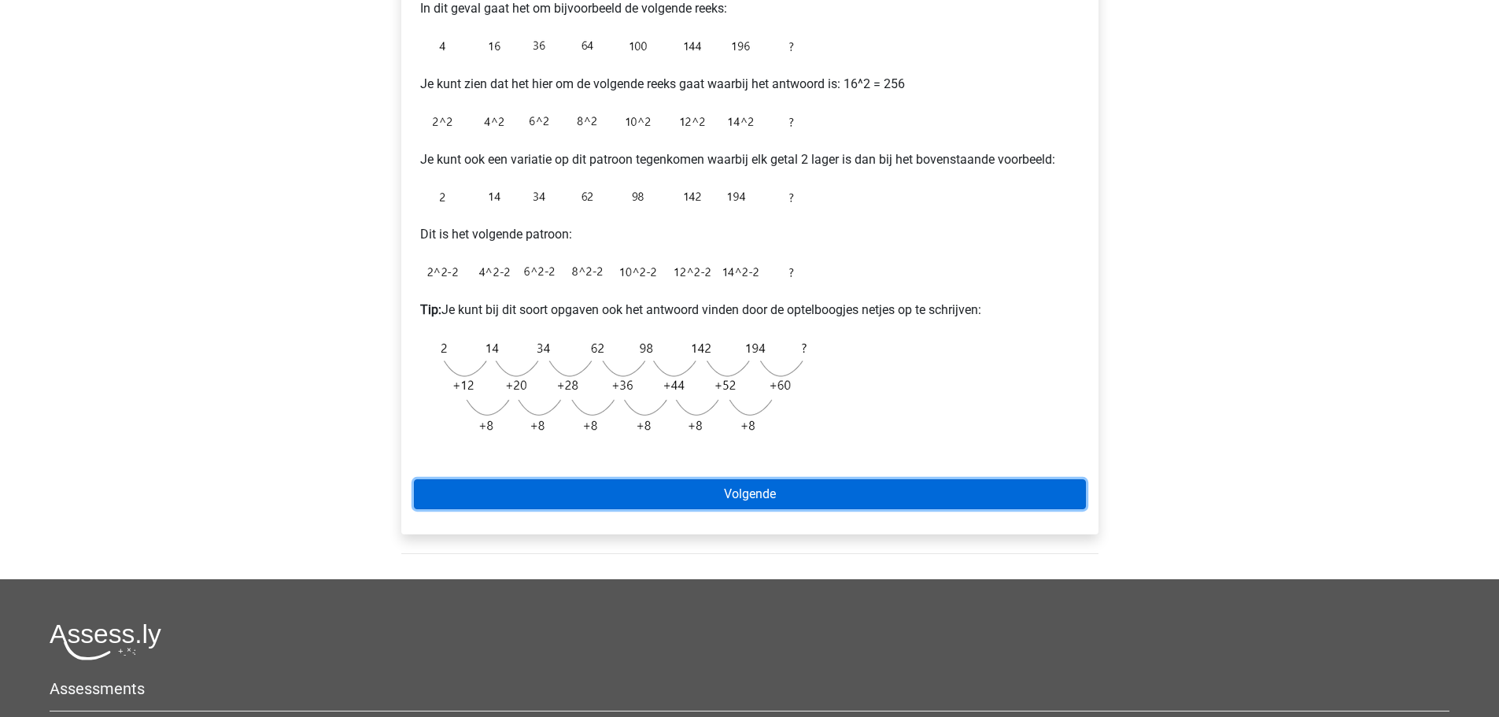
click at [858, 500] on link "Volgende" at bounding box center [750, 494] width 672 height 30
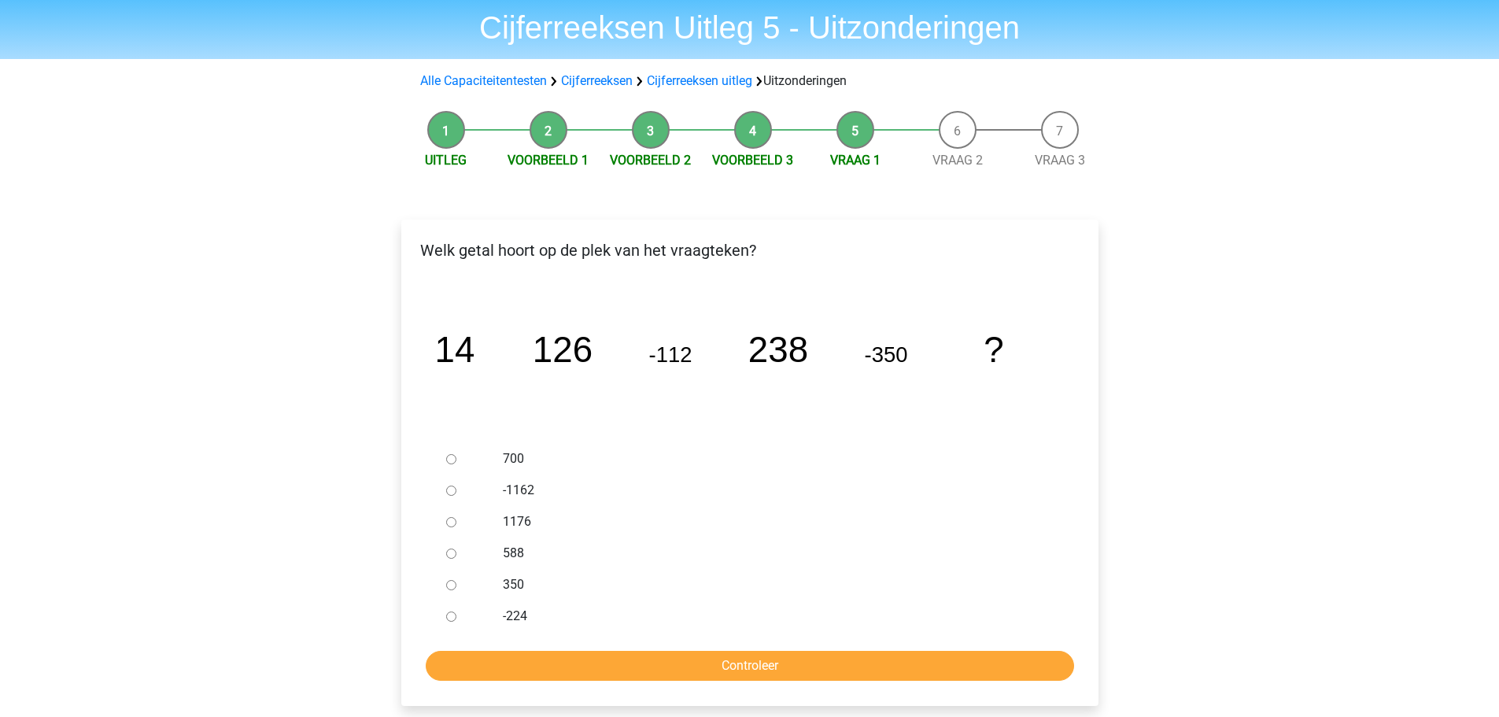
scroll to position [79, 0]
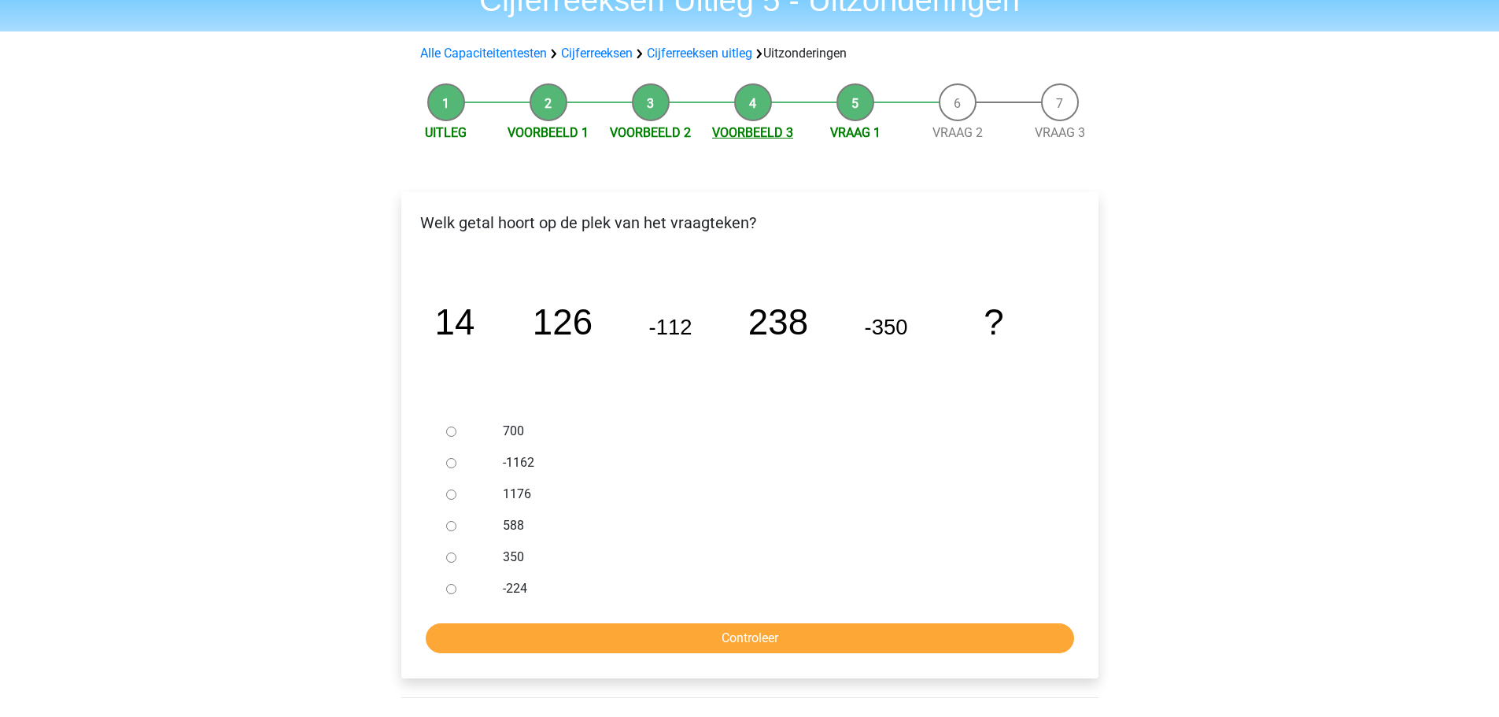
click at [780, 130] on link "Voorbeeld 3" at bounding box center [752, 132] width 81 height 15
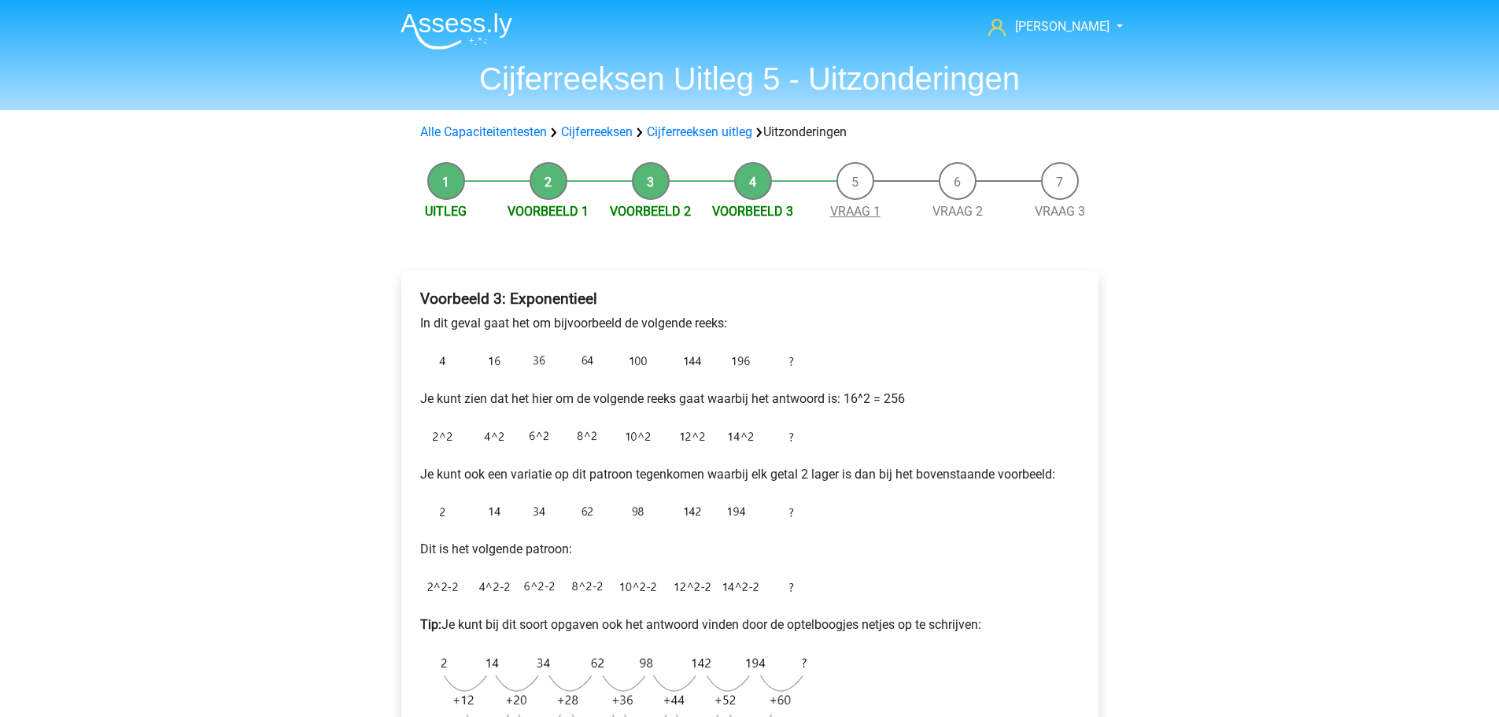
click at [838, 208] on link "Vraag 1" at bounding box center [855, 211] width 50 height 15
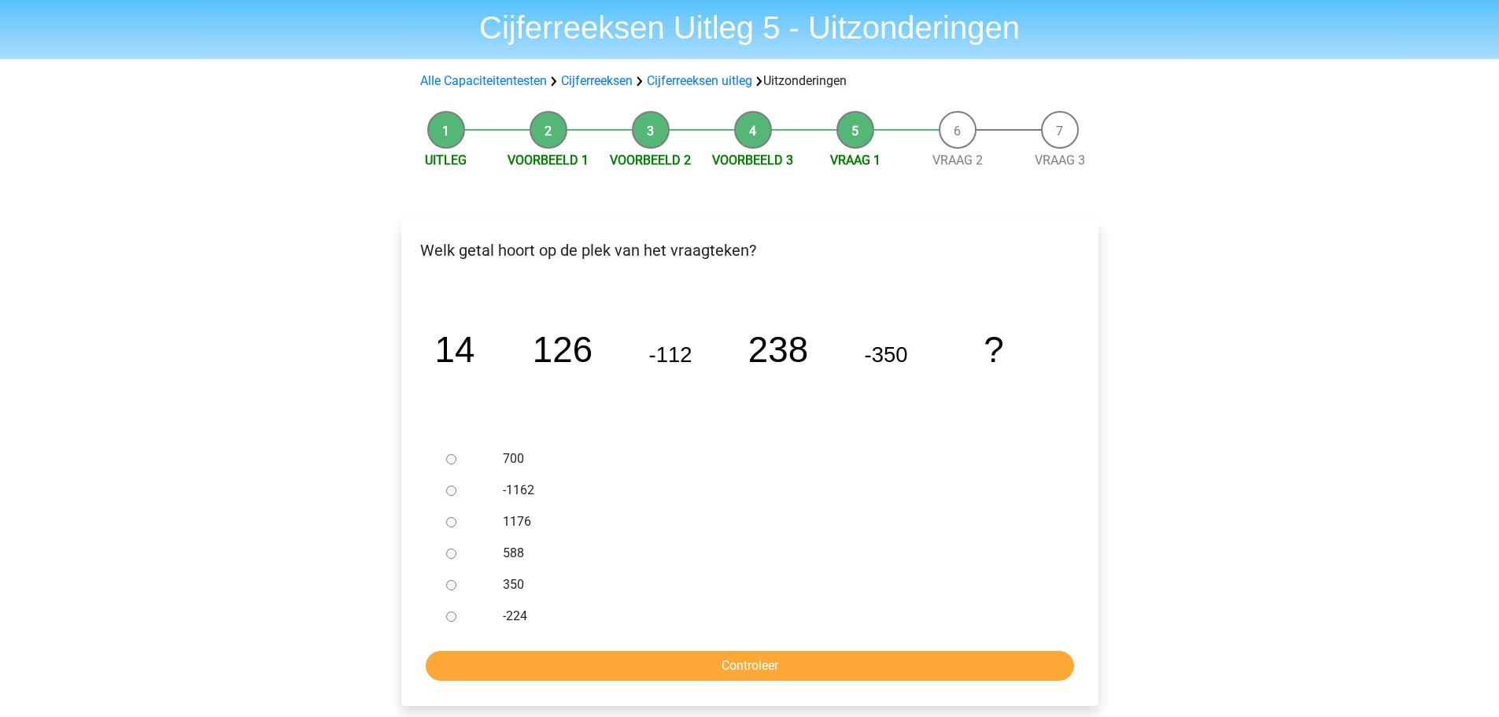
scroll to position [79, 0]
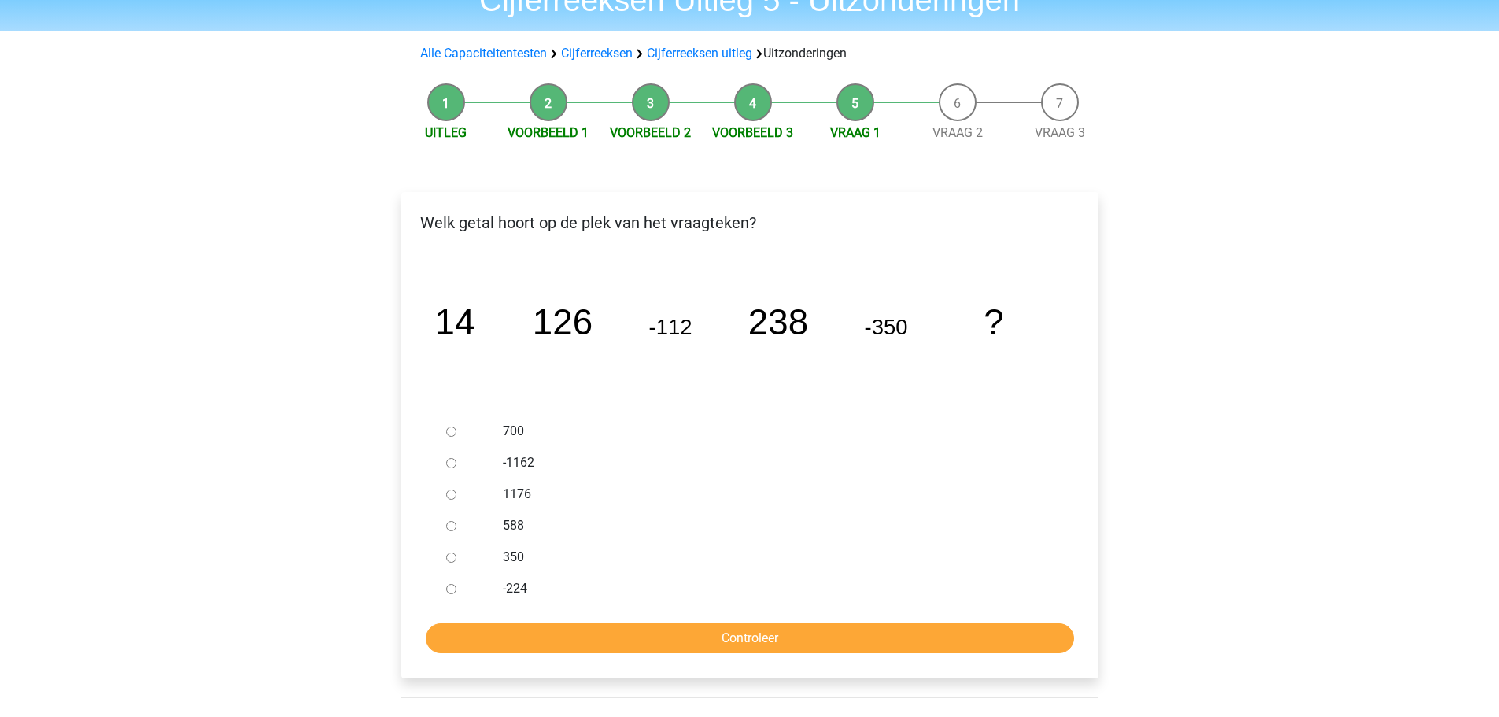
click at [450, 526] on input "588" at bounding box center [451, 526] width 10 height 10
radio input "true"
click at [763, 647] on input "Controleer" at bounding box center [750, 638] width 648 height 30
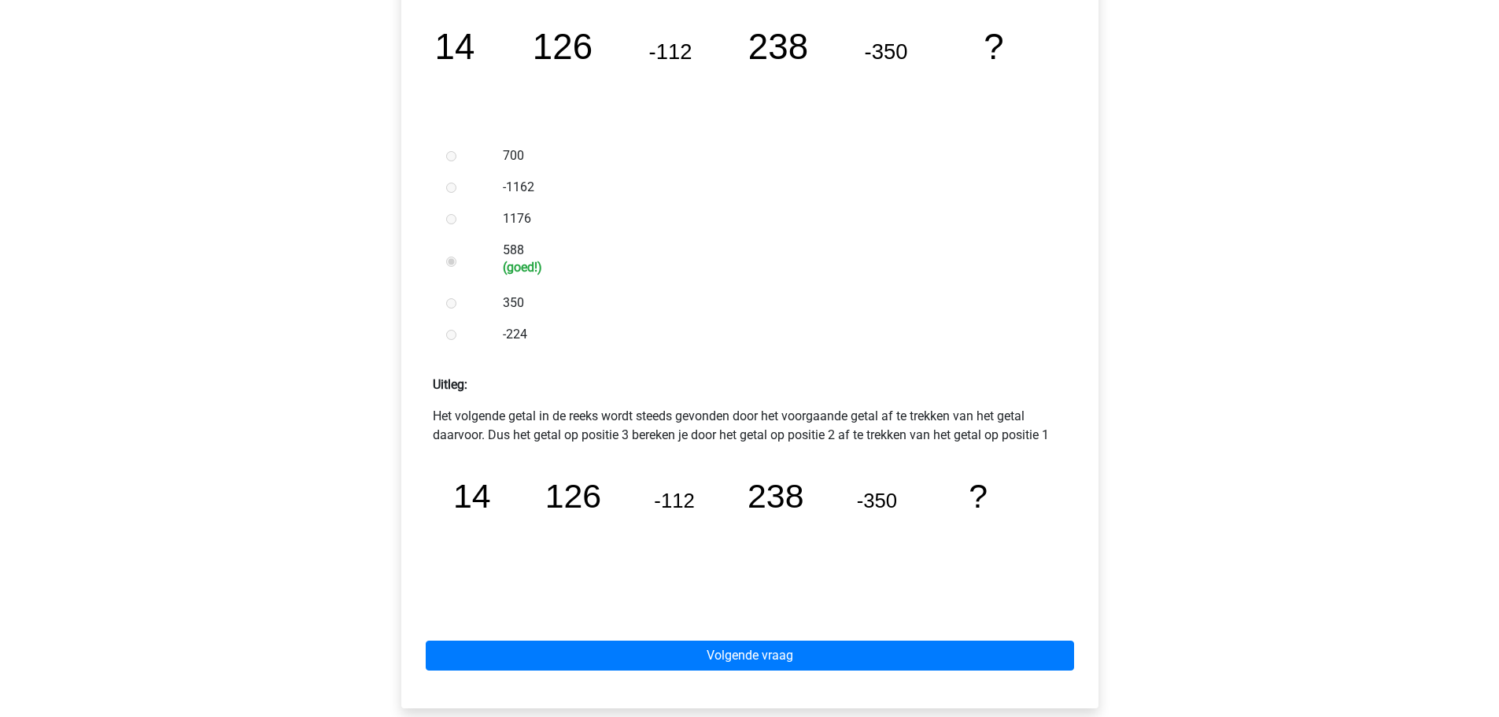
scroll to position [393, 0]
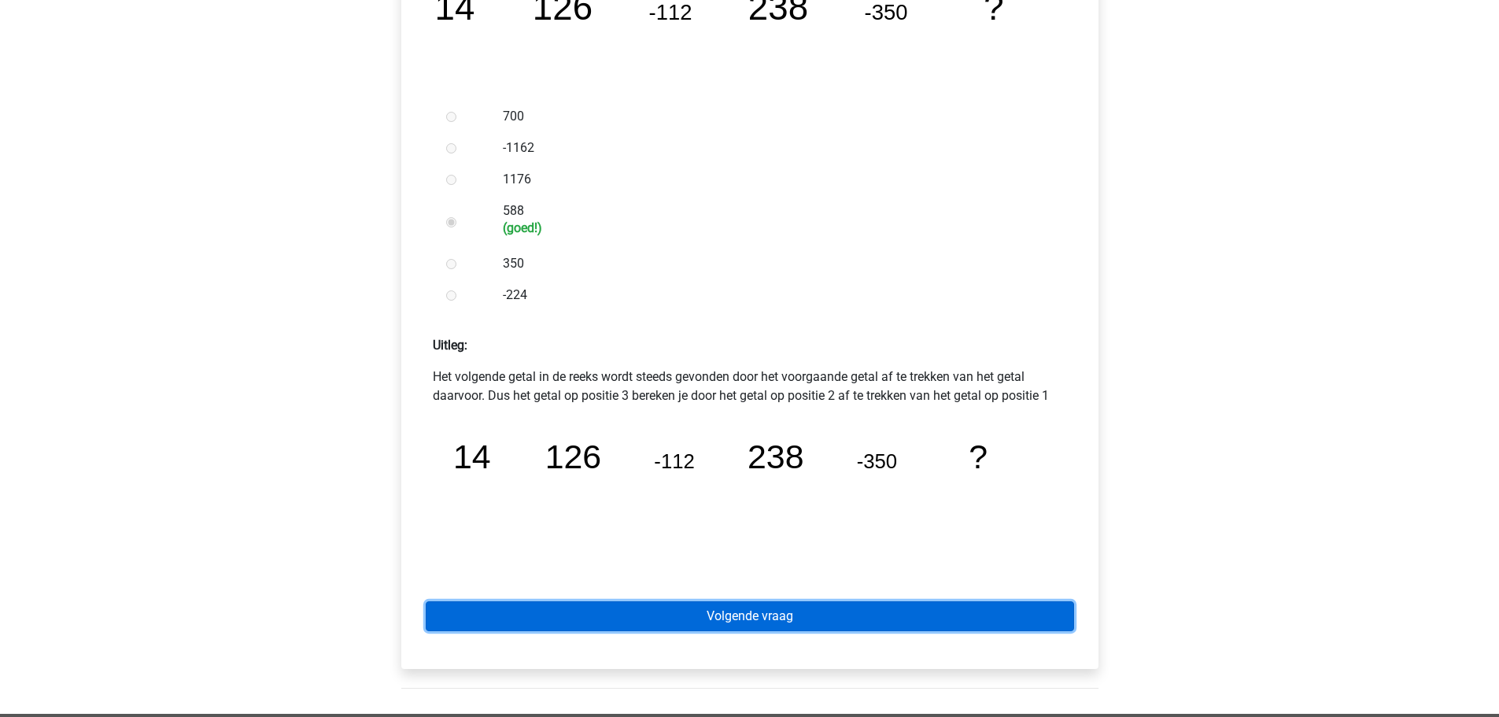
click at [781, 617] on link "Volgende vraag" at bounding box center [750, 616] width 648 height 30
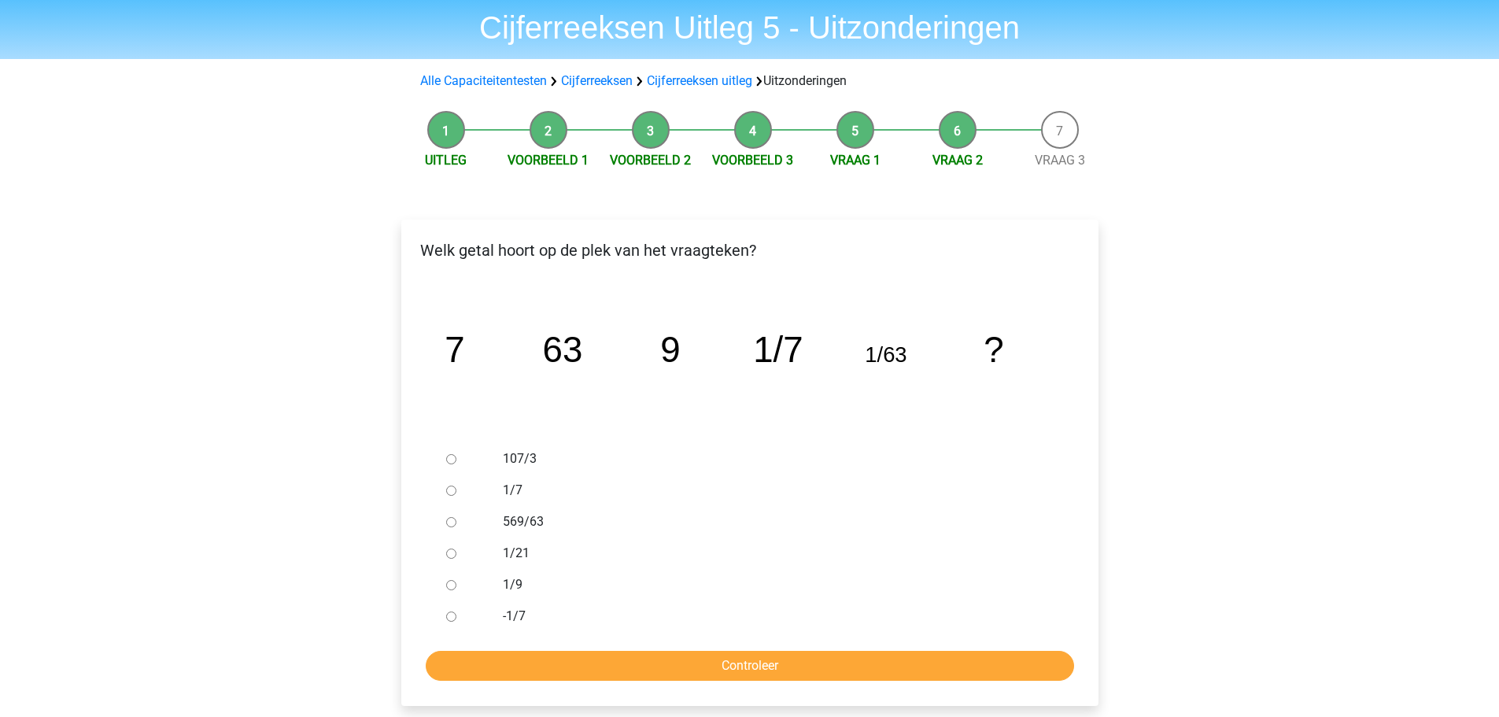
scroll to position [79, 0]
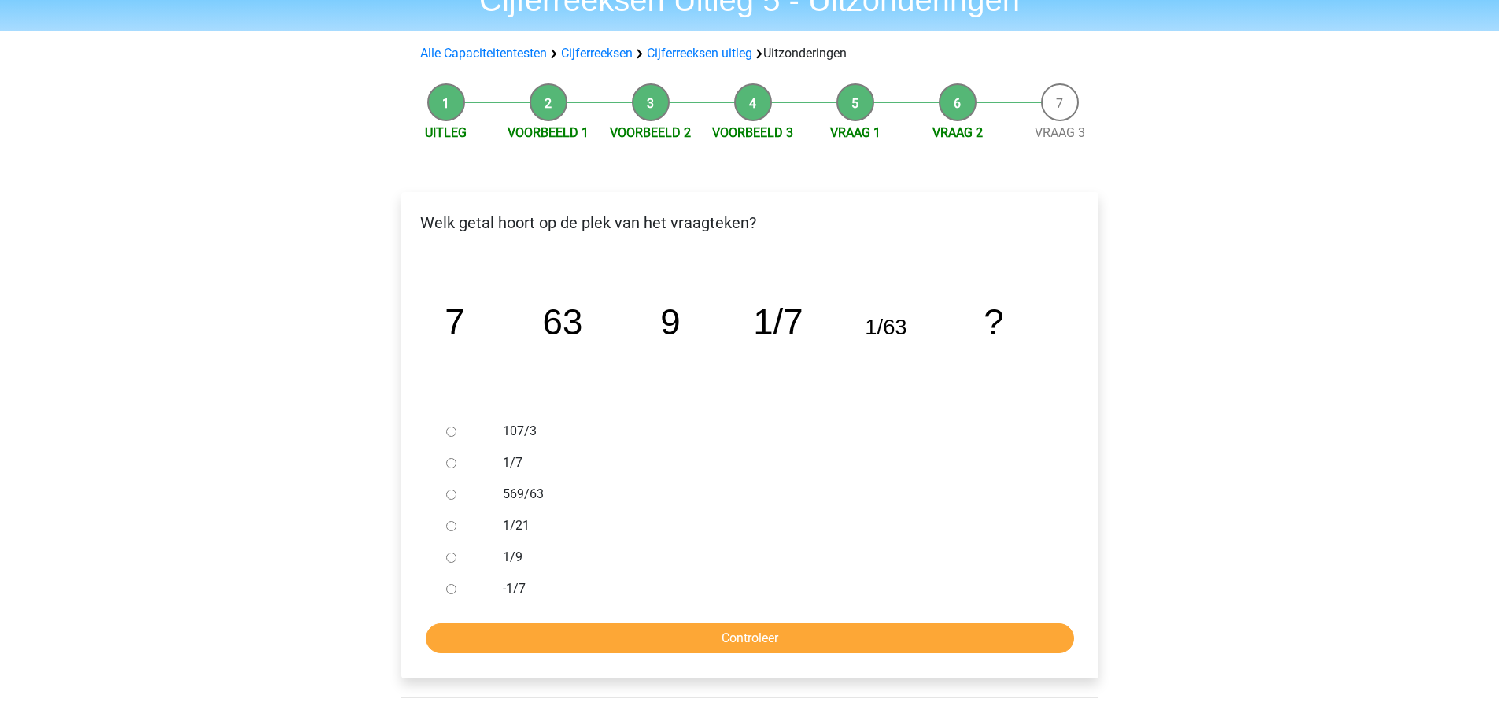
click at [446, 555] on input "1/9" at bounding box center [451, 557] width 10 height 10
radio input "true"
click at [650, 636] on input "Controleer" at bounding box center [750, 638] width 648 height 30
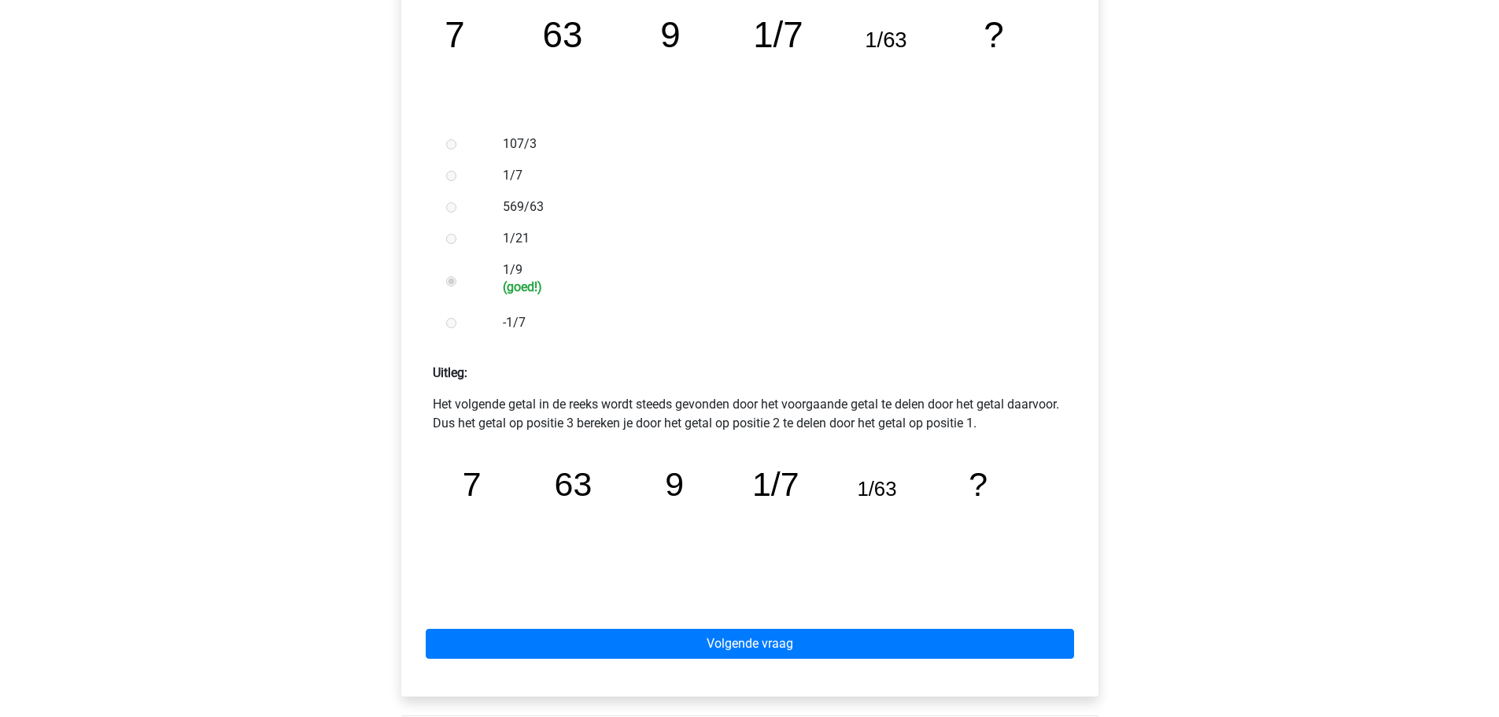
scroll to position [393, 0]
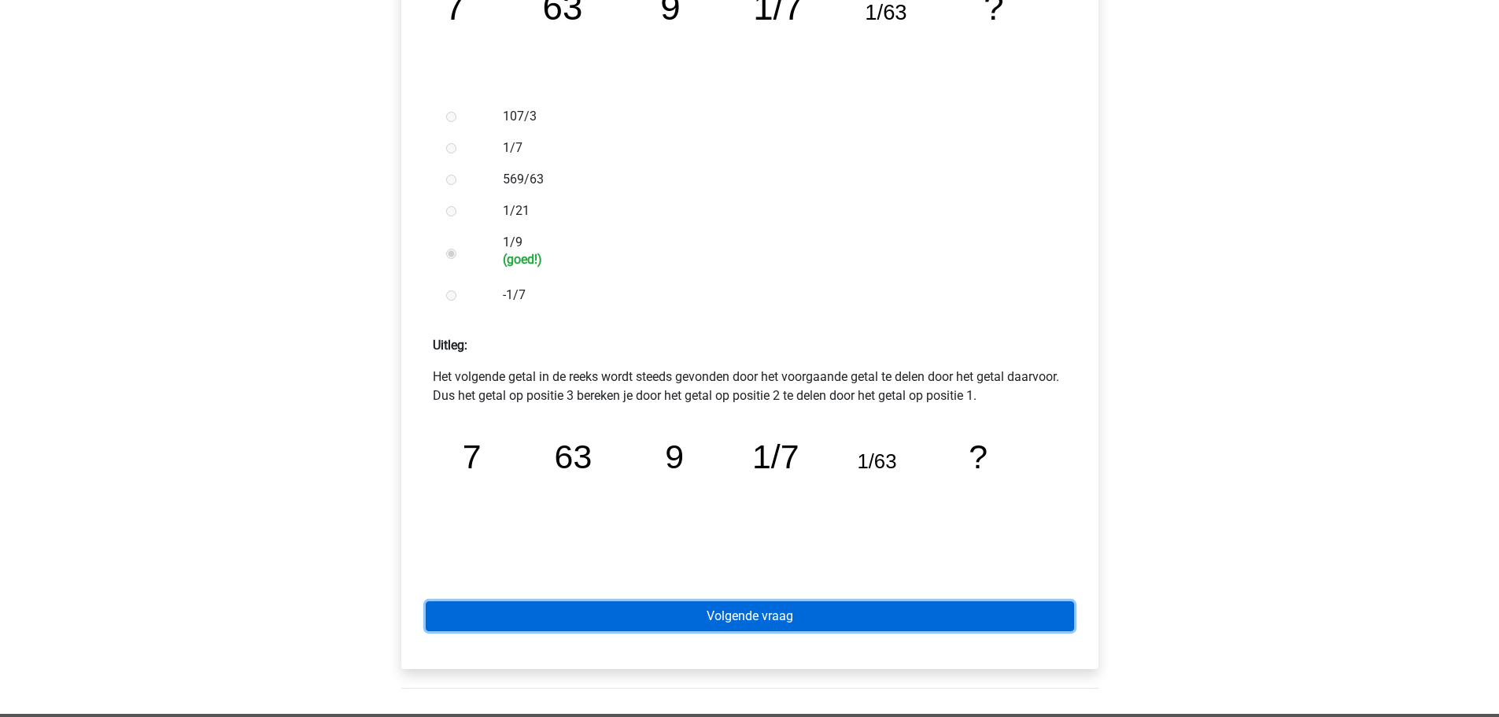
drag, startPoint x: 736, startPoint y: 612, endPoint x: 658, endPoint y: 612, distance: 78.7
click at [736, 612] on link "Volgende vraag" at bounding box center [750, 616] width 648 height 30
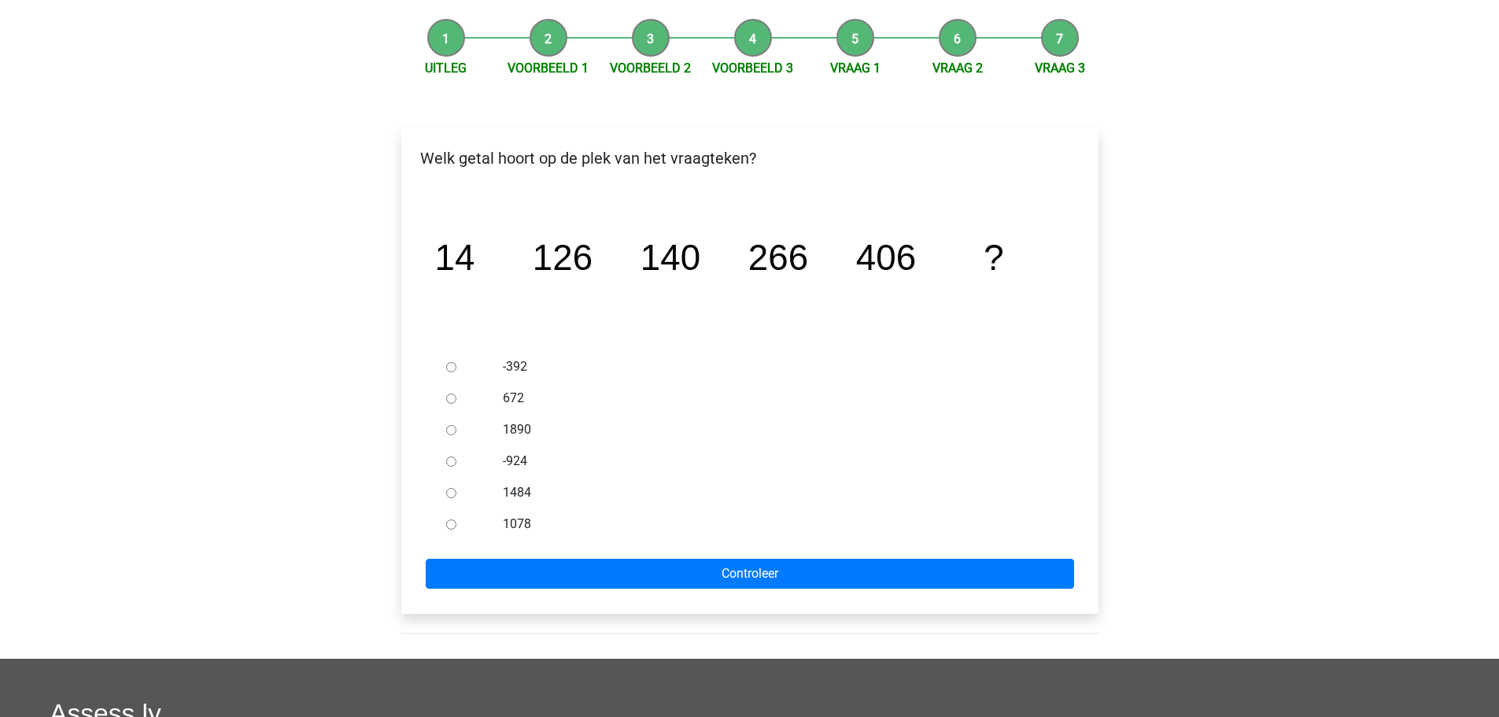
scroll to position [157, 0]
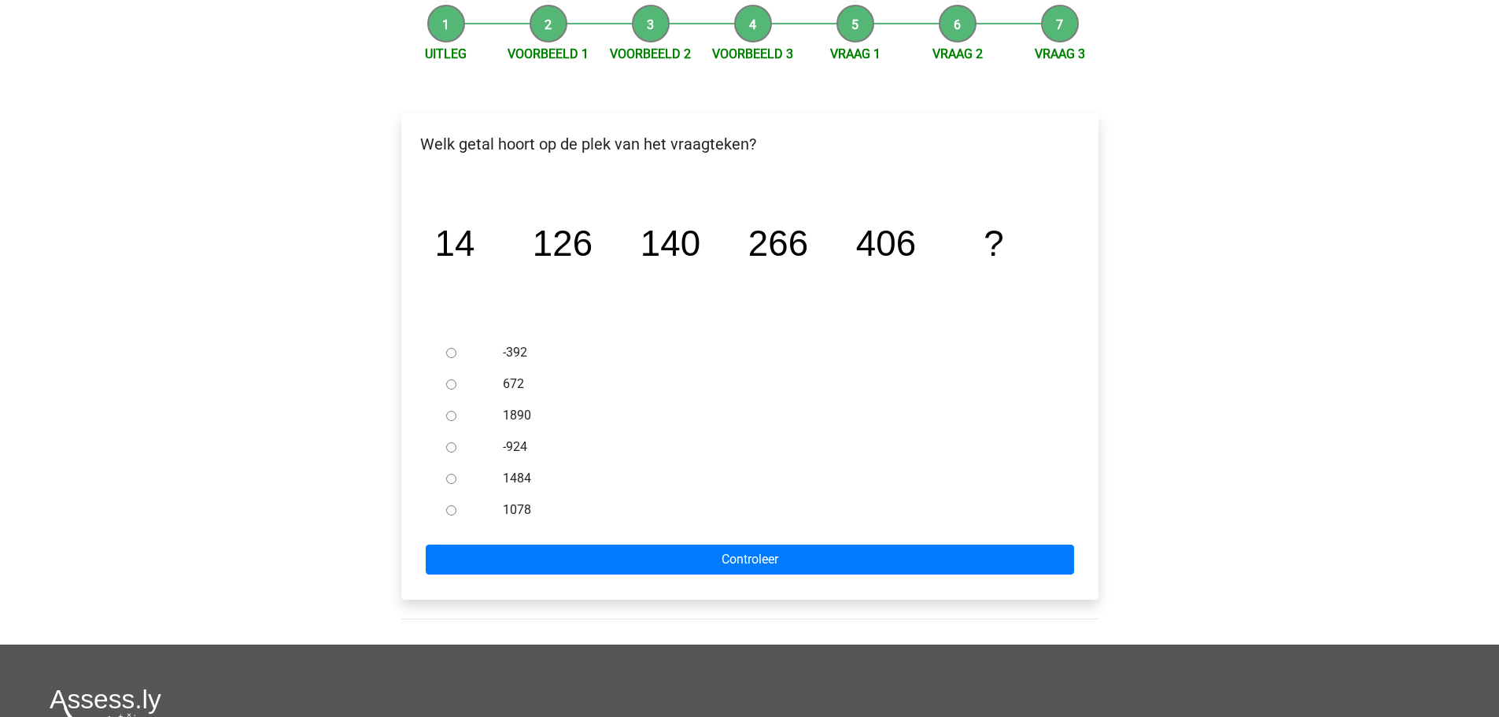
click at [448, 386] on input "672" at bounding box center [451, 384] width 10 height 10
radio input "true"
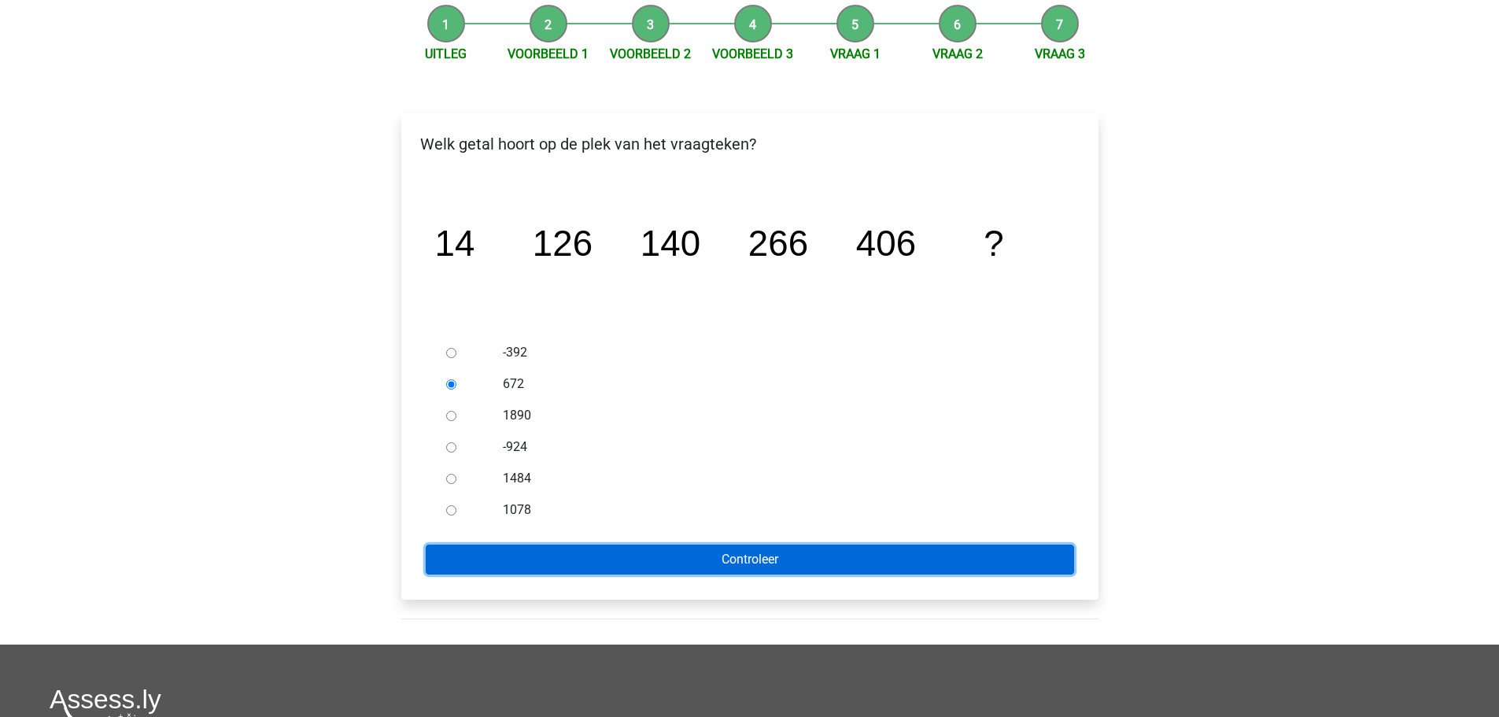
click at [739, 554] on input "Controleer" at bounding box center [750, 559] width 648 height 30
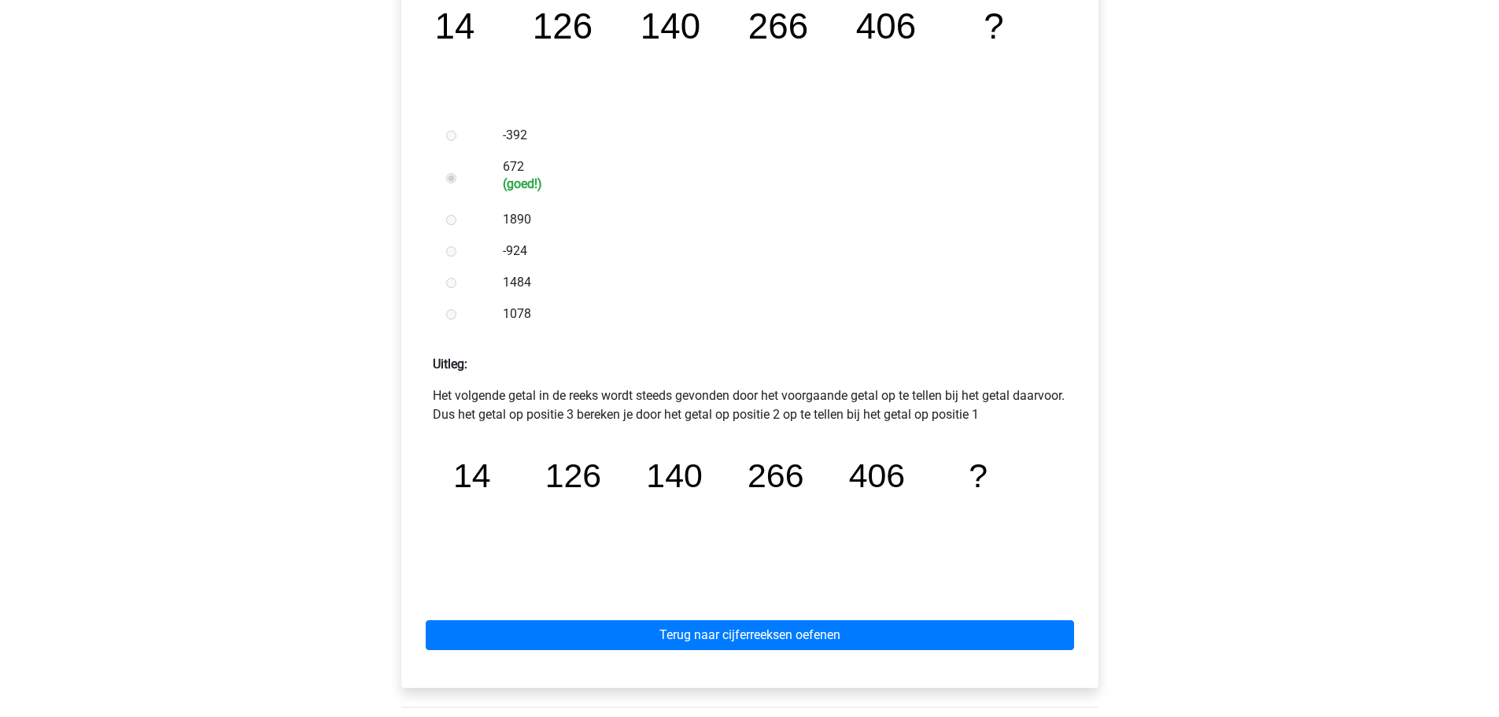
scroll to position [472, 0]
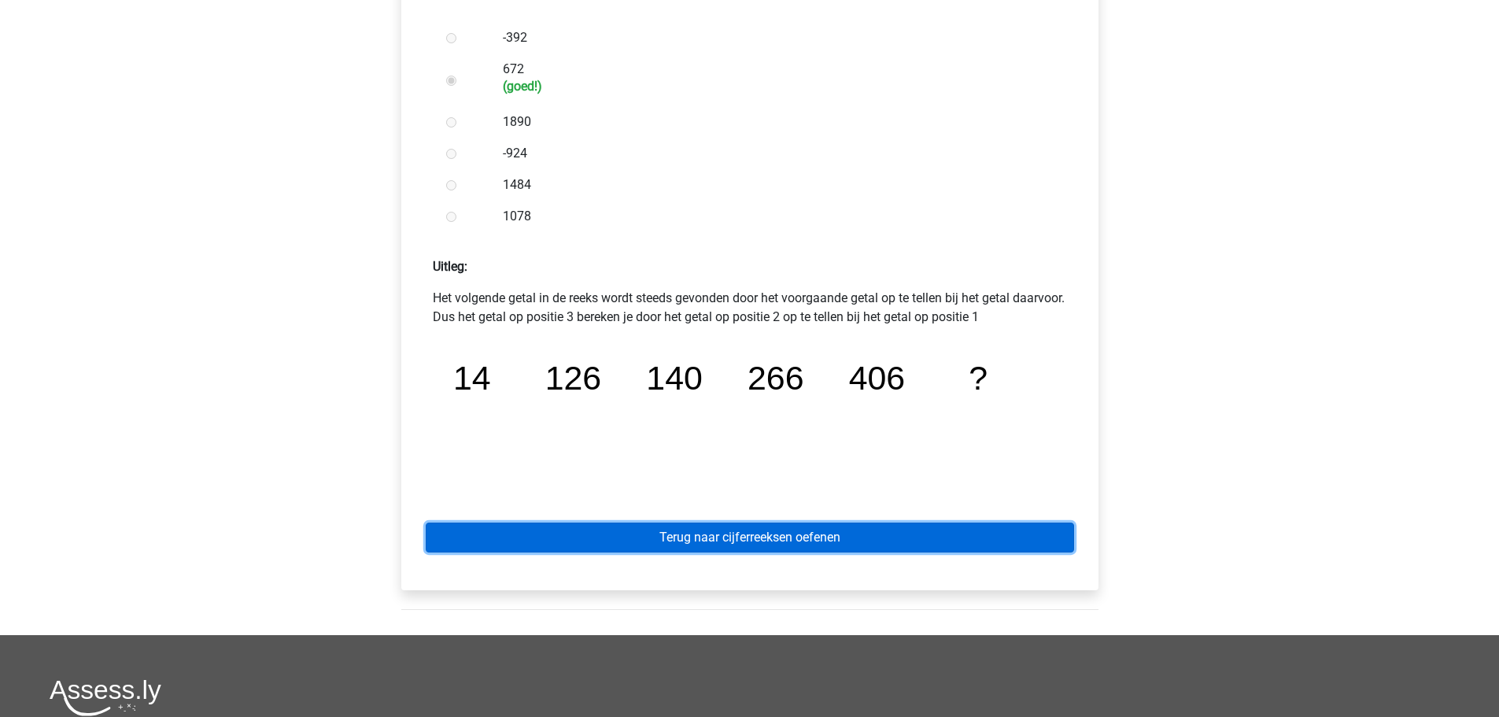
click at [794, 536] on link "Terug naar cijferreeksen oefenen" at bounding box center [750, 537] width 648 height 30
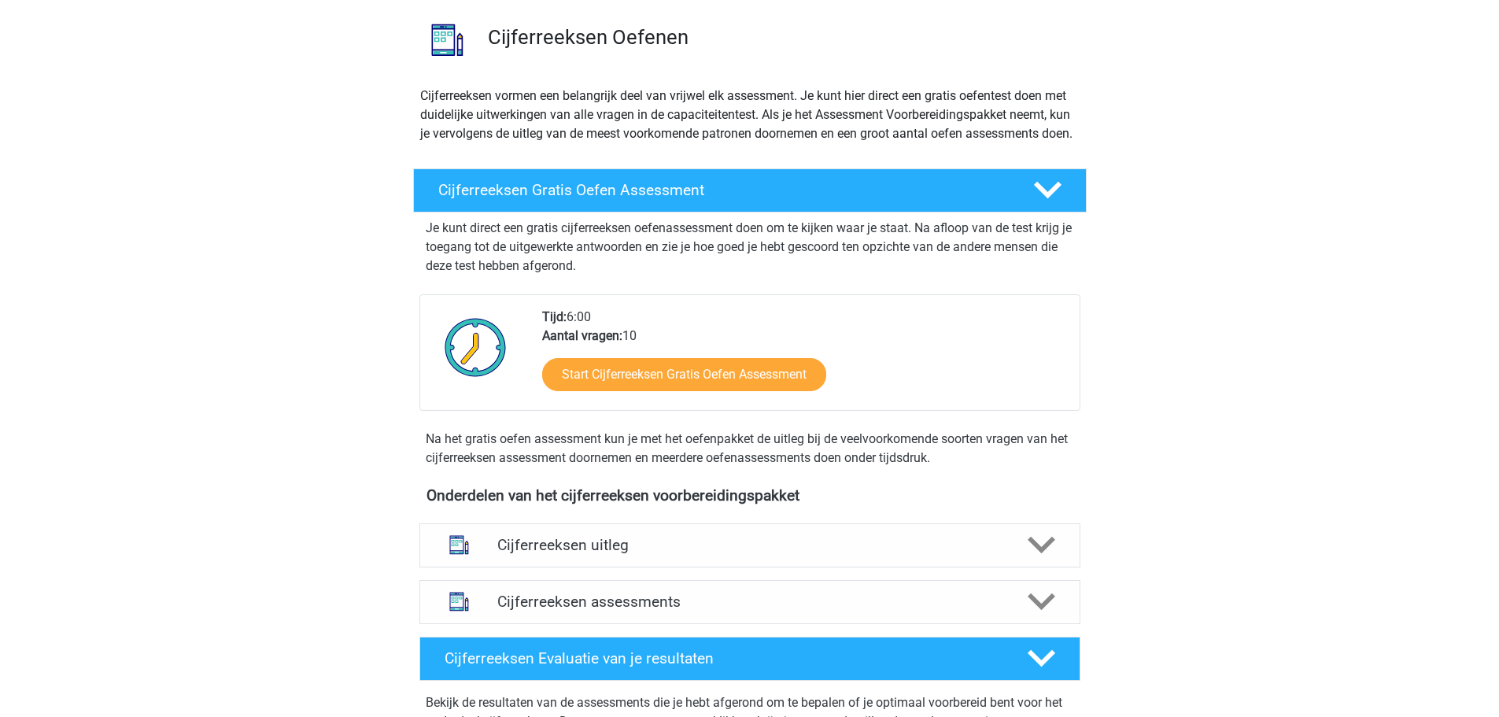
scroll to position [315, 0]
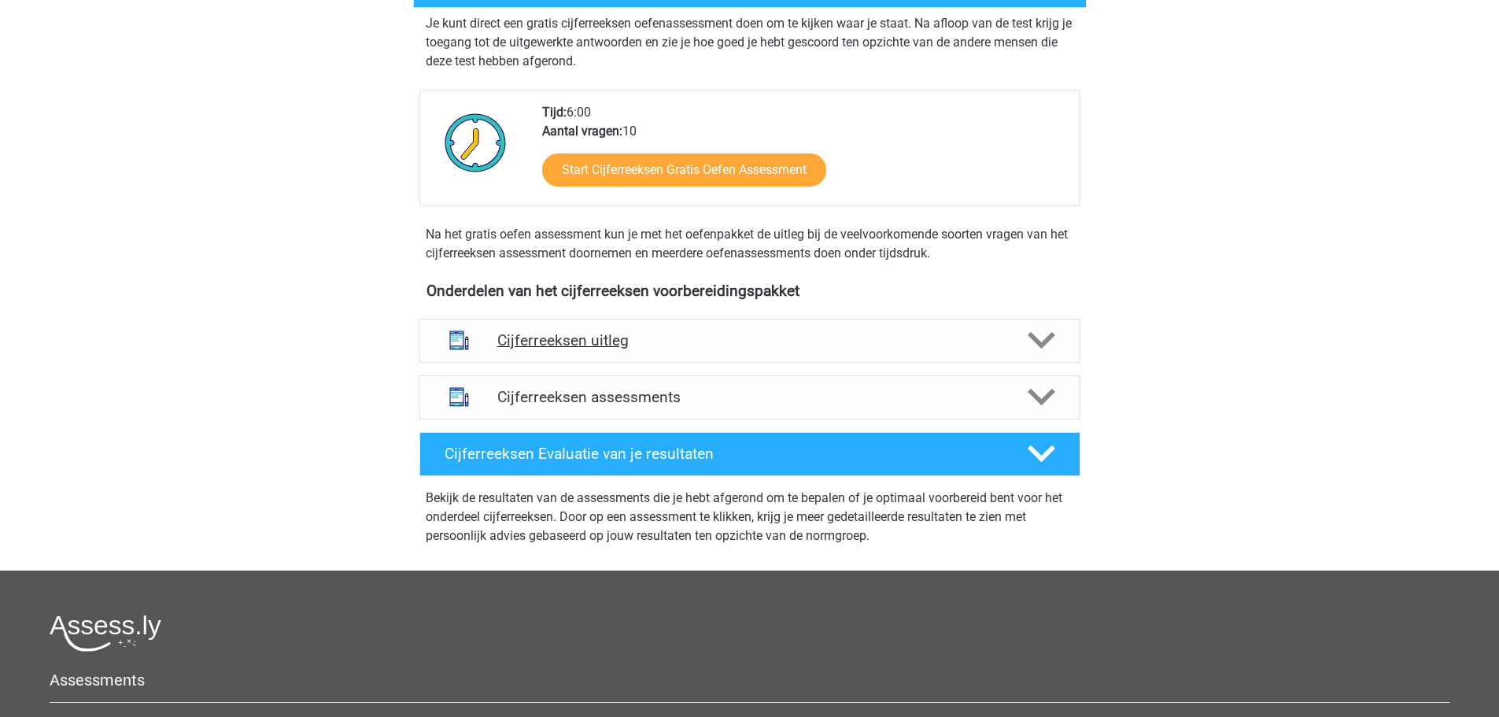
click at [590, 349] on h4 "Cijferreeksen uitleg" at bounding box center [749, 340] width 505 height 18
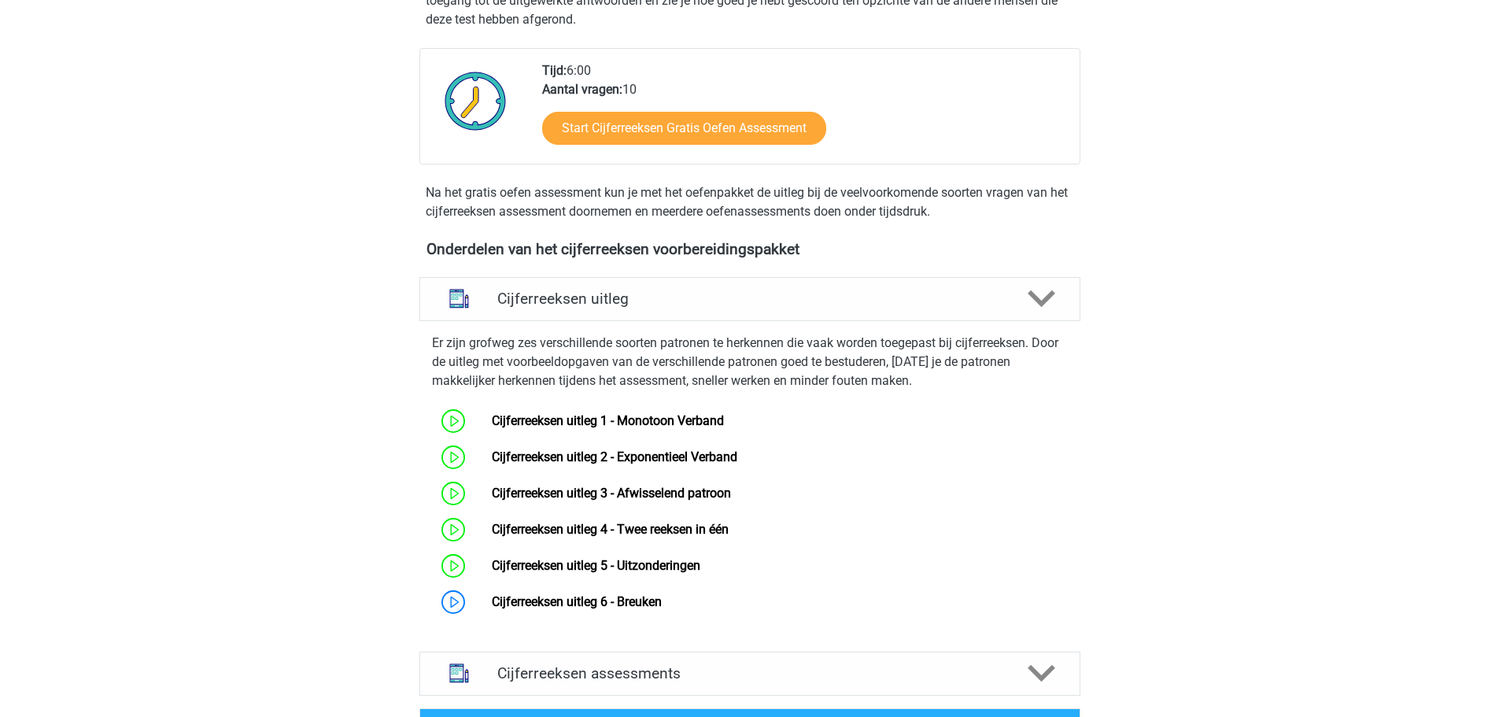
scroll to position [393, 0]
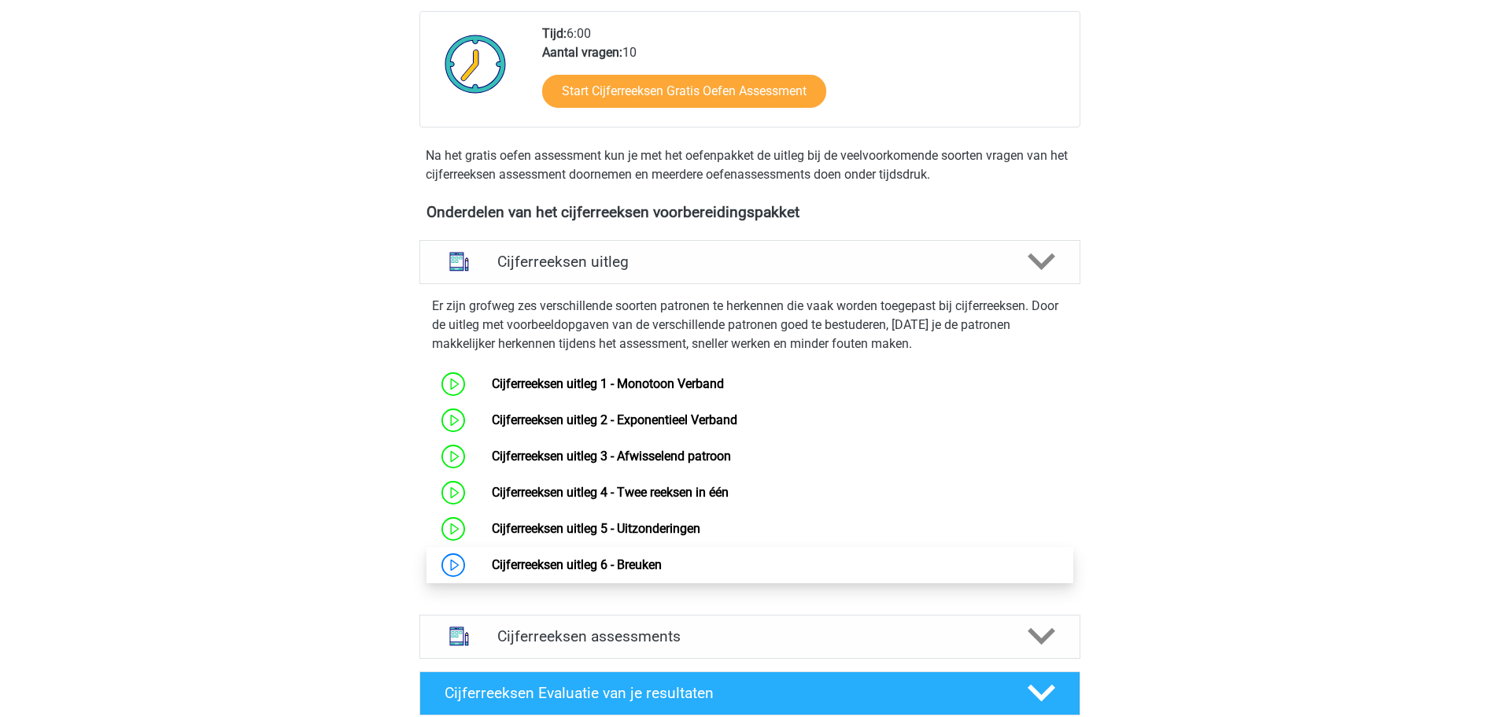
click at [590, 572] on link "Cijferreeksen uitleg 6 - Breuken" at bounding box center [577, 564] width 170 height 15
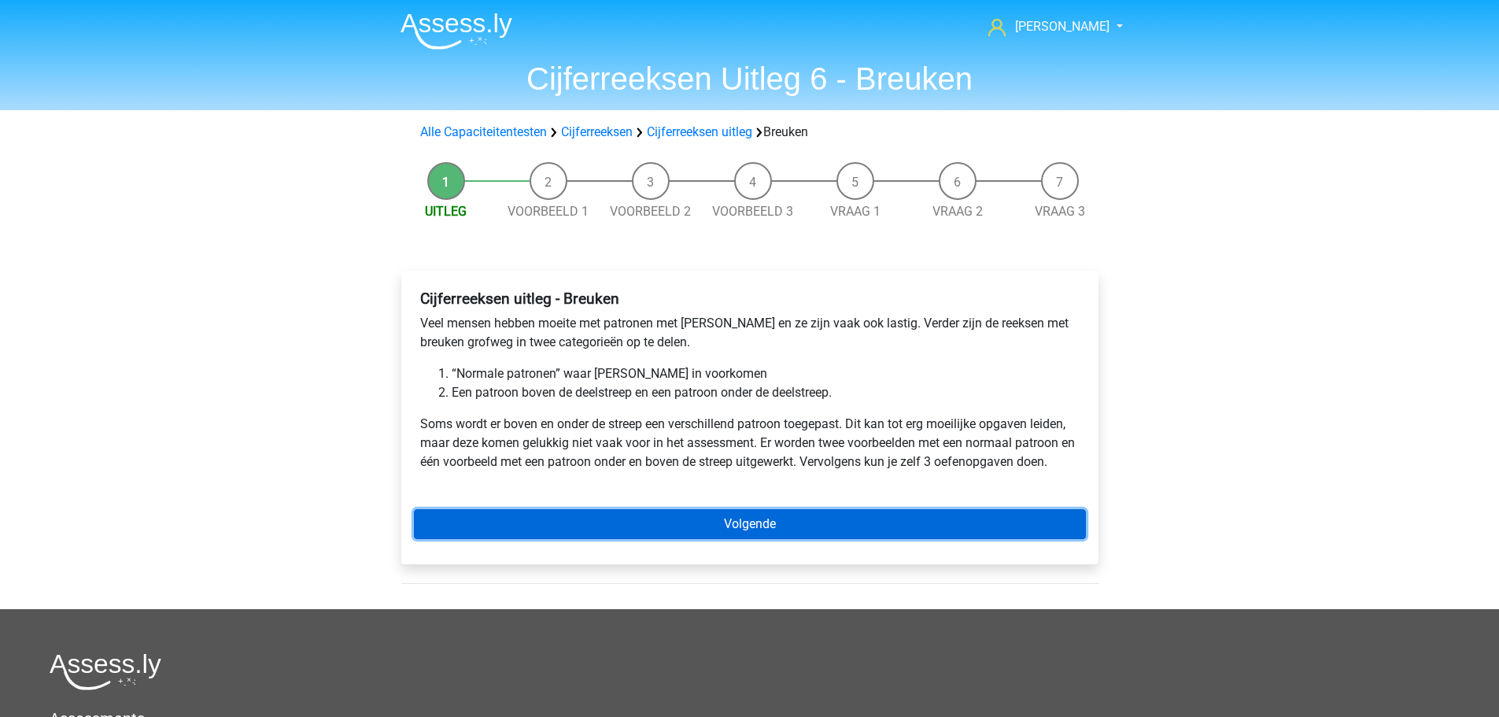
click at [711, 515] on link "Volgende" at bounding box center [750, 524] width 672 height 30
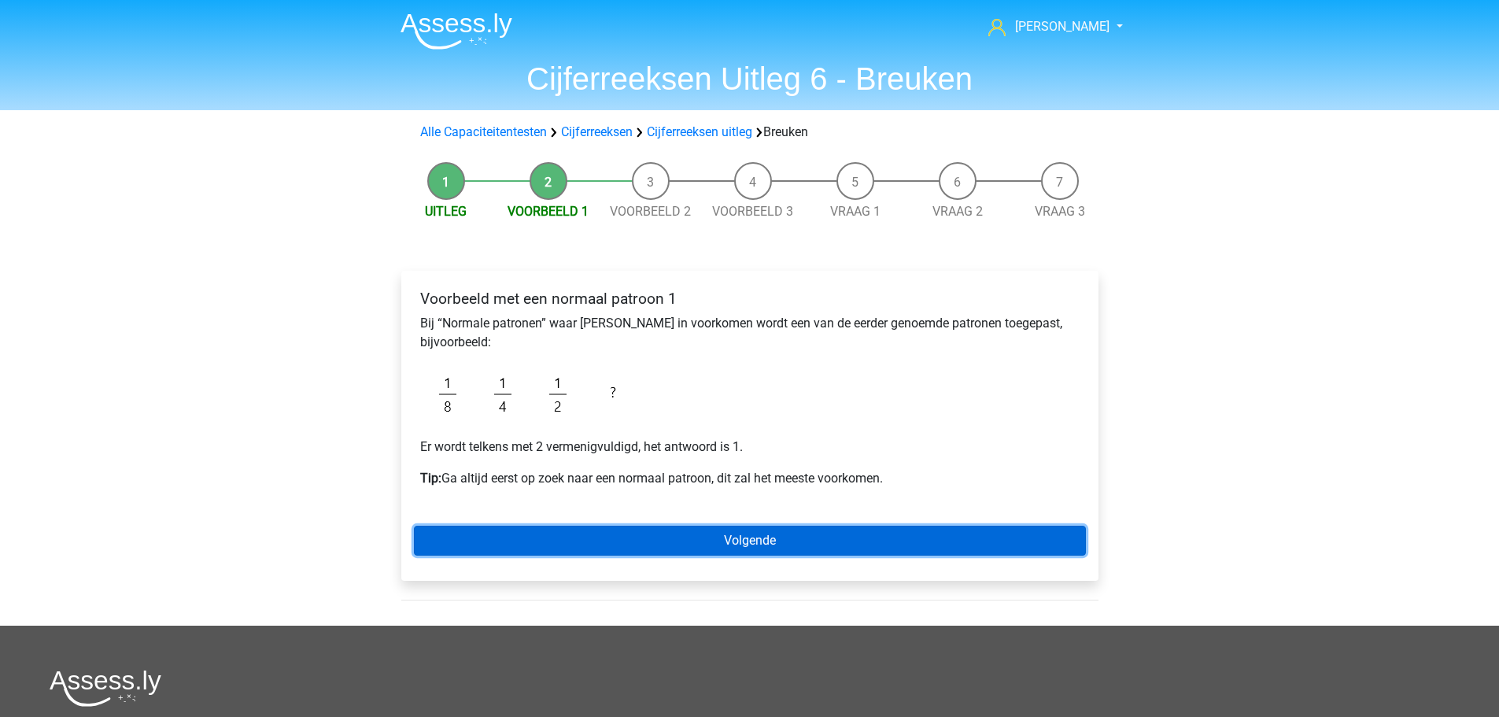
click at [655, 527] on link "Volgende" at bounding box center [750, 540] width 672 height 30
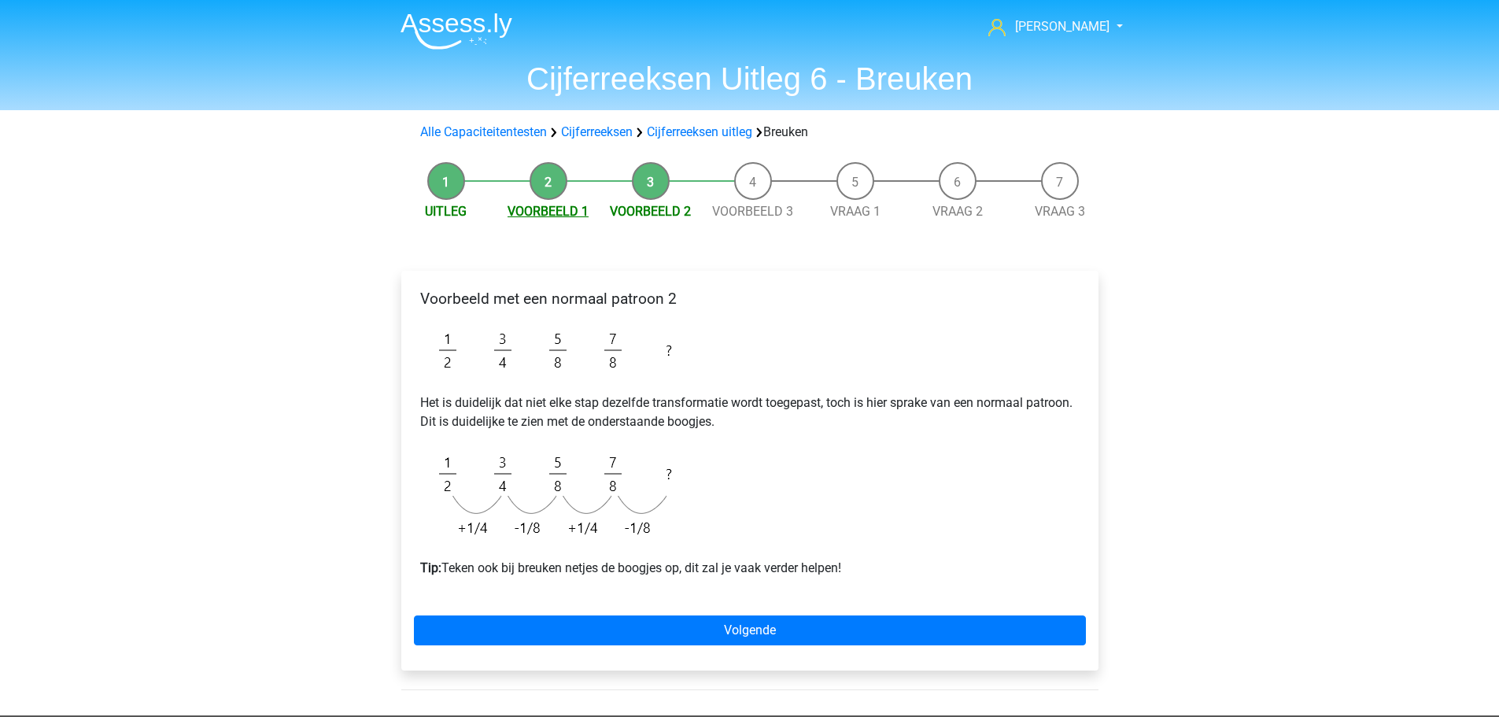
click at [538, 213] on link "Voorbeeld 1" at bounding box center [547, 211] width 81 height 15
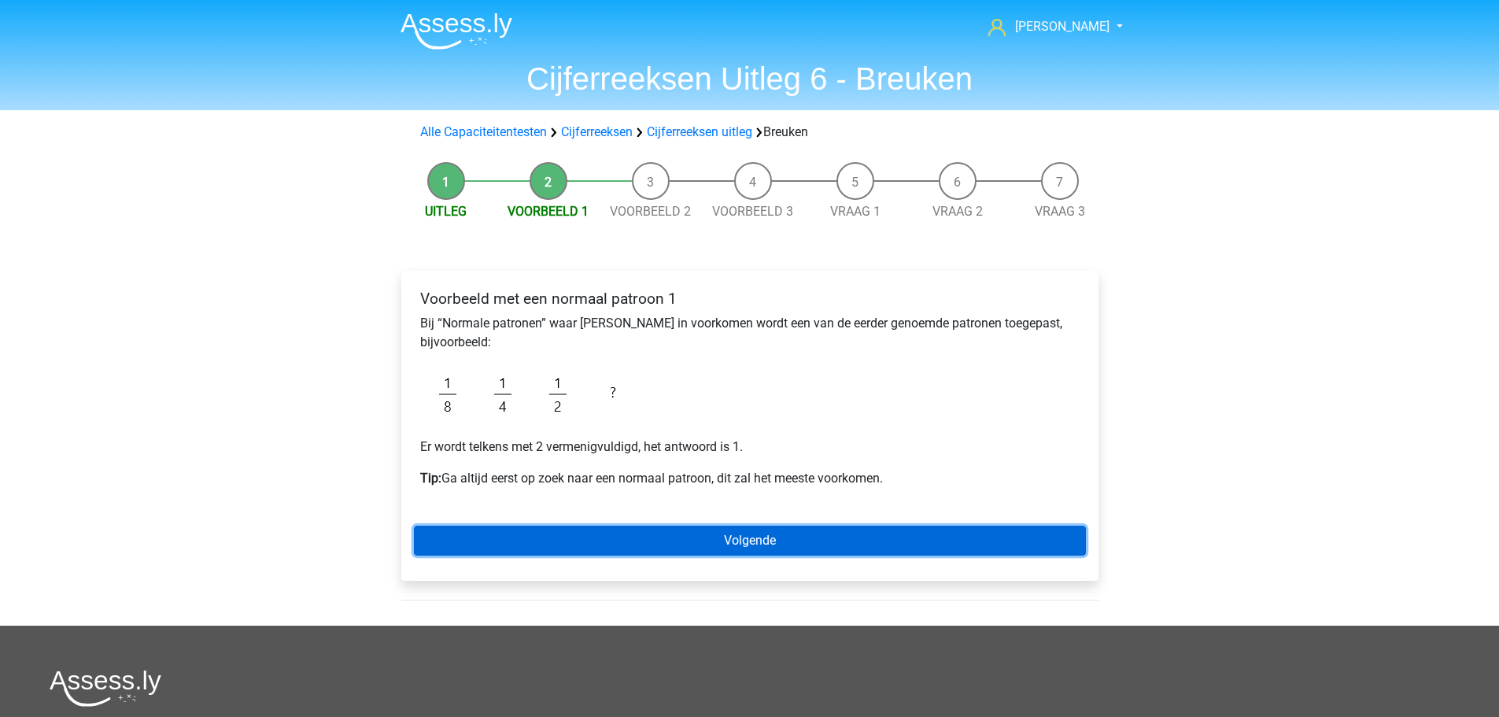
click at [794, 532] on link "Volgende" at bounding box center [750, 540] width 672 height 30
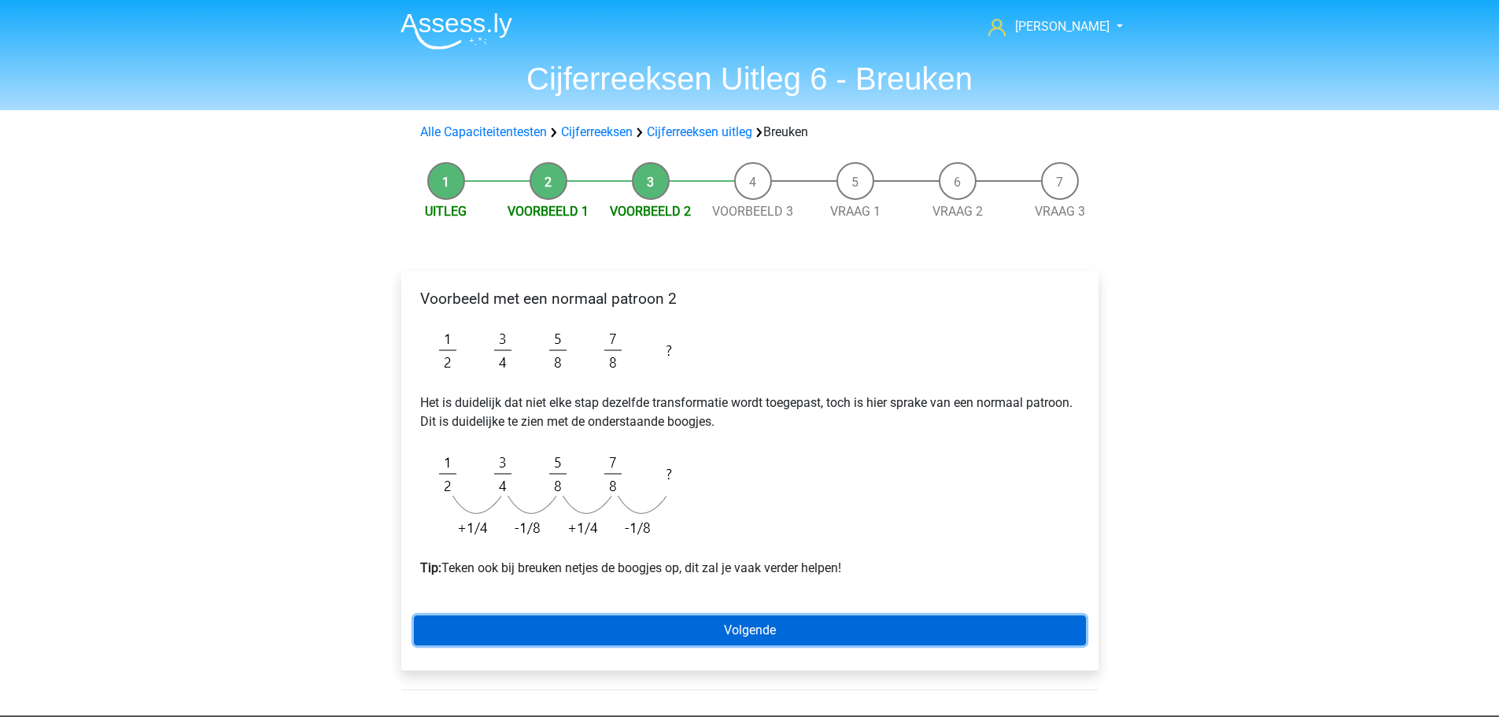
click at [783, 625] on link "Volgende" at bounding box center [750, 630] width 672 height 30
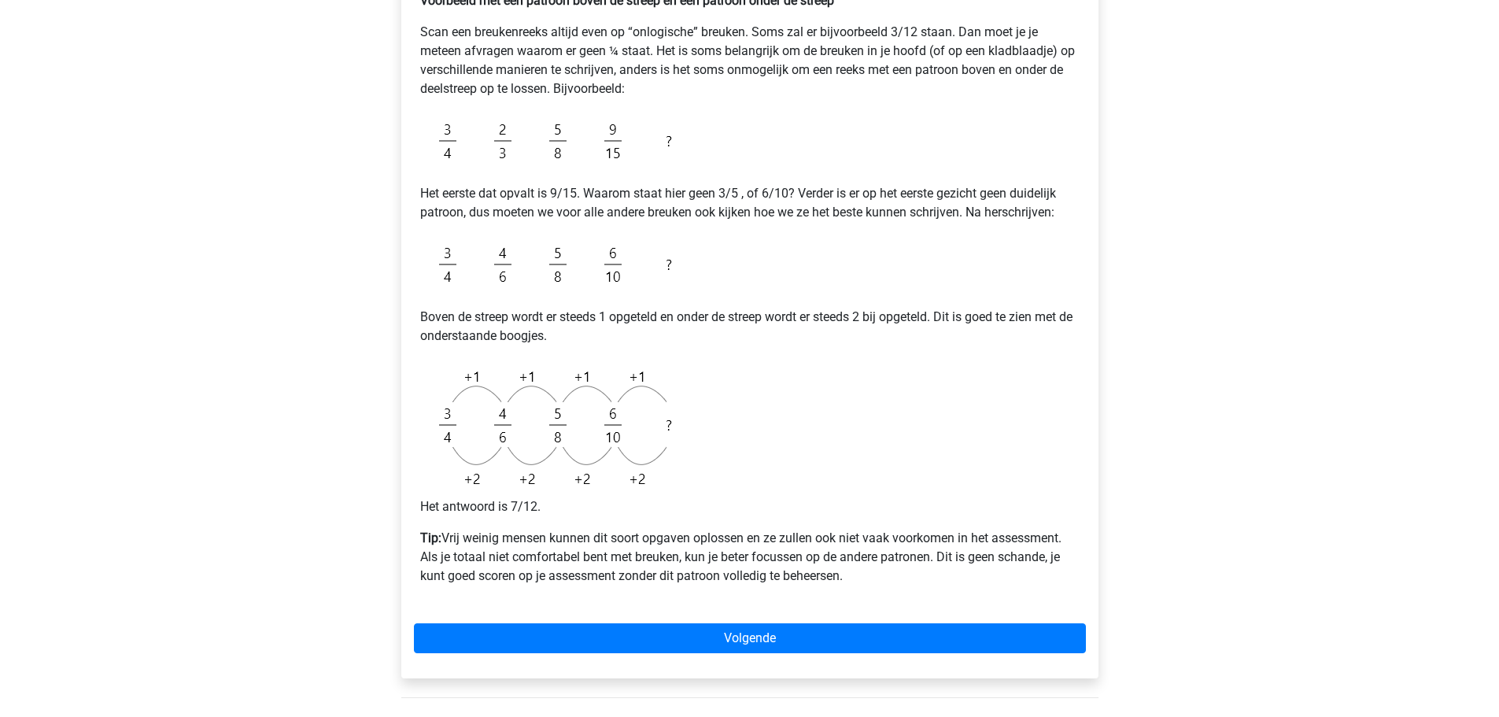
scroll to position [315, 0]
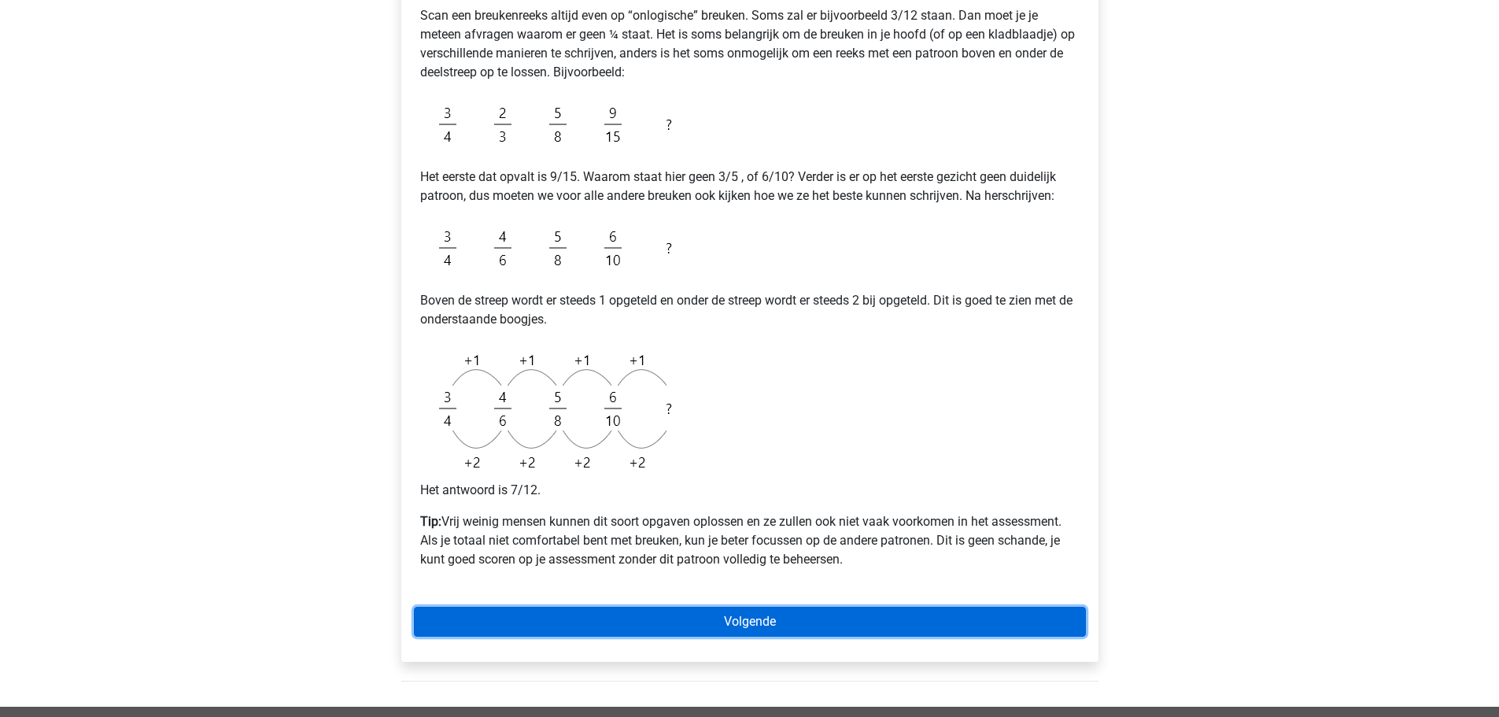
click at [760, 628] on link "Volgende" at bounding box center [750, 621] width 672 height 30
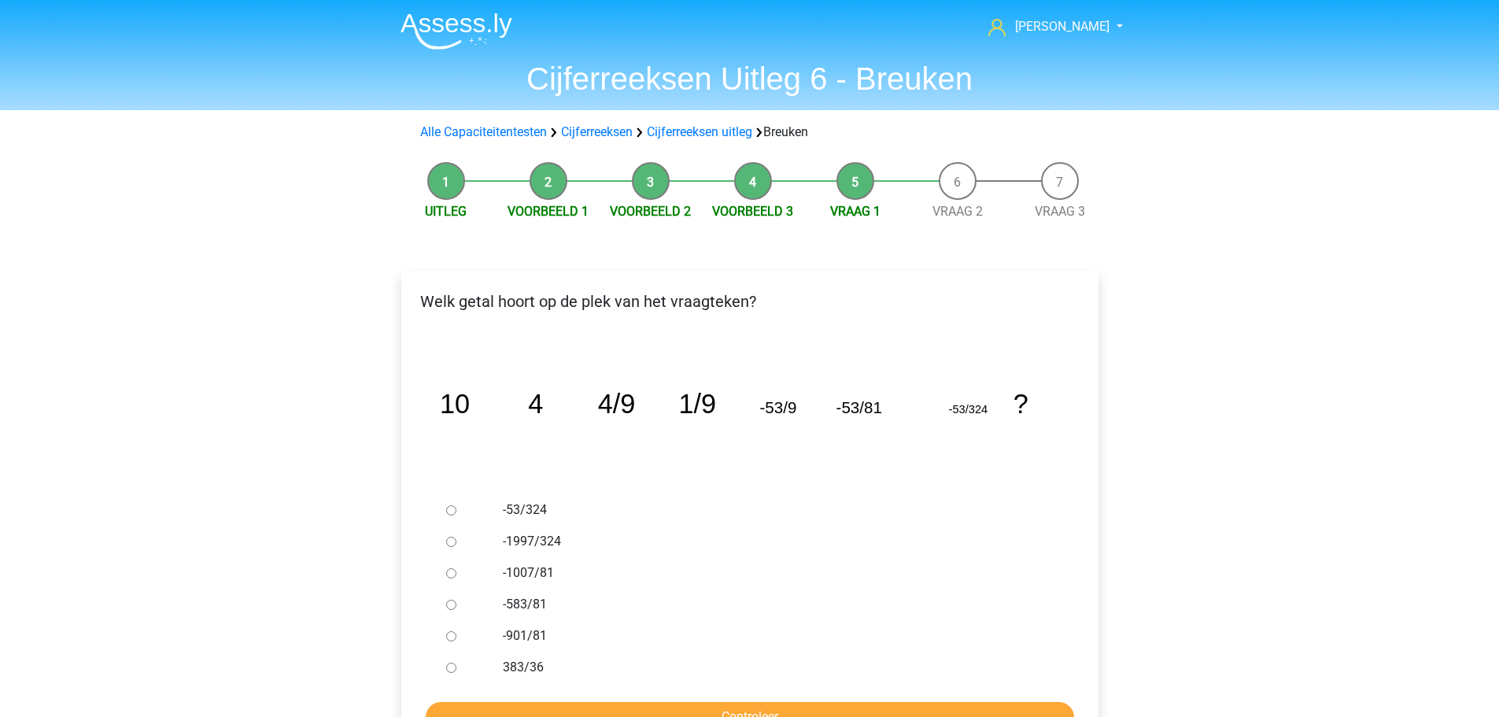
click at [457, 509] on div at bounding box center [466, 509] width 52 height 31
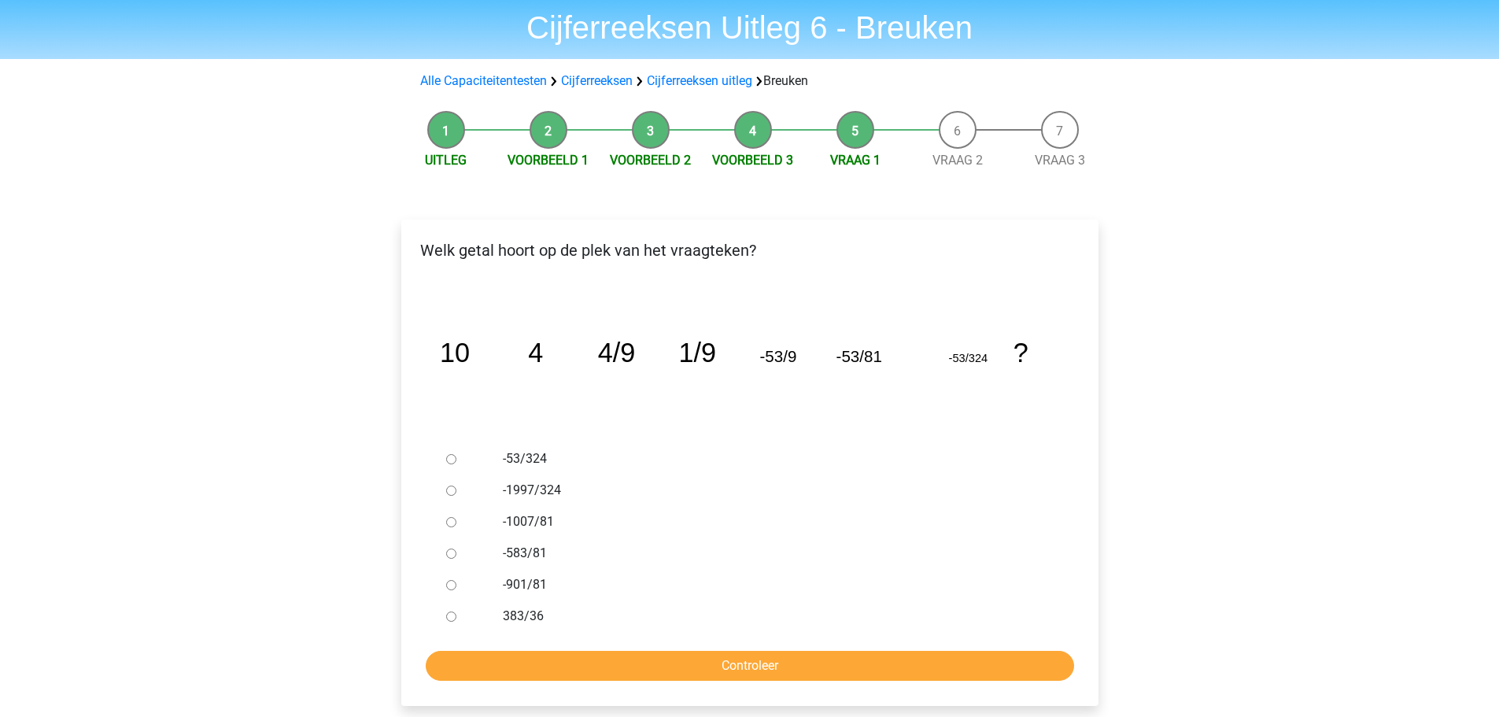
scroll to position [79, 0]
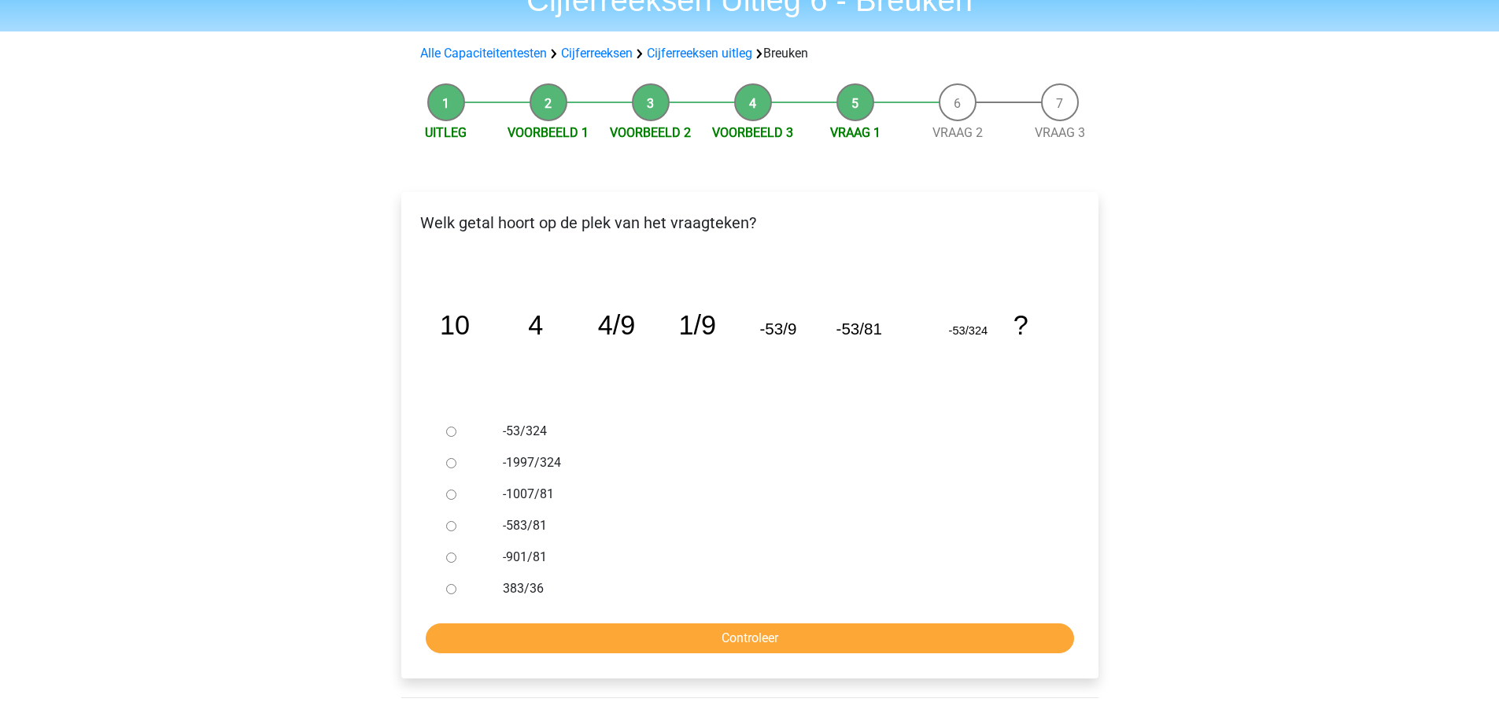
click at [446, 426] on input "-53/324" at bounding box center [451, 431] width 10 height 10
radio input "true"
click at [717, 642] on input "Controleer" at bounding box center [750, 638] width 648 height 30
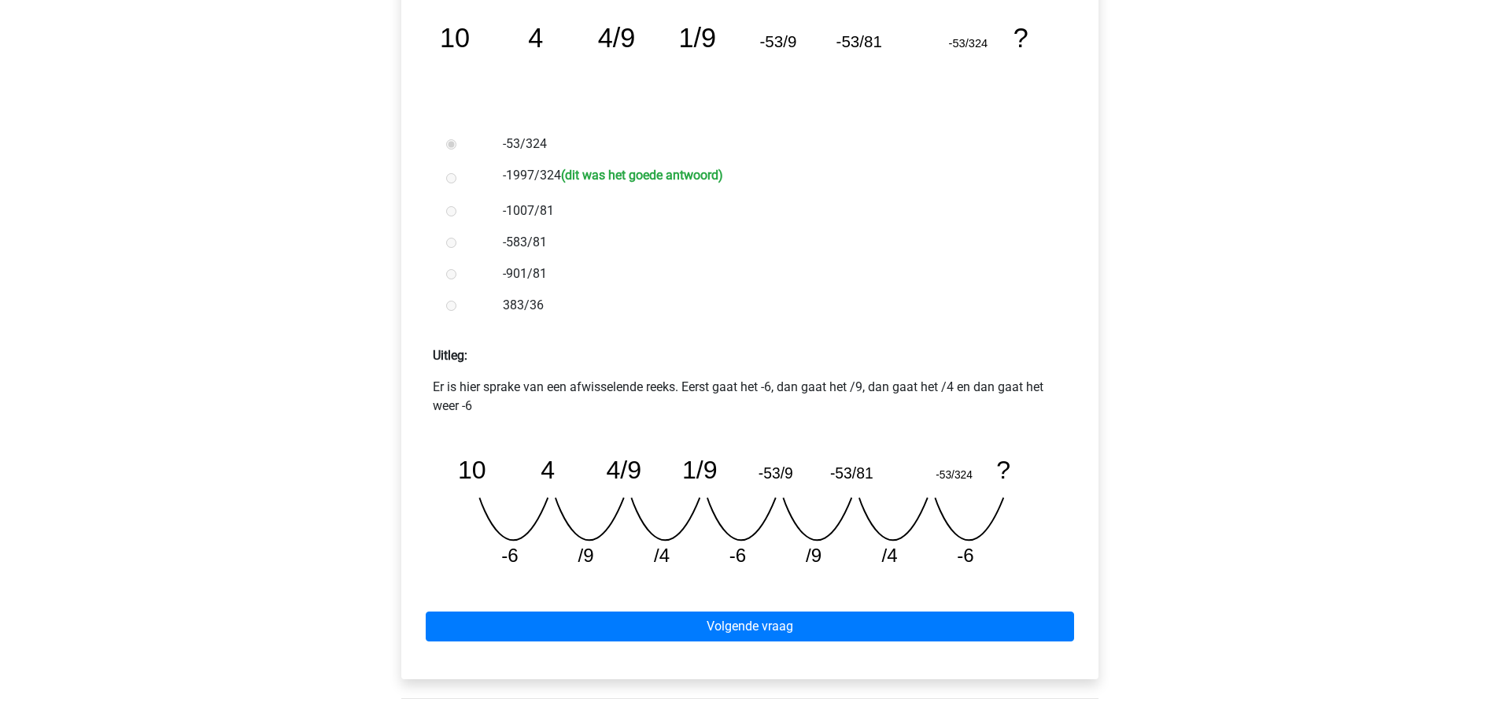
scroll to position [393, 0]
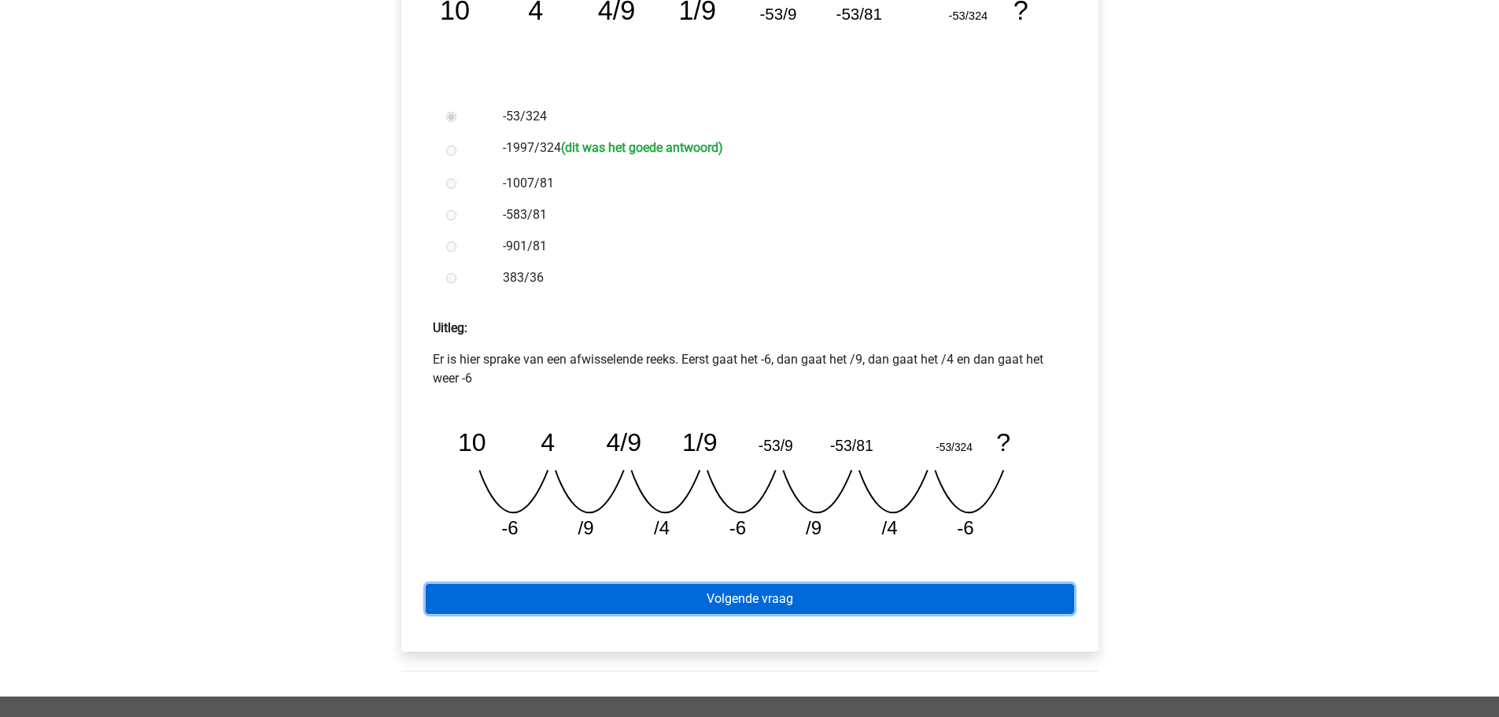
click at [730, 599] on link "Volgende vraag" at bounding box center [750, 599] width 648 height 30
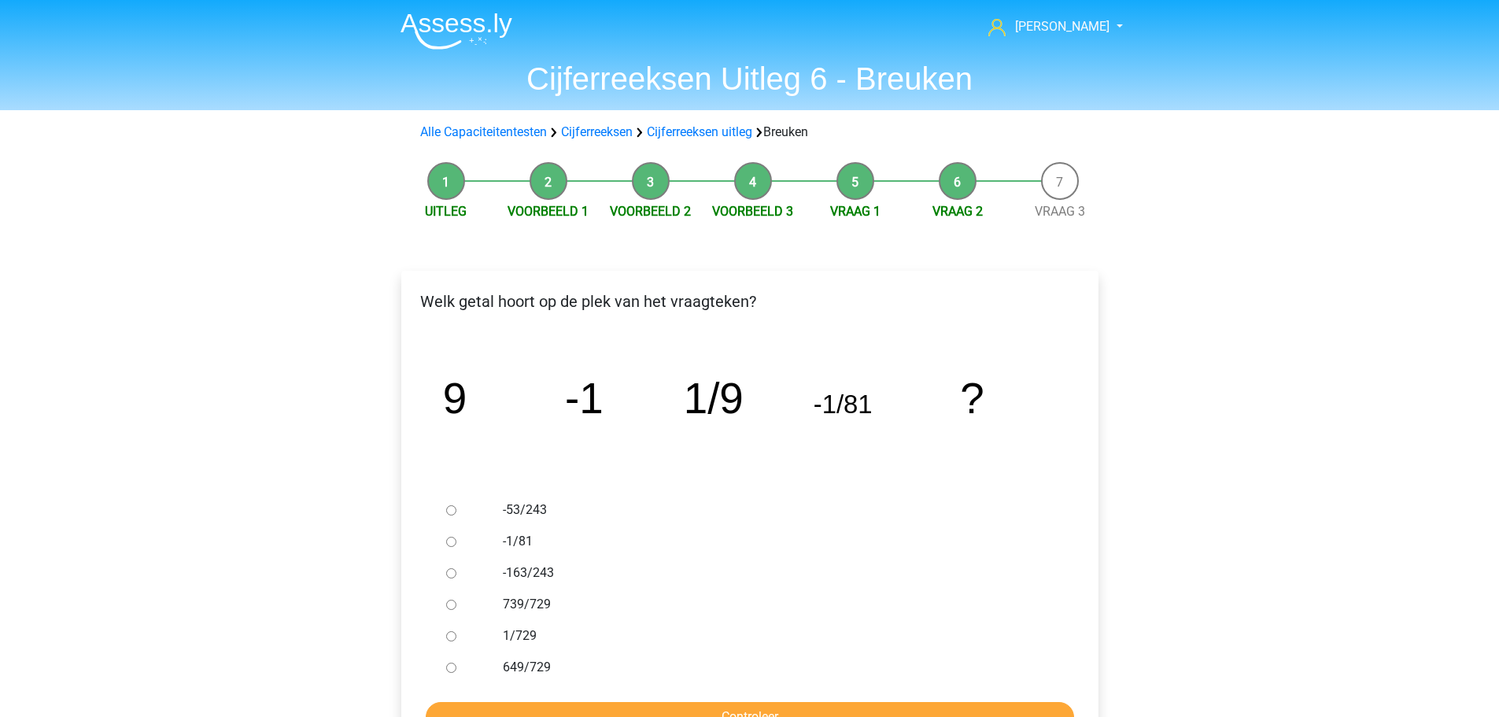
click at [455, 637] on input "1/729" at bounding box center [451, 636] width 10 height 10
radio input "true"
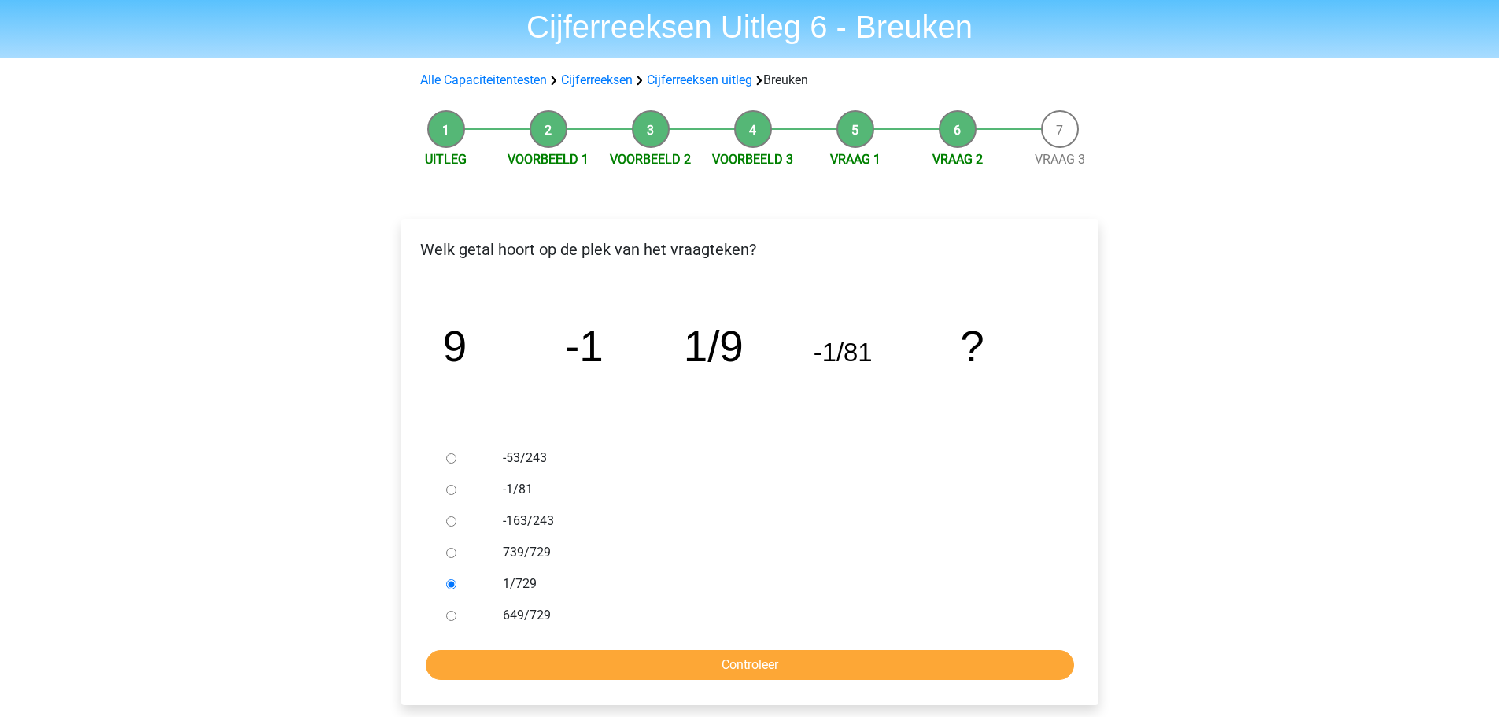
scroll to position [79, 0]
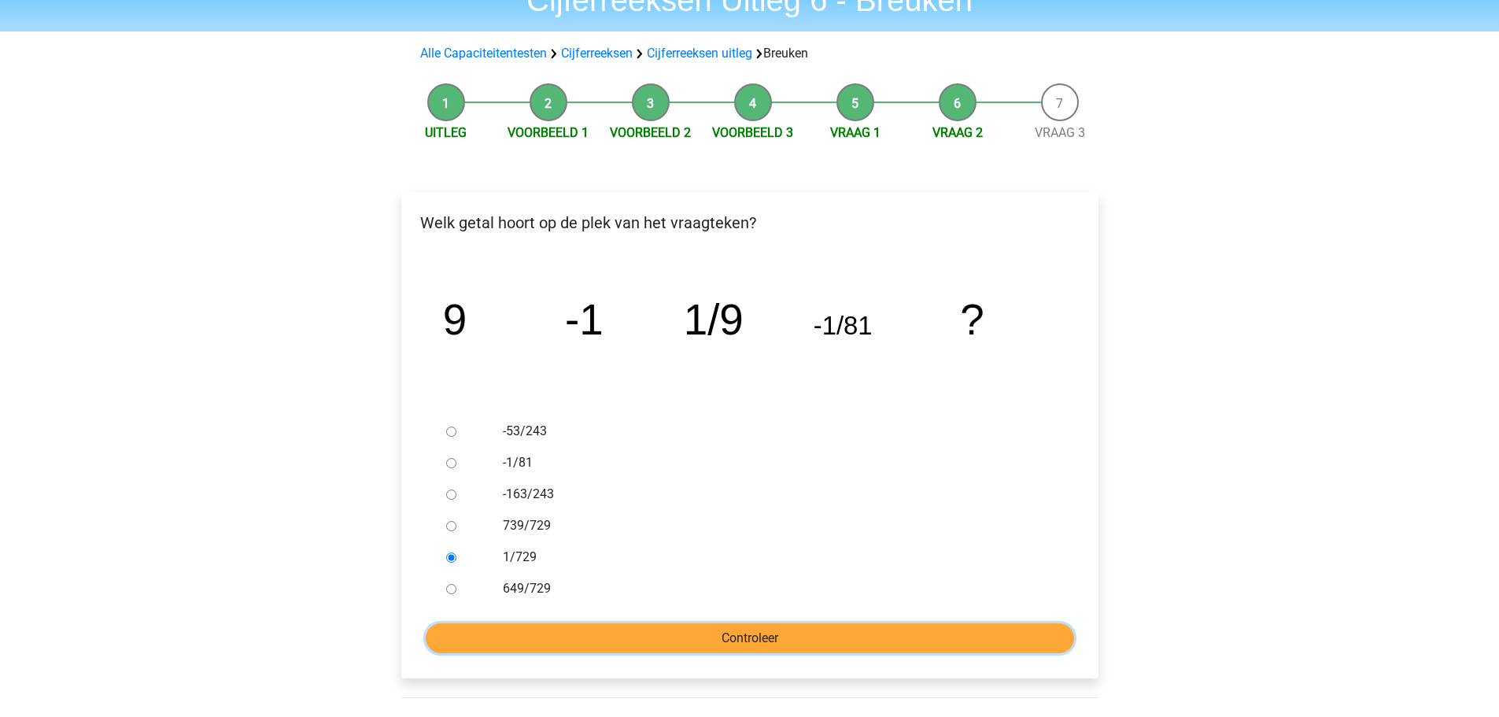
click at [673, 629] on input "Controleer" at bounding box center [750, 638] width 648 height 30
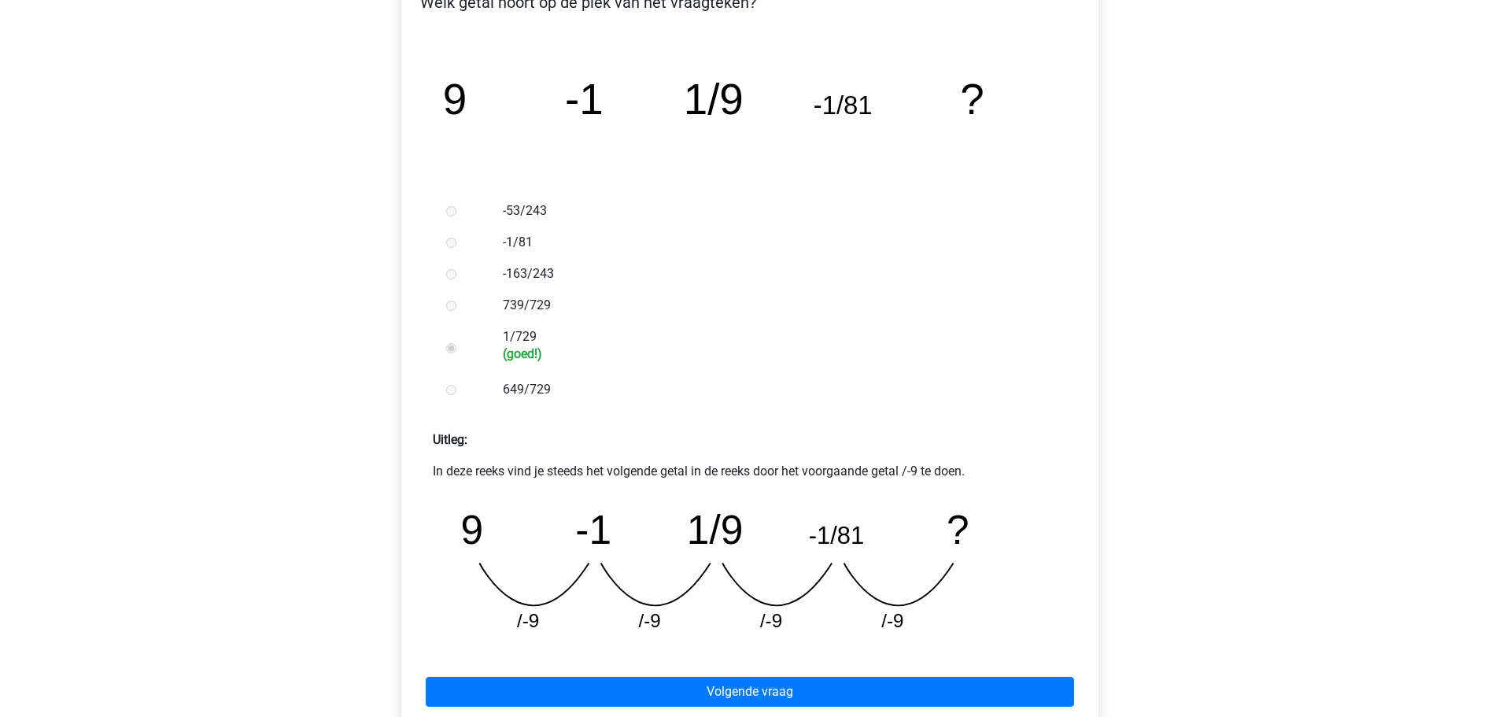
scroll to position [315, 0]
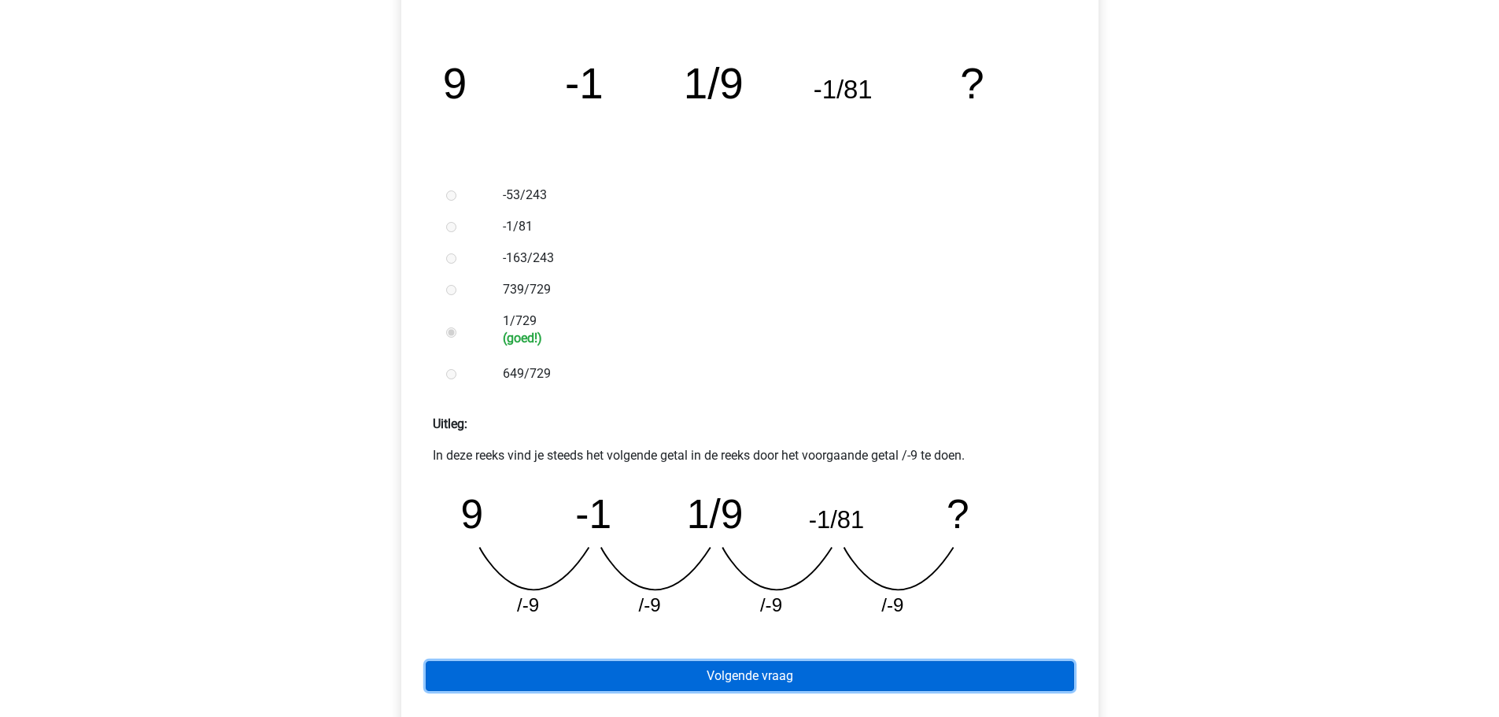
click at [733, 676] on link "Volgende vraag" at bounding box center [750, 676] width 648 height 30
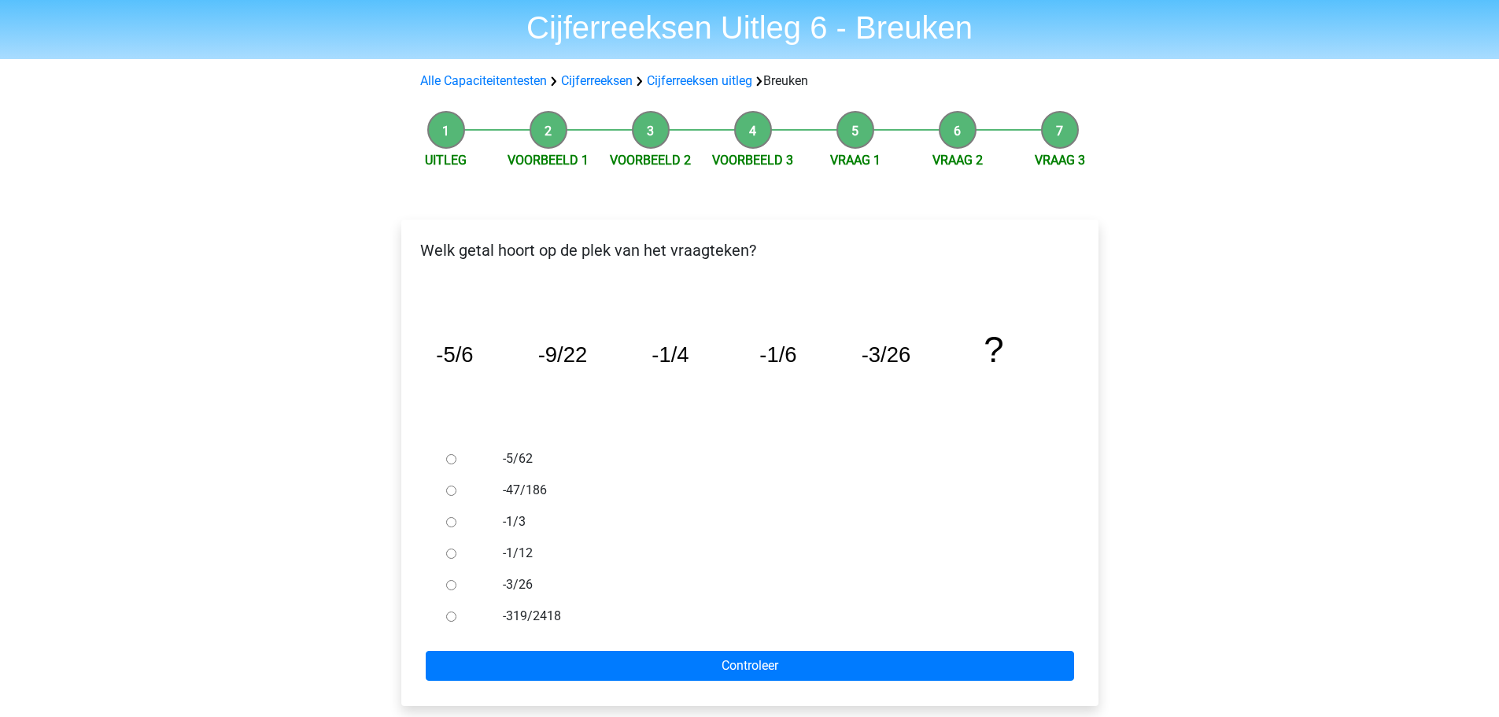
scroll to position [79, 0]
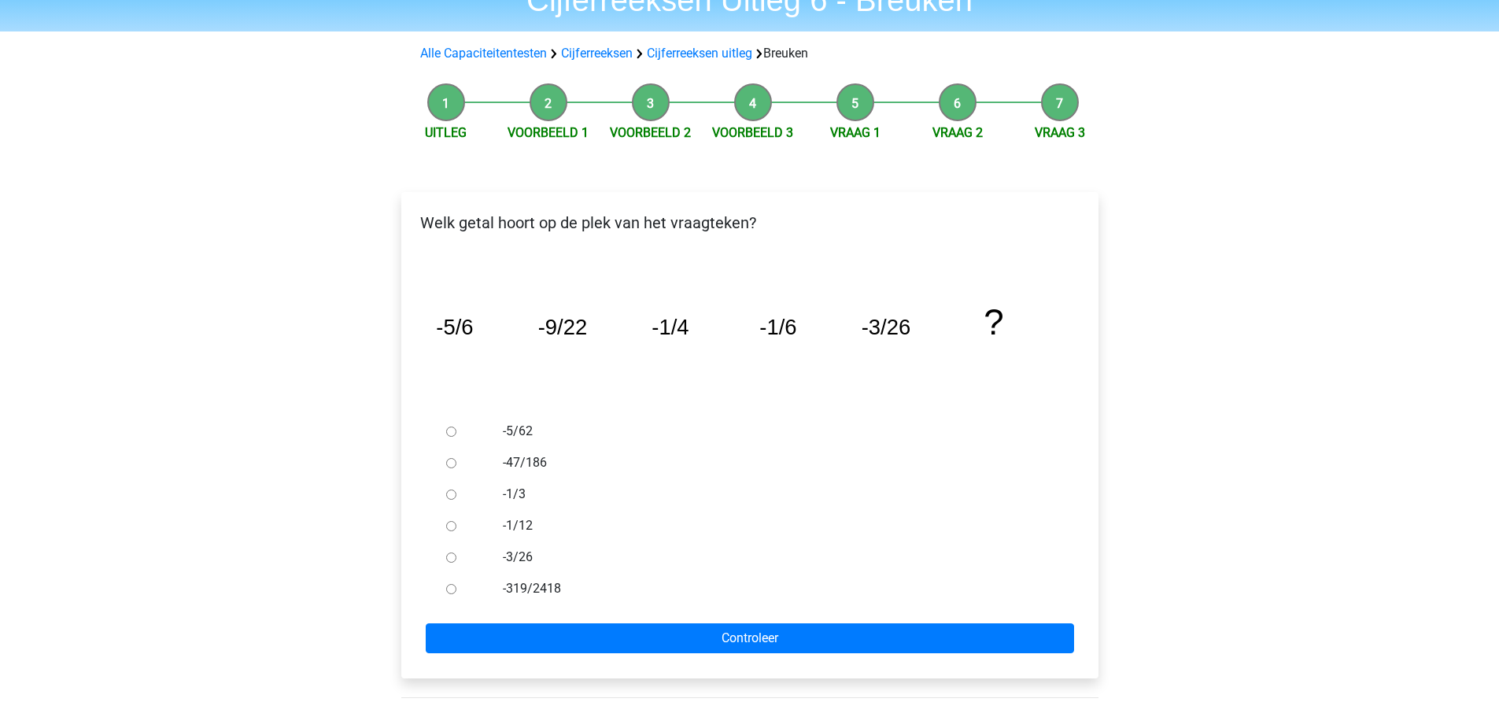
click at [449, 493] on input "-1/3" at bounding box center [451, 494] width 10 height 10
radio input "true"
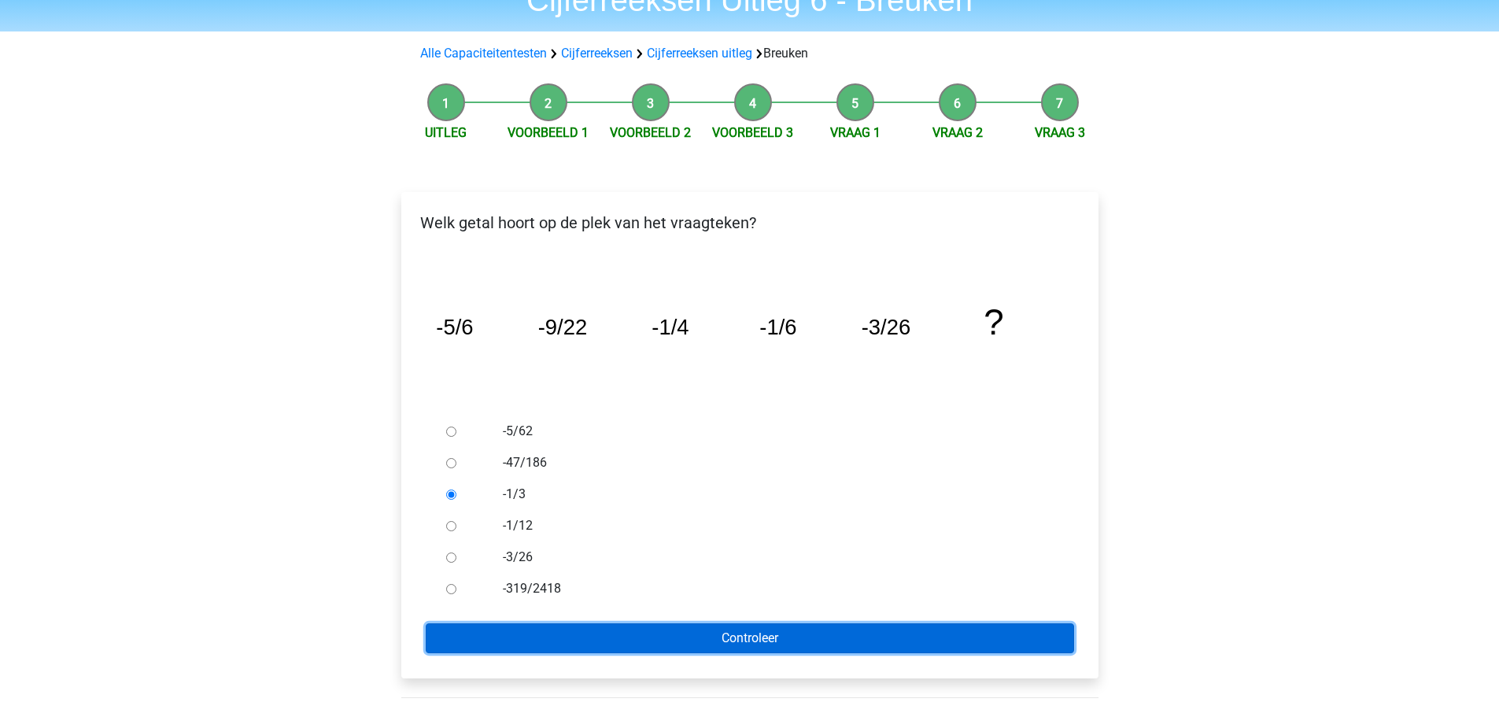
click at [675, 631] on input "Controleer" at bounding box center [750, 638] width 648 height 30
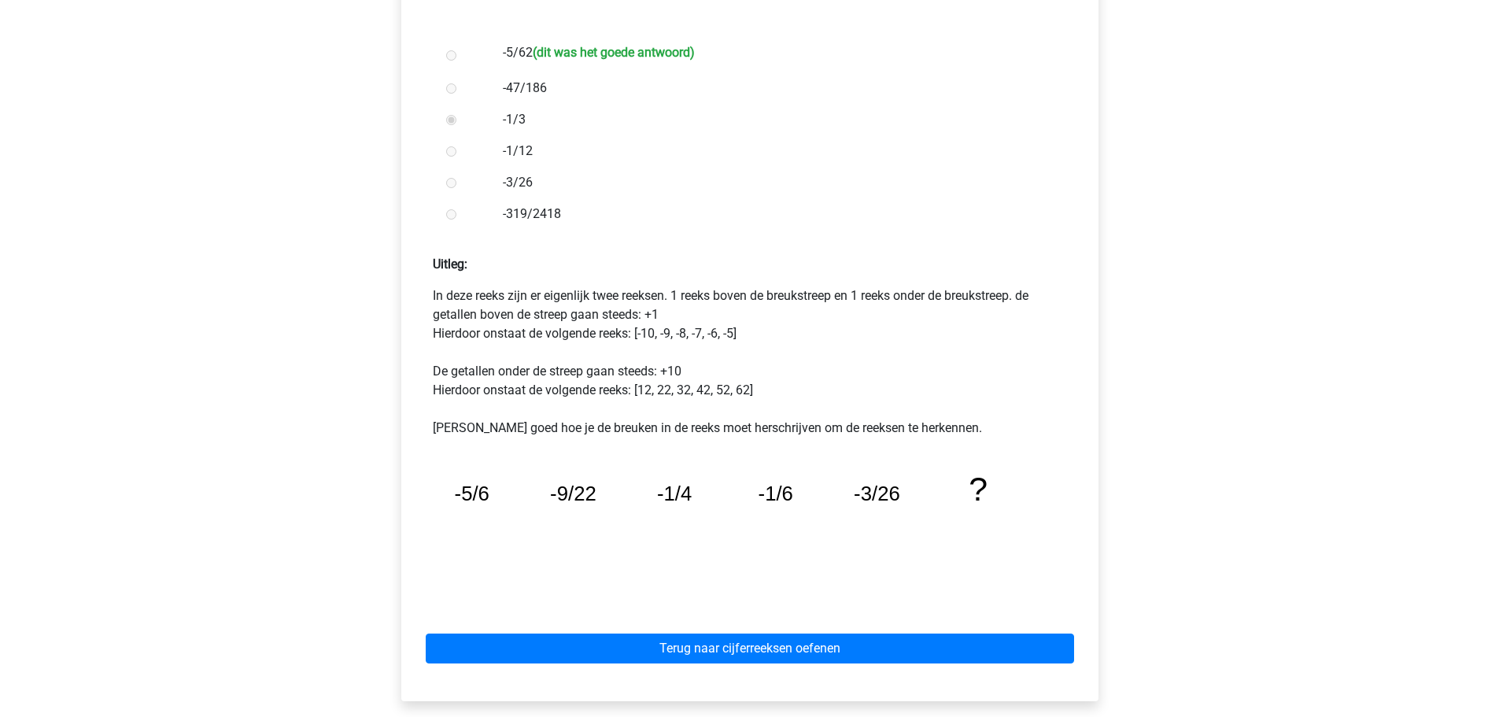
scroll to position [629, 0]
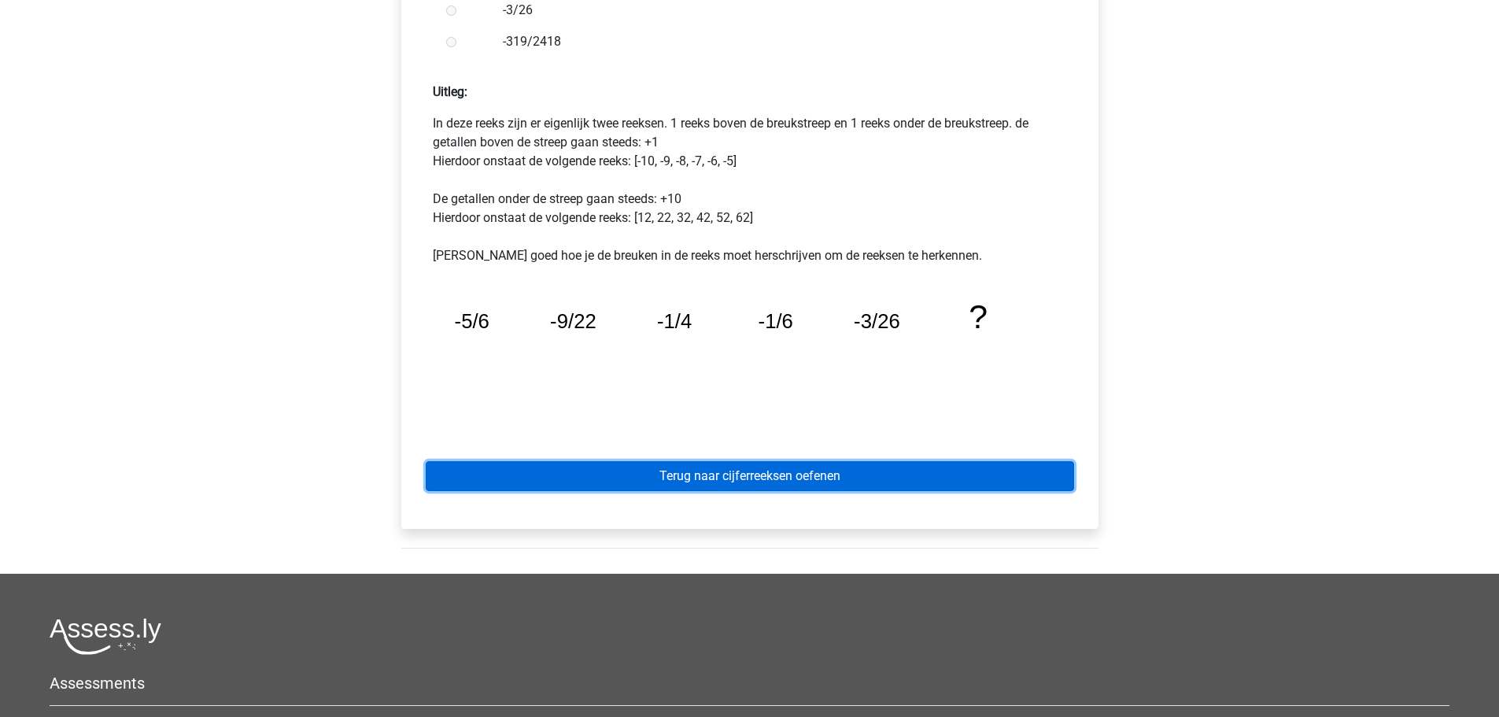
click at [822, 478] on link "Terug naar cijferreeksen oefenen" at bounding box center [750, 476] width 648 height 30
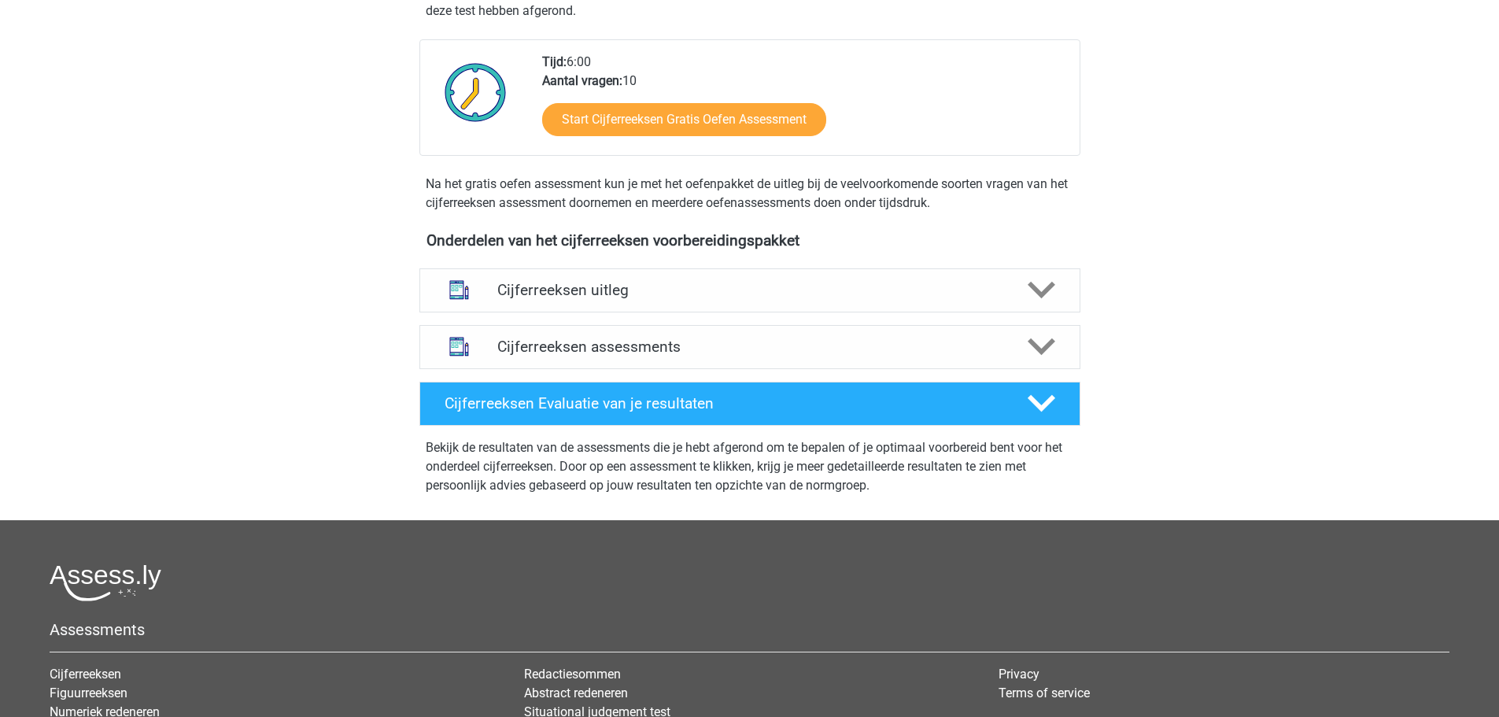
scroll to position [393, 0]
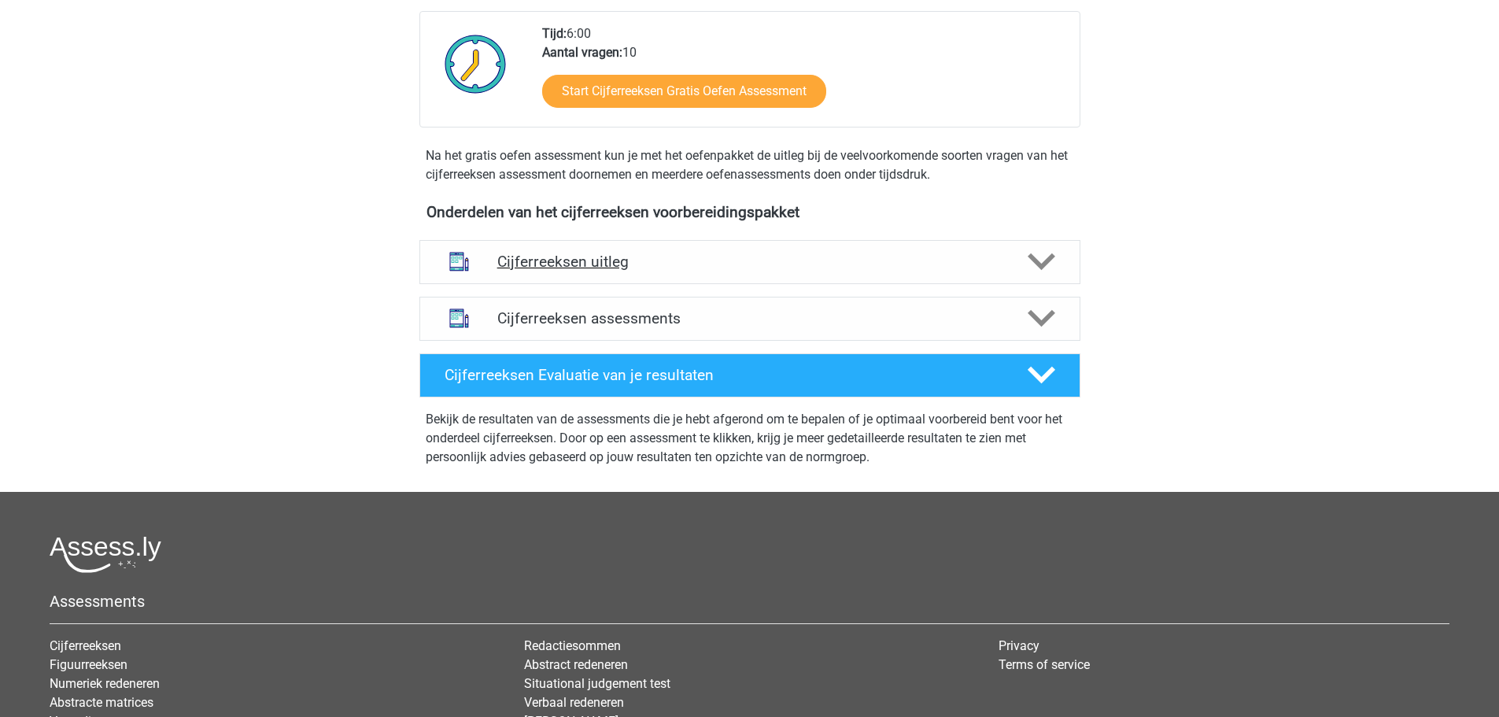
click at [657, 264] on div "Cijferreeksen uitleg" at bounding box center [749, 262] width 661 height 44
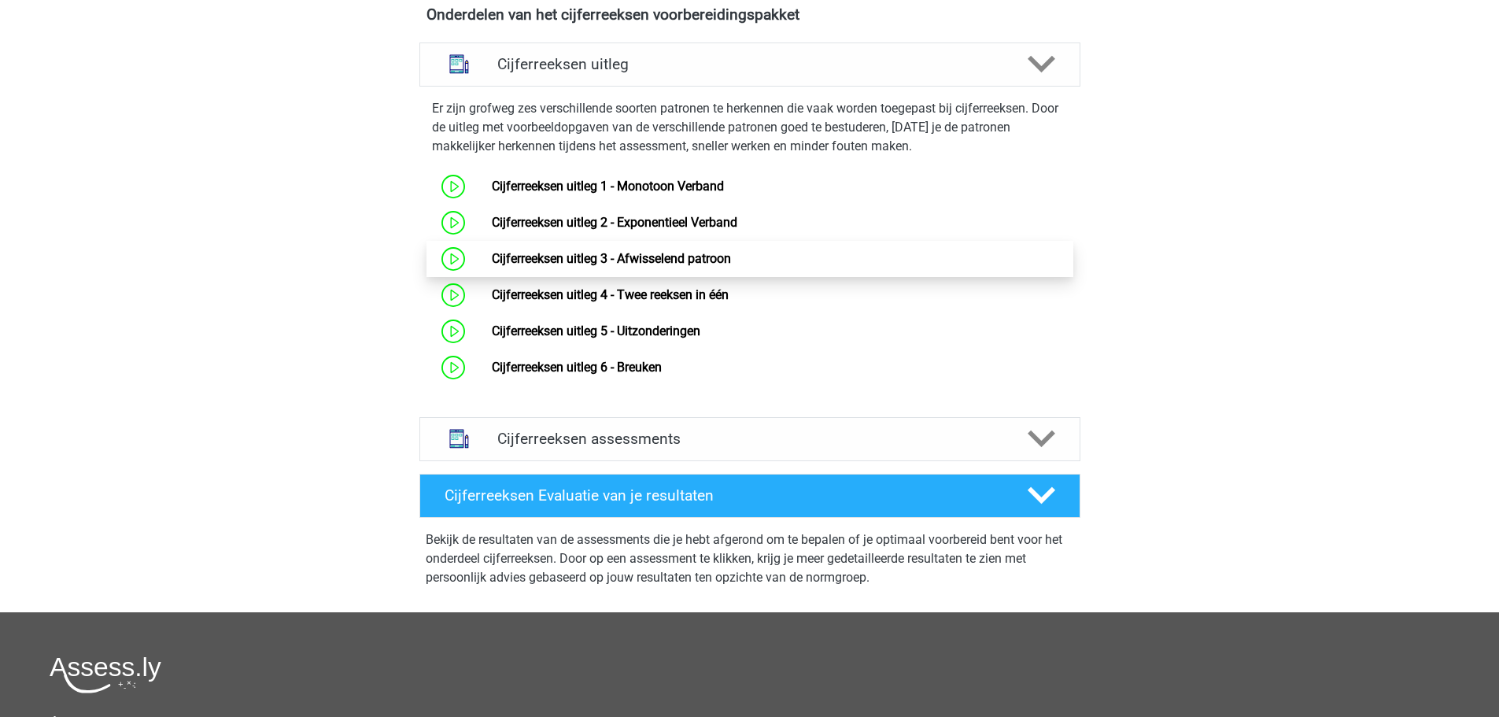
scroll to position [629, 0]
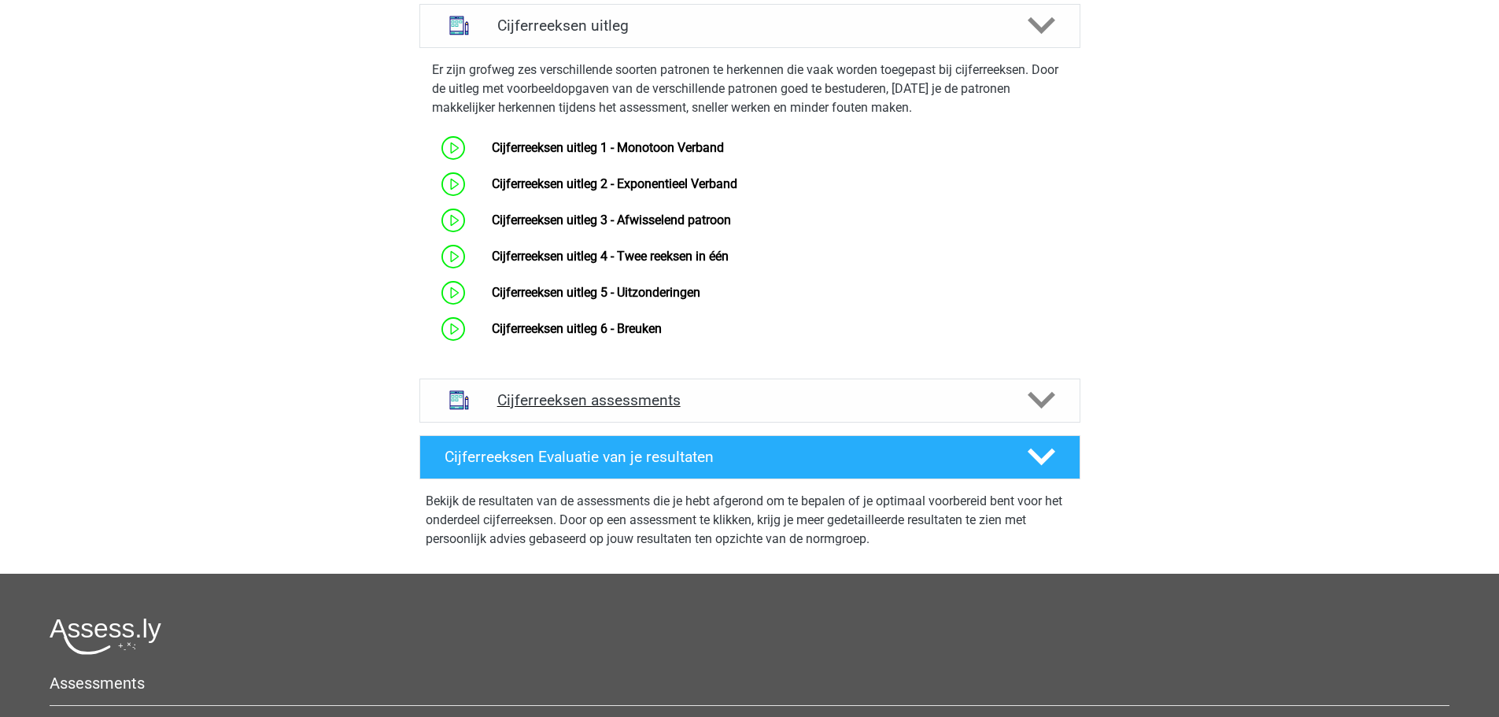
click at [574, 409] on h4 "Cijferreeksen assessments" at bounding box center [749, 400] width 505 height 18
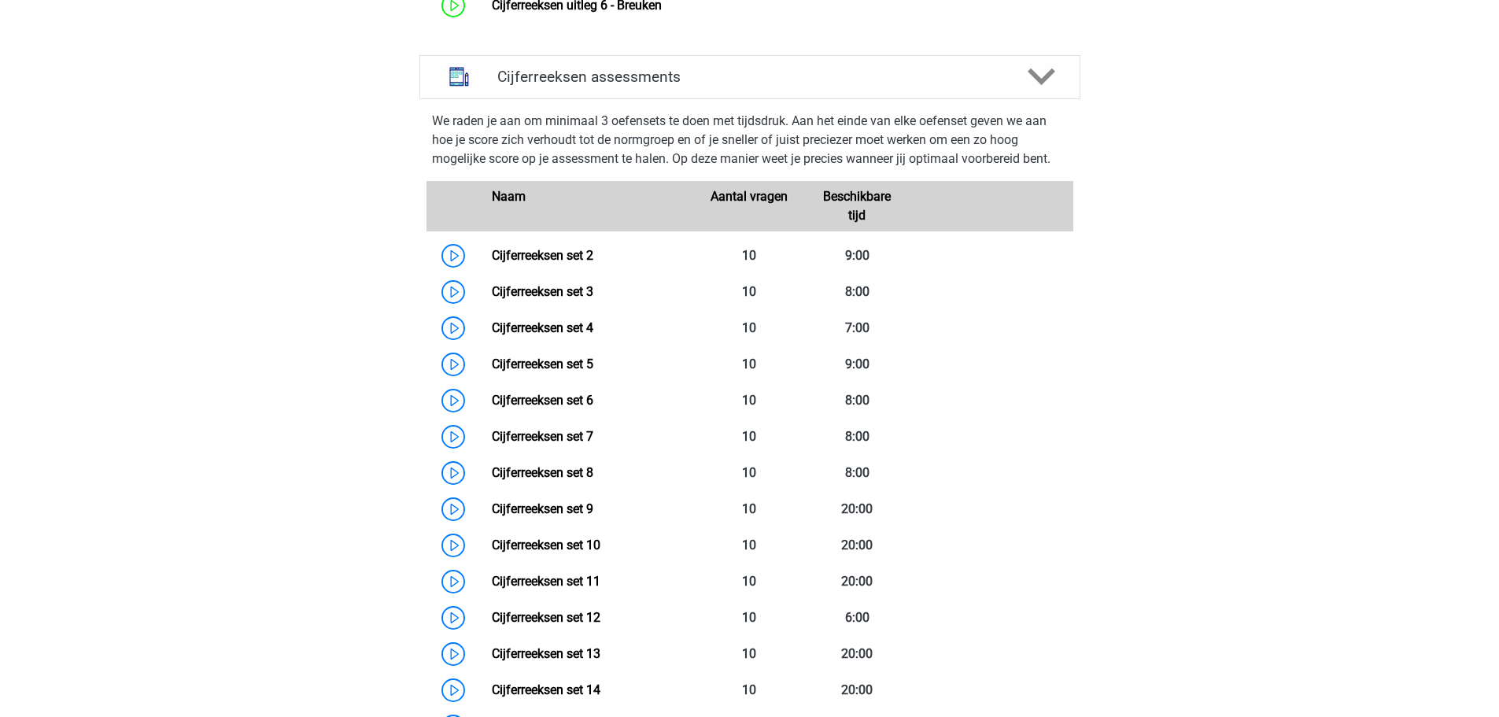
scroll to position [944, 0]
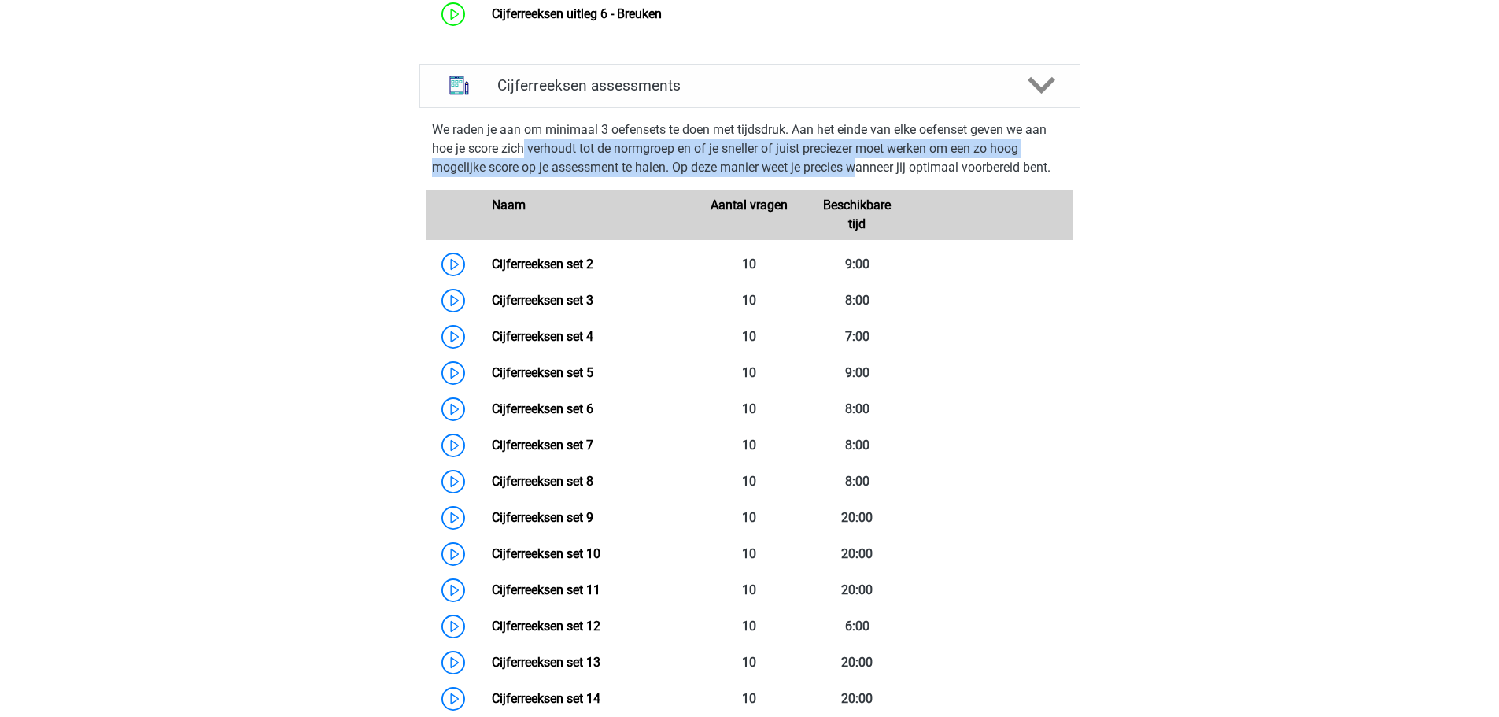
drag, startPoint x: 561, startPoint y: 171, endPoint x: 857, endPoint y: 190, distance: 297.2
click at [857, 177] on p "We raden je aan om minimaal 3 oefensets te doen met tijdsdruk. Aan het einde va…" at bounding box center [750, 148] width 636 height 57
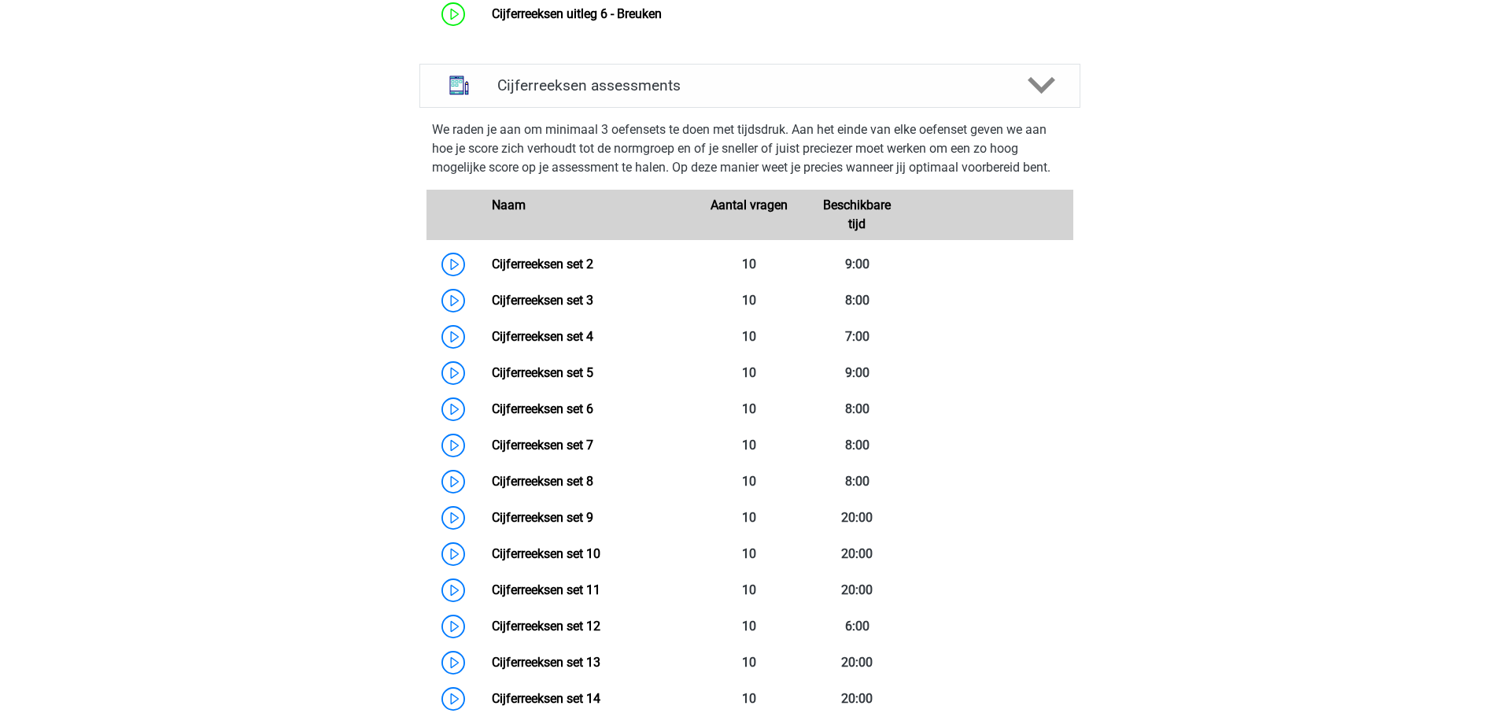
click at [316, 246] on div "Jana jana.raman99@gmail.com Nederlands English" at bounding box center [749, 393] width 1499 height 2674
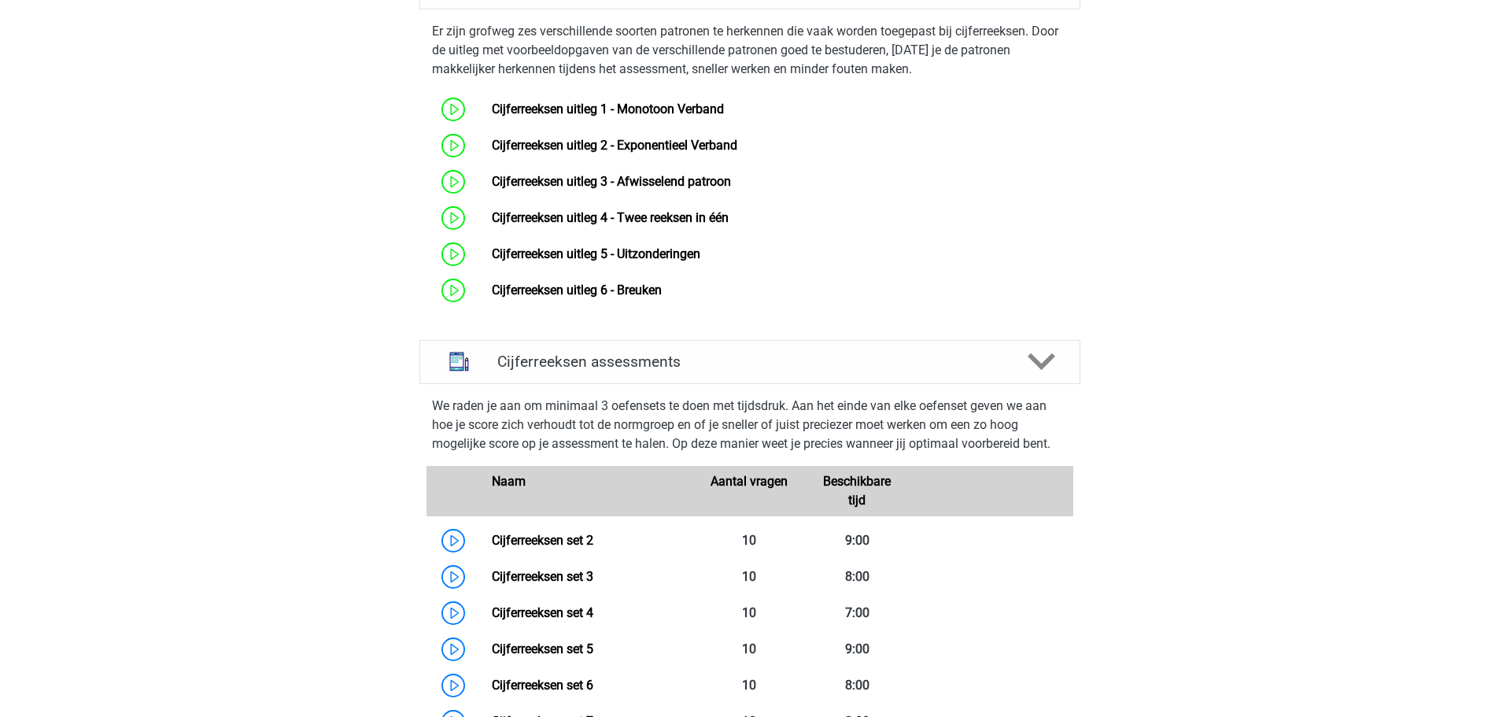
scroll to position [787, 0]
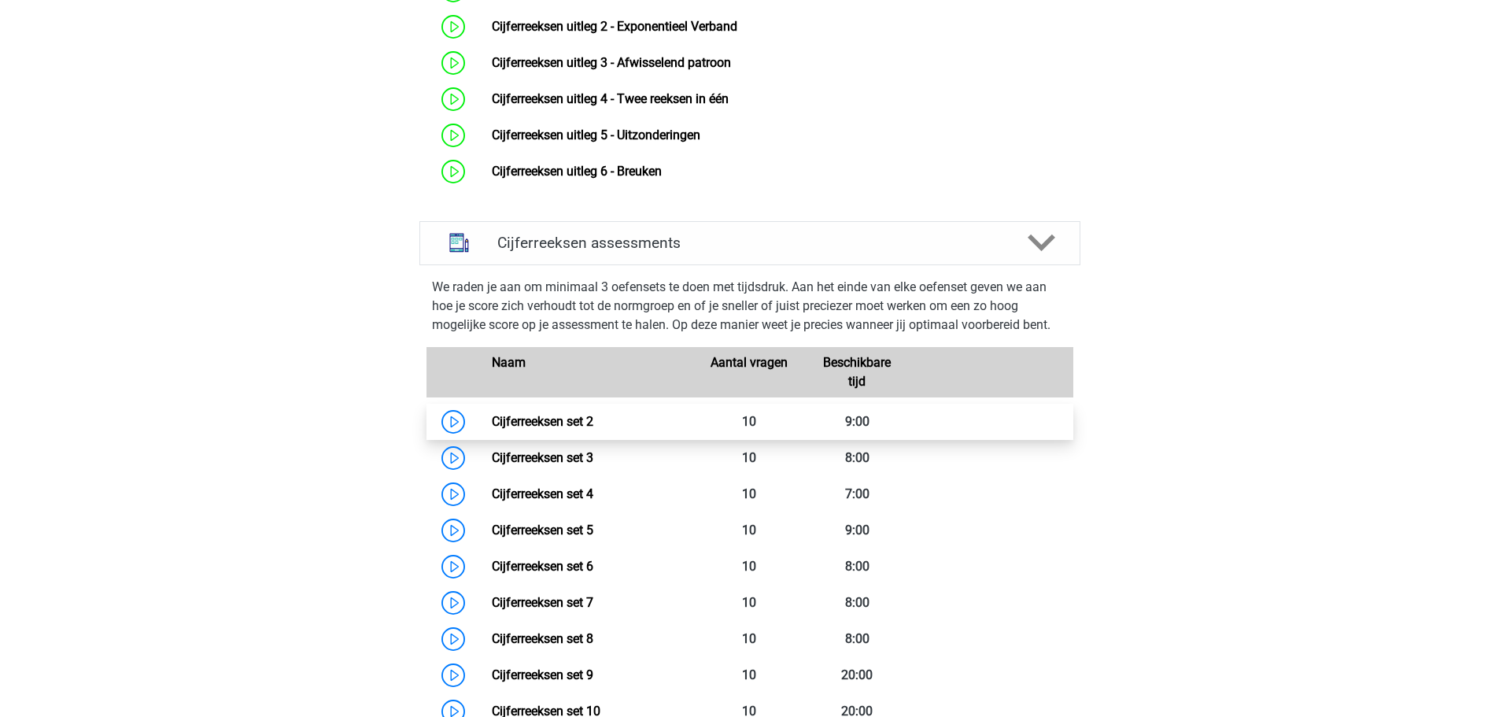
click at [492, 429] on link "Cijferreeksen set 2" at bounding box center [542, 421] width 101 height 15
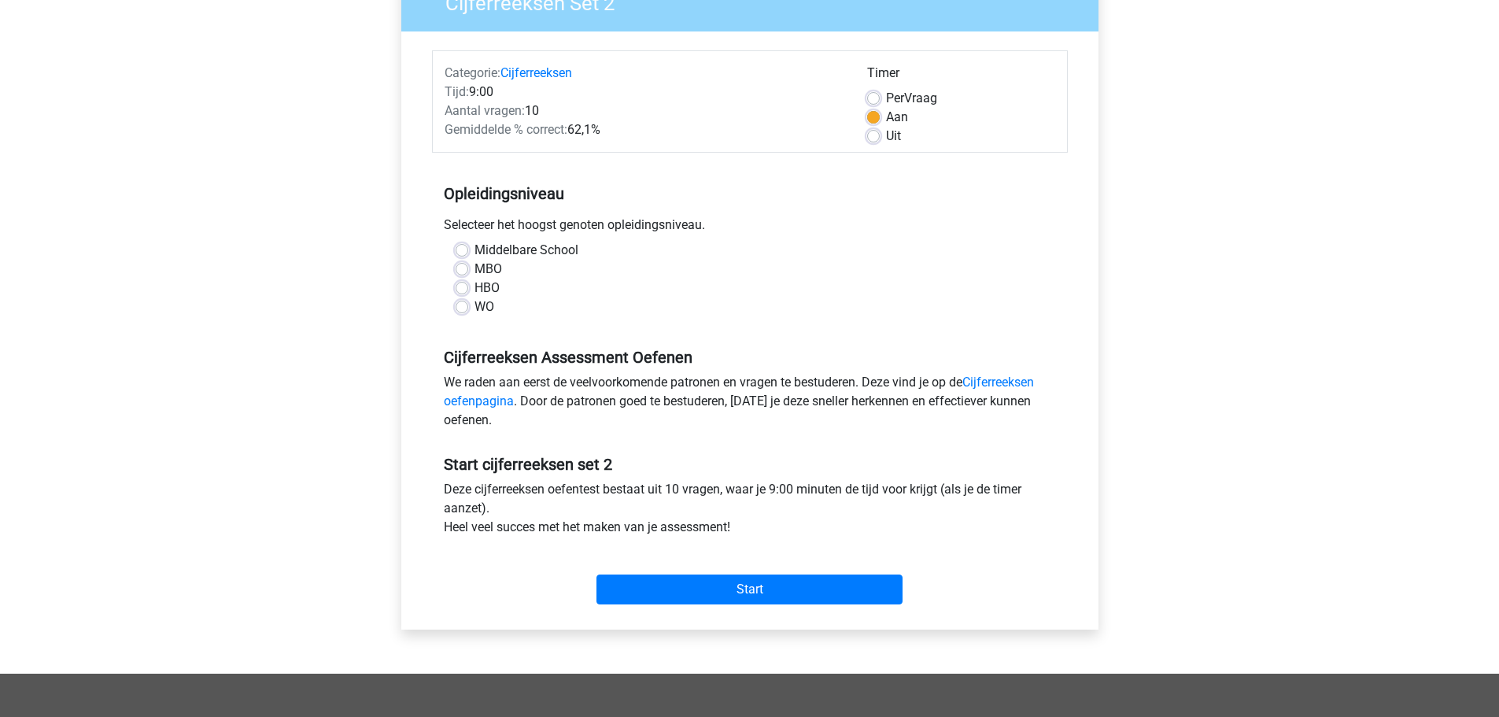
scroll to position [157, 0]
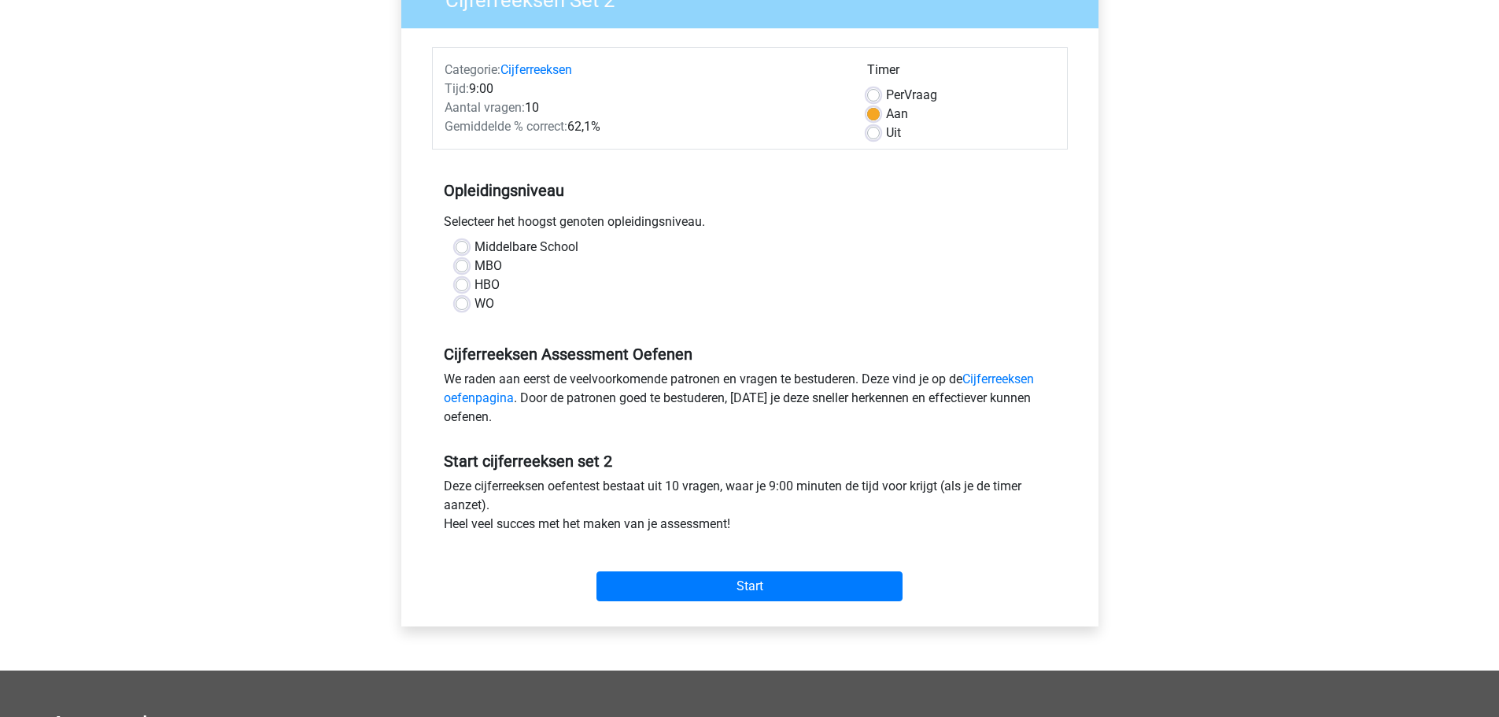
click at [474, 301] on label "WO" at bounding box center [484, 303] width 20 height 19
click at [463, 301] on input "WO" at bounding box center [461, 302] width 13 height 16
radio input "true"
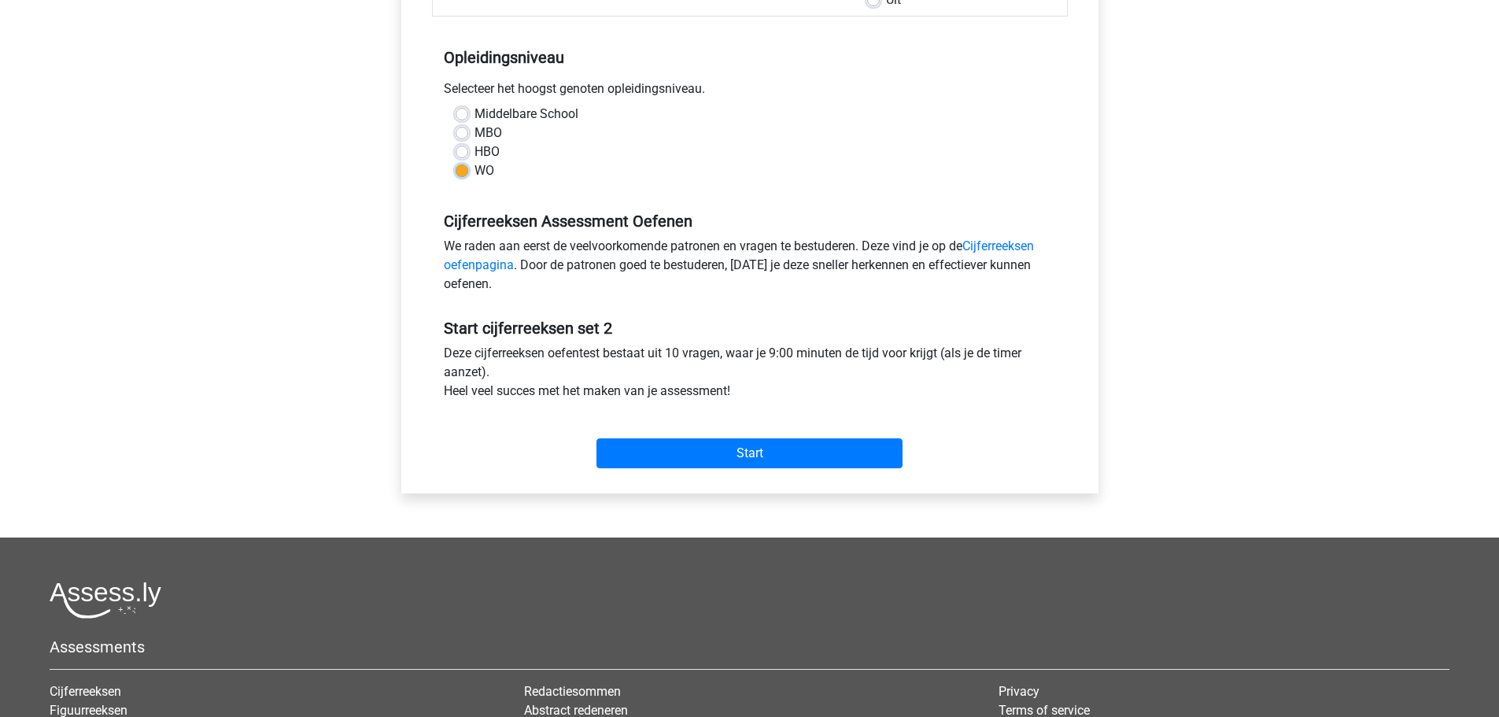
scroll to position [315, 0]
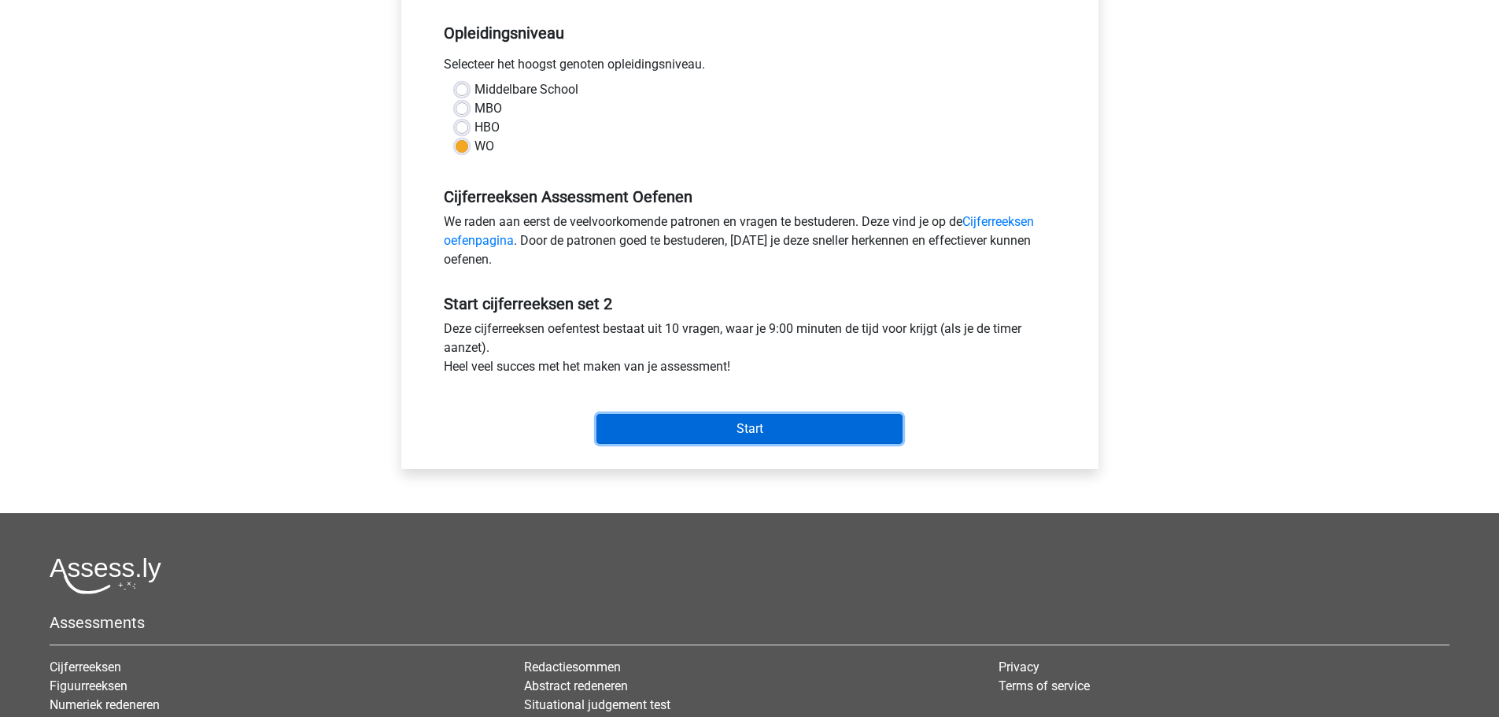
click at [784, 422] on input "Start" at bounding box center [749, 429] width 306 height 30
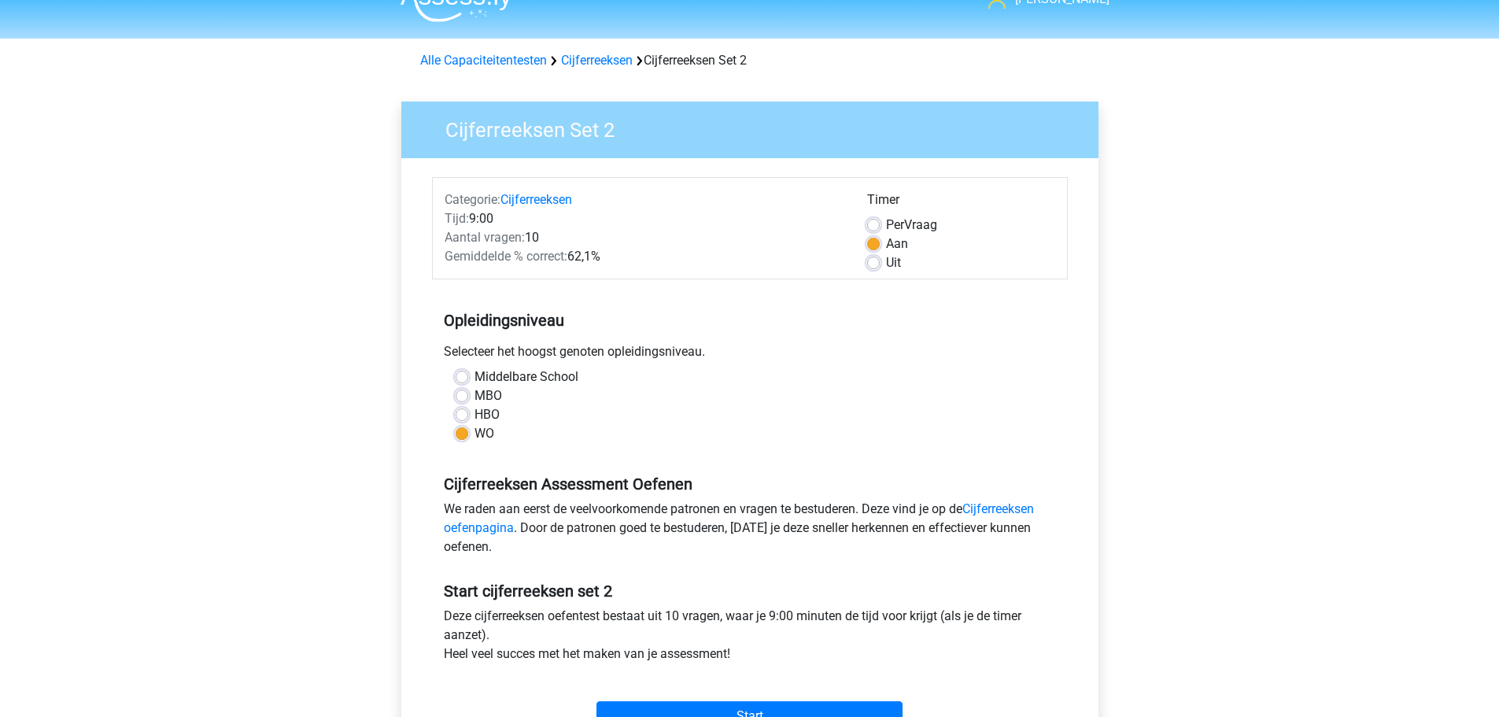
scroll to position [0, 0]
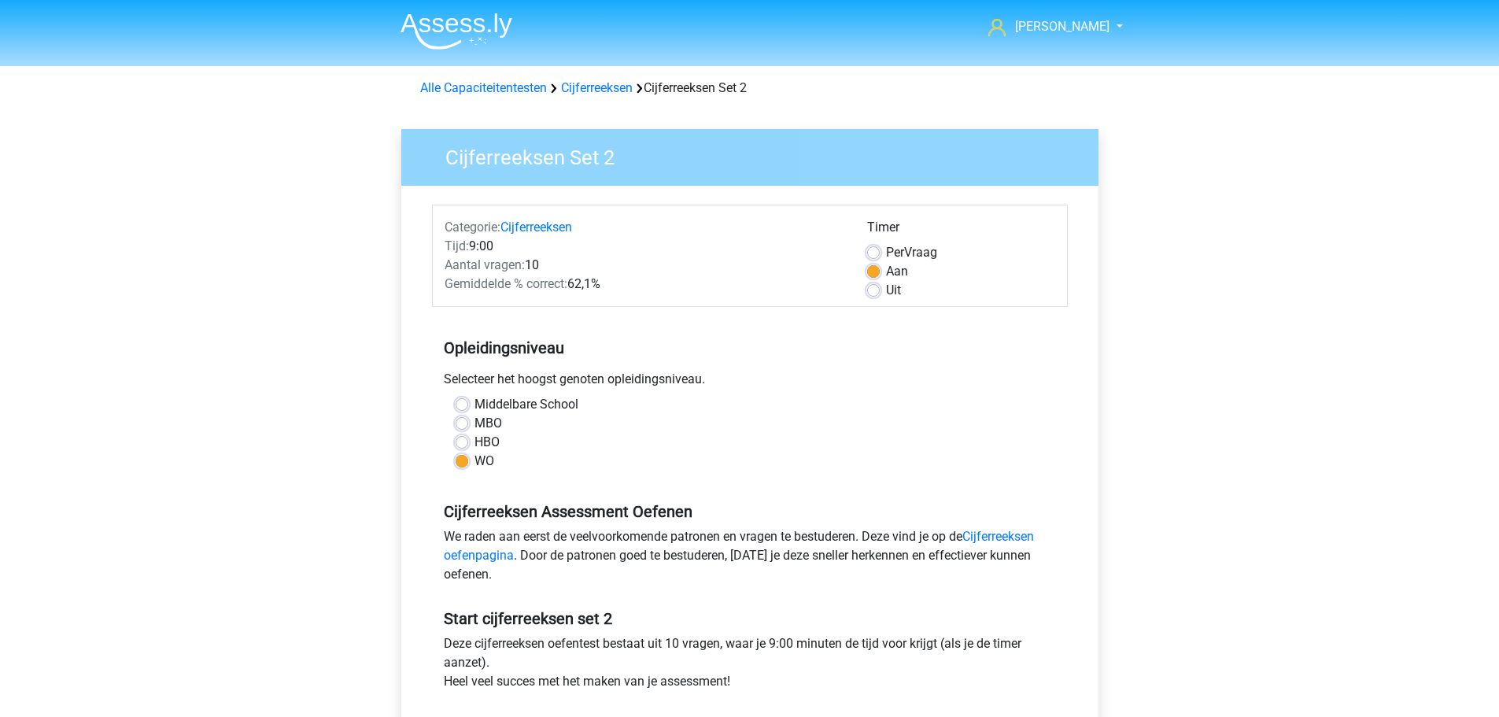
click at [886, 251] on label "Per Vraag" at bounding box center [911, 252] width 51 height 19
click at [879, 251] on input "Per Vraag" at bounding box center [873, 251] width 13 height 16
radio input "true"
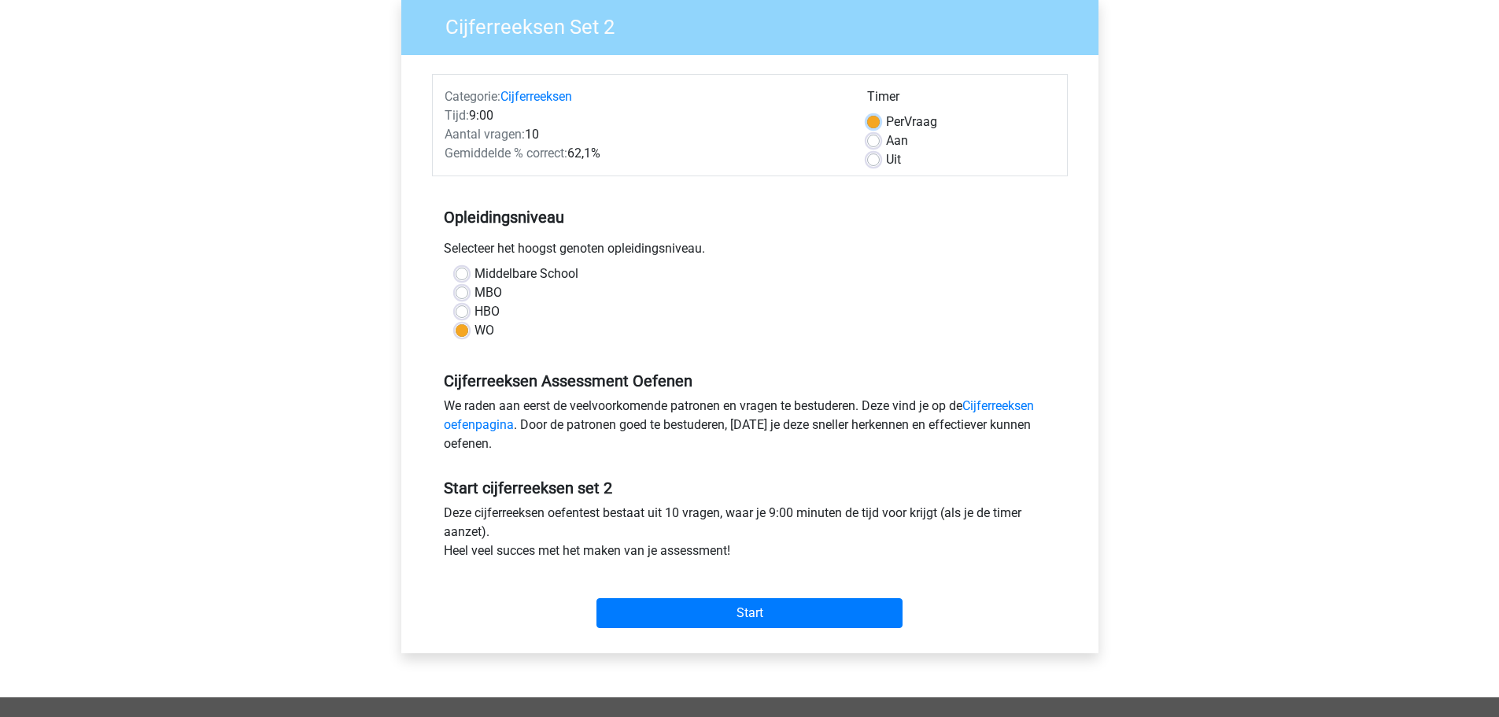
scroll to position [393, 0]
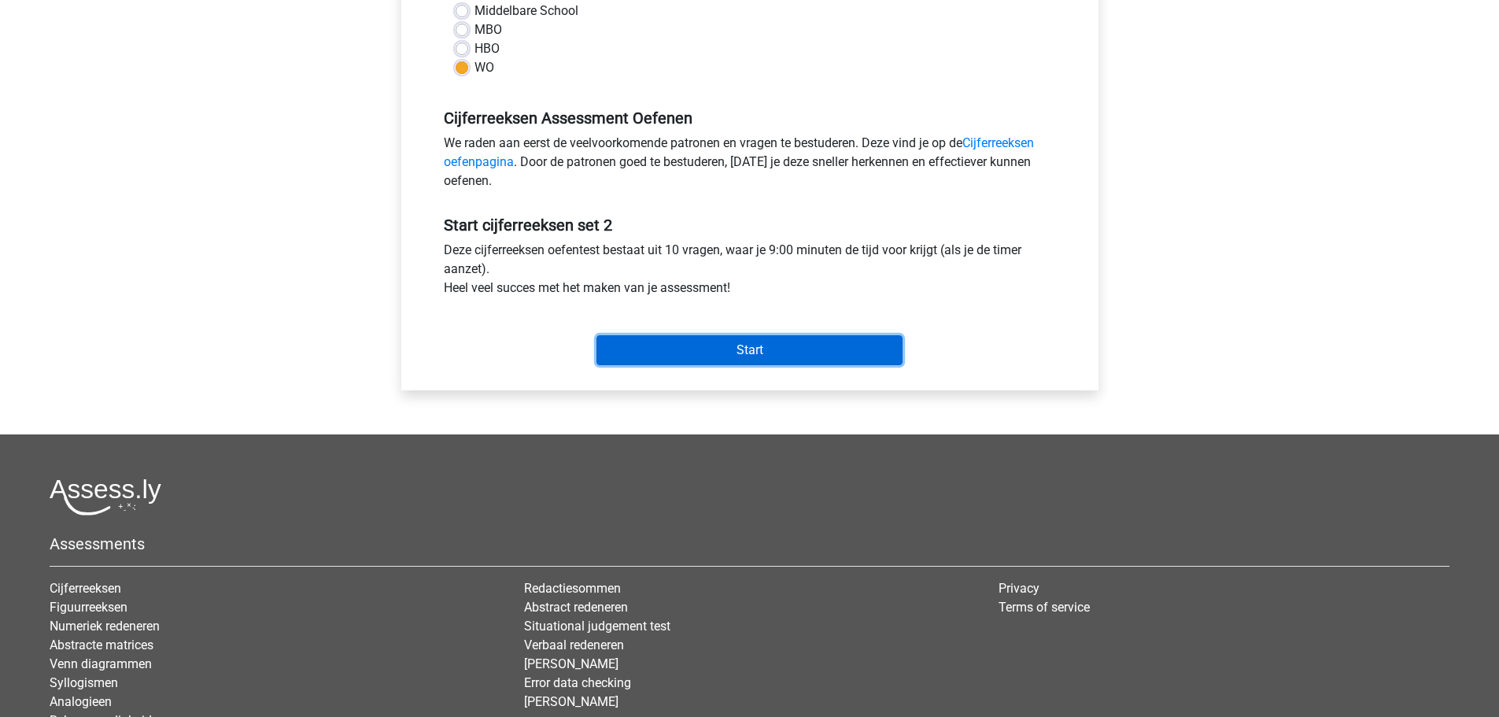
click at [787, 341] on input "Start" at bounding box center [749, 350] width 306 height 30
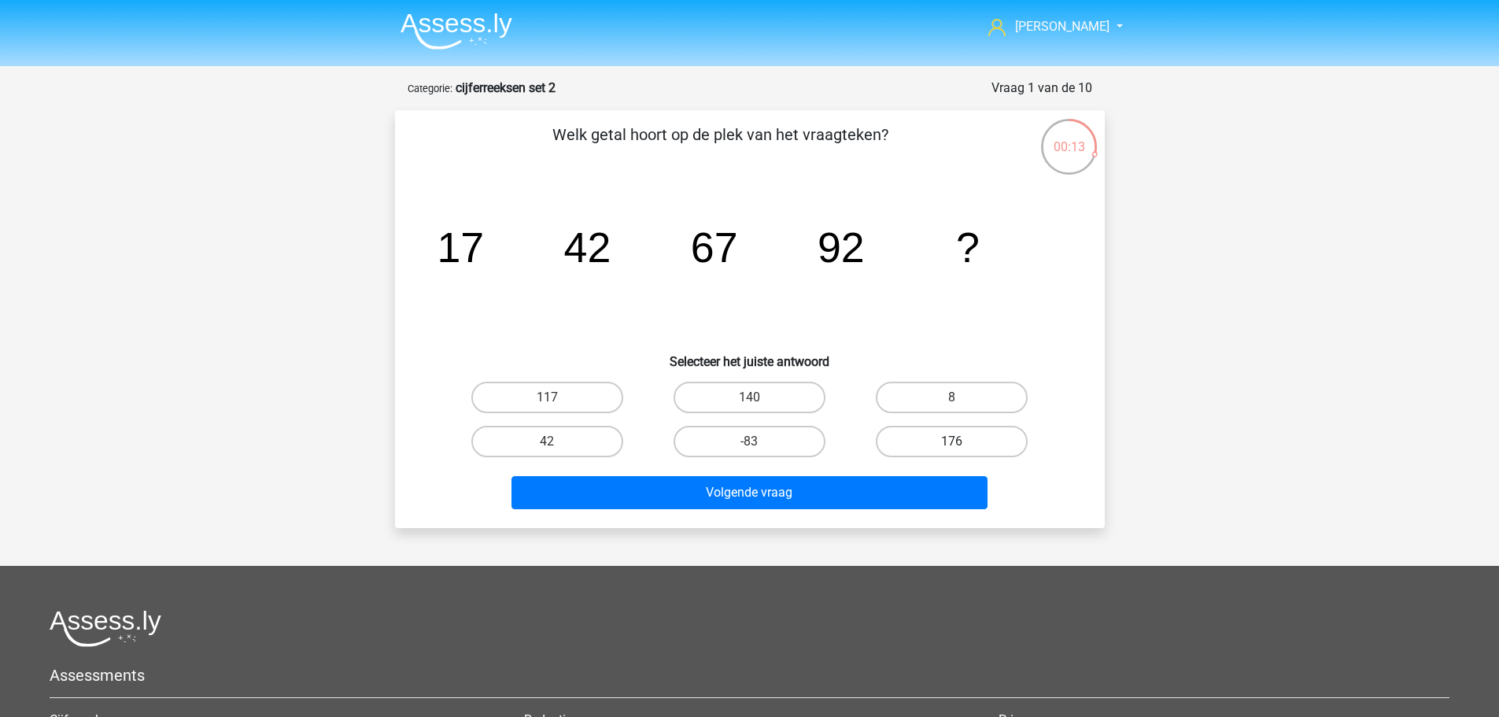
click at [963, 436] on label "176" at bounding box center [952, 441] width 152 height 31
click at [962, 441] on input "176" at bounding box center [957, 446] width 10 height 10
radio input "true"
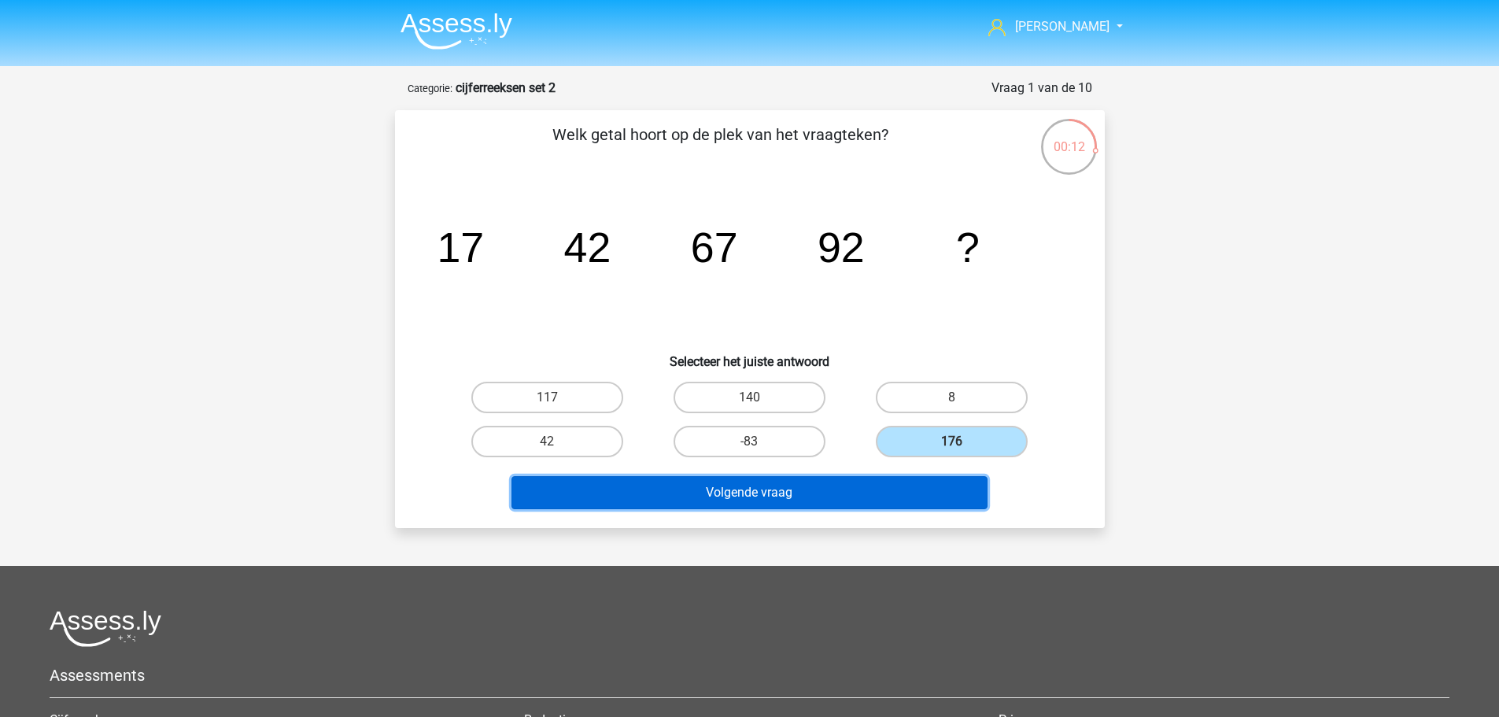
click at [951, 496] on button "Volgende vraag" at bounding box center [749, 492] width 476 height 33
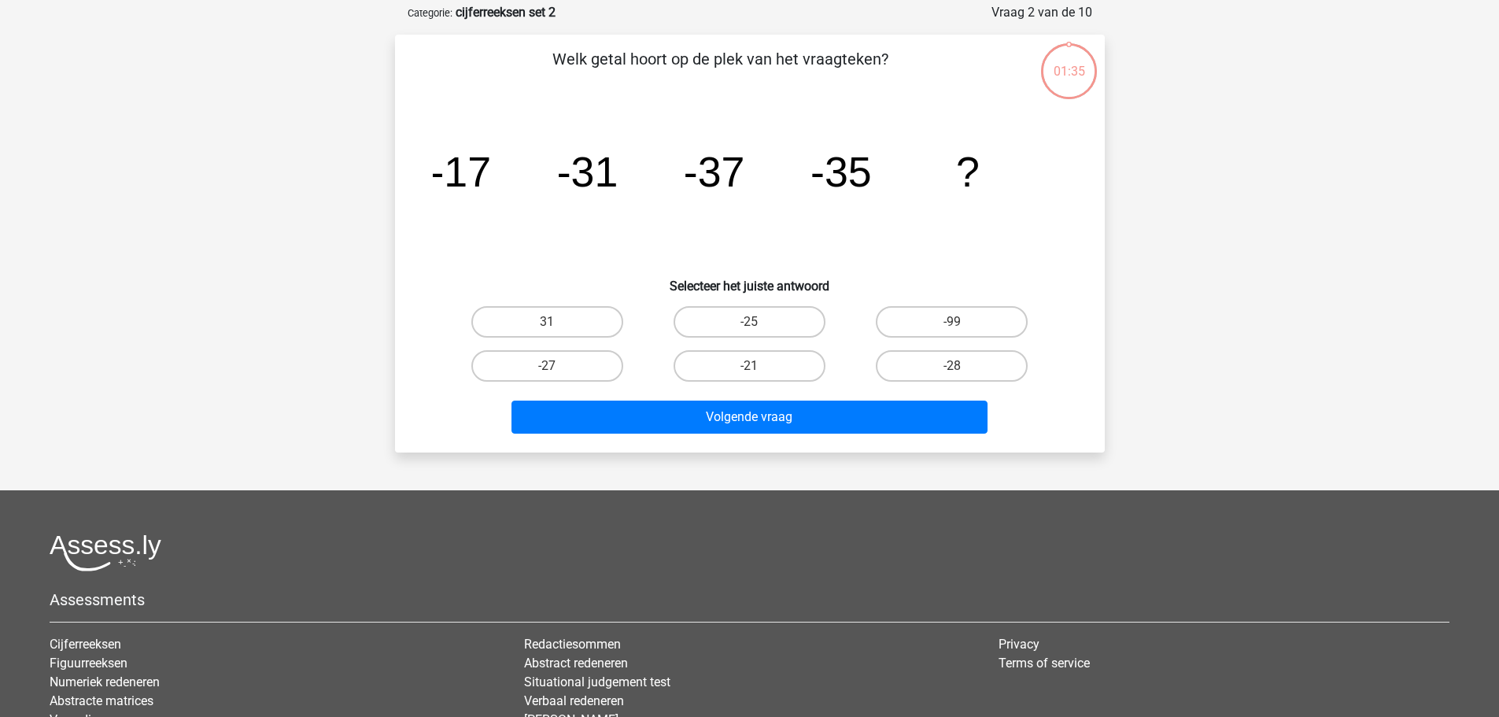
scroll to position [79, 0]
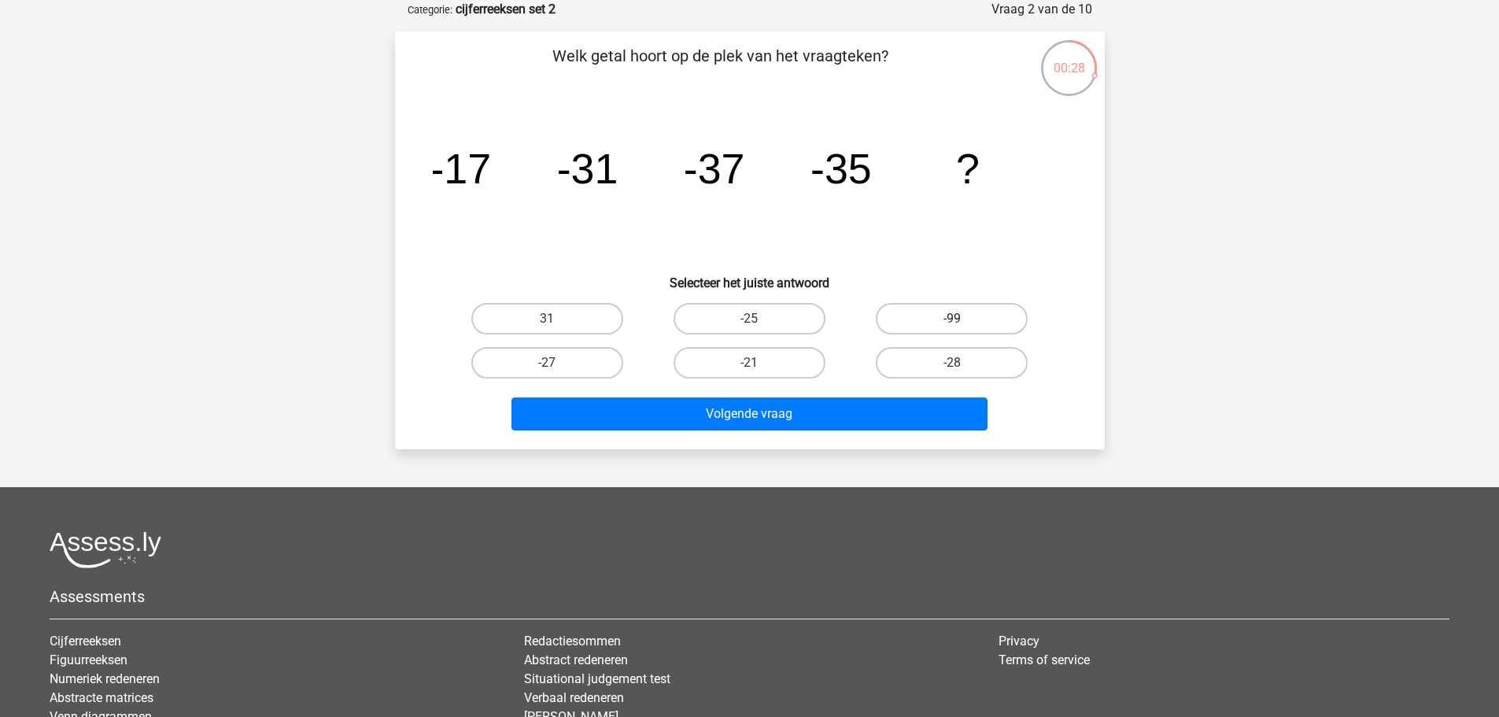
click at [939, 319] on label "-99" at bounding box center [952, 318] width 152 height 31
click at [952, 319] on input "-99" at bounding box center [957, 324] width 10 height 10
radio input "true"
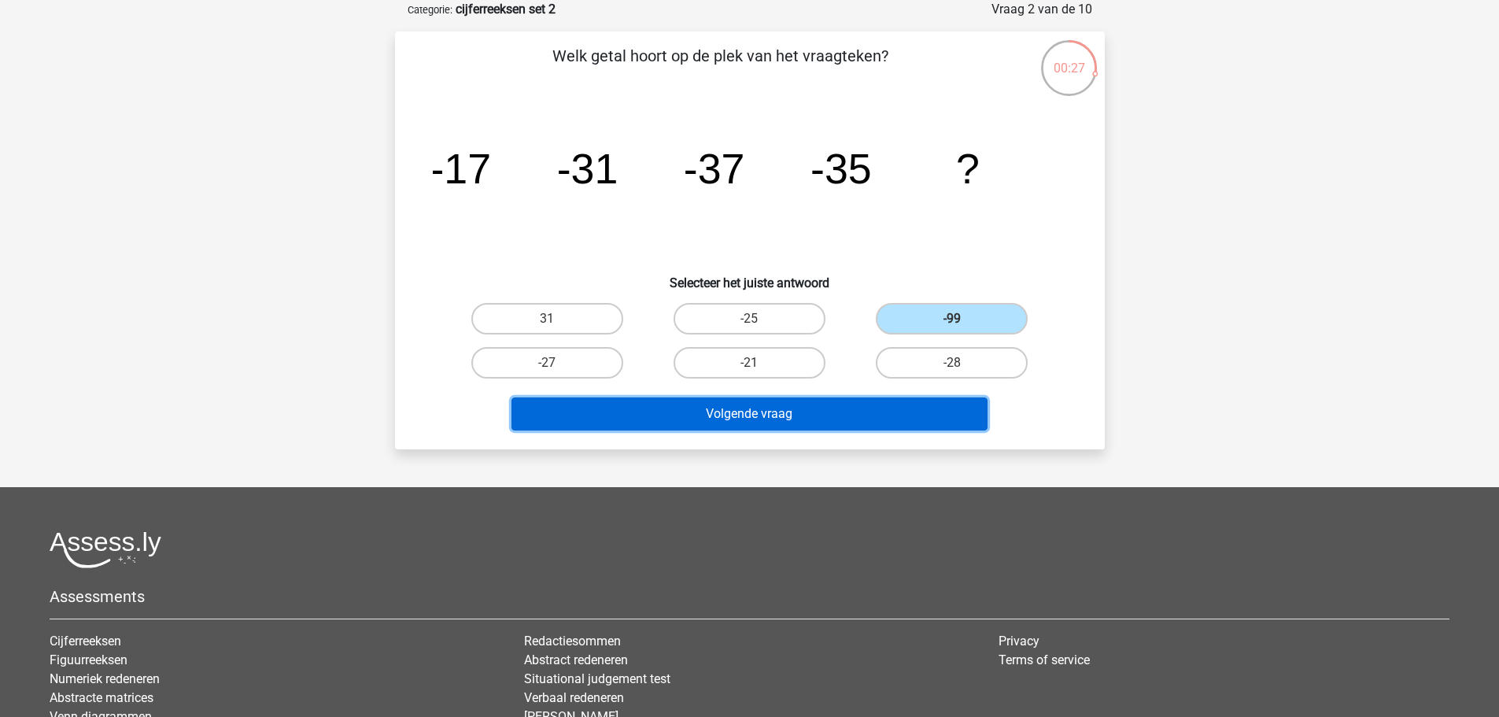
click at [804, 413] on button "Volgende vraag" at bounding box center [749, 413] width 476 height 33
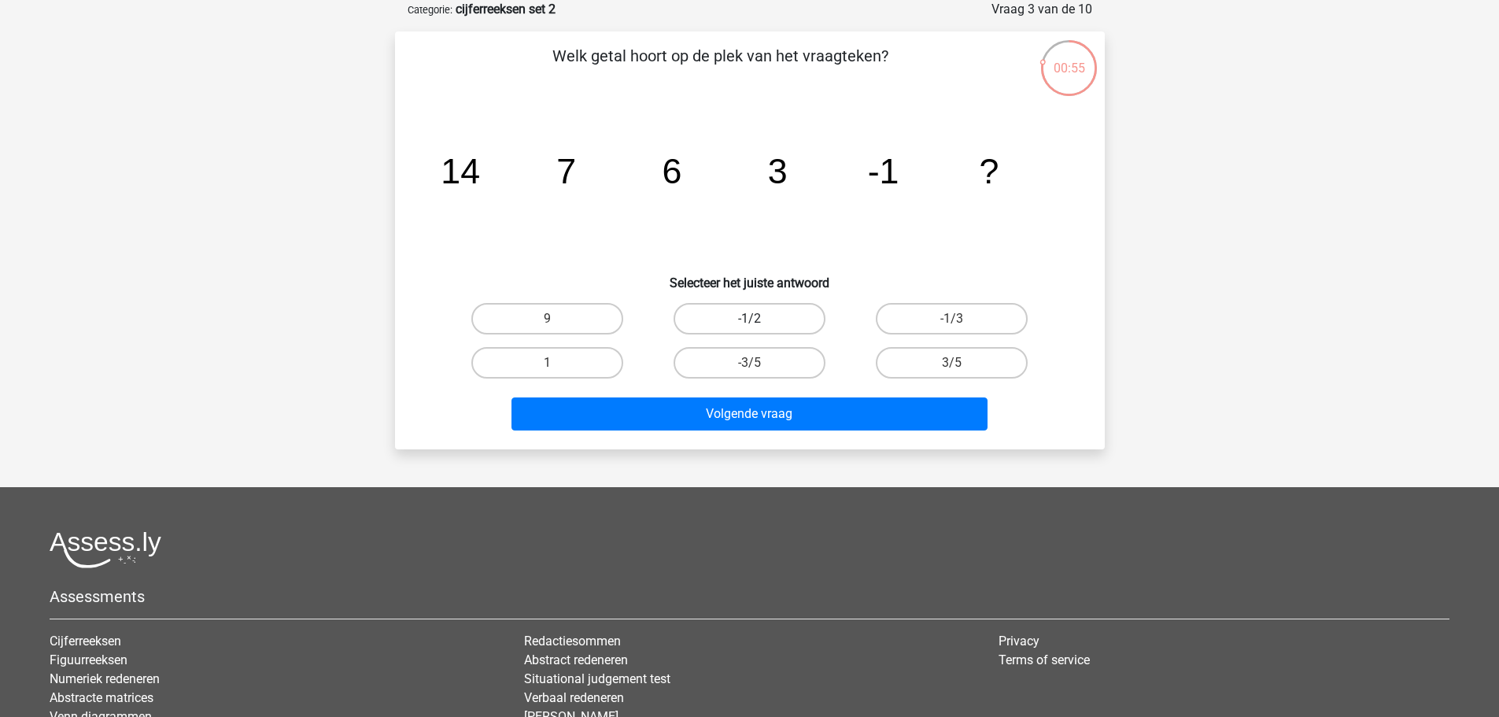
click at [779, 316] on label "-1/2" at bounding box center [749, 318] width 152 height 31
click at [759, 319] on input "-1/2" at bounding box center [754, 324] width 10 height 10
radio input "true"
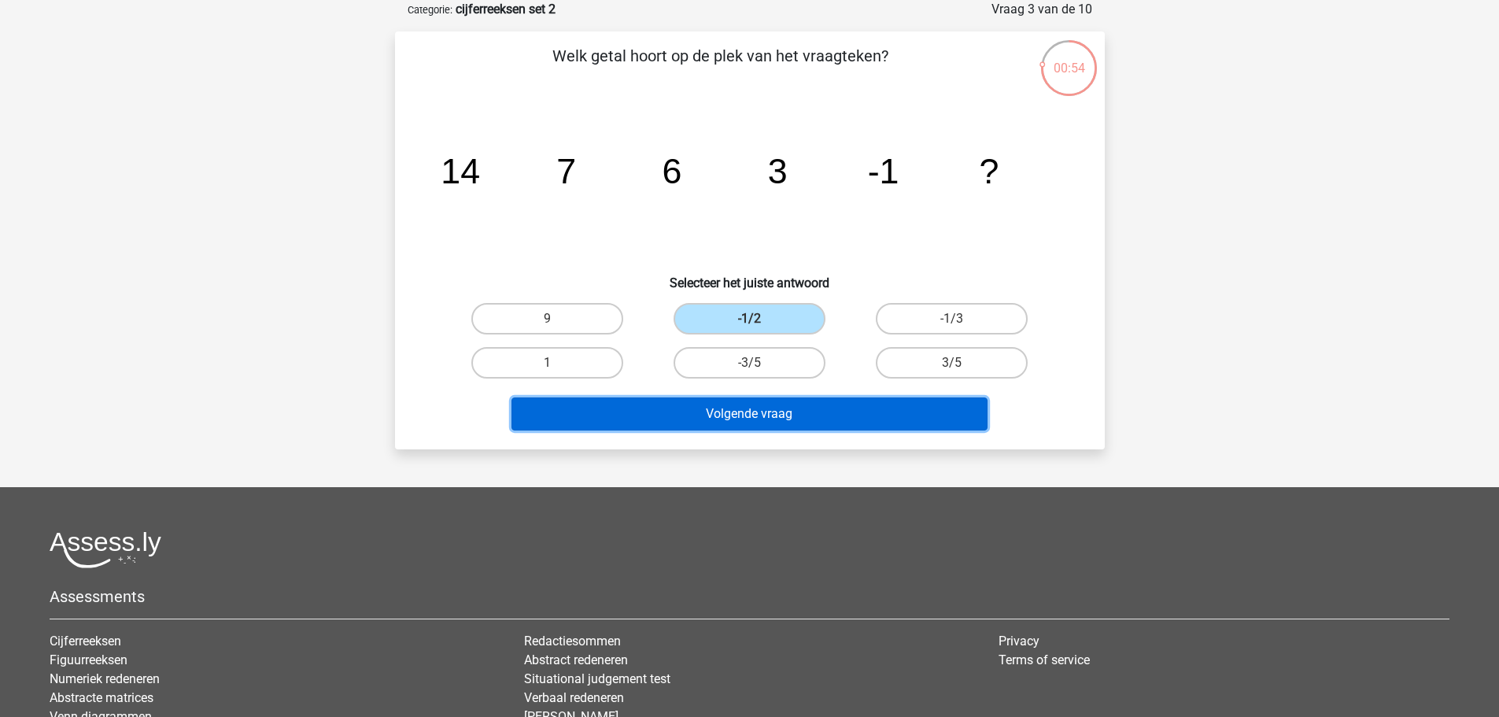
click at [801, 407] on button "Volgende vraag" at bounding box center [749, 413] width 476 height 33
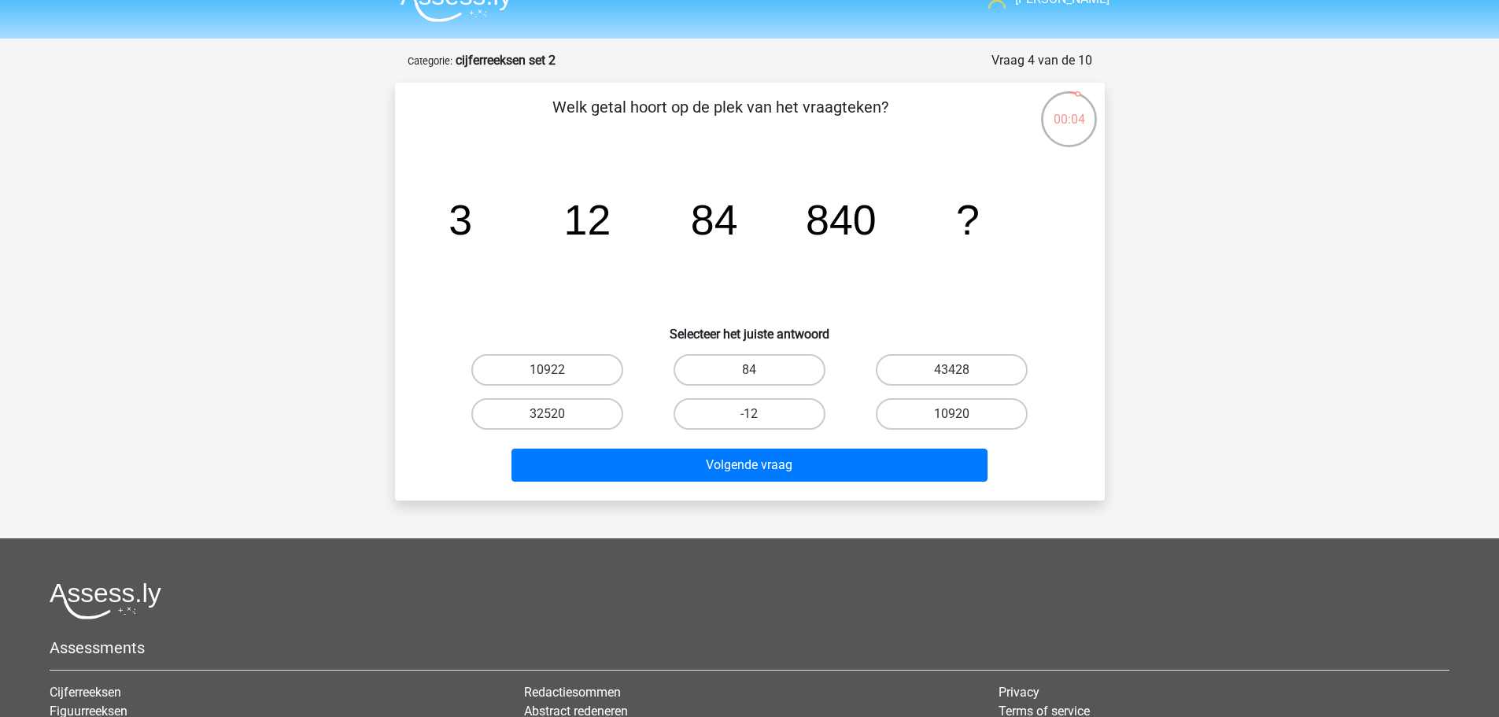
scroll to position [0, 0]
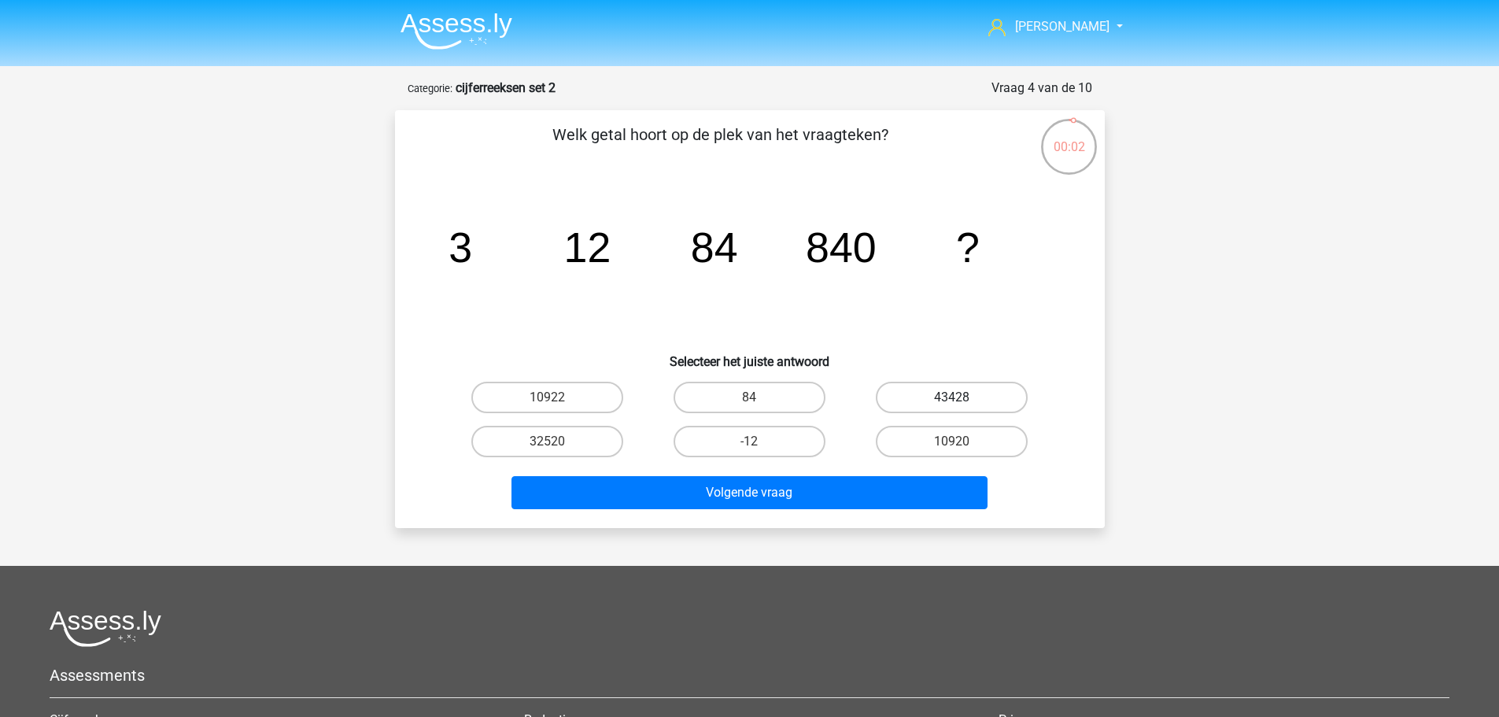
click at [942, 404] on label "43428" at bounding box center [952, 397] width 152 height 31
click at [952, 404] on input "43428" at bounding box center [957, 402] width 10 height 10
radio input "true"
click at [760, 442] on label "-6" at bounding box center [749, 441] width 152 height 31
click at [759, 442] on input "-6" at bounding box center [754, 446] width 10 height 10
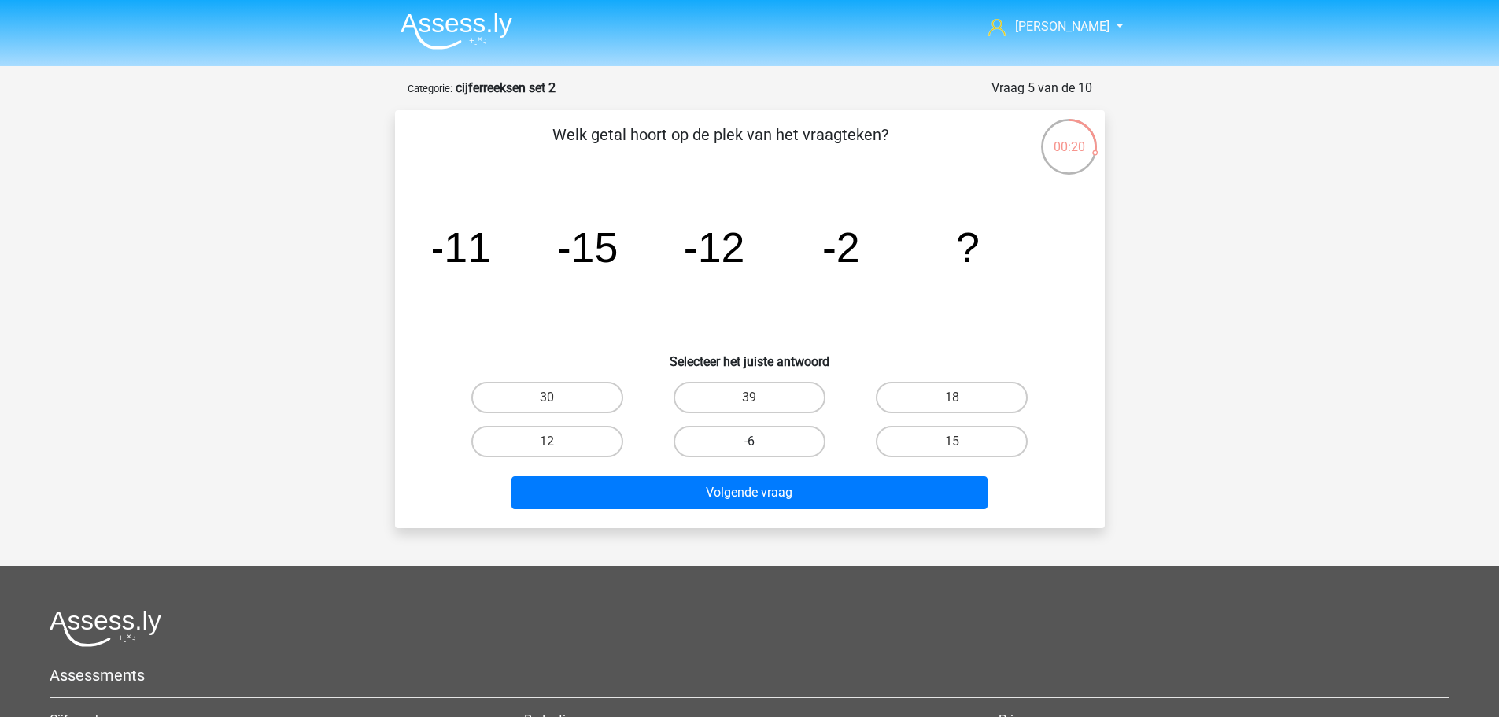
radio input "true"
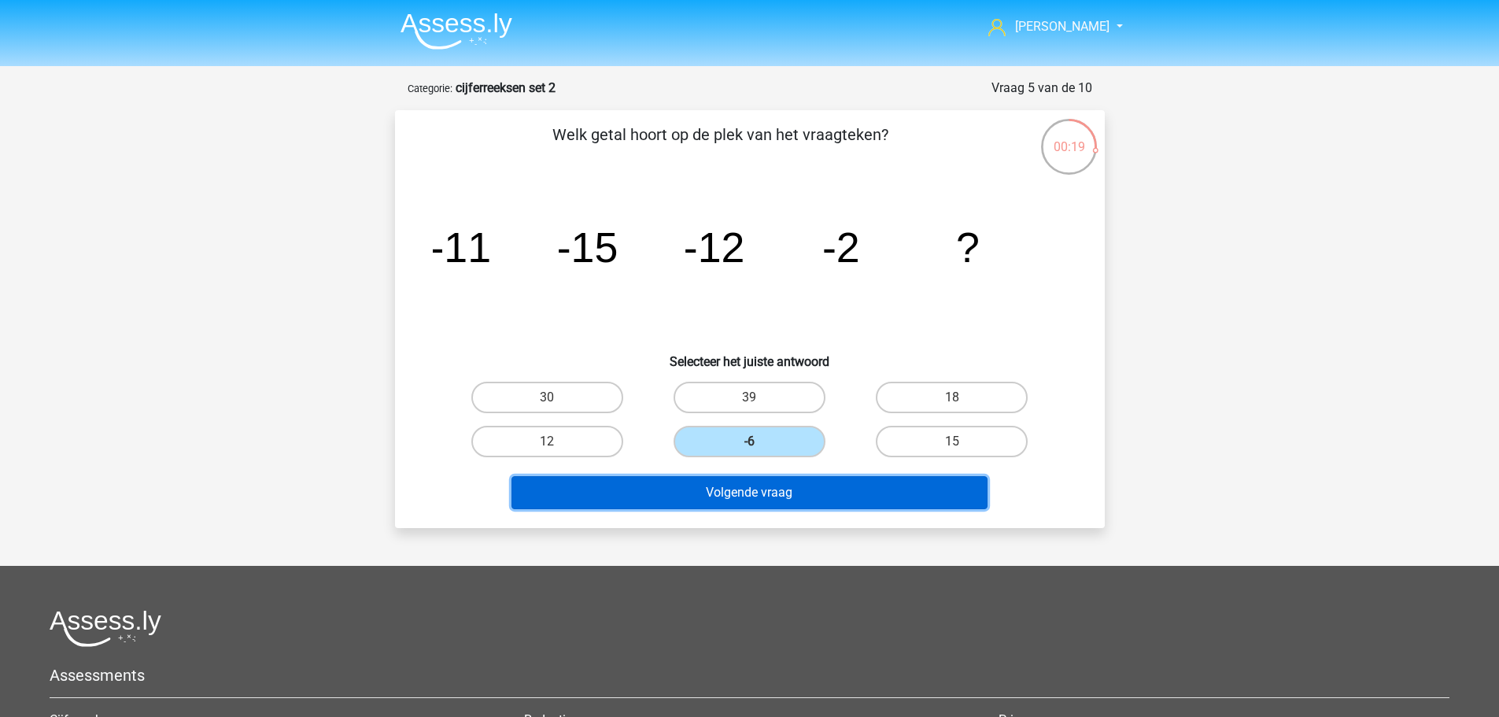
click at [773, 499] on button "Volgende vraag" at bounding box center [749, 492] width 476 height 33
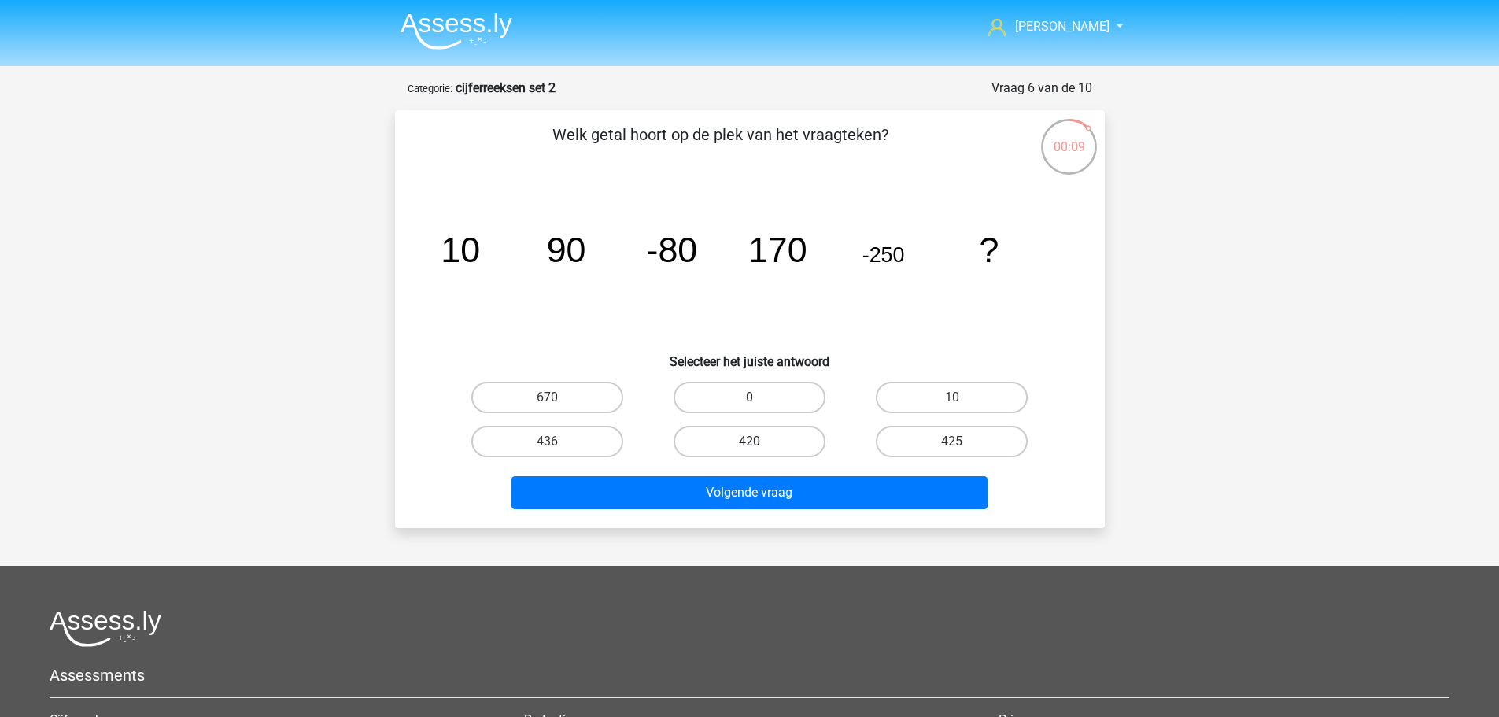
click at [765, 441] on label "420" at bounding box center [749, 441] width 152 height 31
click at [759, 441] on input "420" at bounding box center [754, 446] width 10 height 10
radio input "true"
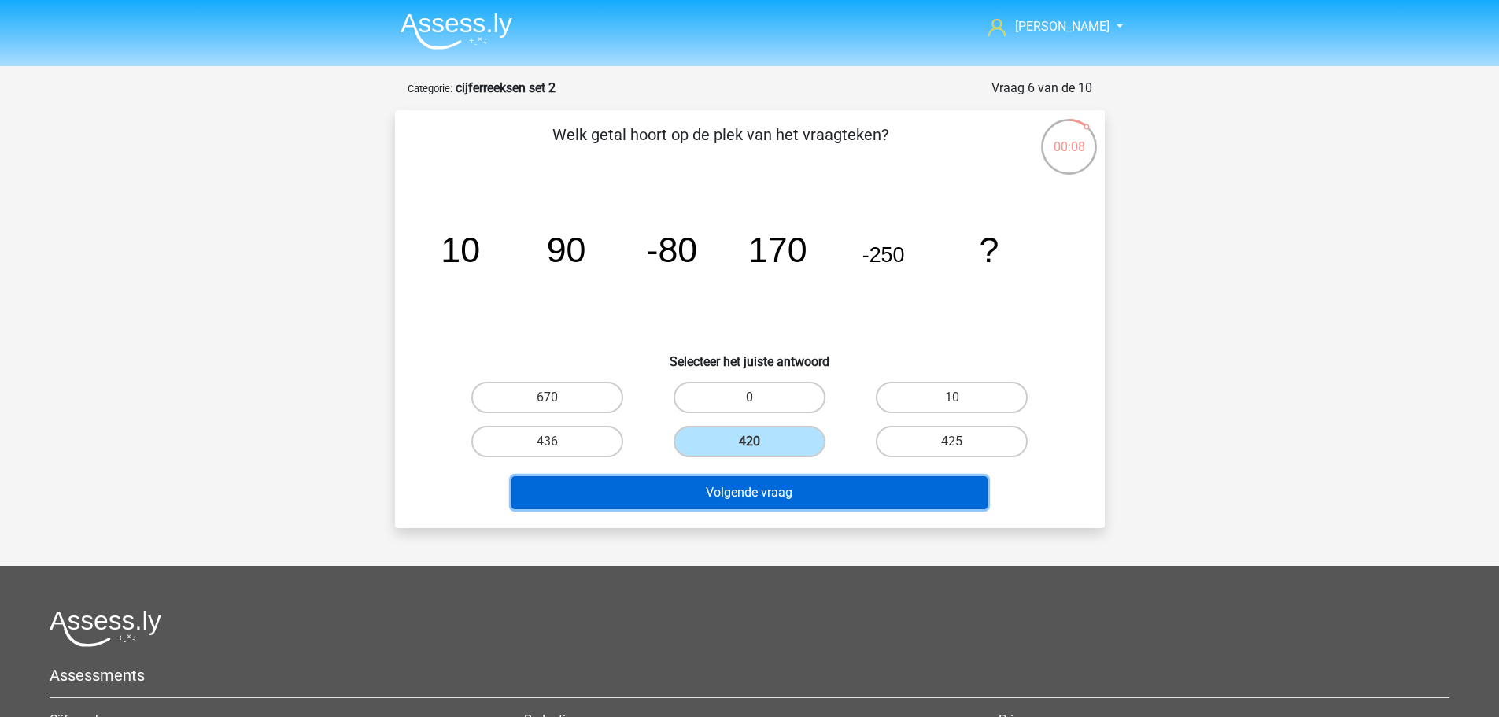
click at [820, 493] on button "Volgende vraag" at bounding box center [749, 492] width 476 height 33
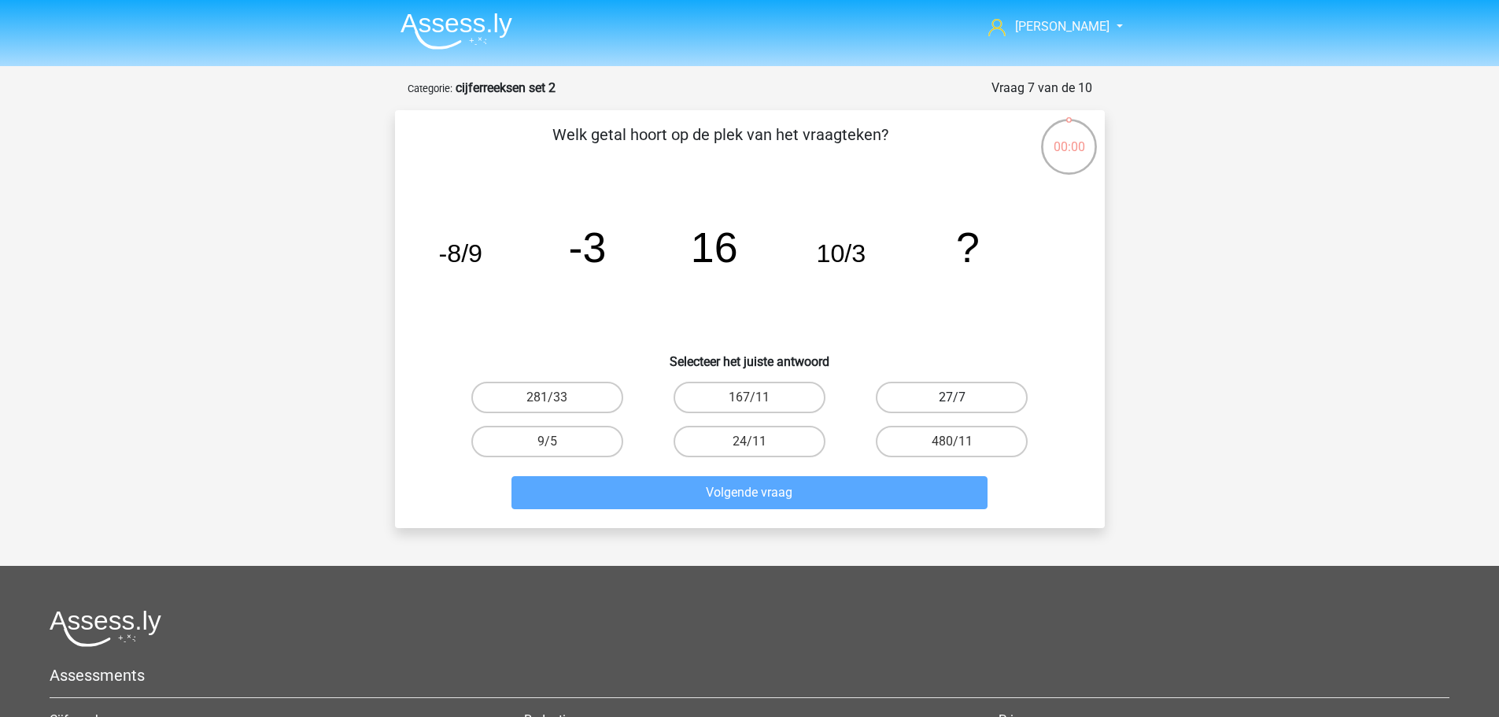
click at [941, 389] on label "27/7" at bounding box center [952, 397] width 152 height 31
click at [952, 397] on input "27/7" at bounding box center [957, 402] width 10 height 10
radio input "true"
click at [571, 380] on div "57" at bounding box center [547, 397] width 202 height 44
click at [593, 392] on label "57" at bounding box center [547, 397] width 152 height 31
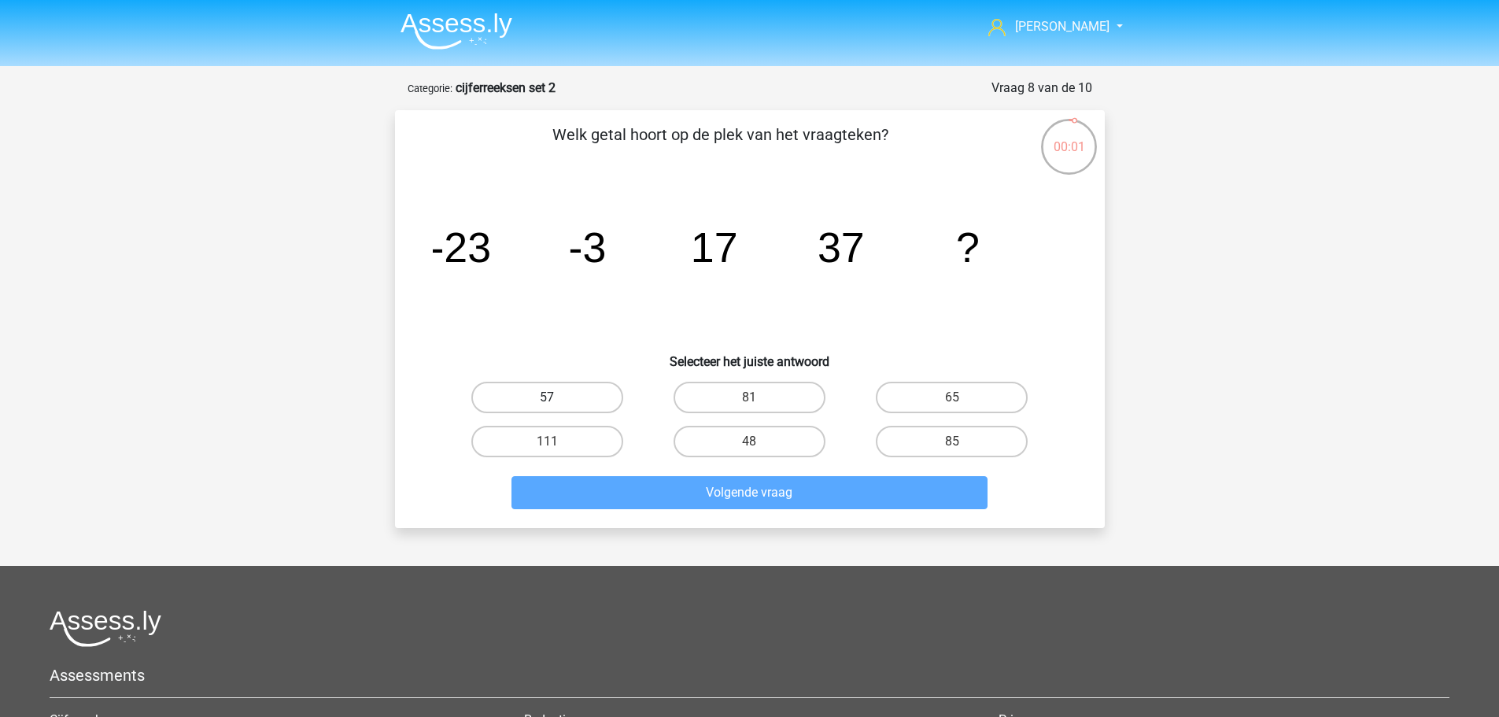
click at [557, 397] on input "57" at bounding box center [552, 402] width 10 height 10
radio input "true"
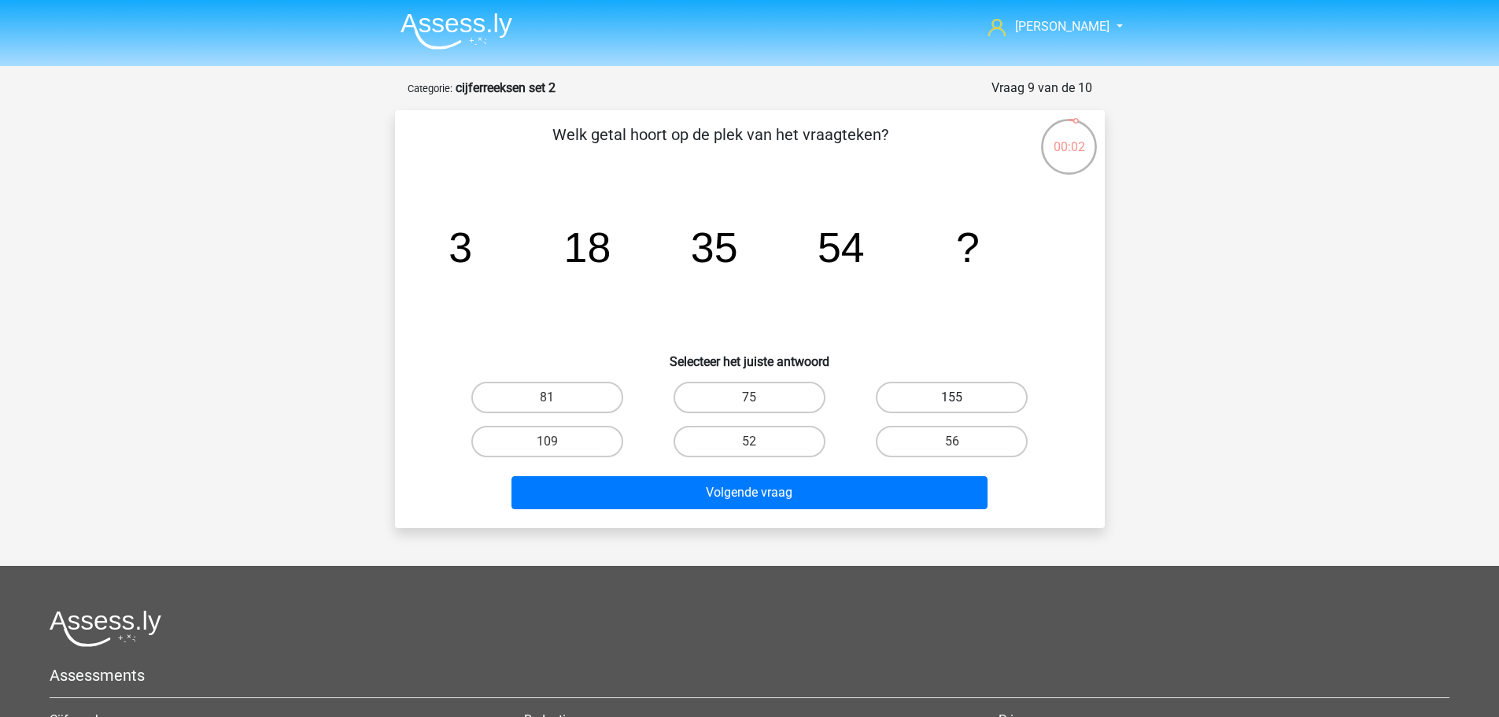
click at [927, 393] on label "155" at bounding box center [952, 397] width 152 height 31
click at [952, 397] on input "155" at bounding box center [957, 402] width 10 height 10
radio input "true"
click at [914, 400] on label "-405" at bounding box center [952, 397] width 152 height 31
click at [952, 400] on input "-405" at bounding box center [957, 402] width 10 height 10
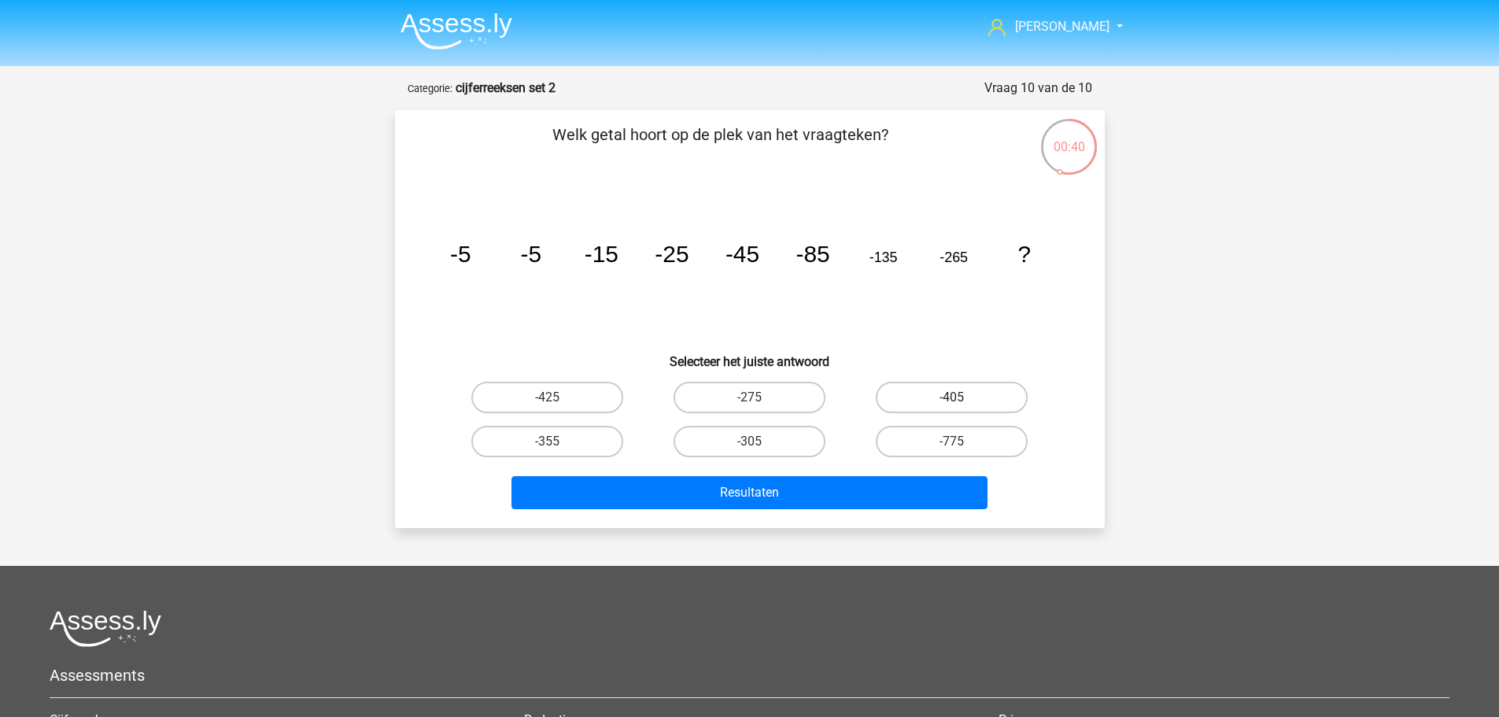
radio input "true"
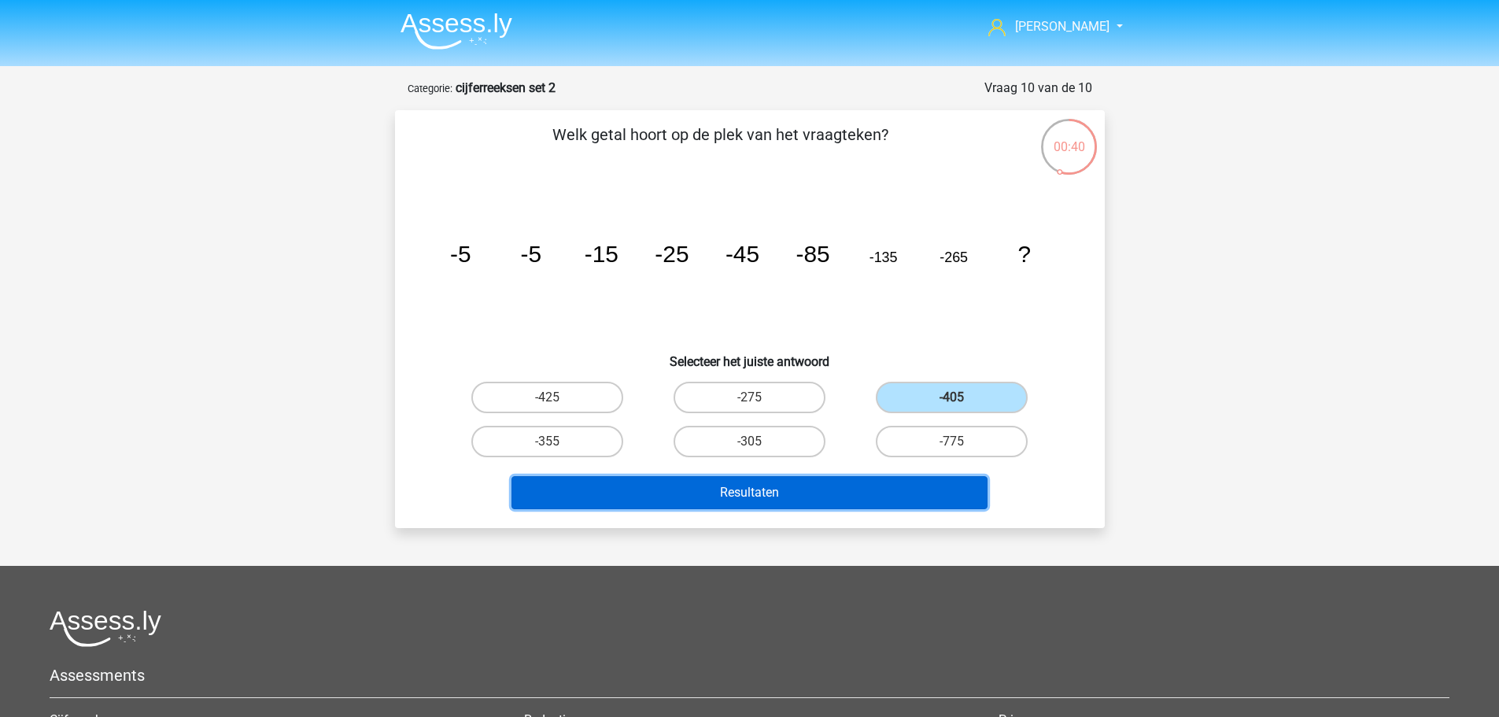
click at [838, 490] on button "Resultaten" at bounding box center [749, 492] width 476 height 33
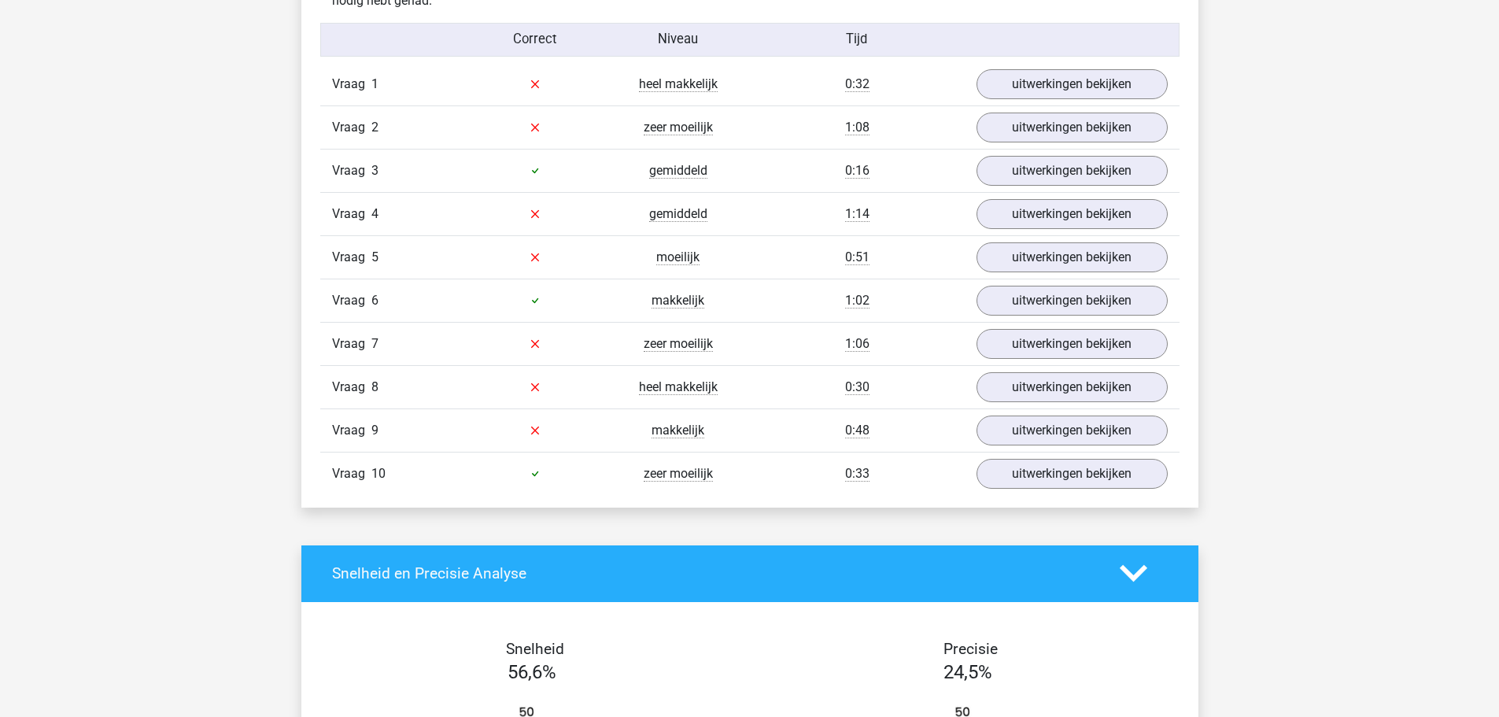
scroll to position [865, 0]
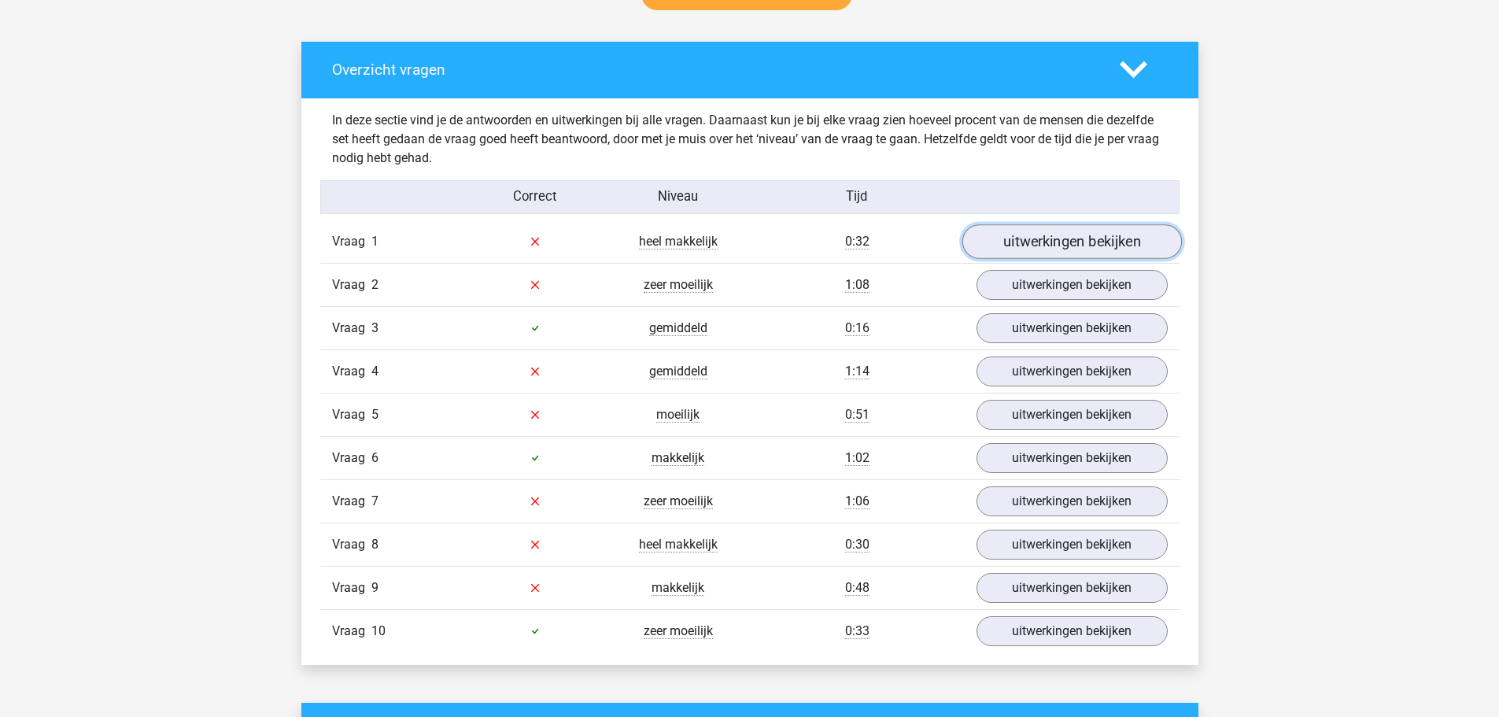
click at [1055, 239] on link "uitwerkingen bekijken" at bounding box center [1070, 241] width 219 height 35
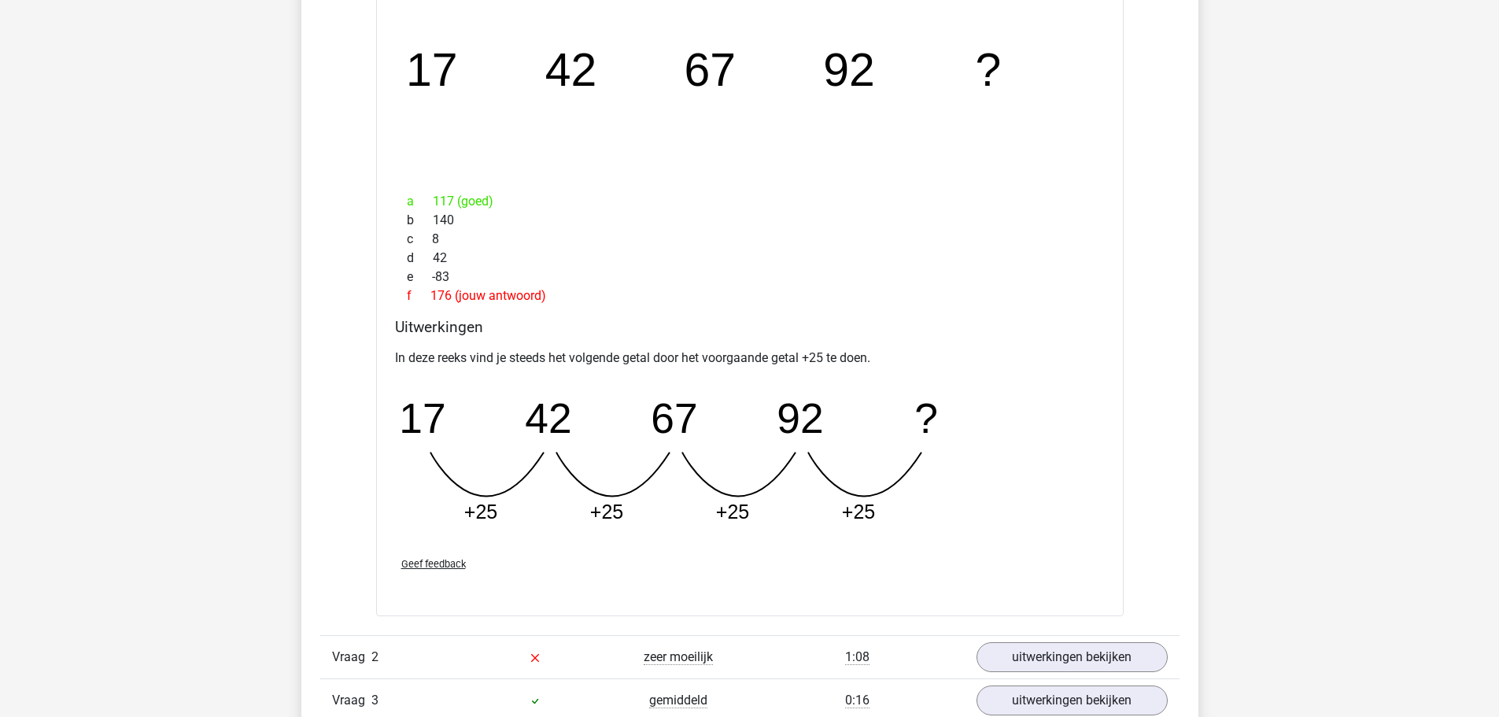
scroll to position [1337, 0]
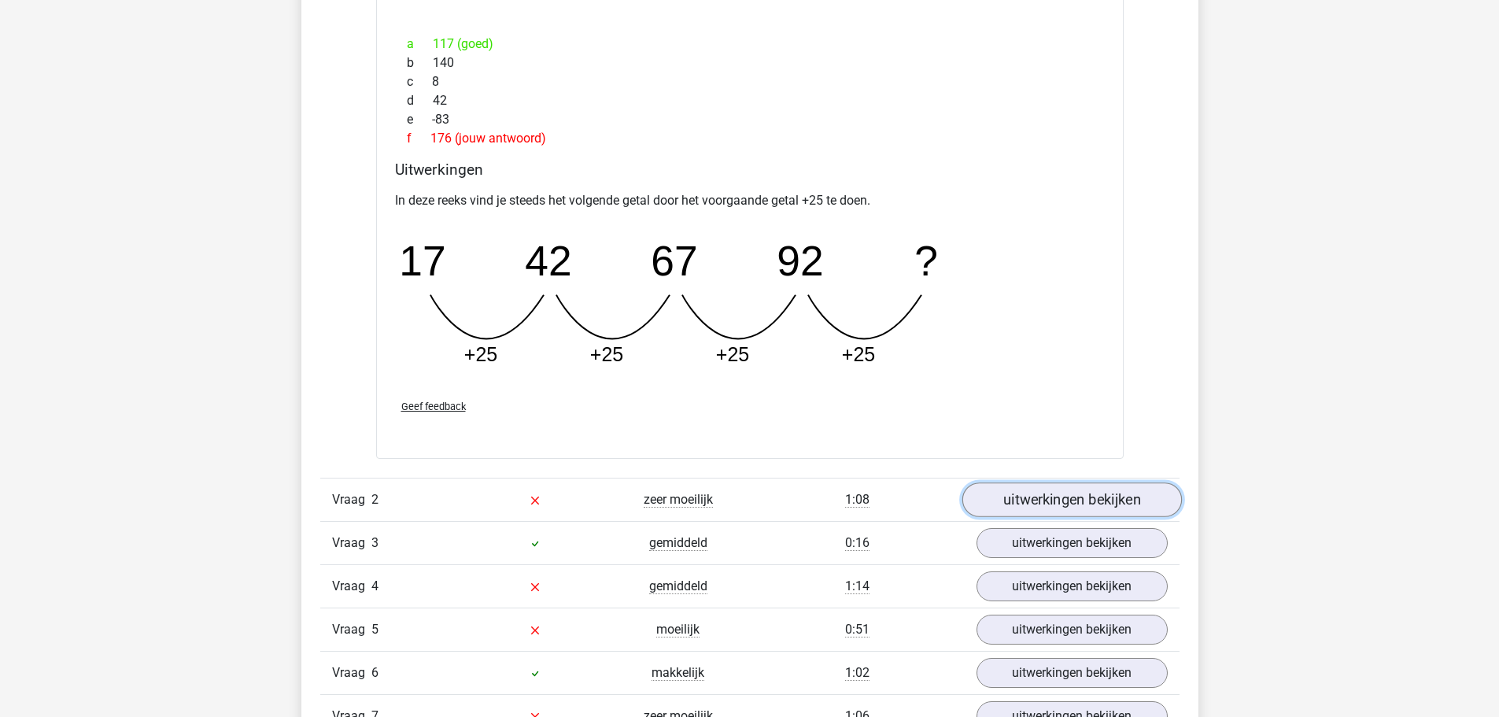
click at [999, 490] on link "uitwerkingen bekijken" at bounding box center [1070, 500] width 219 height 35
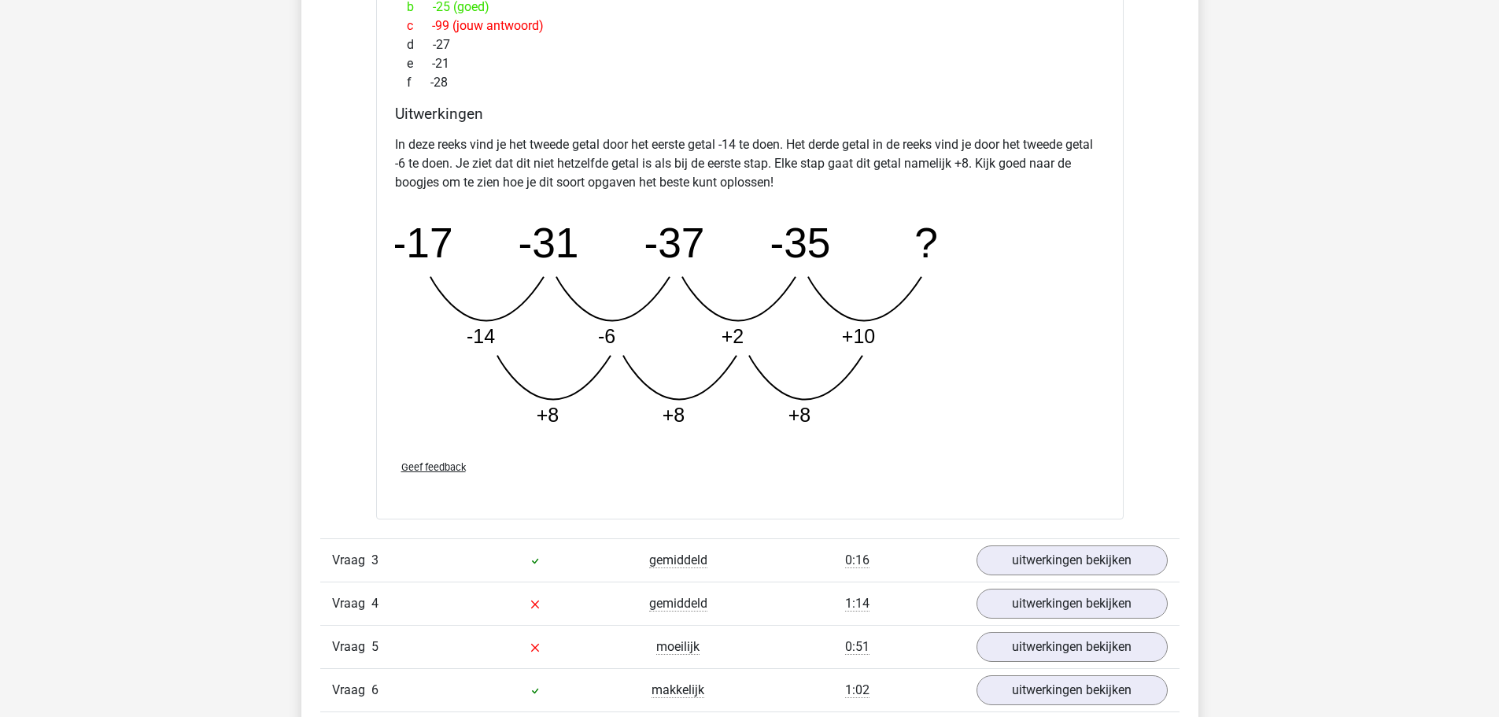
scroll to position [2281, 0]
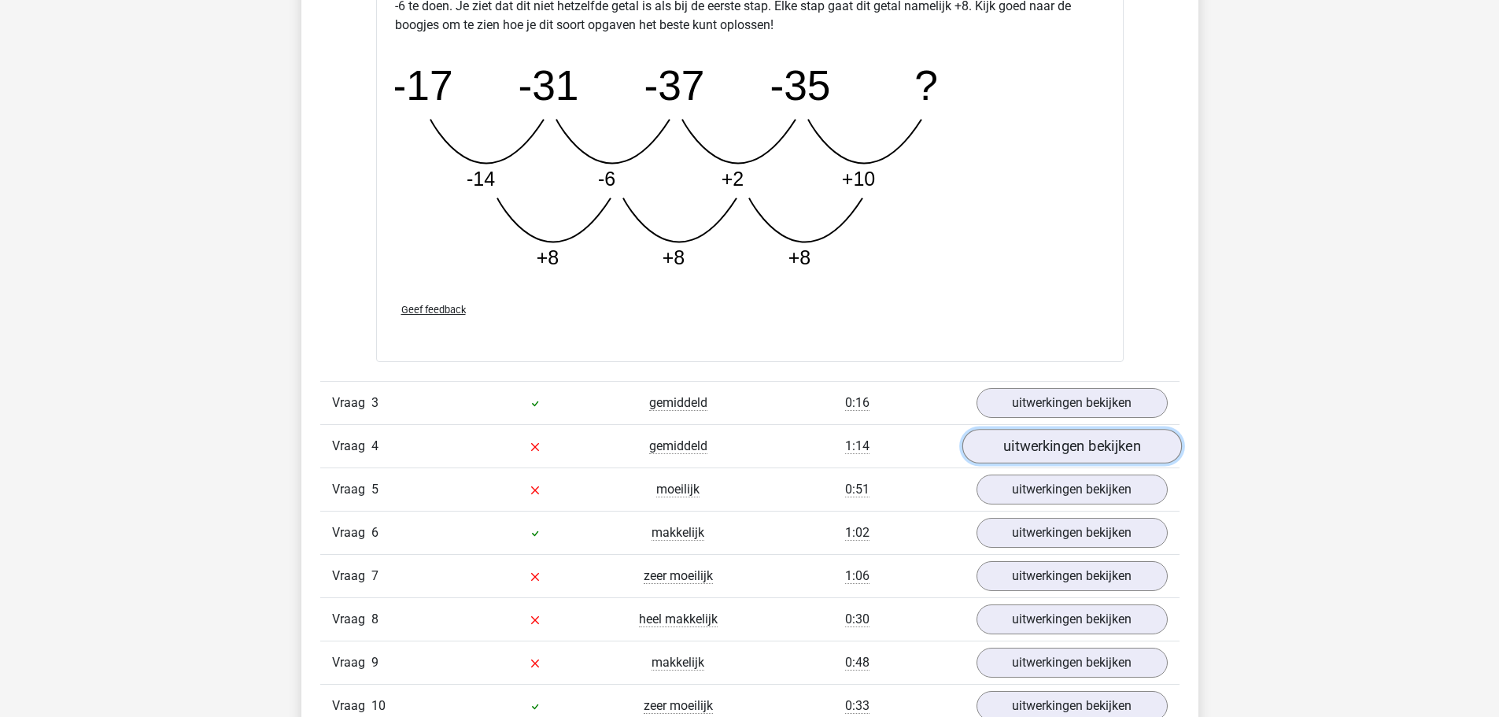
click at [1022, 443] on link "uitwerkingen bekijken" at bounding box center [1070, 446] width 219 height 35
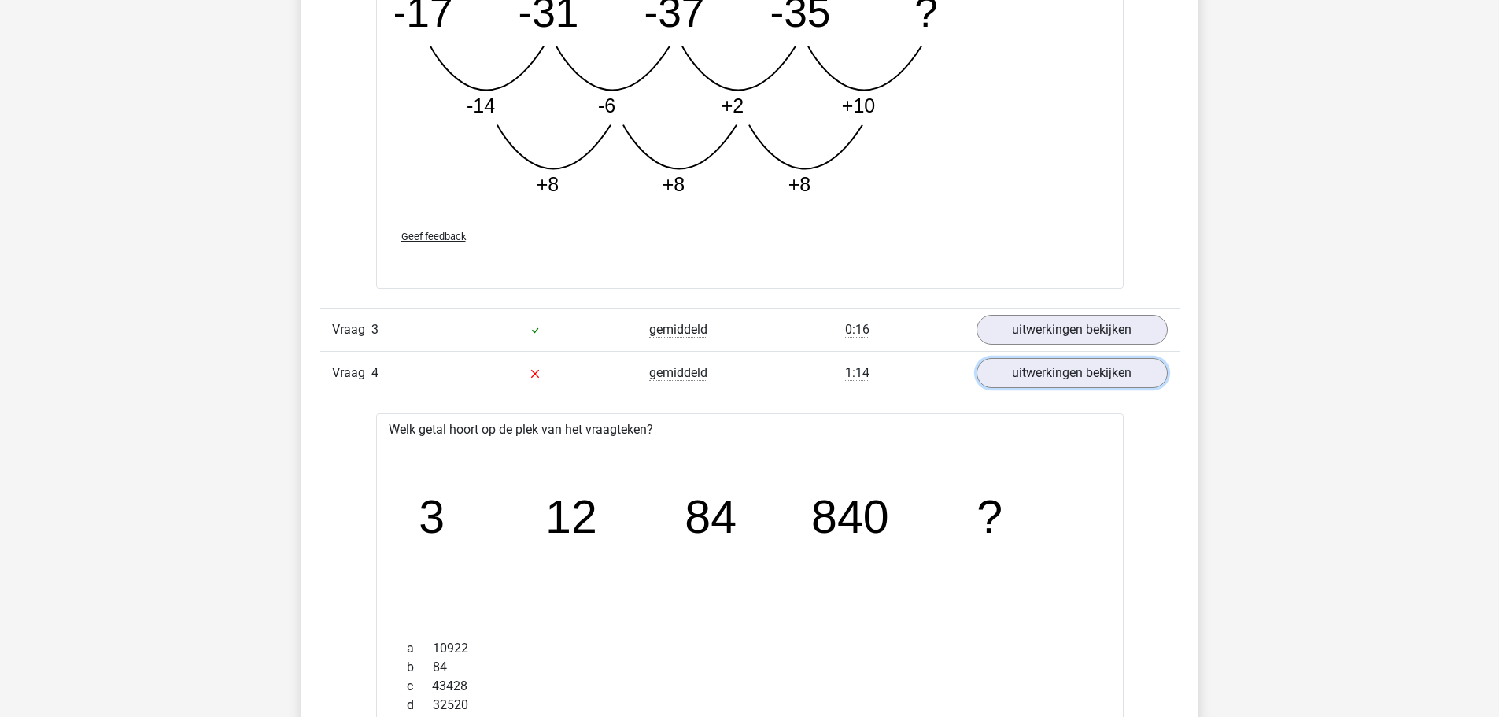
scroll to position [2439, 0]
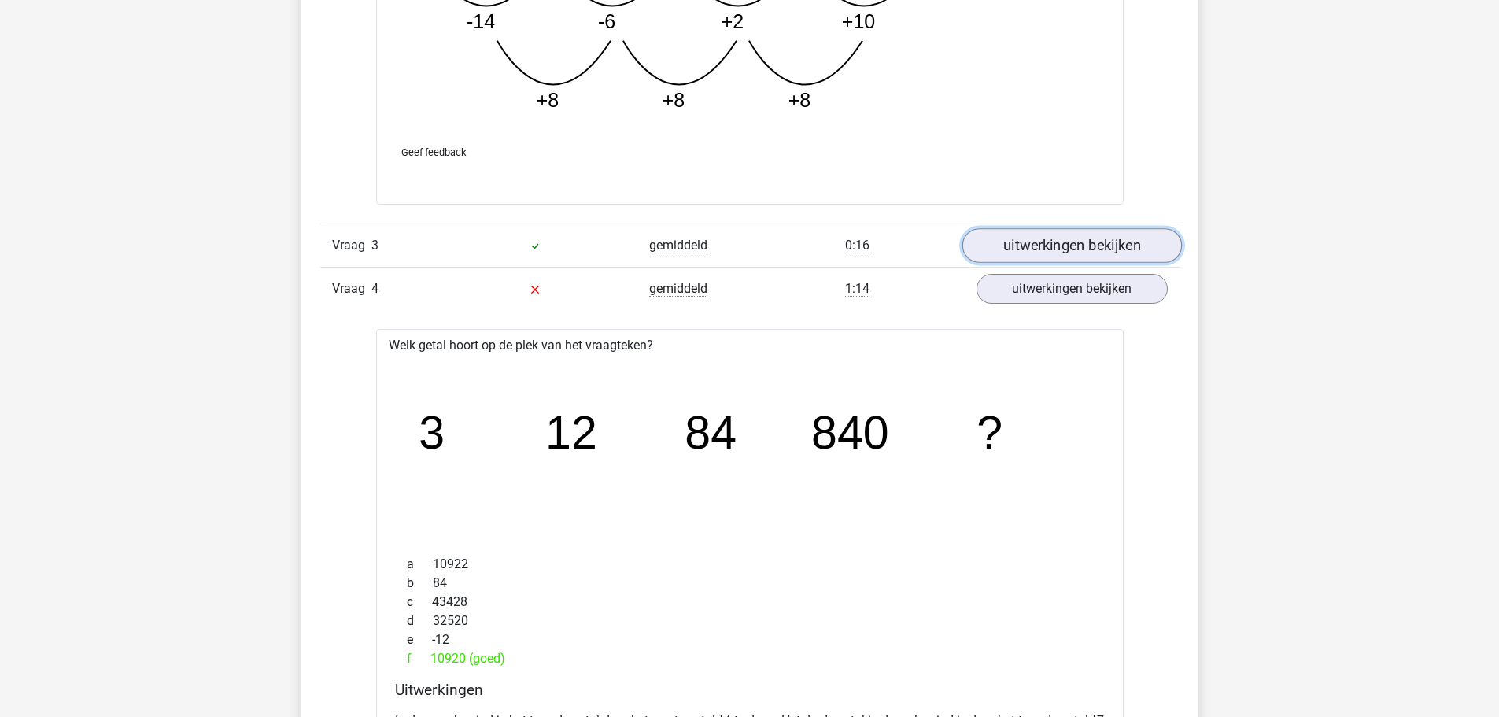
click at [1055, 248] on link "uitwerkingen bekijken" at bounding box center [1070, 245] width 219 height 35
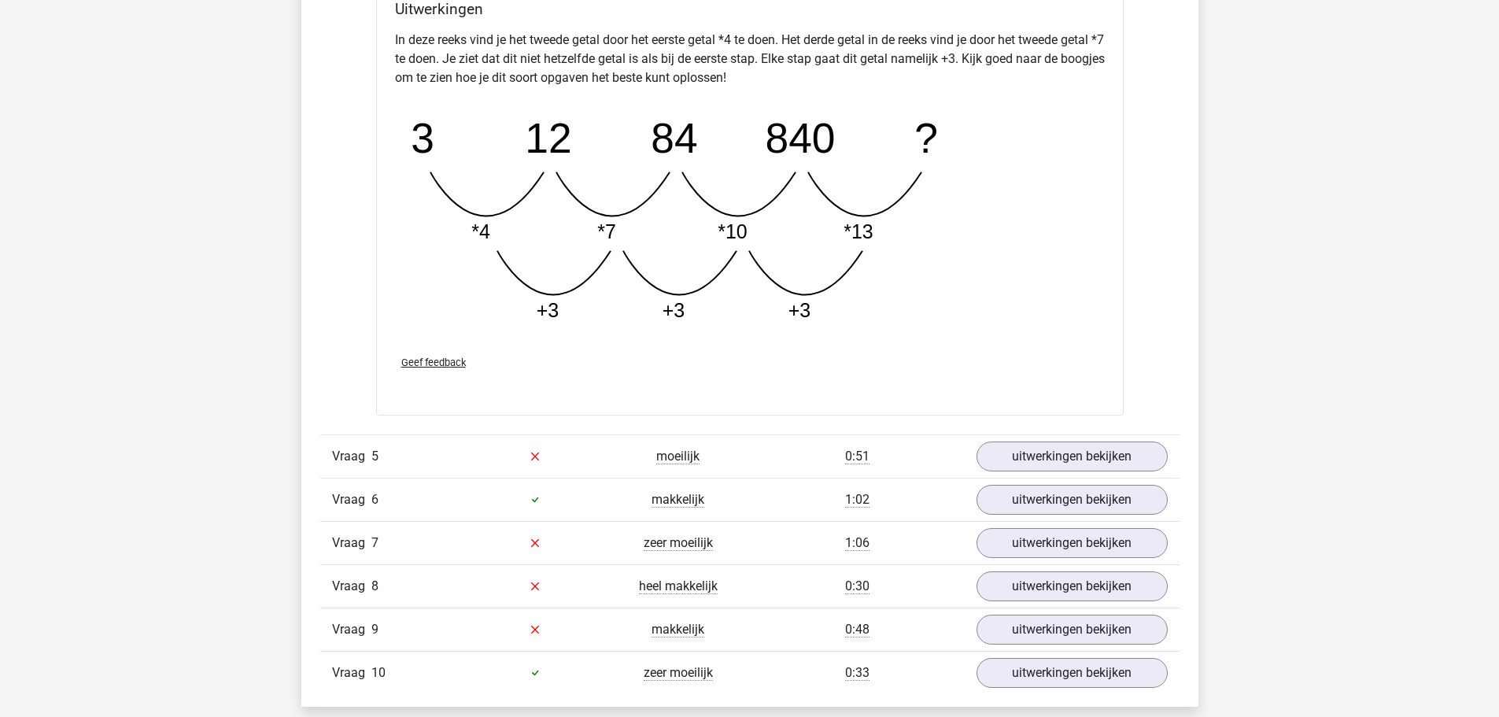
scroll to position [3933, 0]
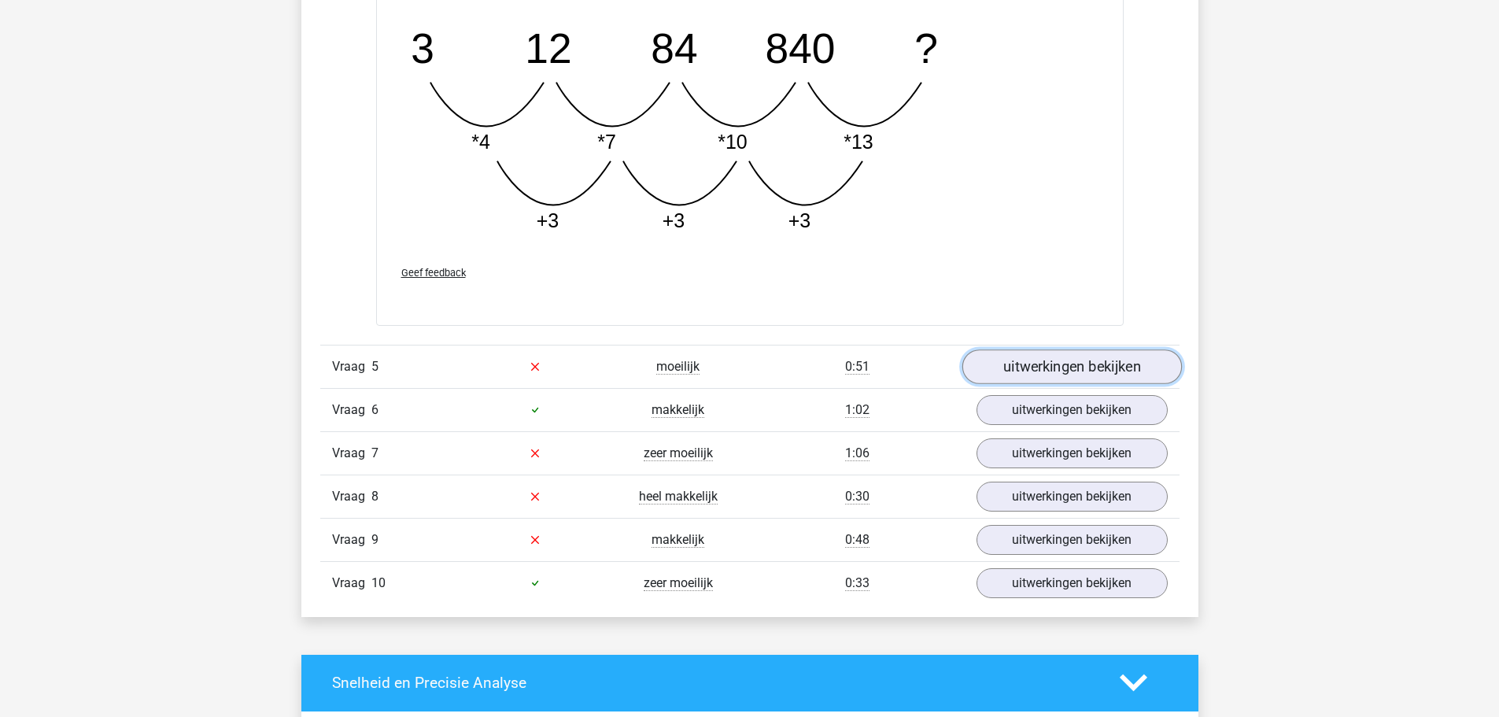
click at [1049, 370] on link "uitwerkingen bekijken" at bounding box center [1070, 366] width 219 height 35
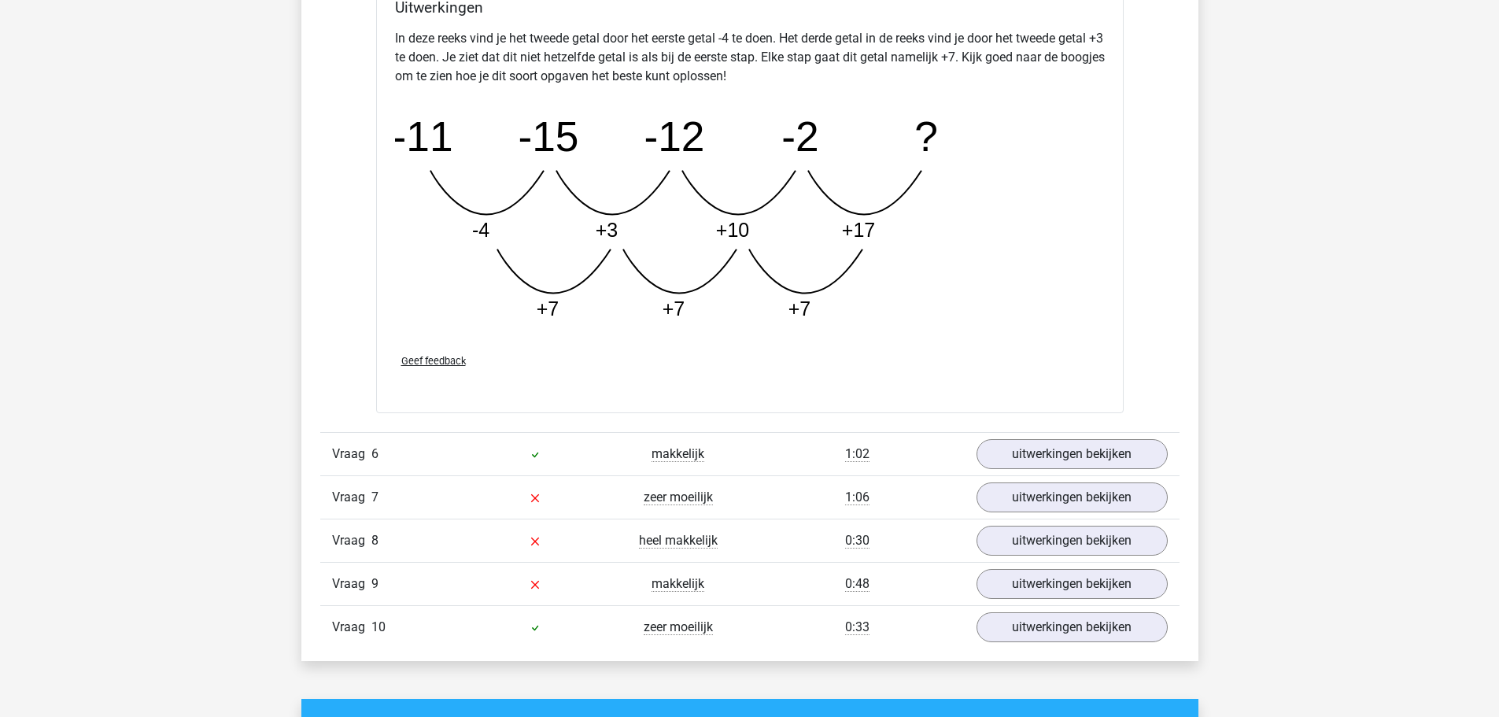
scroll to position [4720, 0]
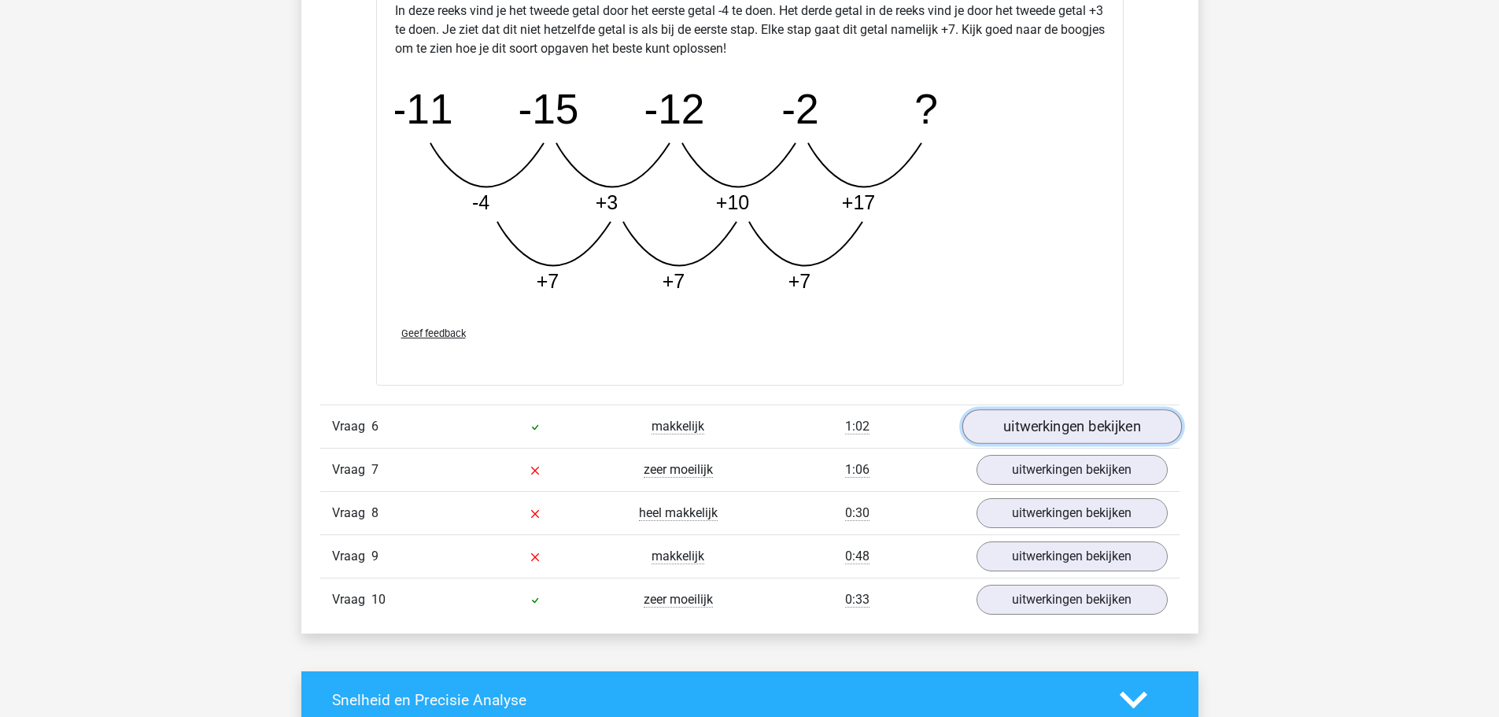
click at [1056, 411] on link "uitwerkingen bekijken" at bounding box center [1070, 426] width 219 height 35
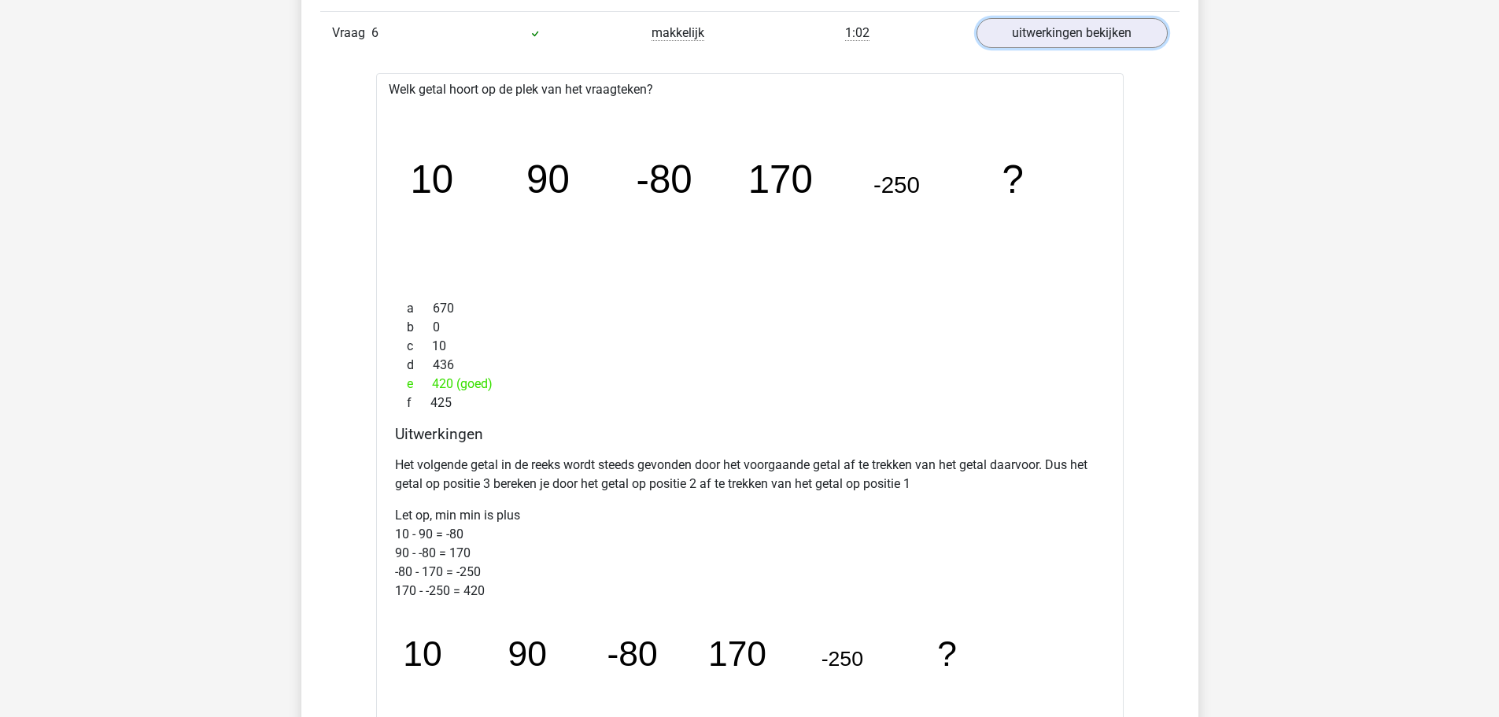
scroll to position [5506, 0]
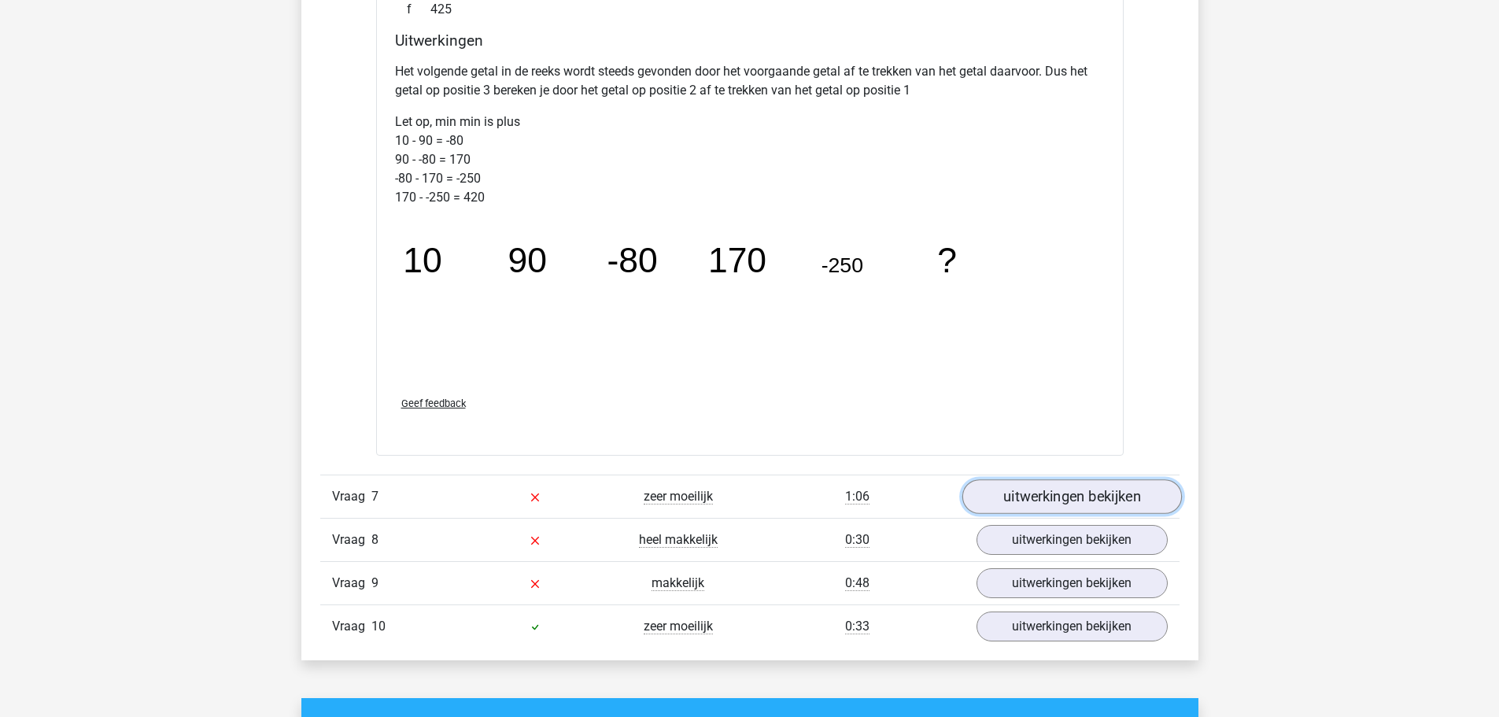
click at [1028, 486] on link "uitwerkingen bekijken" at bounding box center [1070, 496] width 219 height 35
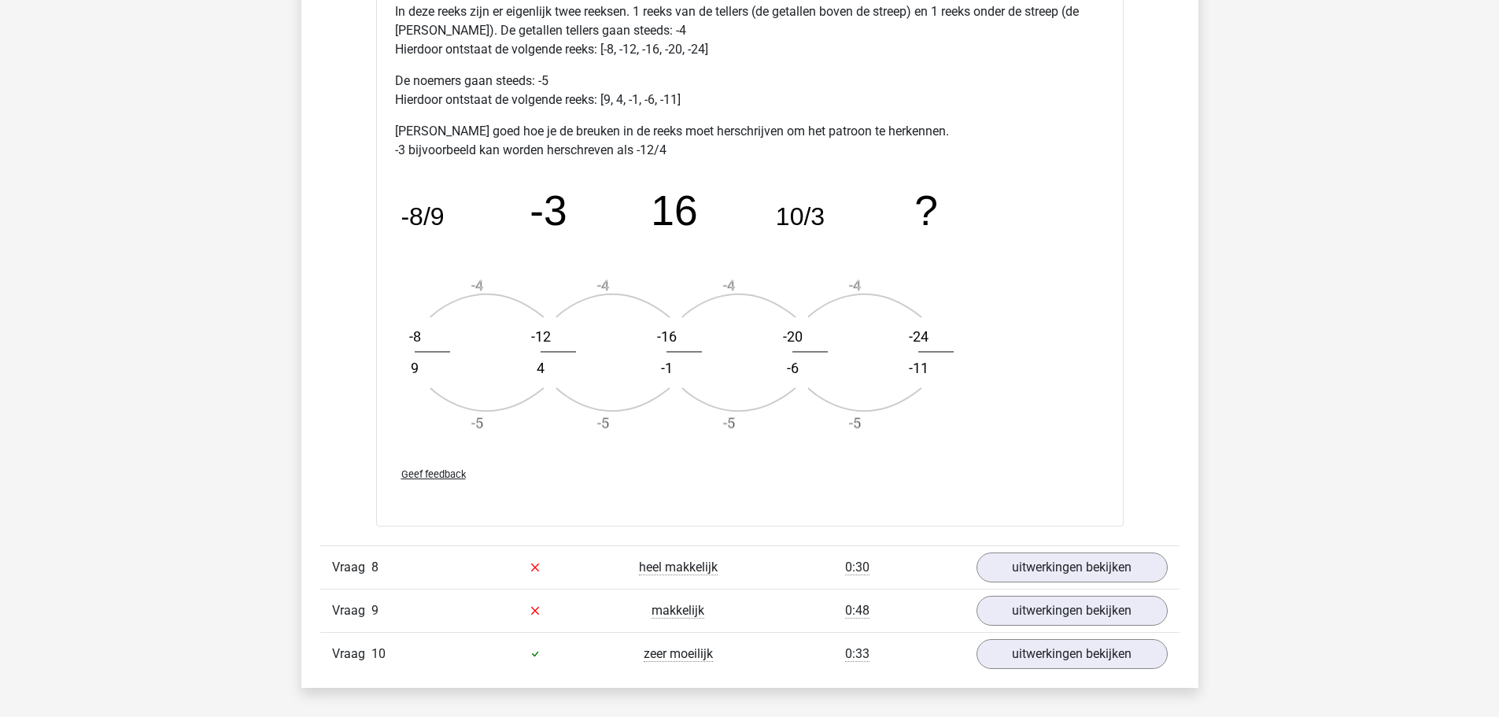
scroll to position [6450, 0]
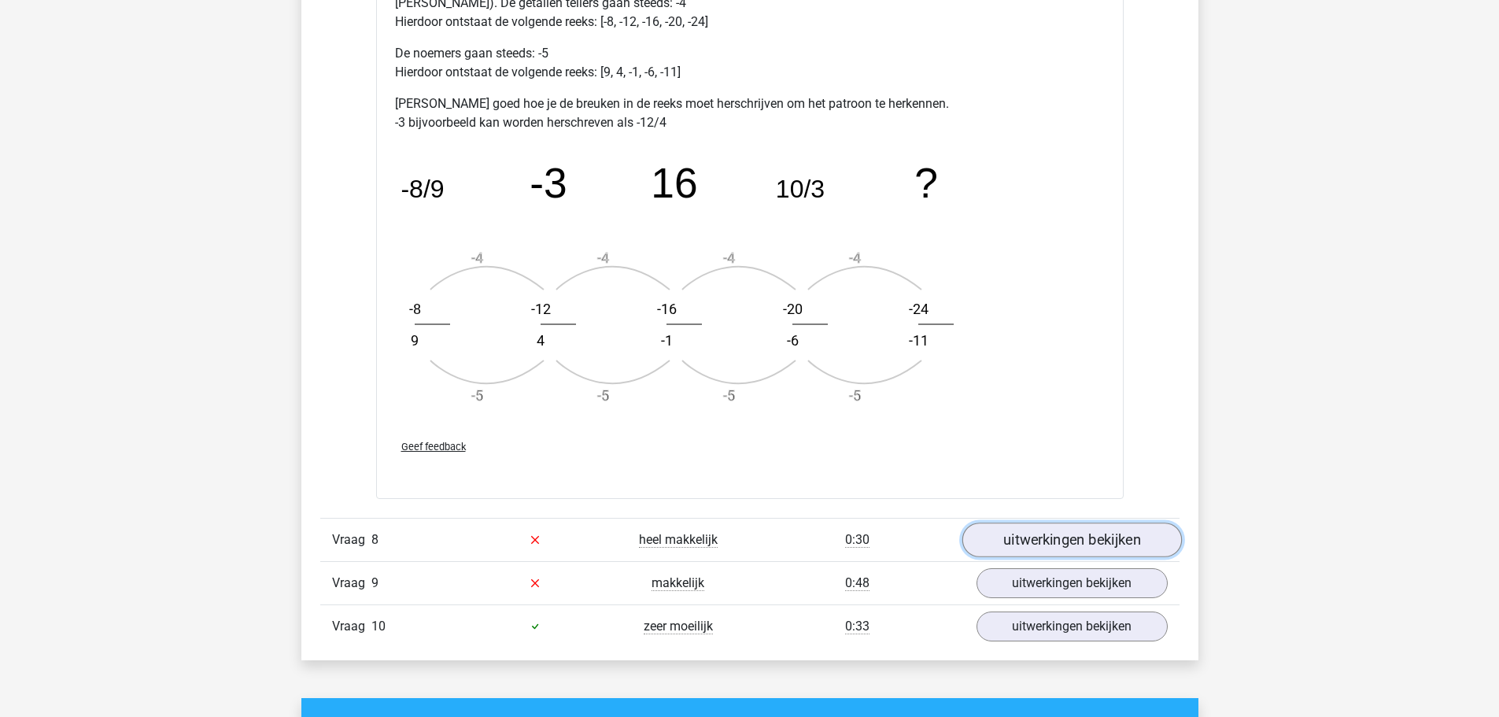
click at [1033, 535] on link "uitwerkingen bekijken" at bounding box center [1070, 539] width 219 height 35
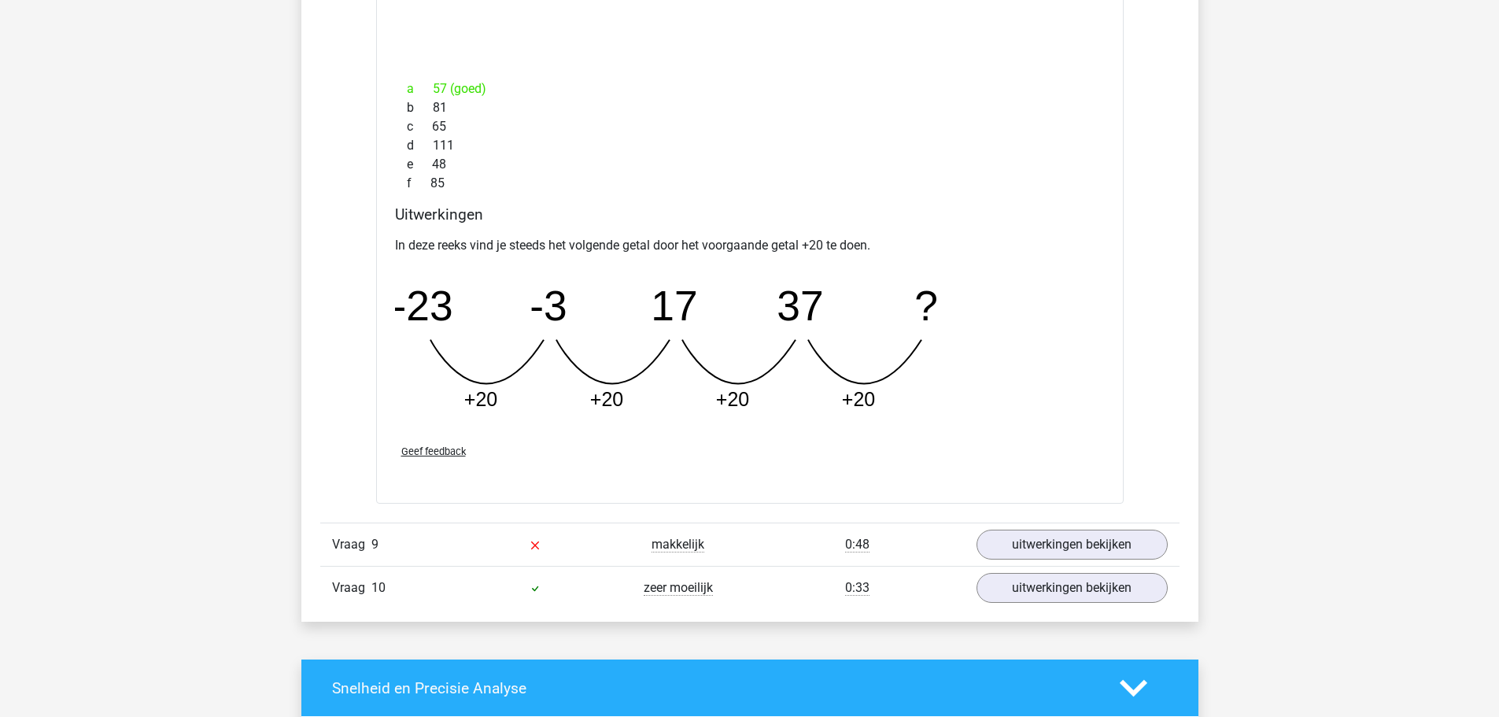
scroll to position [7237, 0]
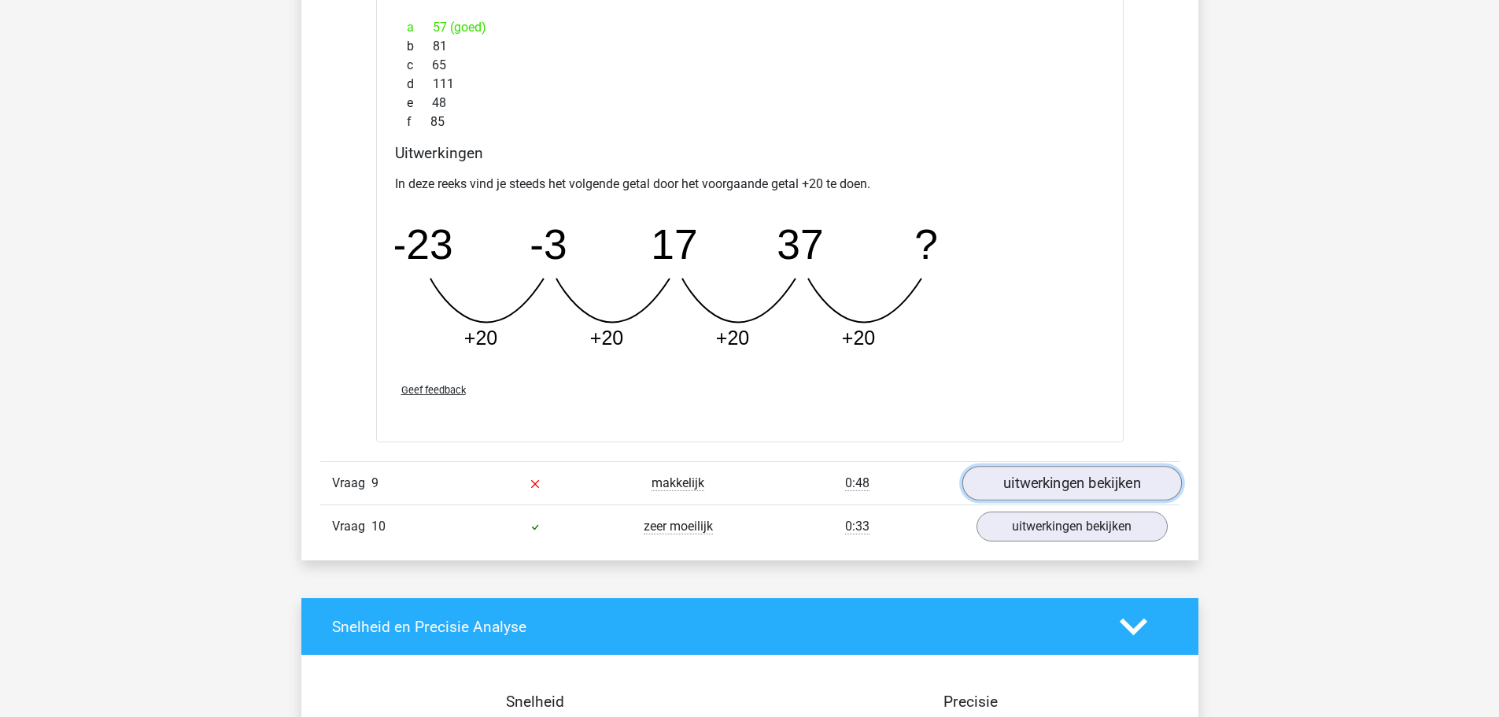
click at [1051, 470] on link "uitwerkingen bekijken" at bounding box center [1070, 483] width 219 height 35
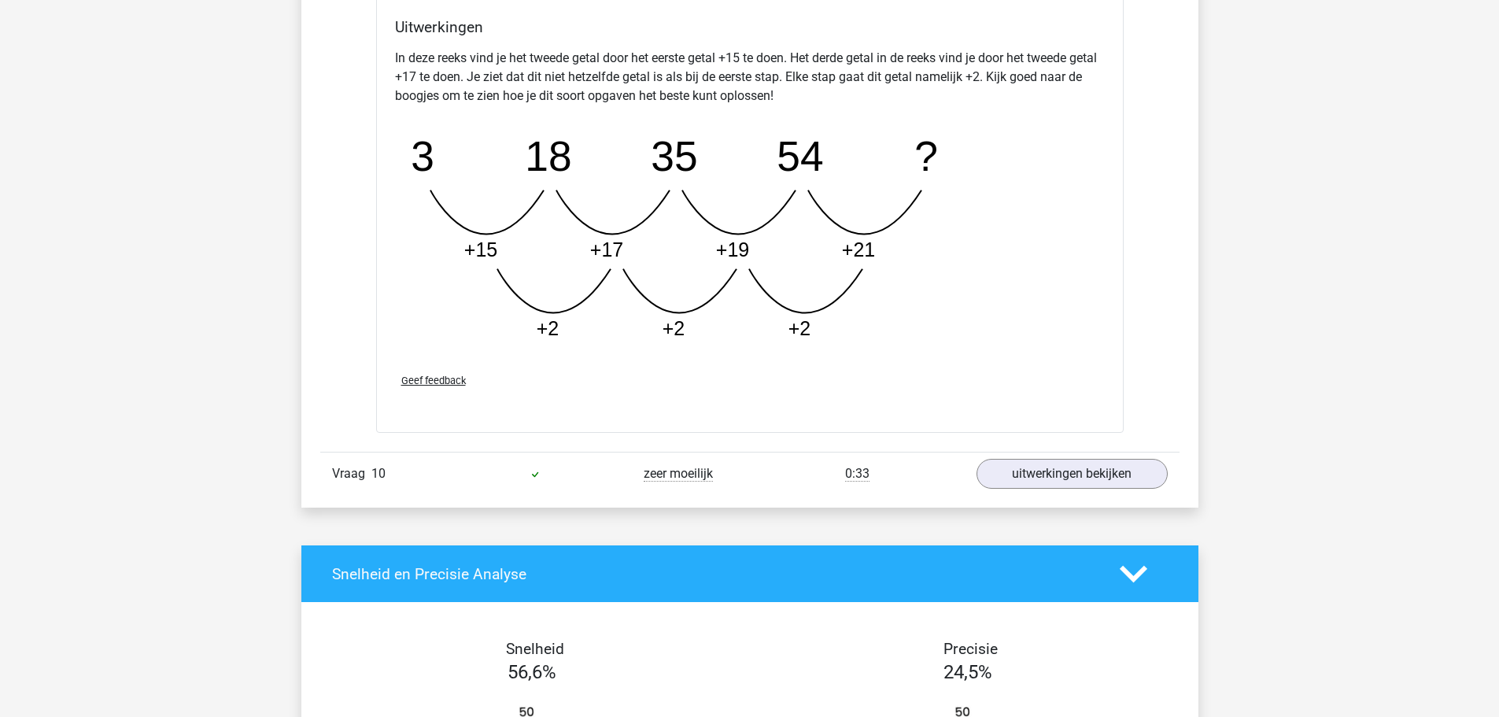
scroll to position [8181, 0]
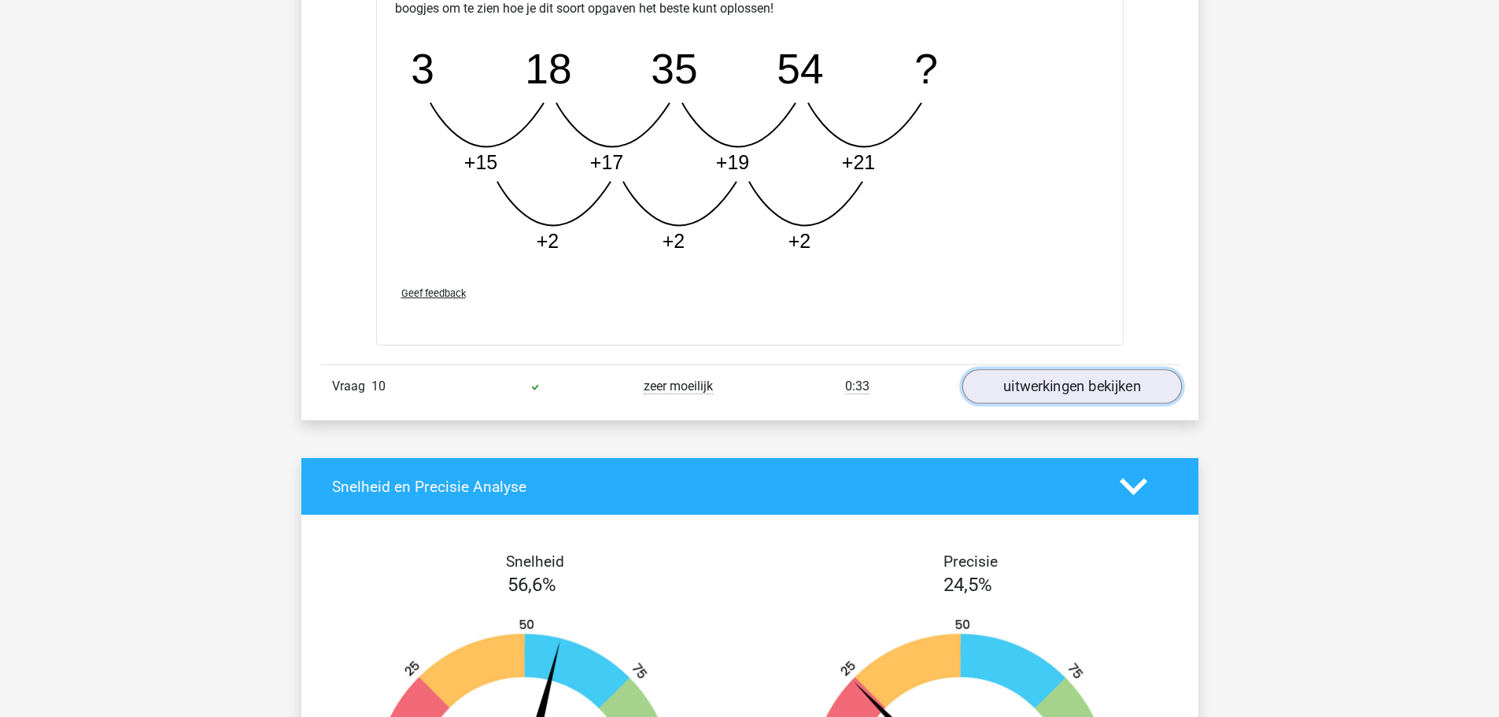
click at [1034, 387] on link "uitwerkingen bekijken" at bounding box center [1070, 386] width 219 height 35
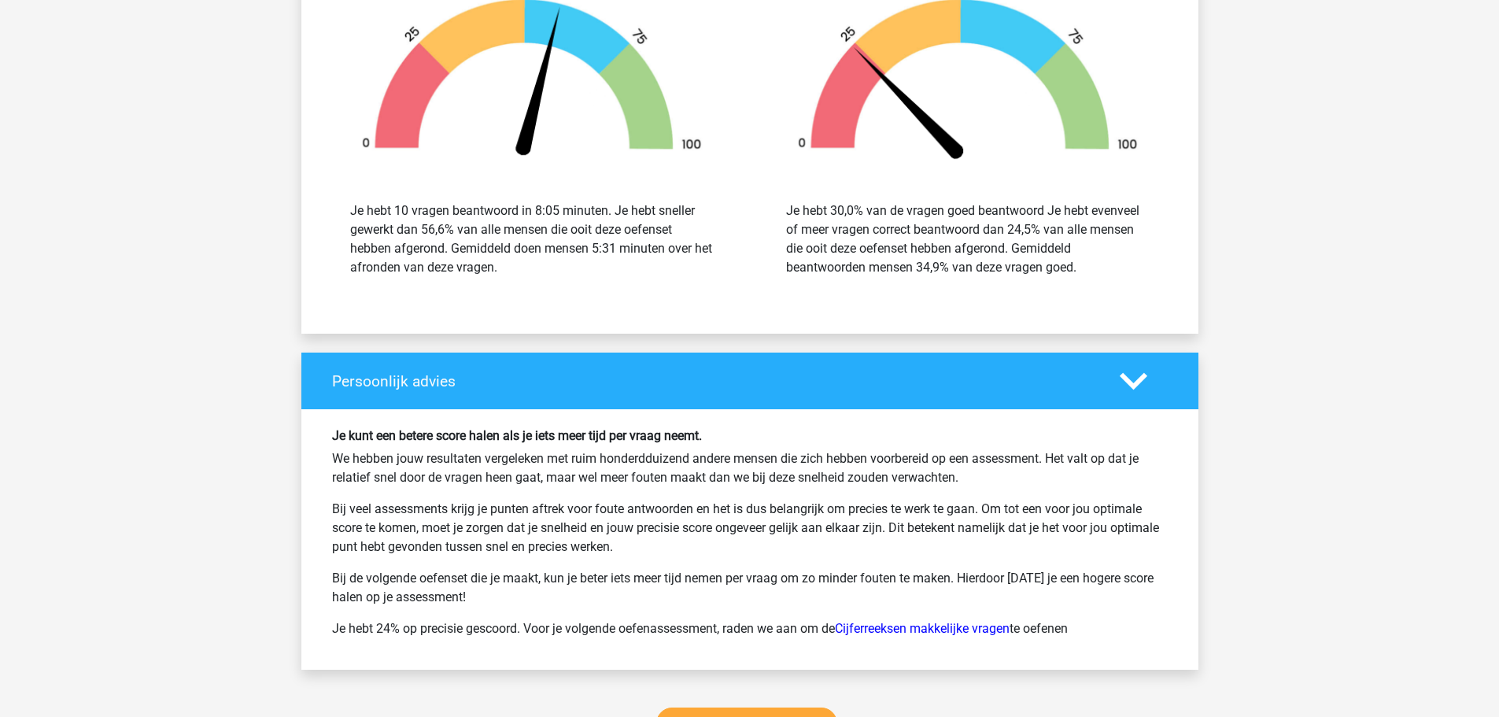
scroll to position [9833, 0]
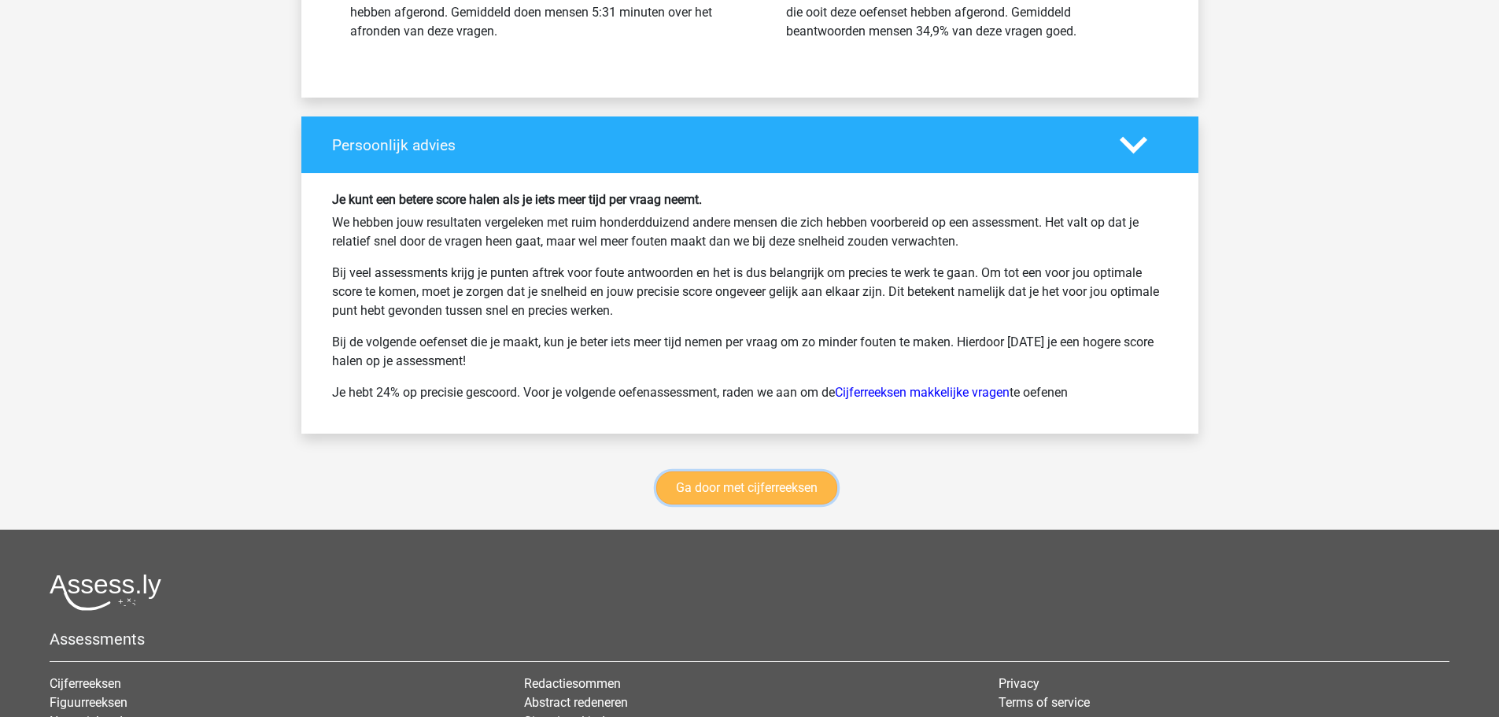
click at [724, 481] on link "Ga door met cijferreeksen" at bounding box center [746, 487] width 181 height 33
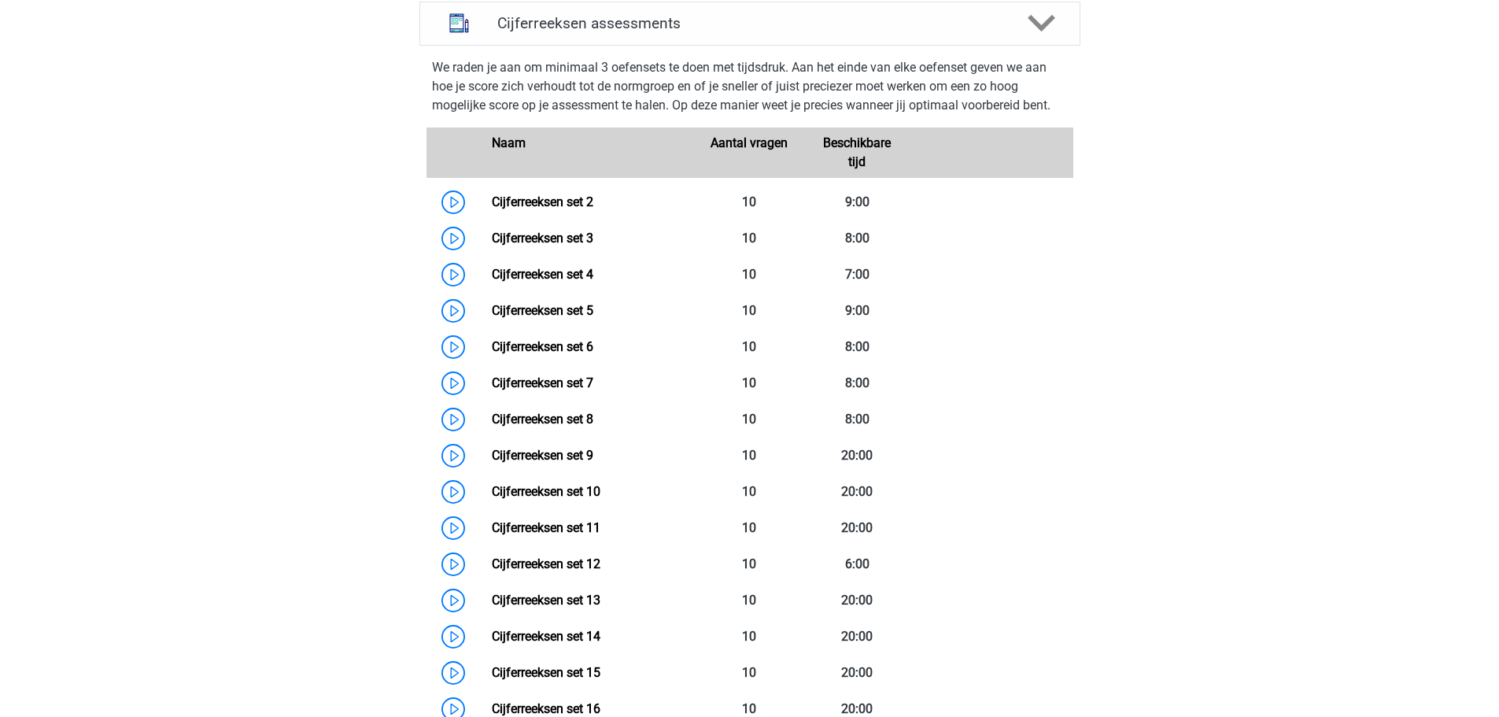
scroll to position [624, 0]
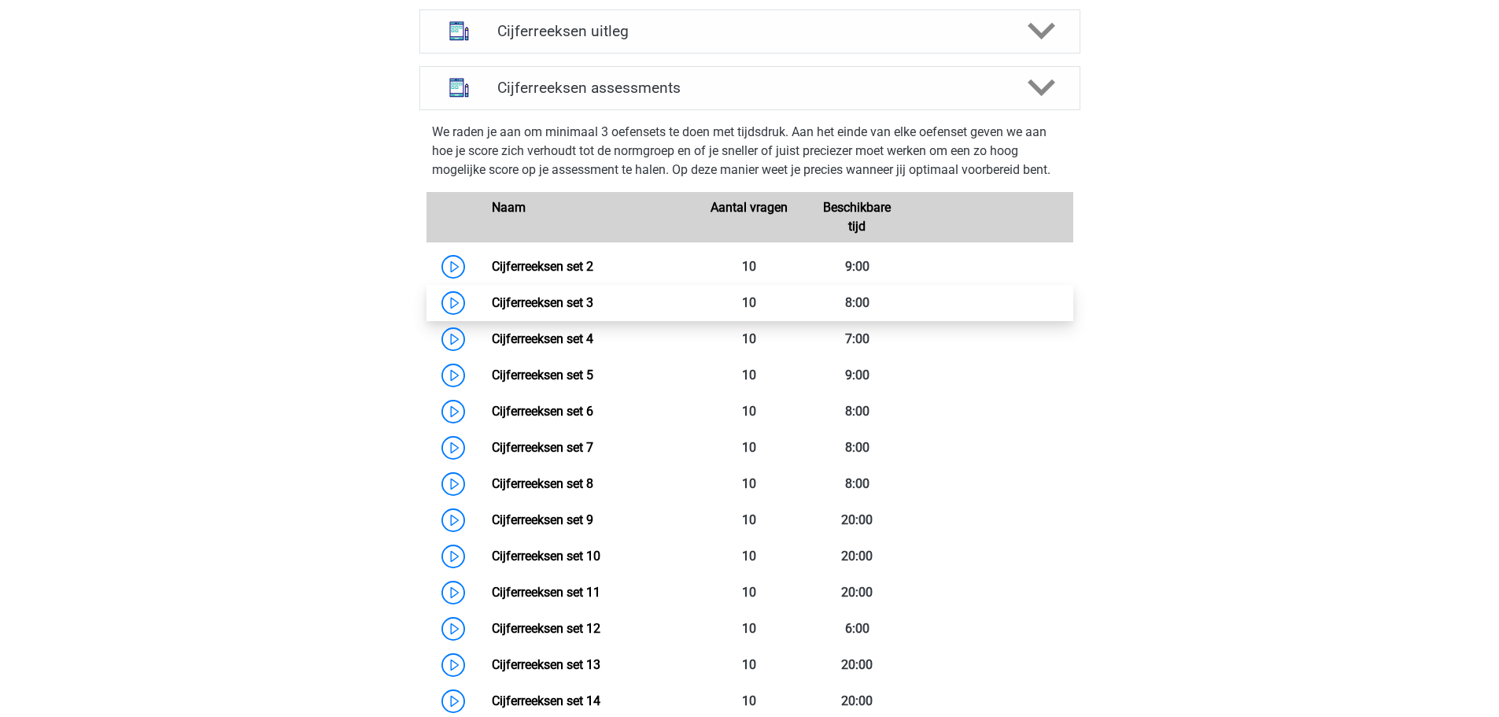
click at [492, 310] on link "Cijferreeksen set 3" at bounding box center [542, 302] width 101 height 15
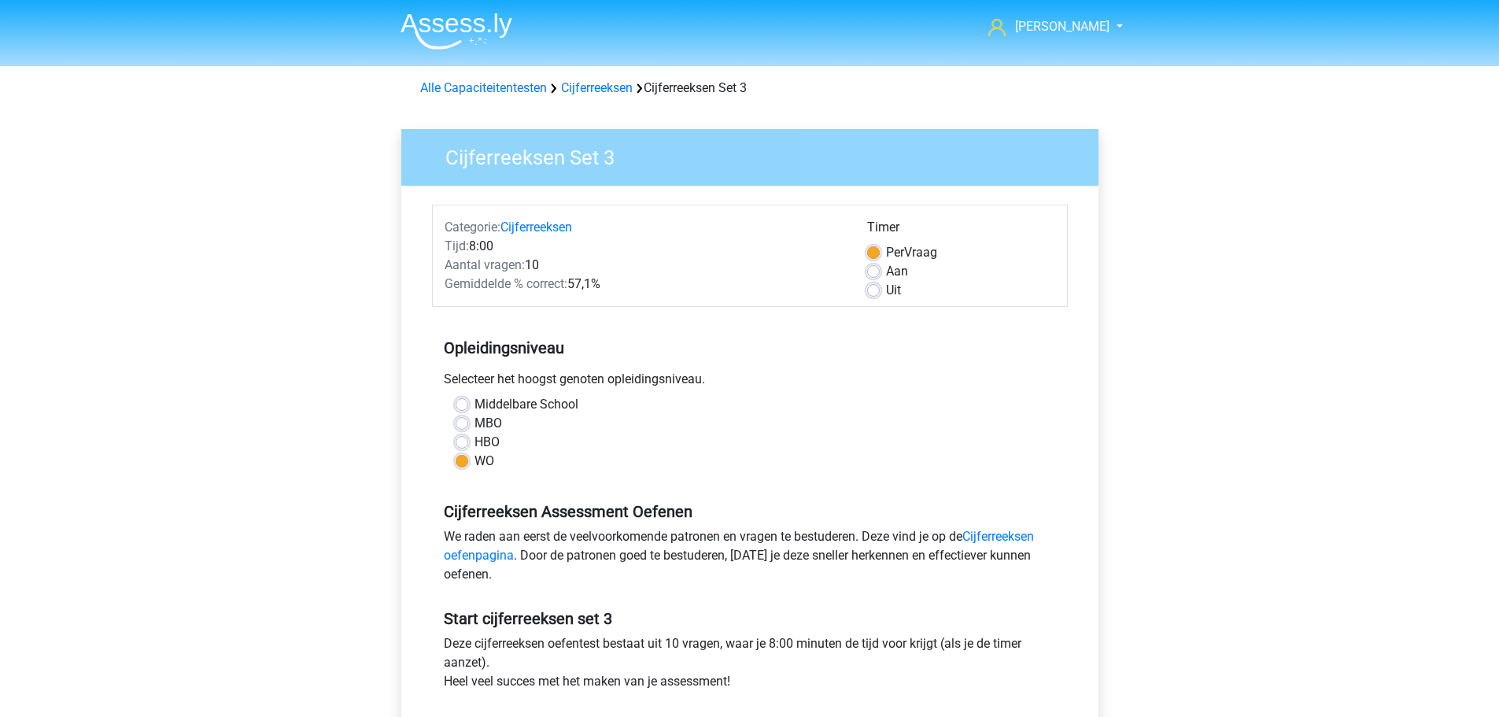
click at [474, 437] on label "HBO" at bounding box center [486, 442] width 25 height 19
click at [466, 437] on input "HBO" at bounding box center [461, 441] width 13 height 16
radio input "true"
click at [474, 459] on label "WO" at bounding box center [484, 461] width 20 height 19
click at [458, 459] on input "WO" at bounding box center [461, 460] width 13 height 16
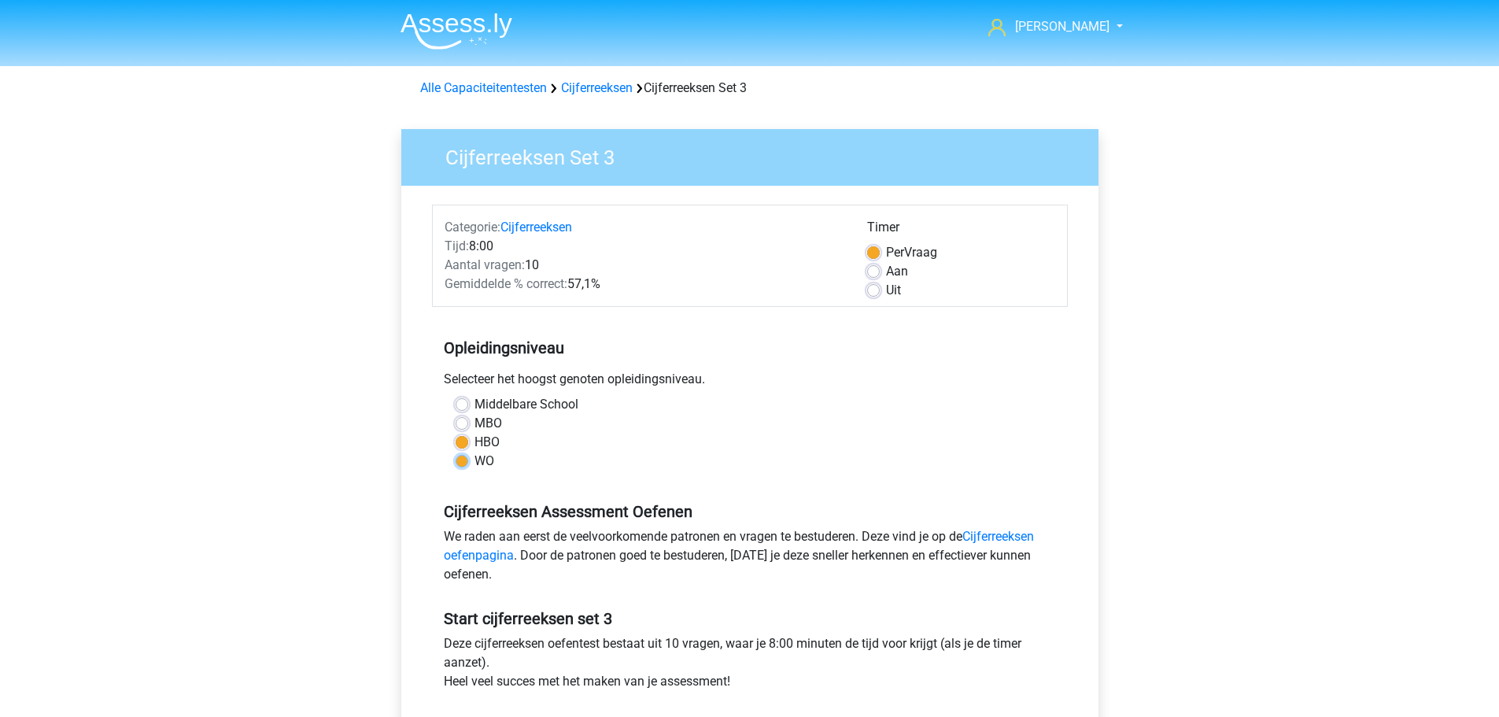
radio input "true"
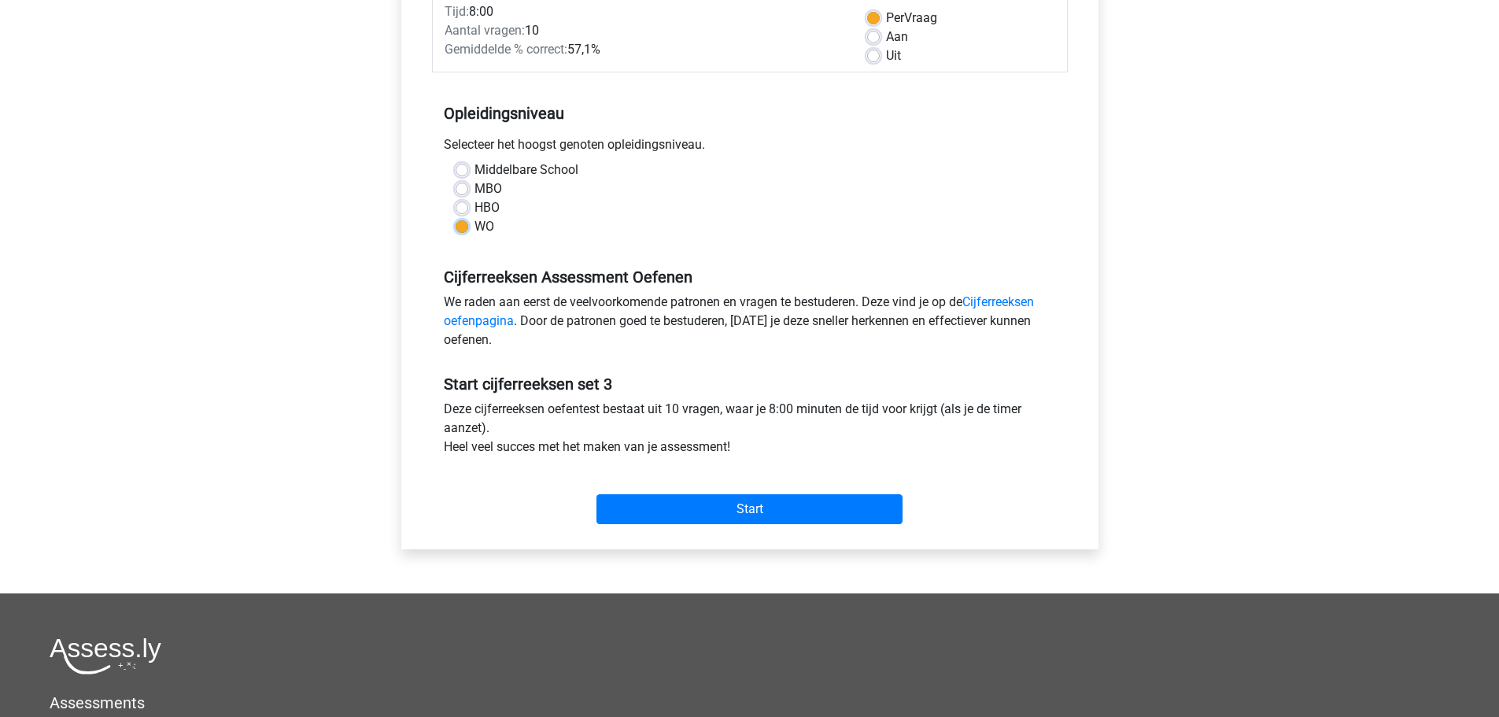
scroll to position [236, 0]
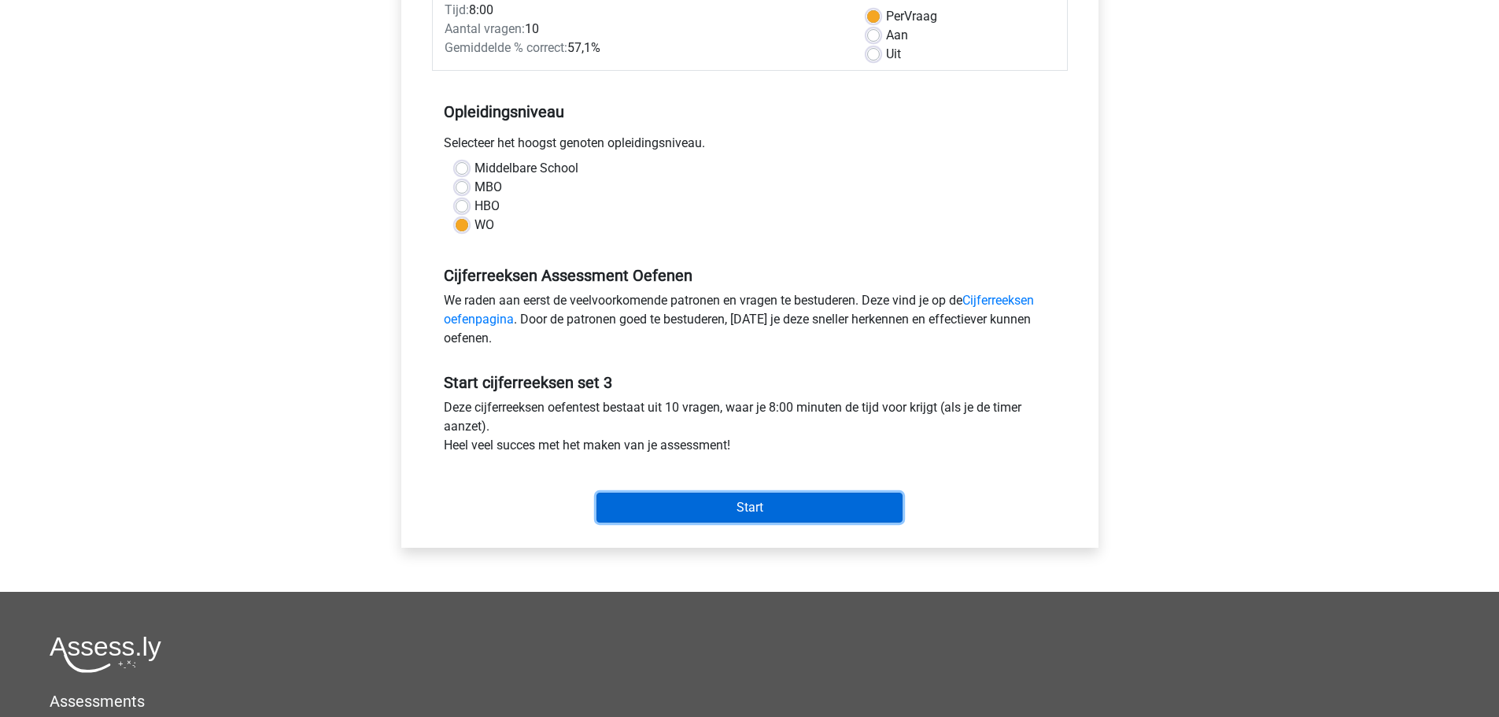
click at [747, 516] on input "Start" at bounding box center [749, 507] width 306 height 30
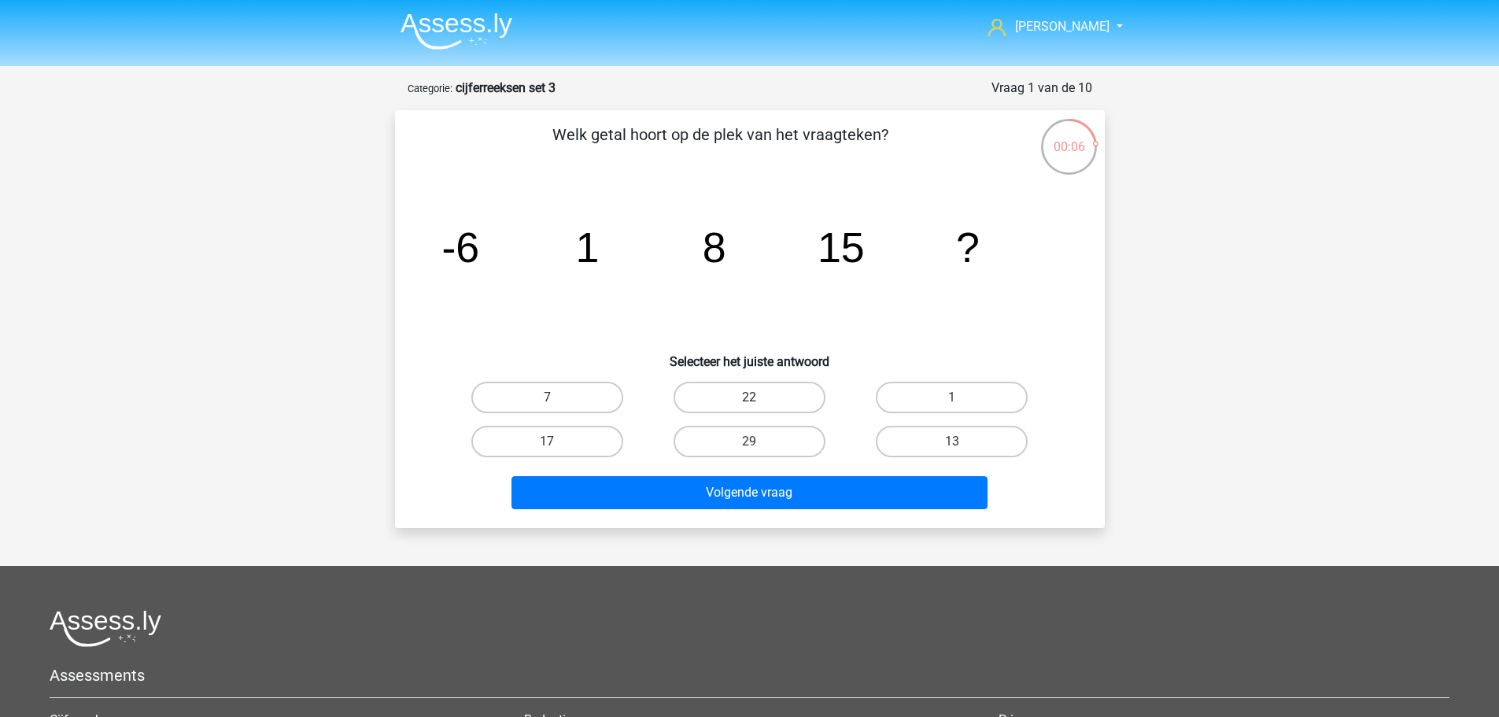
click at [791, 391] on label "22" at bounding box center [749, 397] width 152 height 31
click at [759, 397] on input "22" at bounding box center [754, 402] width 10 height 10
radio input "true"
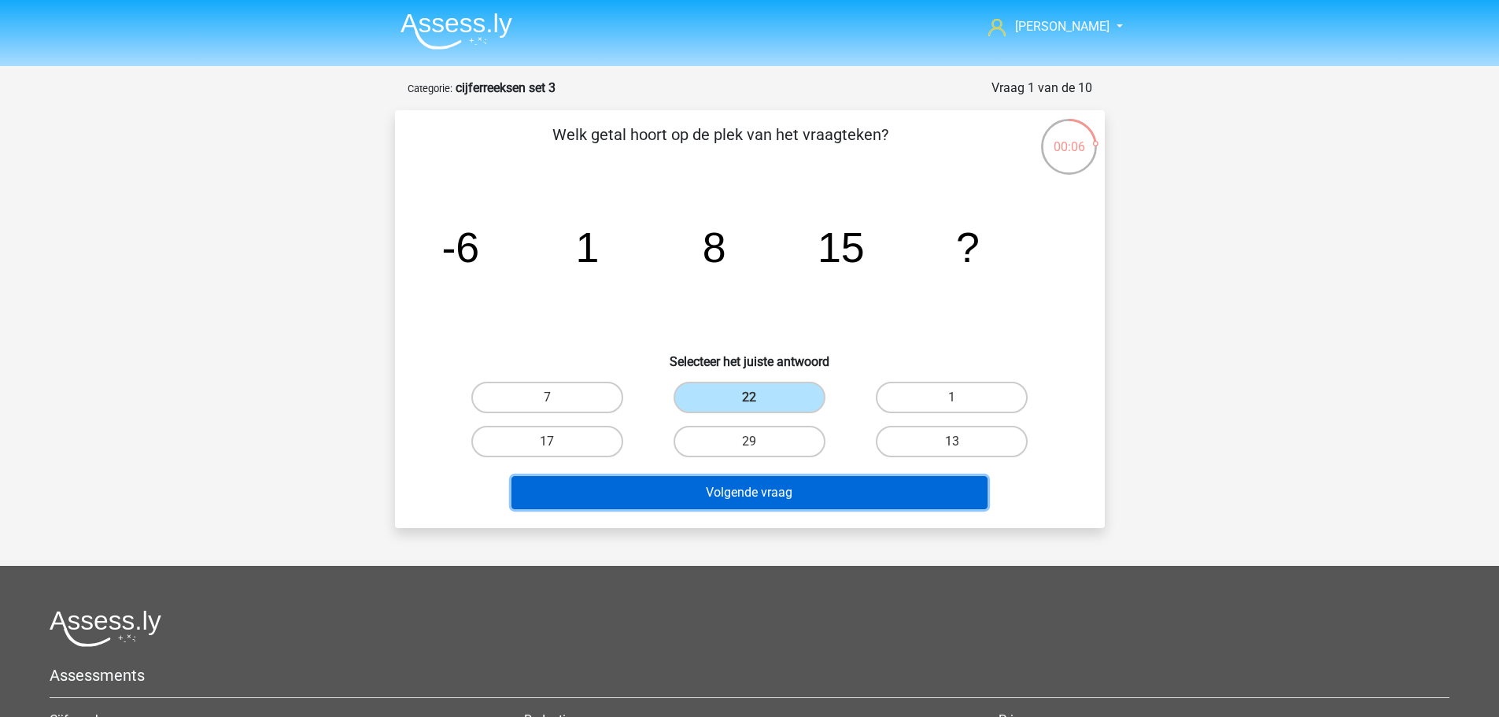
click at [788, 485] on button "Volgende vraag" at bounding box center [749, 492] width 476 height 33
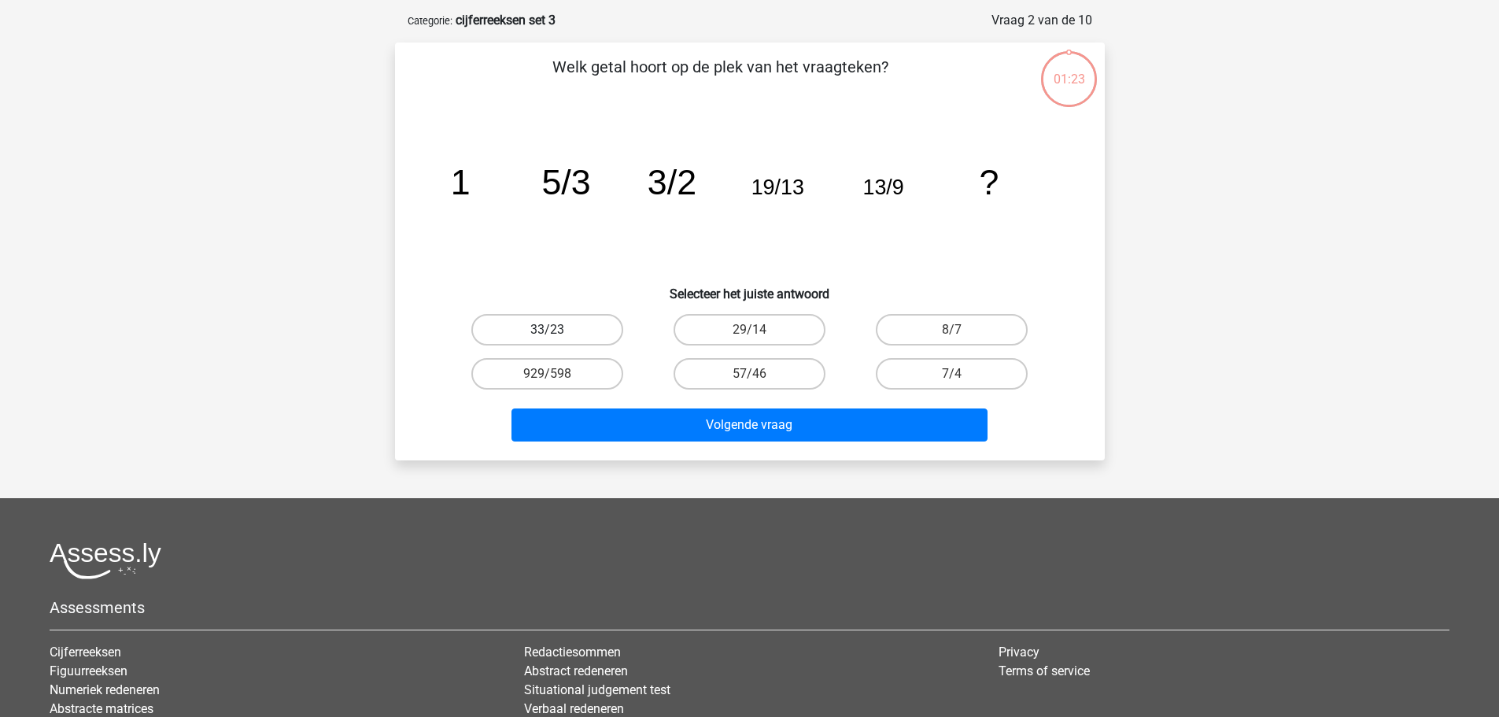
scroll to position [79, 0]
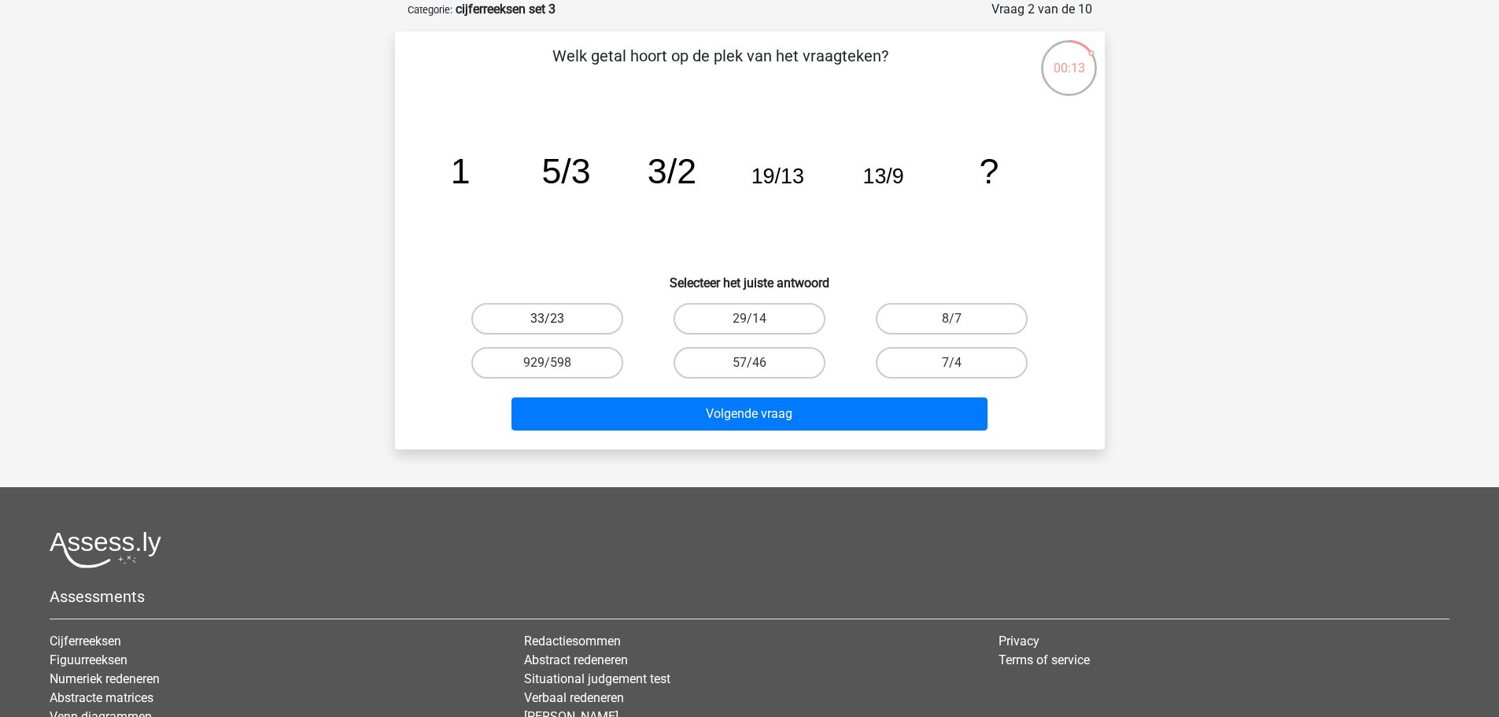
click at [560, 309] on label "33/23" at bounding box center [547, 318] width 152 height 31
click at [557, 319] on input "33/23" at bounding box center [552, 324] width 10 height 10
radio input "true"
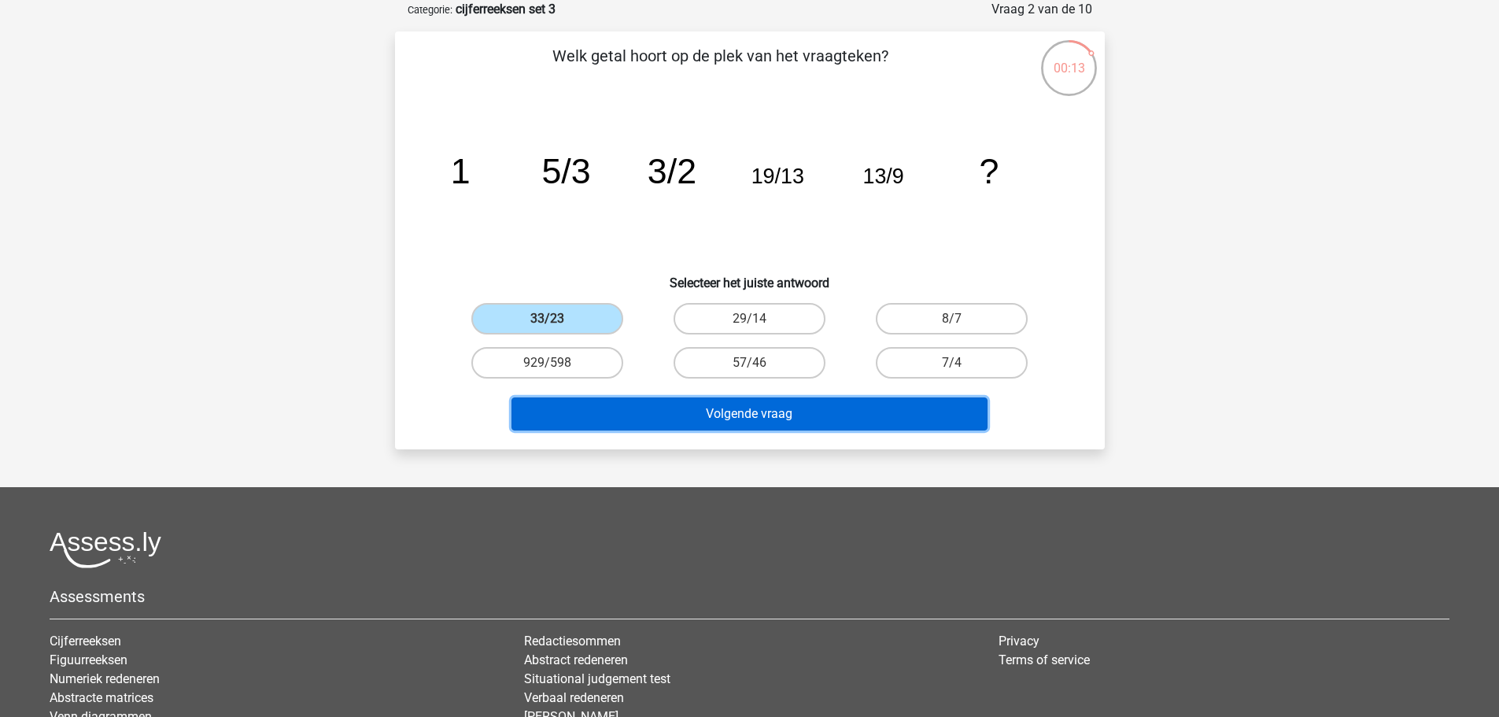
click at [728, 405] on button "Volgende vraag" at bounding box center [749, 413] width 476 height 33
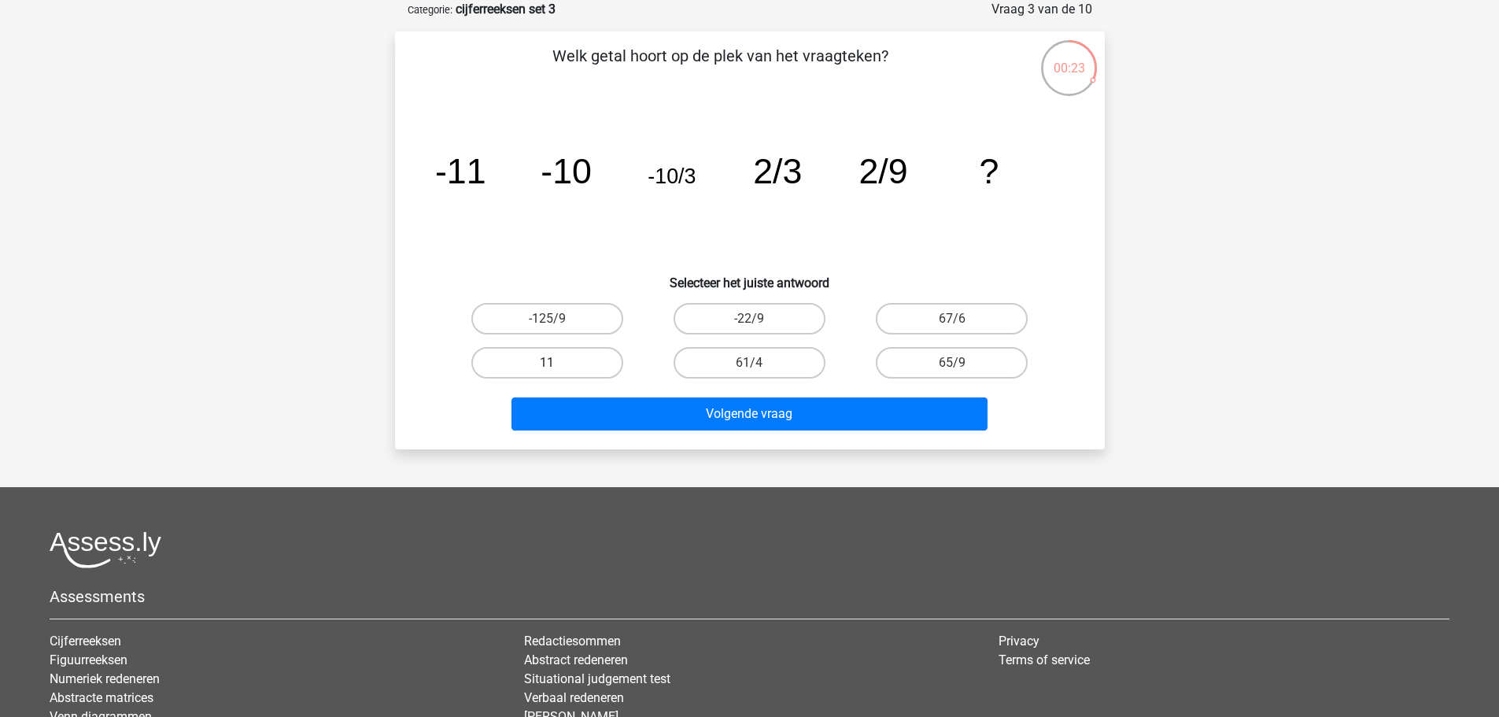
click at [562, 359] on label "11" at bounding box center [547, 362] width 152 height 31
click at [557, 363] on input "11" at bounding box center [552, 368] width 10 height 10
radio input "true"
click at [677, 393] on div "Volgende vraag" at bounding box center [749, 411] width 659 height 52
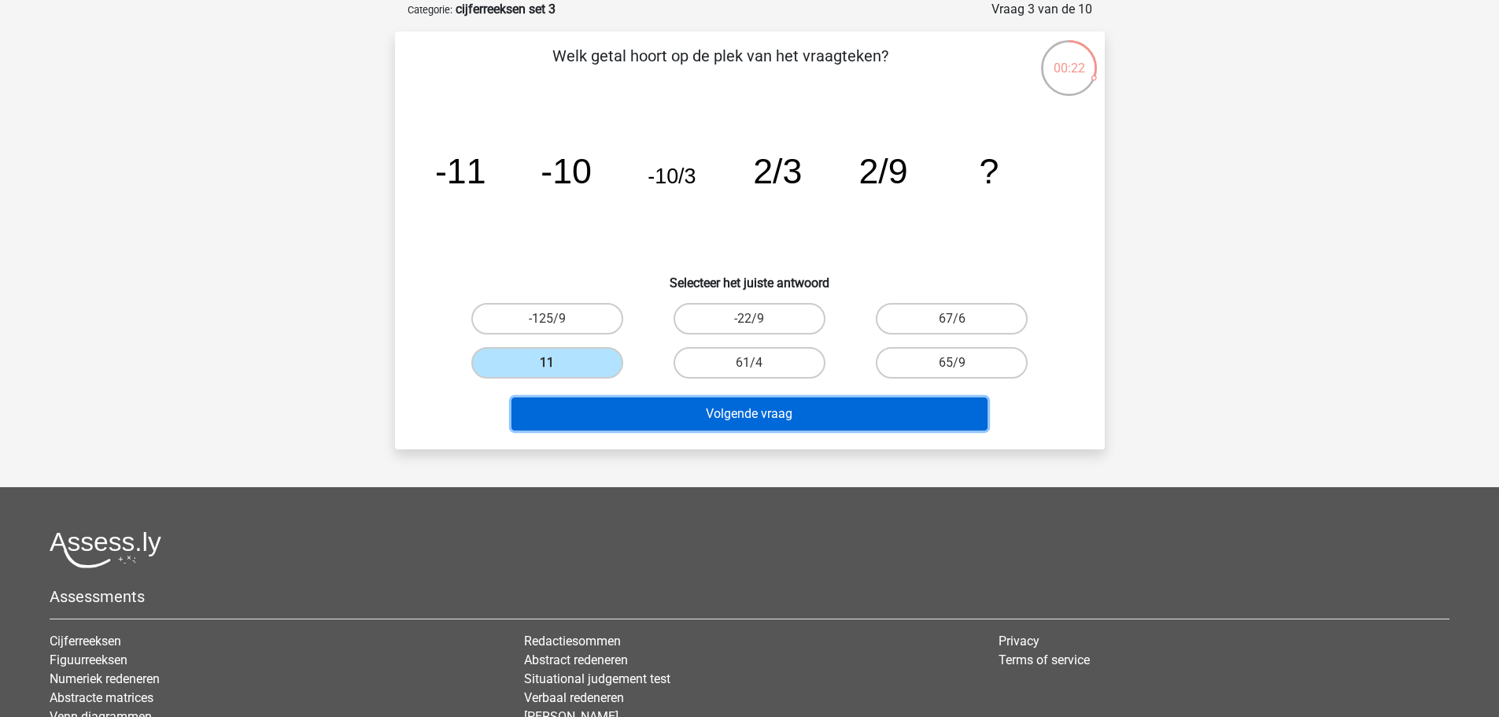
click at [693, 407] on button "Volgende vraag" at bounding box center [749, 413] width 476 height 33
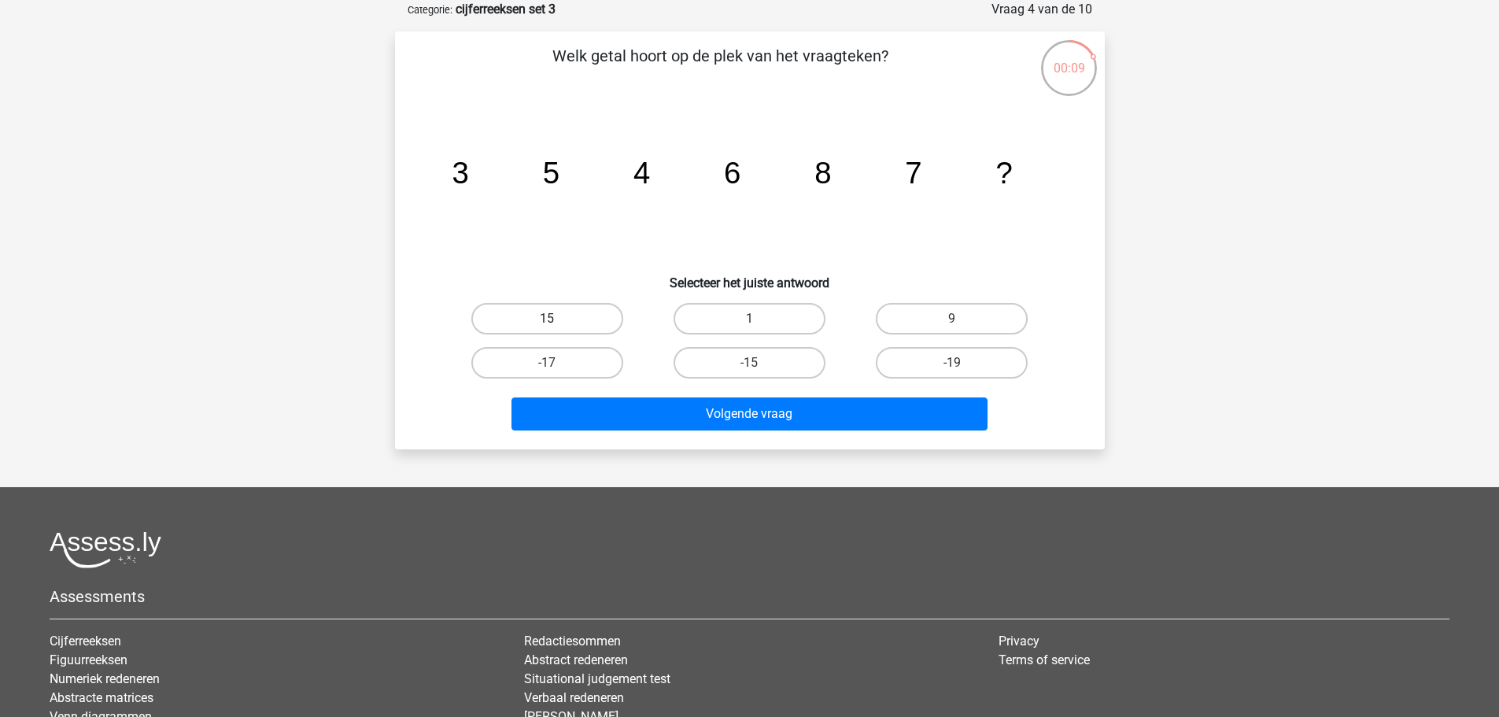
click at [570, 320] on label "15" at bounding box center [547, 318] width 152 height 31
click at [557, 320] on input "15" at bounding box center [552, 324] width 10 height 10
radio input "true"
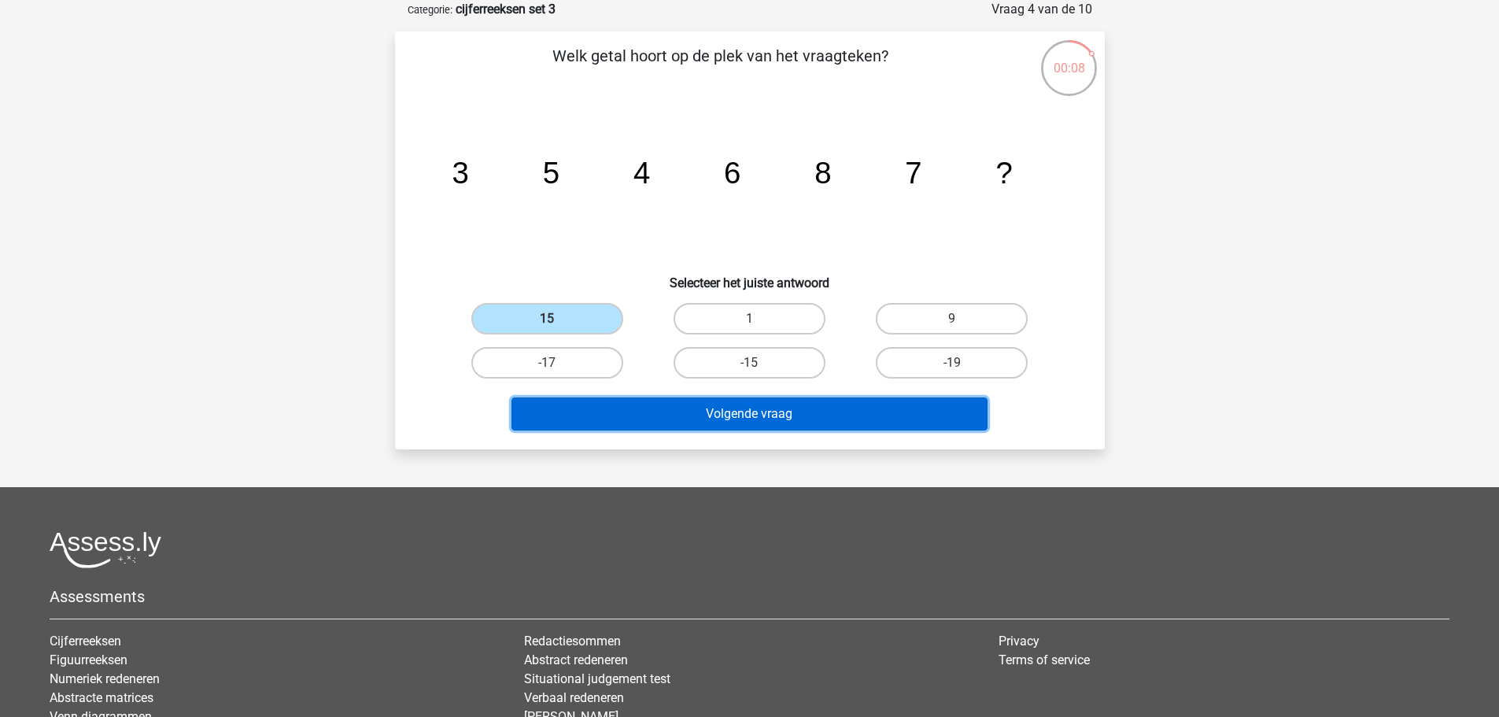
click at [777, 410] on button "Volgende vraag" at bounding box center [749, 413] width 476 height 33
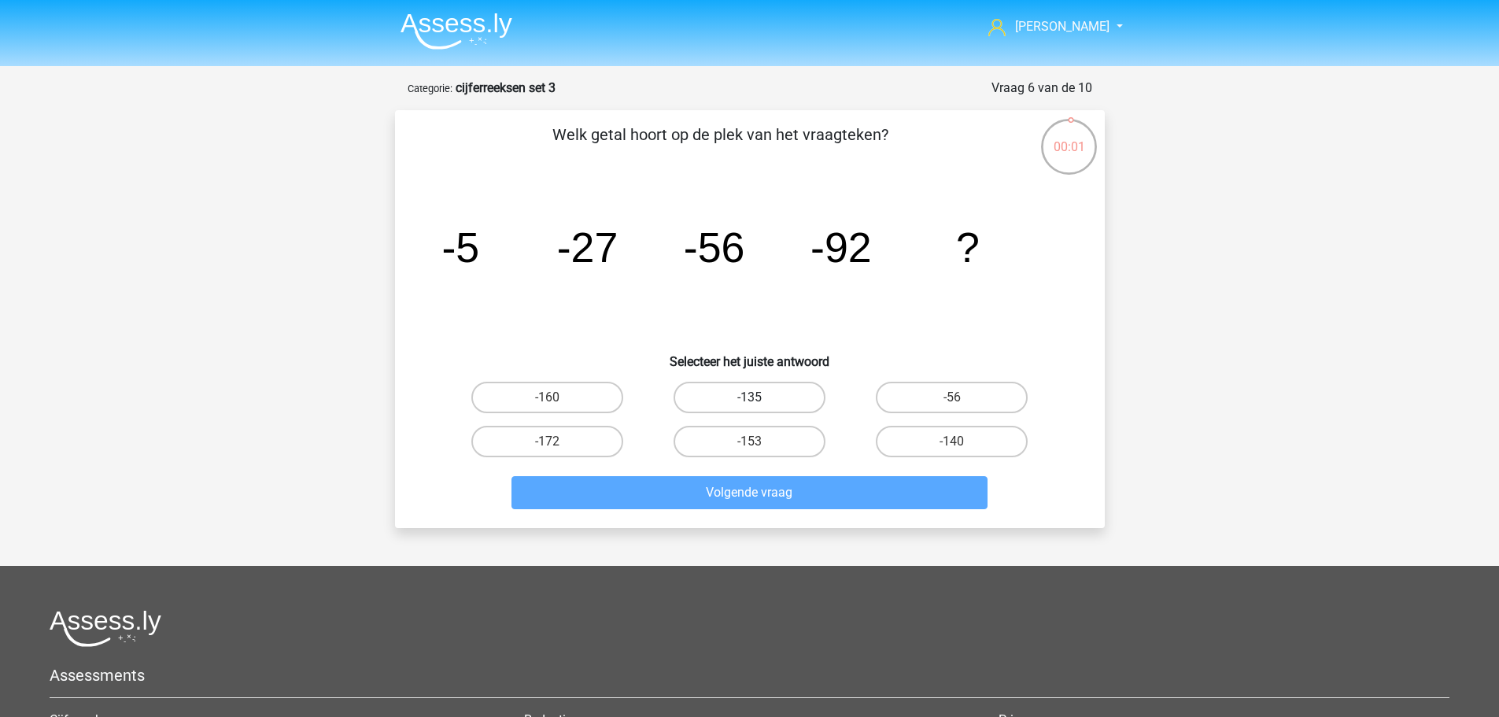
click at [790, 402] on label "-135" at bounding box center [749, 397] width 152 height 31
click at [759, 402] on input "-135" at bounding box center [754, 402] width 10 height 10
radio input "true"
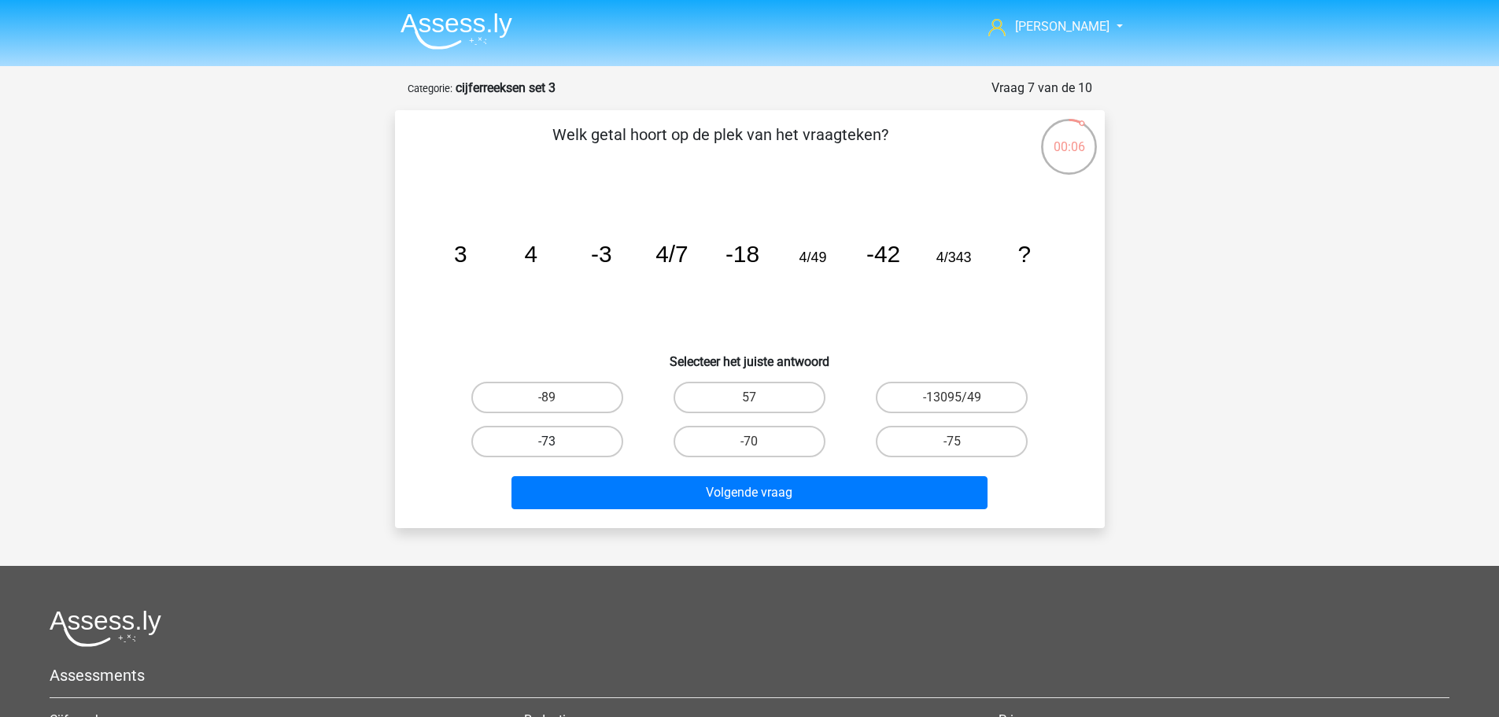
click at [566, 441] on label "-73" at bounding box center [547, 441] width 152 height 31
click at [557, 441] on input "-73" at bounding box center [552, 446] width 10 height 10
radio input "true"
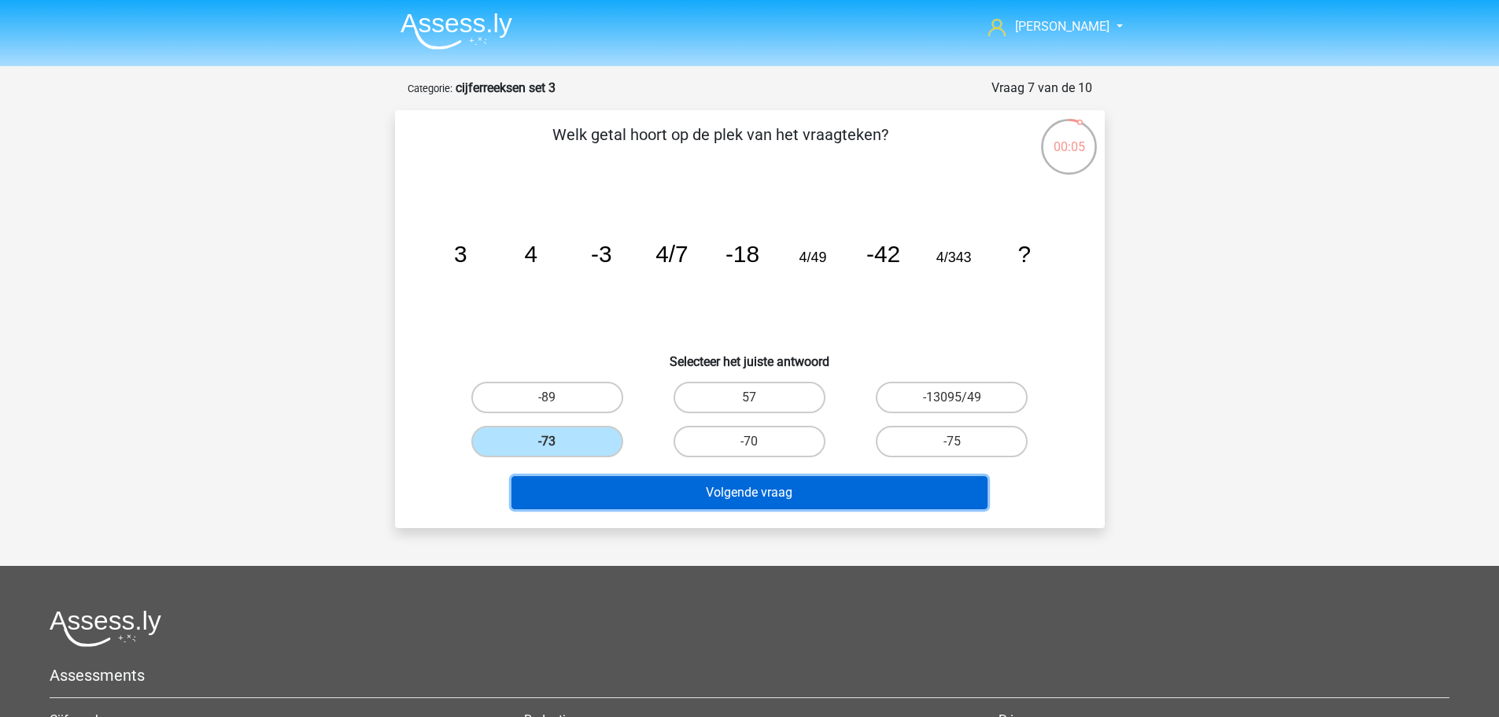
click at [730, 486] on button "Volgende vraag" at bounding box center [749, 492] width 476 height 33
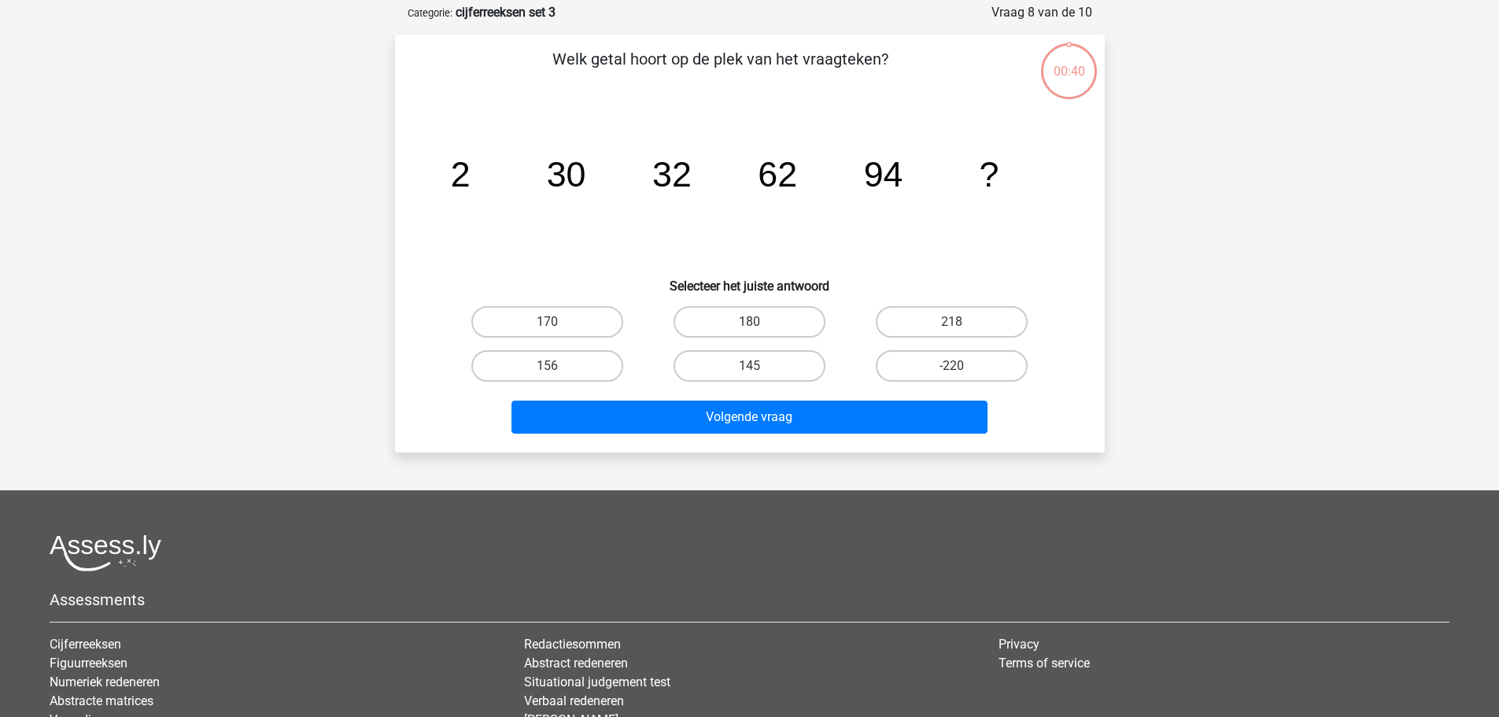
scroll to position [79, 0]
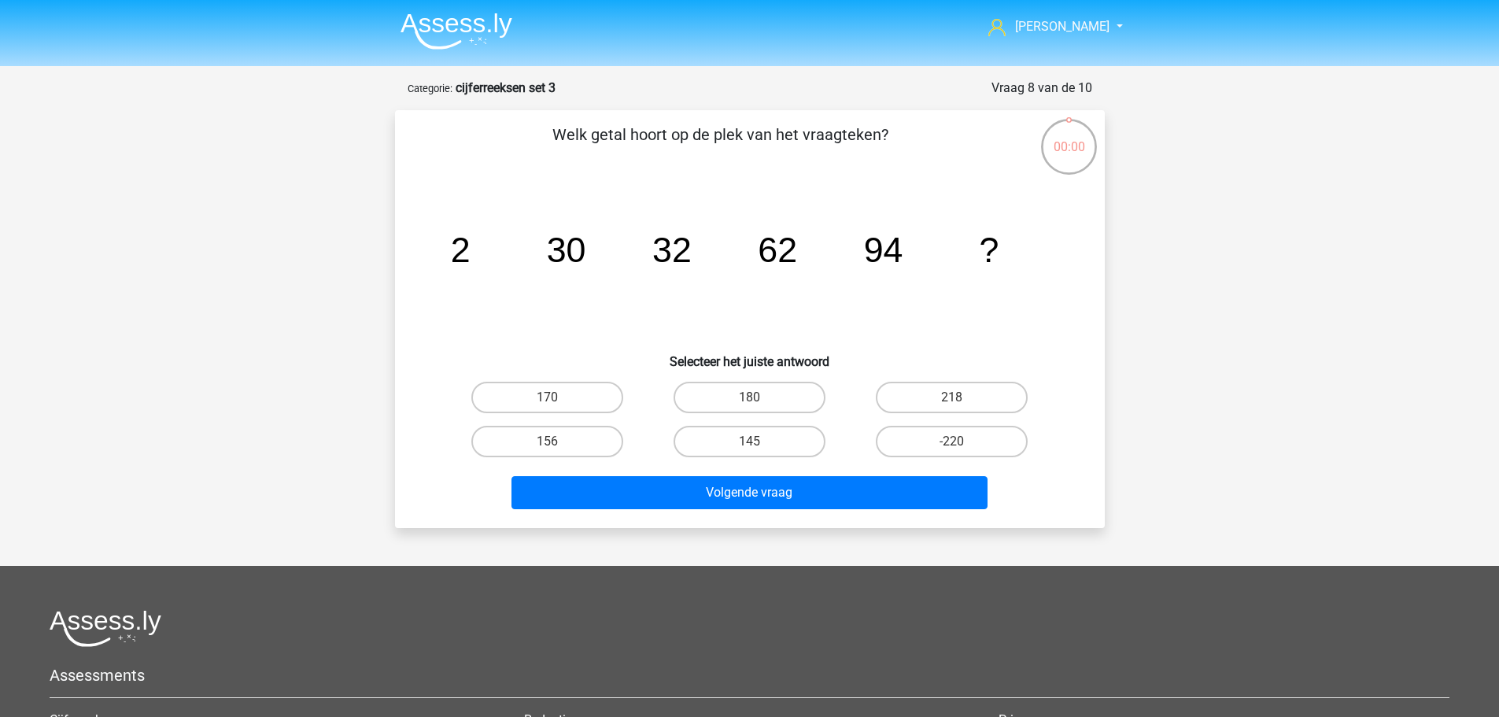
scroll to position [79, 0]
drag, startPoint x: 581, startPoint y: 243, endPoint x: 608, endPoint y: 243, distance: 26.7
click at [608, 243] on icon "image/svg+xml 3 8 23 68 ?" at bounding box center [750, 261] width 634 height 159
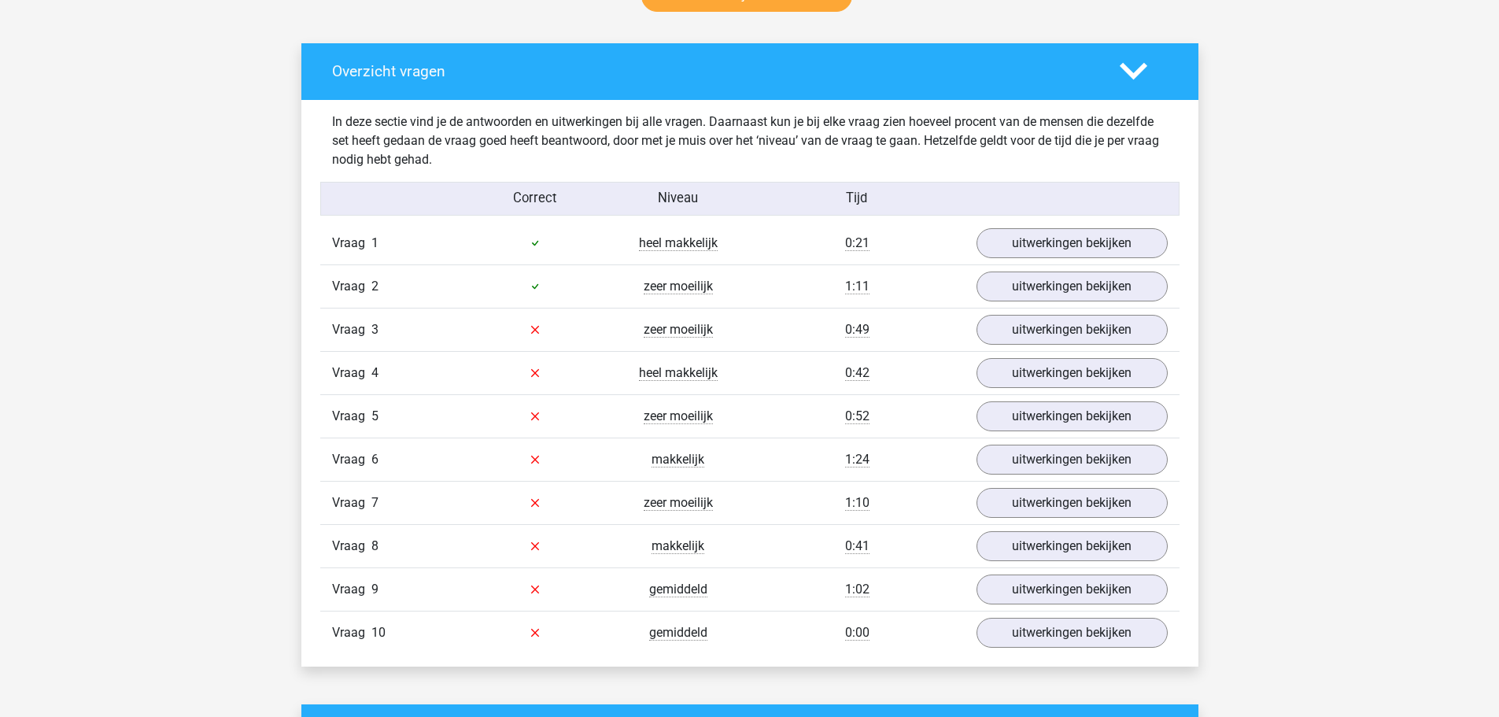
scroll to position [865, 0]
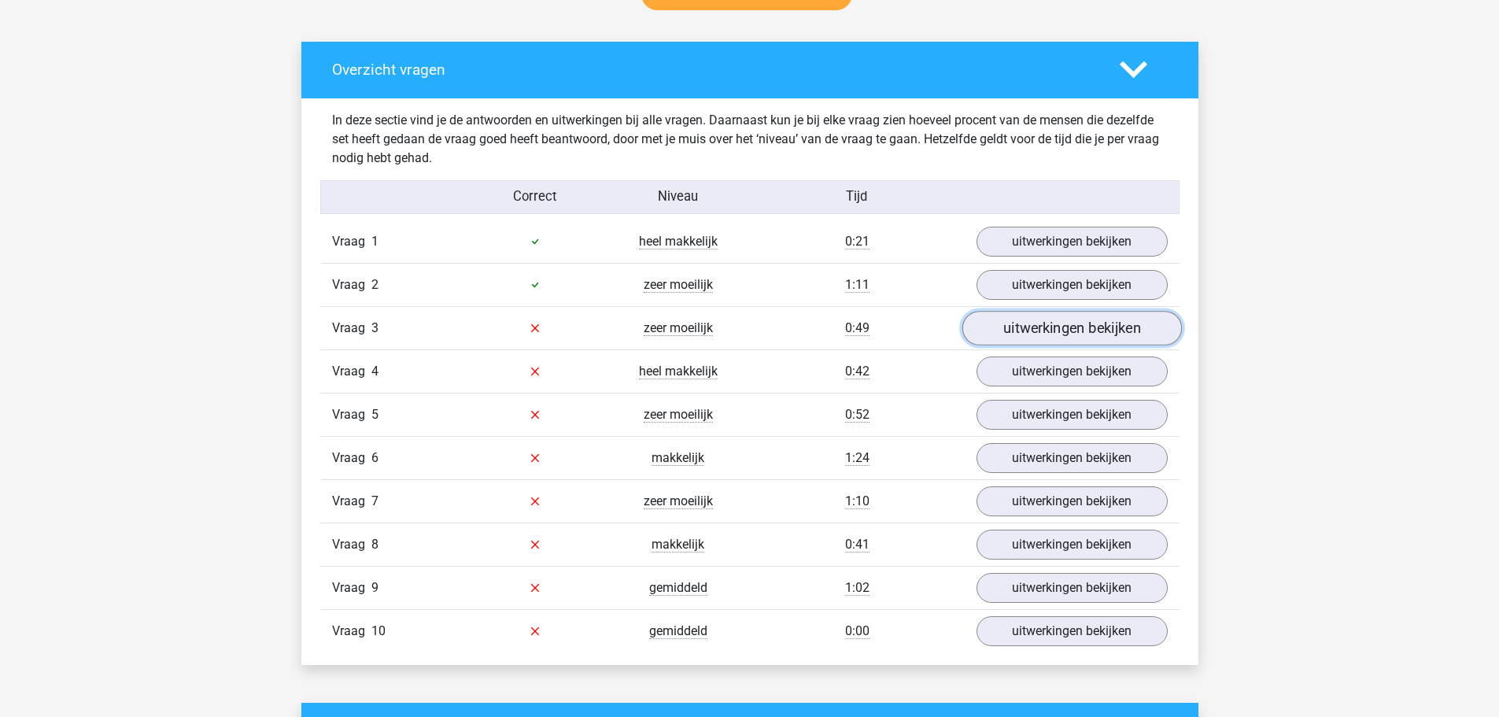
click at [1014, 315] on link "uitwerkingen bekijken" at bounding box center [1070, 328] width 219 height 35
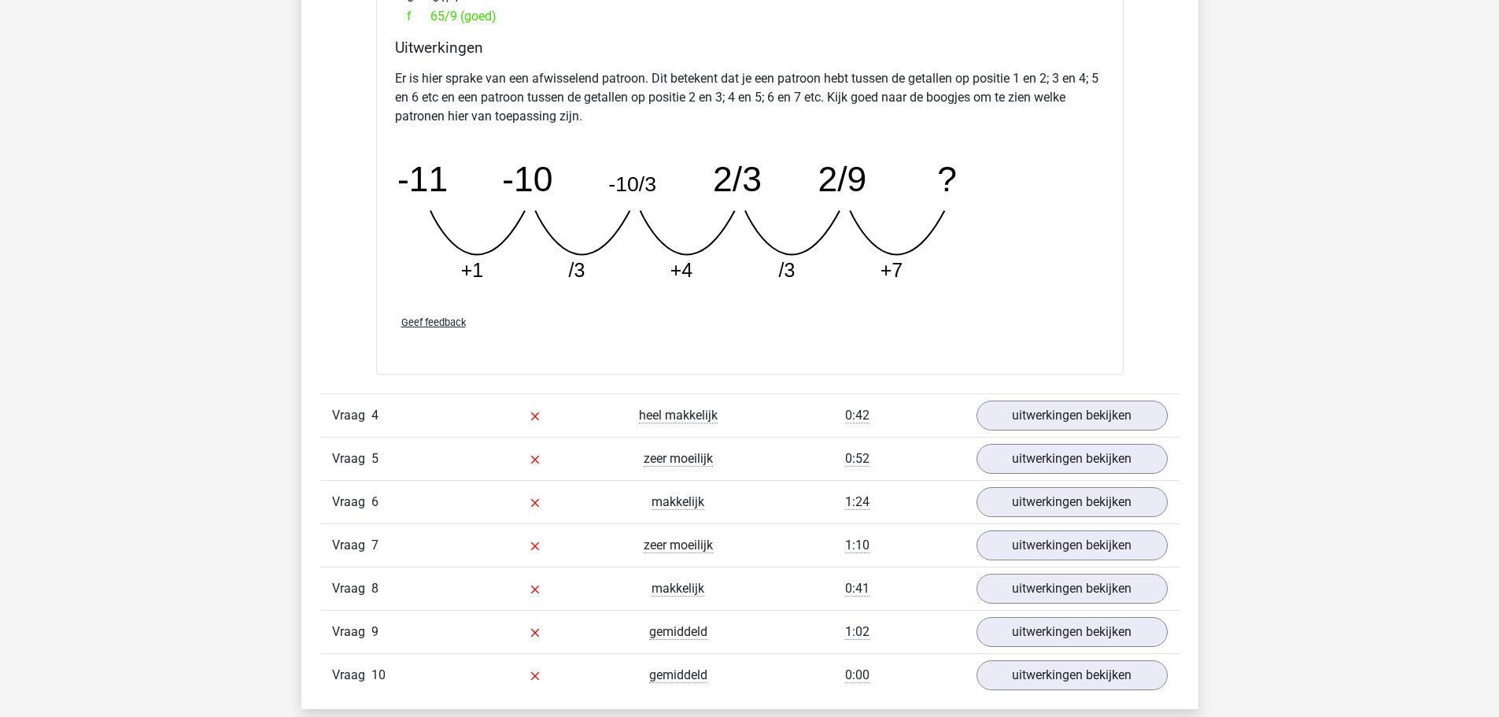
scroll to position [1573, 0]
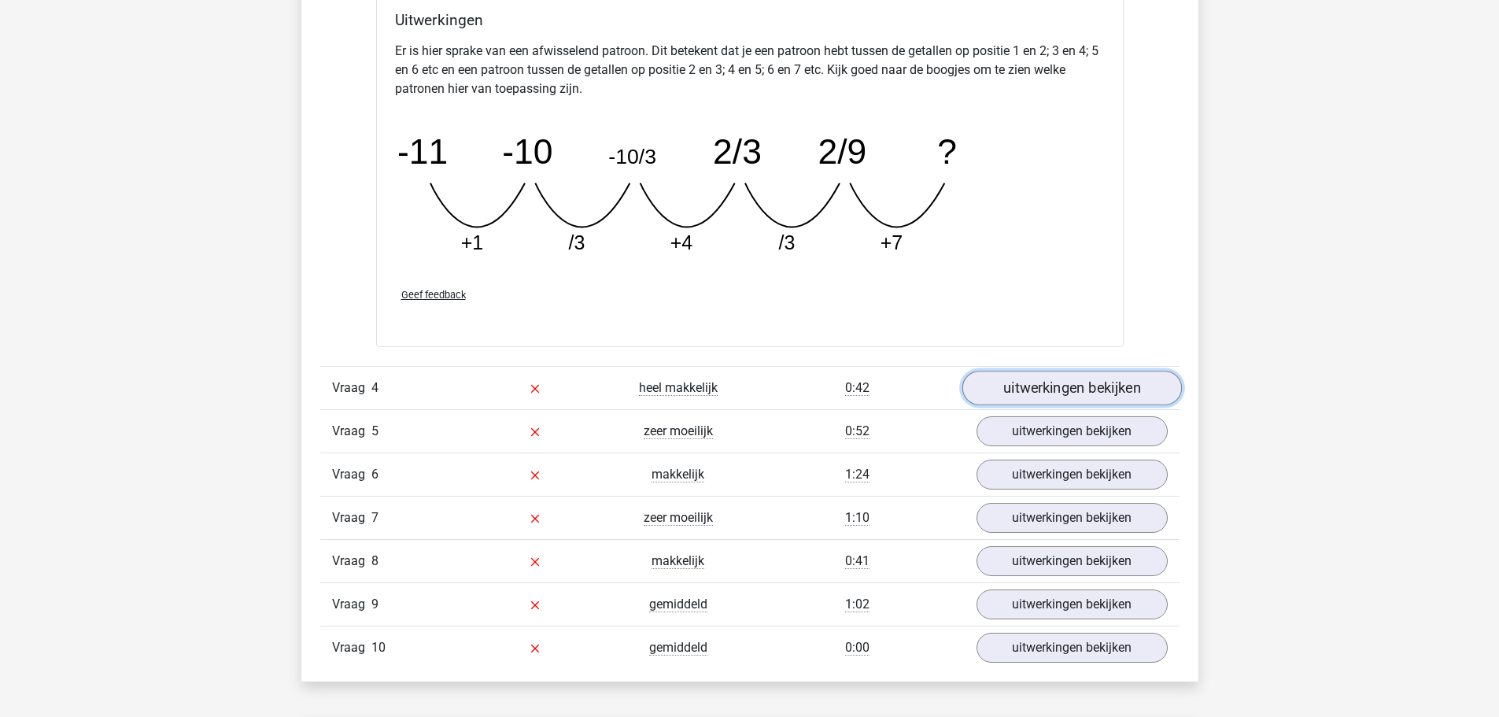
click at [1022, 385] on link "uitwerkingen bekijken" at bounding box center [1070, 388] width 219 height 35
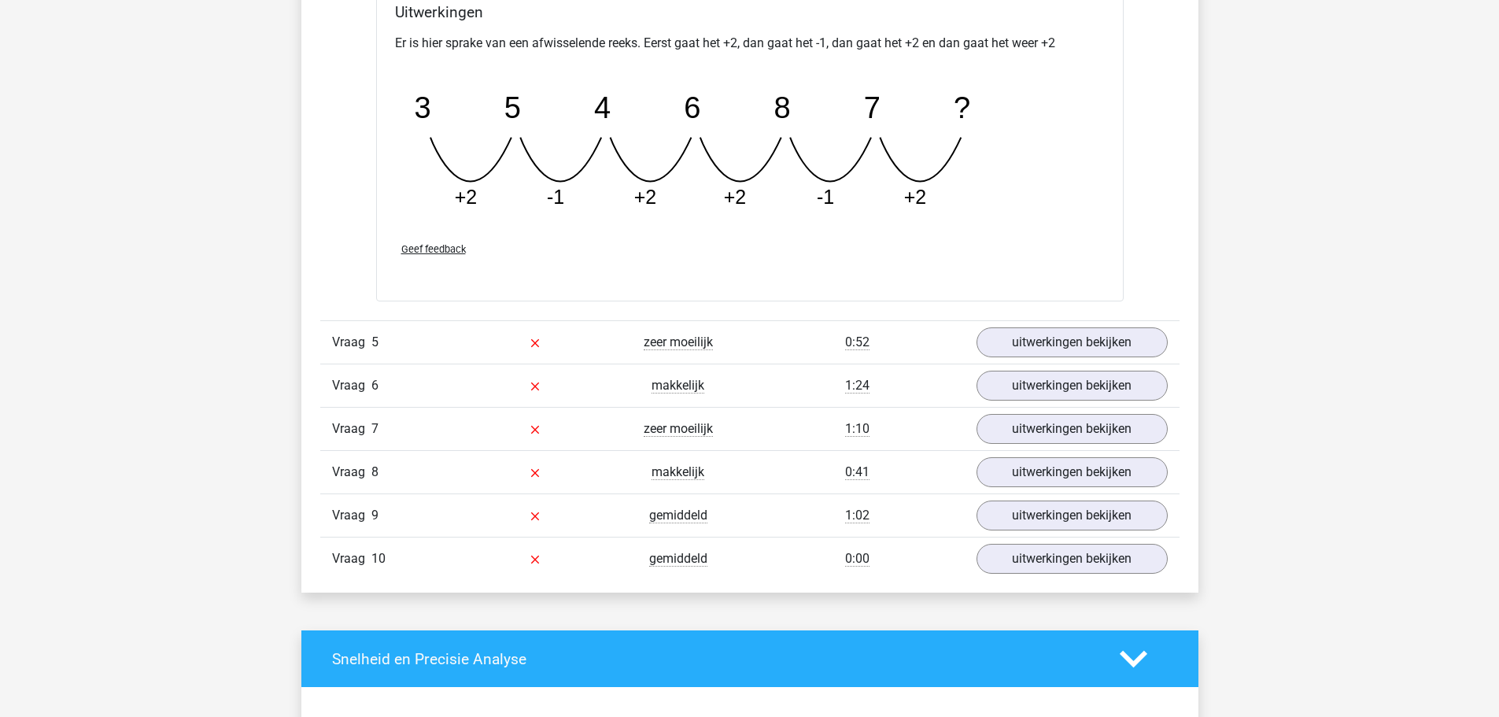
scroll to position [2360, 0]
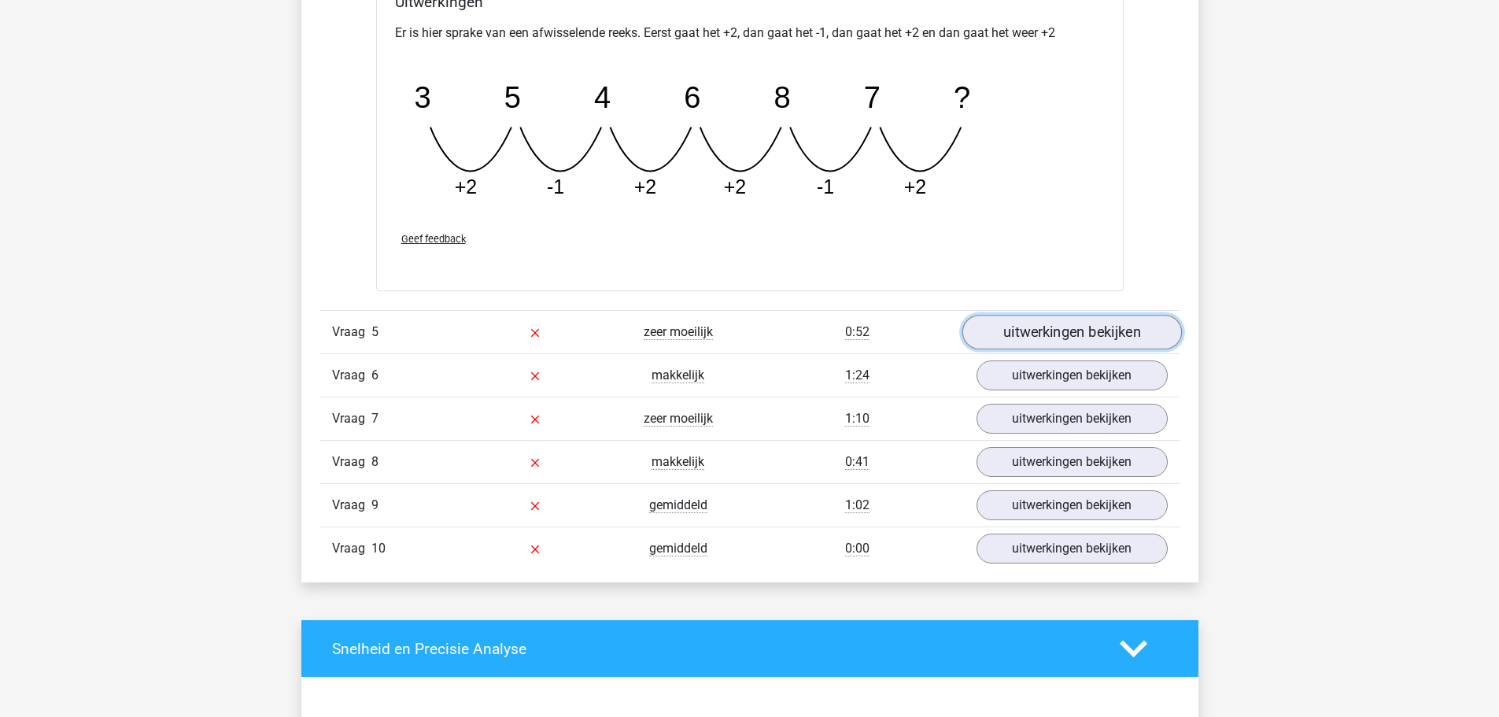
click at [1082, 329] on link "uitwerkingen bekijken" at bounding box center [1070, 332] width 219 height 35
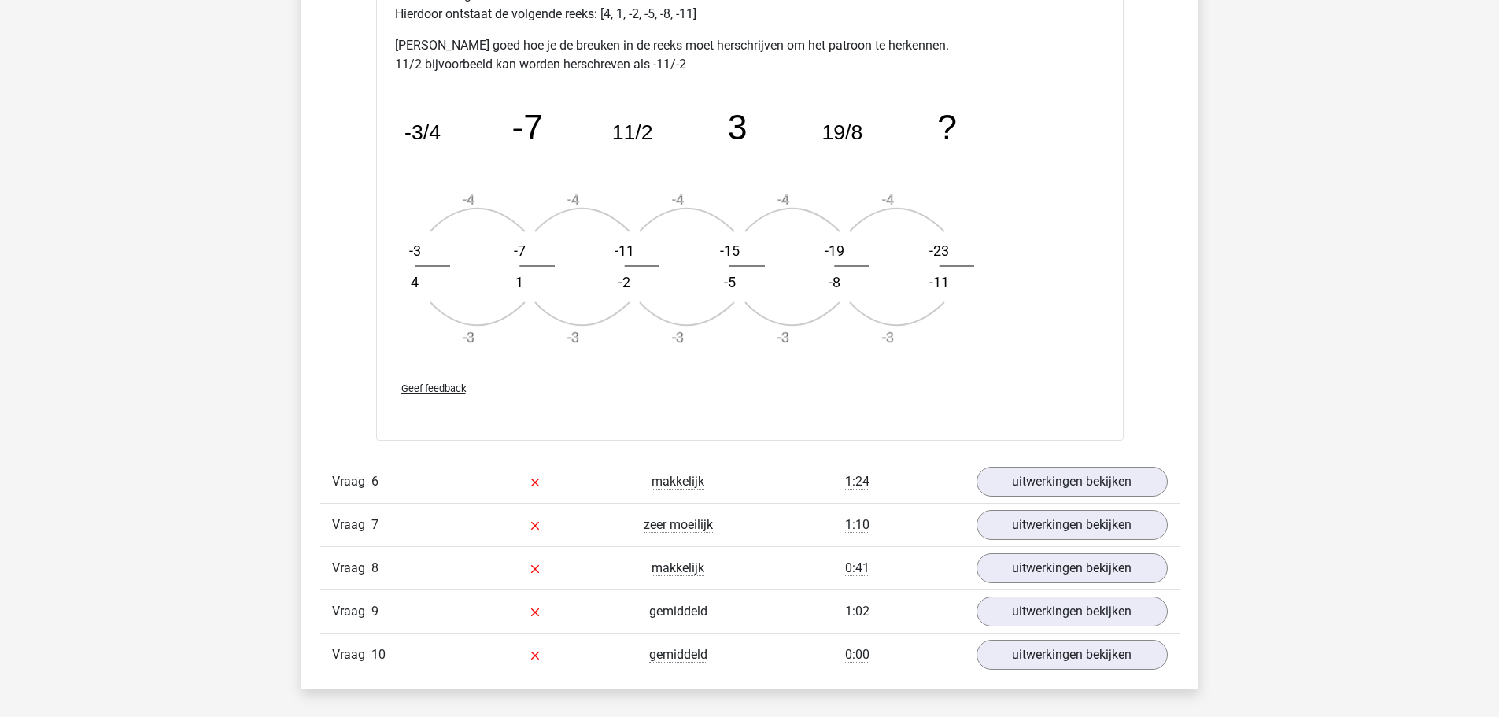
scroll to position [3225, 0]
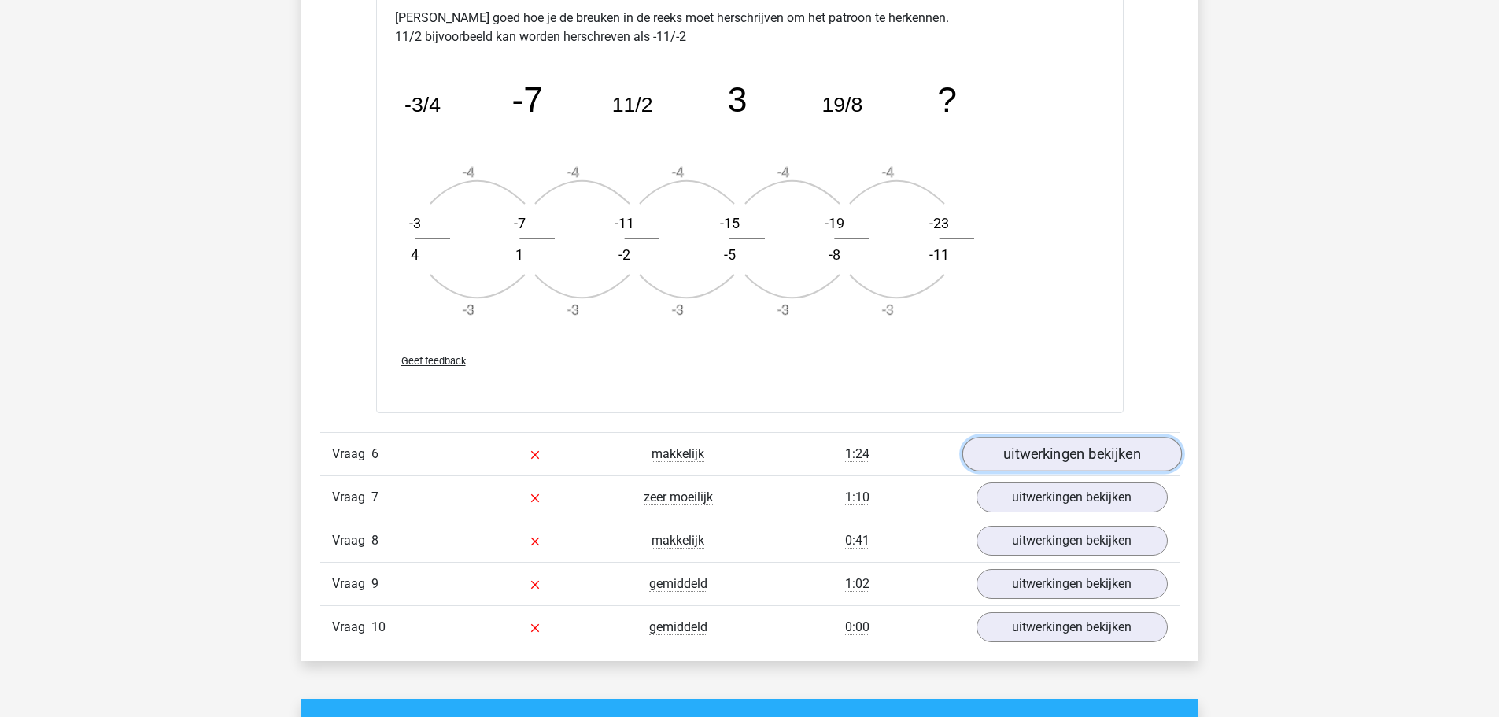
click at [1104, 448] on link "uitwerkingen bekijken" at bounding box center [1070, 454] width 219 height 35
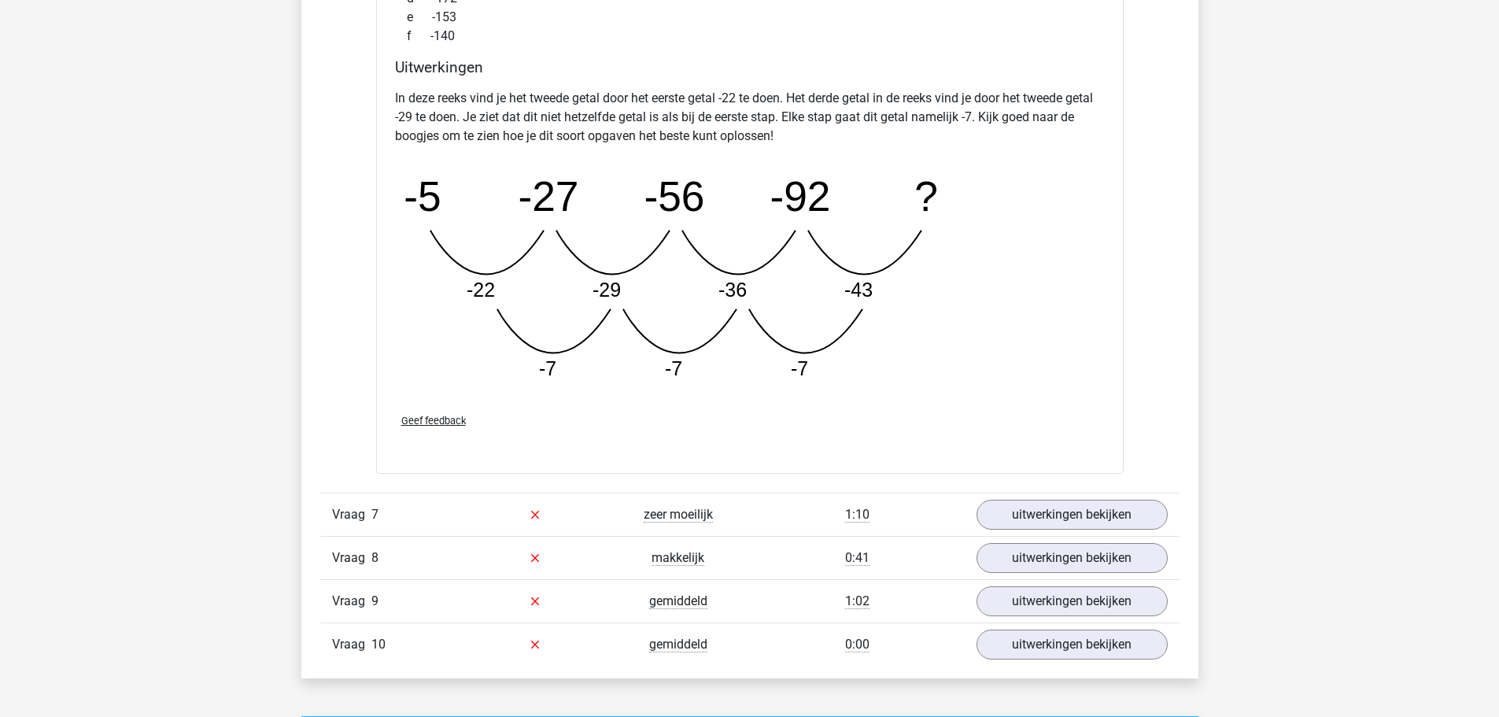
scroll to position [4090, 0]
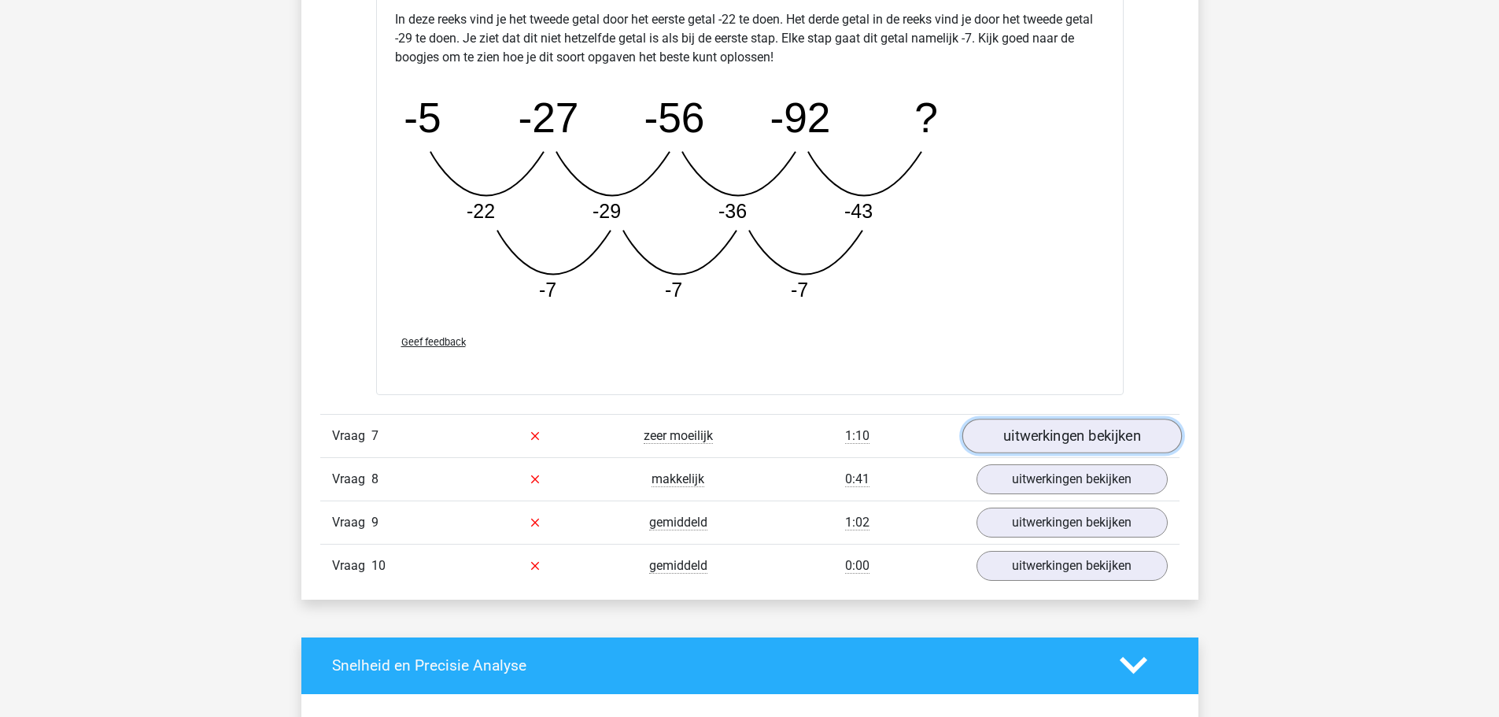
click at [1095, 435] on link "uitwerkingen bekijken" at bounding box center [1070, 435] width 219 height 35
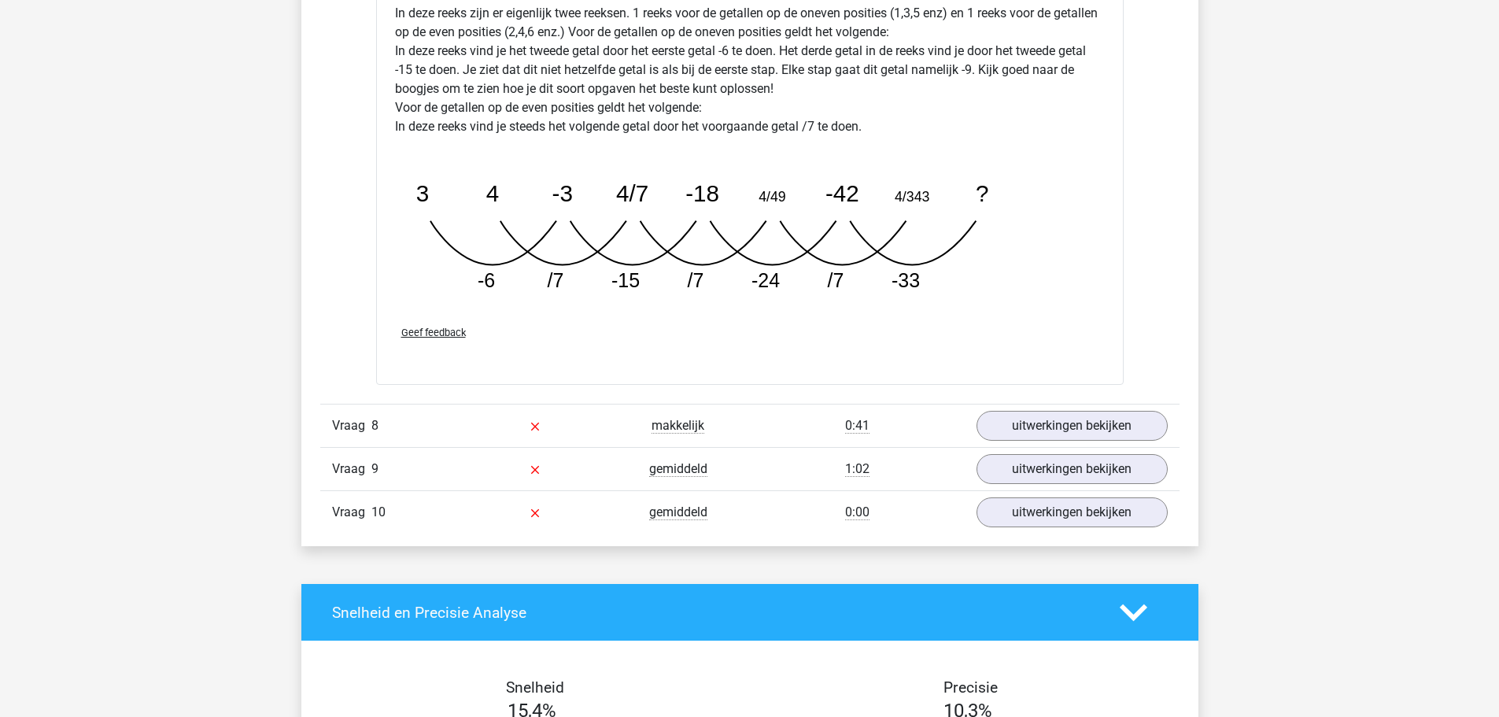
scroll to position [5034, 0]
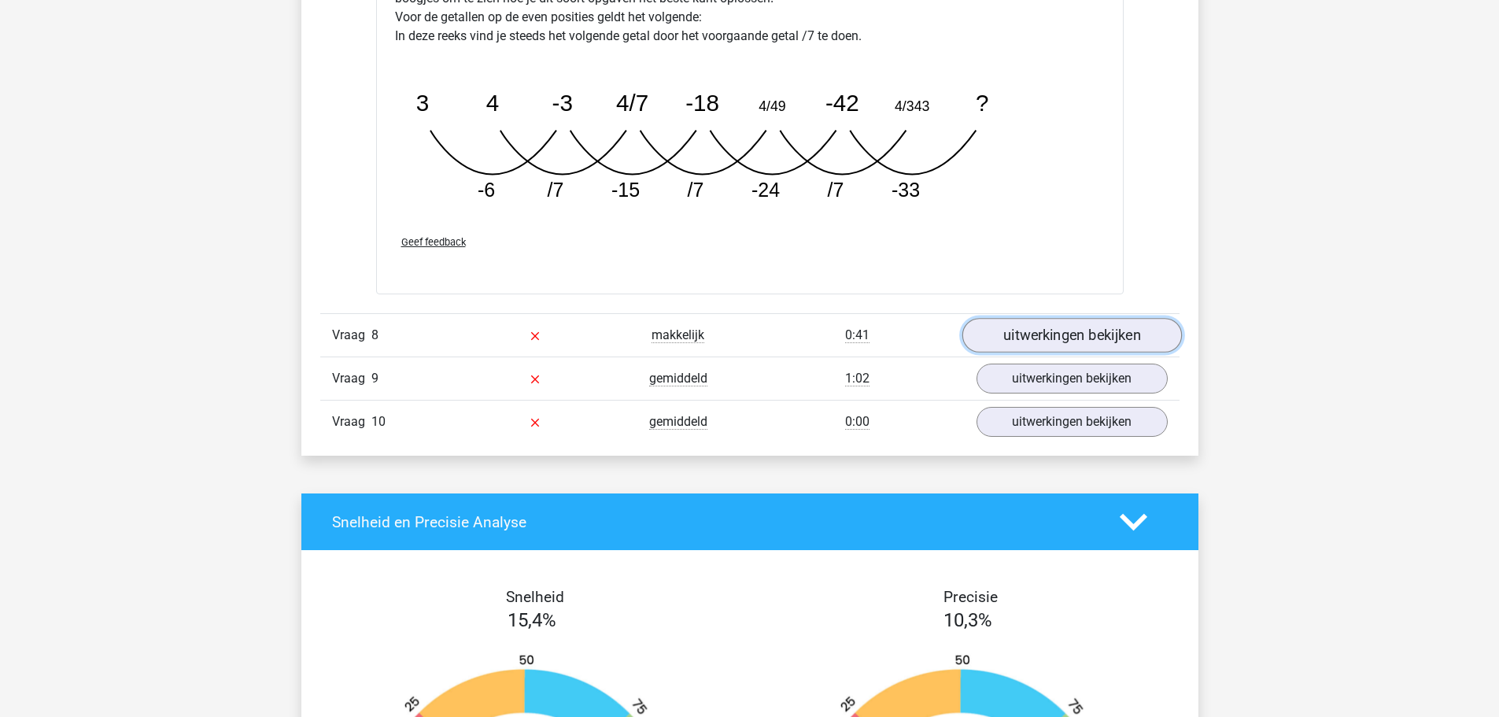
click at [1067, 329] on link "uitwerkingen bekijken" at bounding box center [1070, 335] width 219 height 35
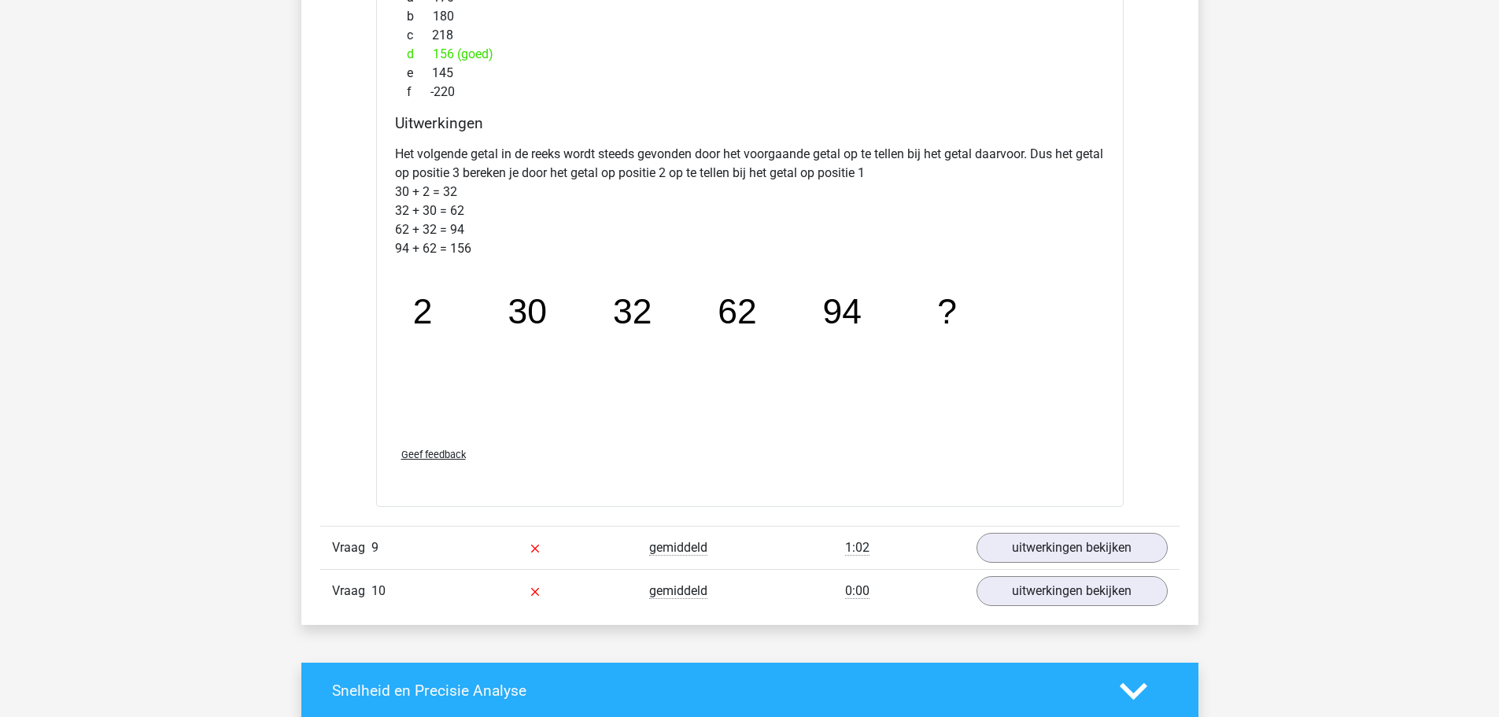
scroll to position [5664, 0]
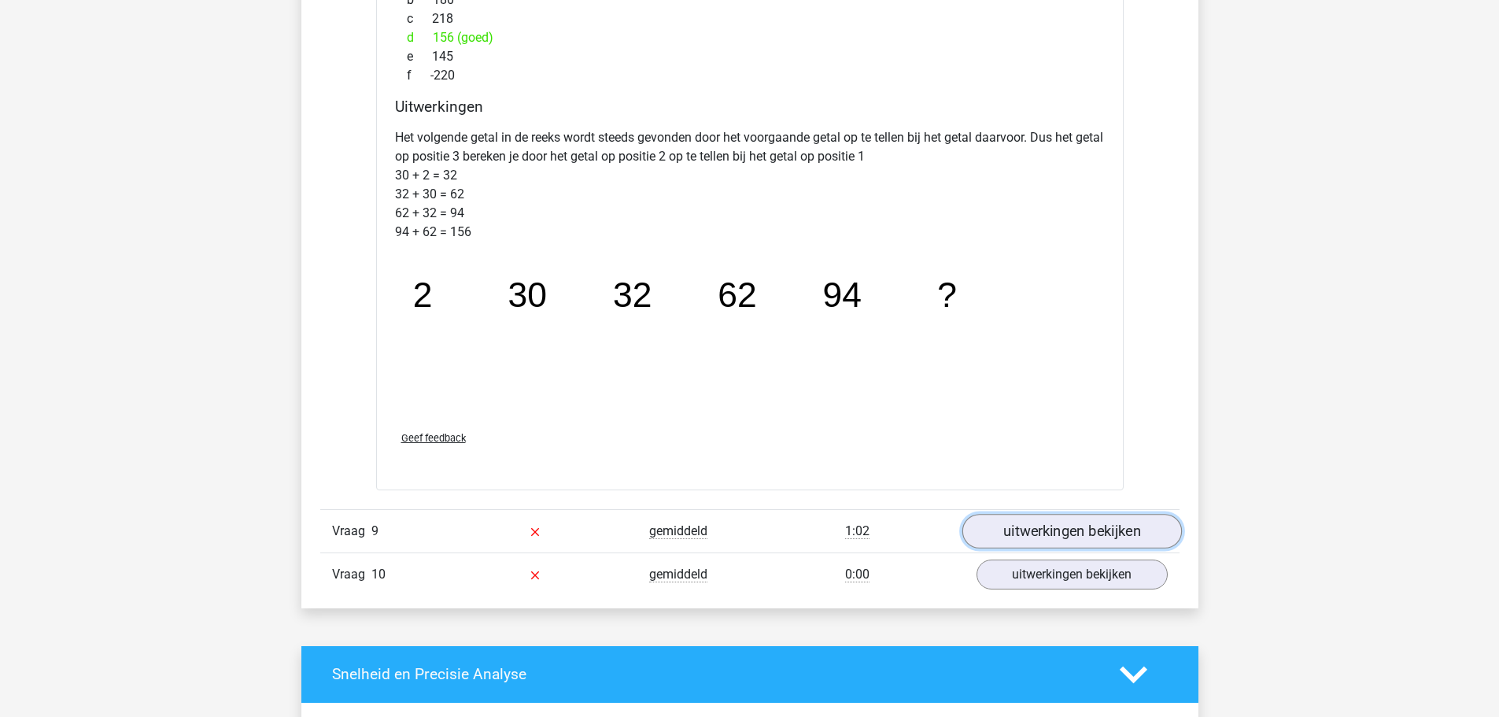
click at [1023, 536] on link "uitwerkingen bekijken" at bounding box center [1070, 531] width 219 height 35
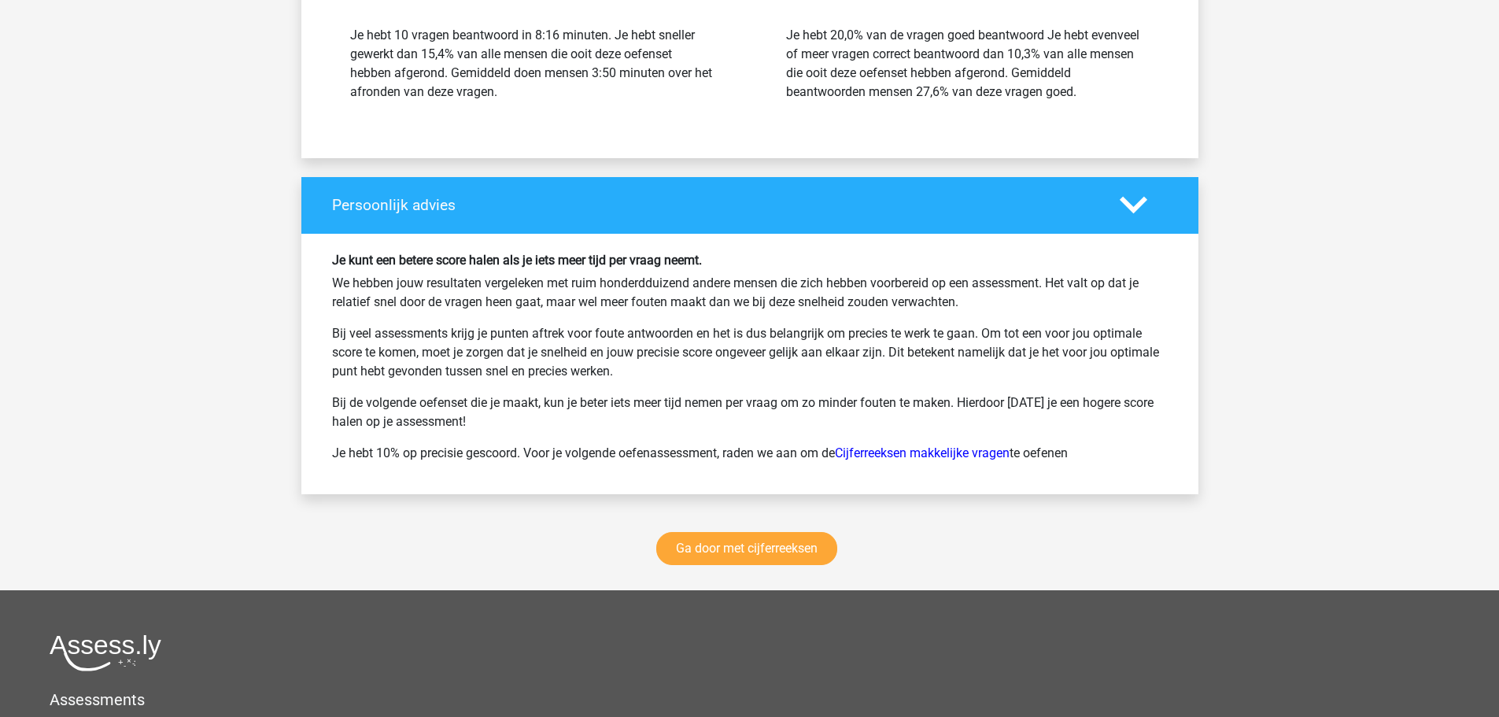
scroll to position [7473, 0]
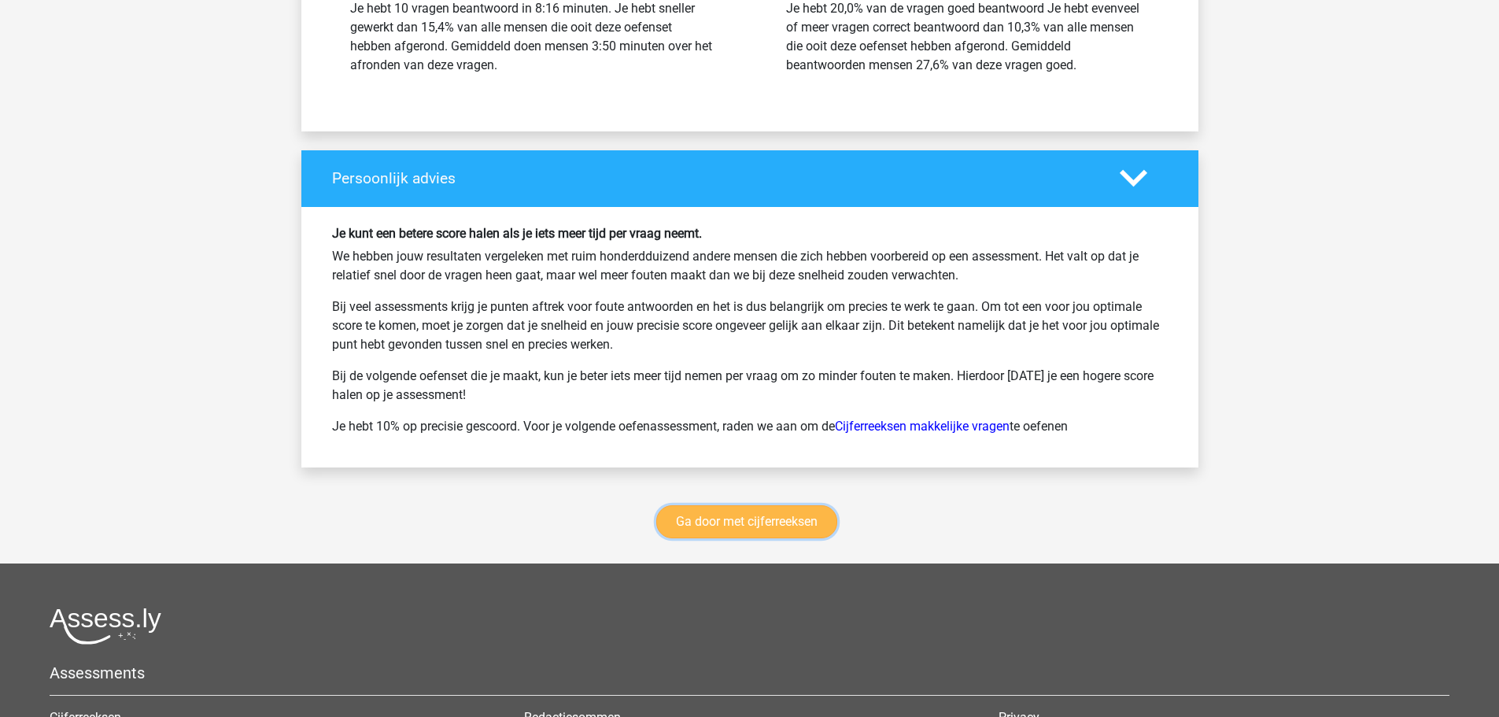
click at [724, 519] on link "Ga door met cijferreeksen" at bounding box center [746, 521] width 181 height 33
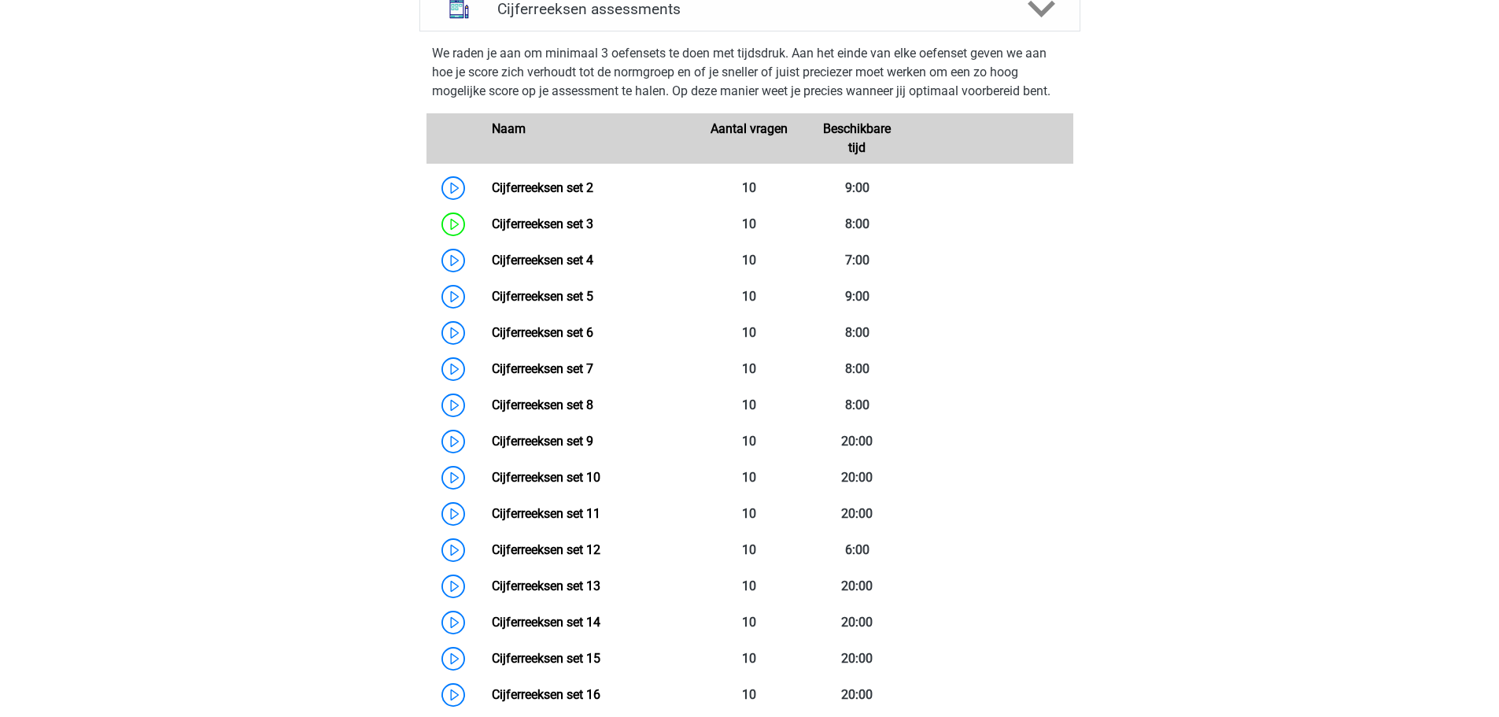
scroll to position [545, 0]
